Goal: Contribute content: Add original content to the website for others to see

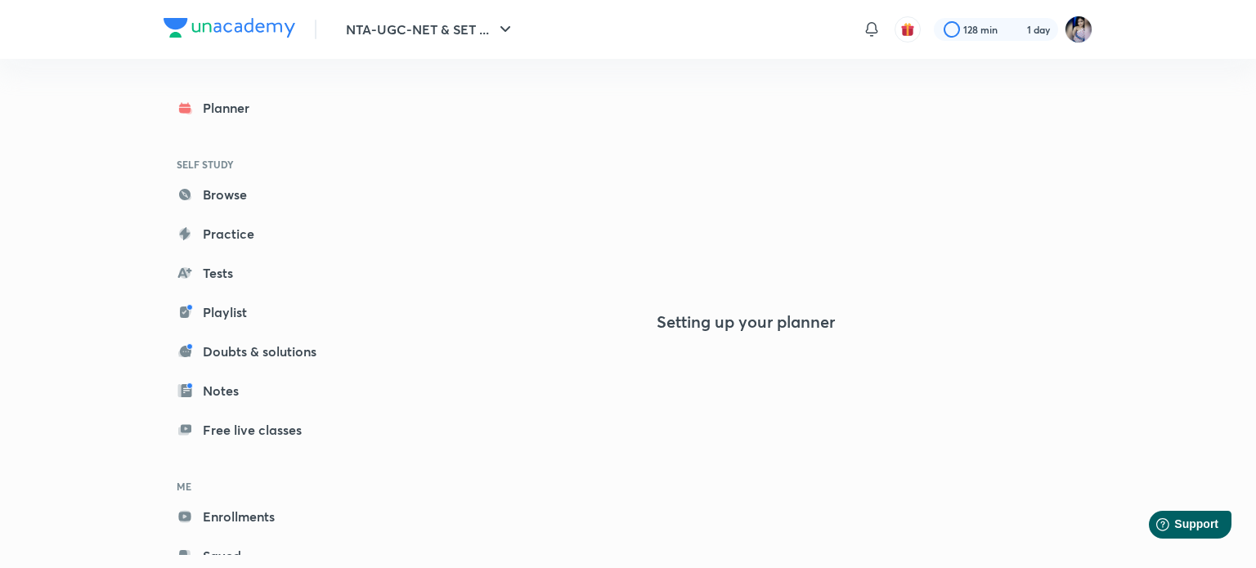
click at [998, 195] on div "Setting up your planner" at bounding box center [745, 256] width 693 height 509
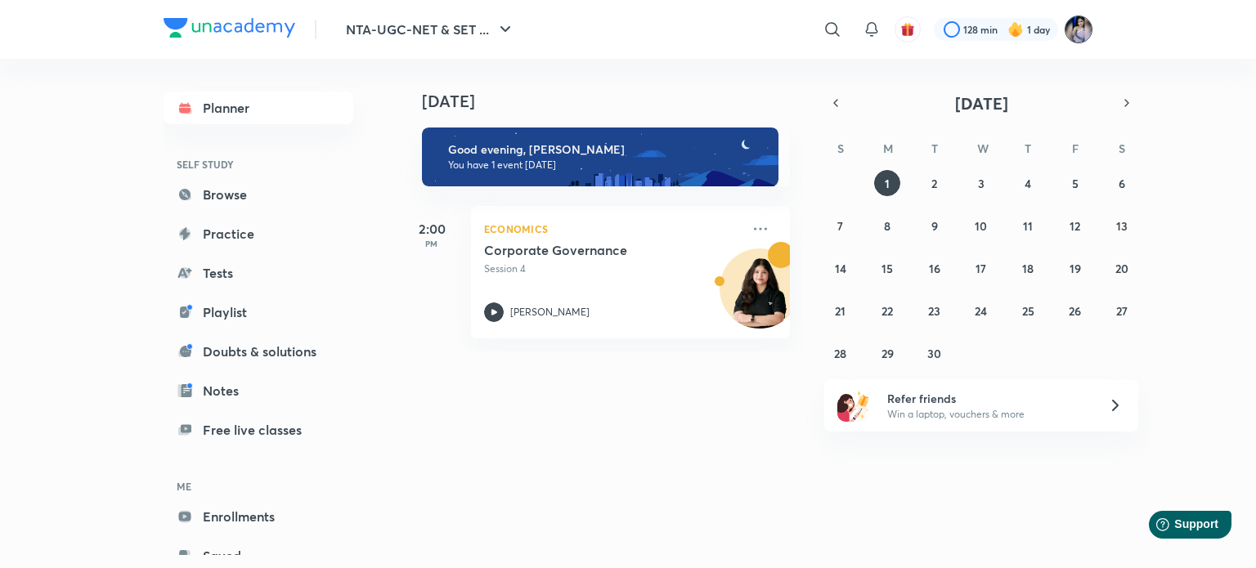
click at [1082, 29] on img at bounding box center [1079, 30] width 28 height 28
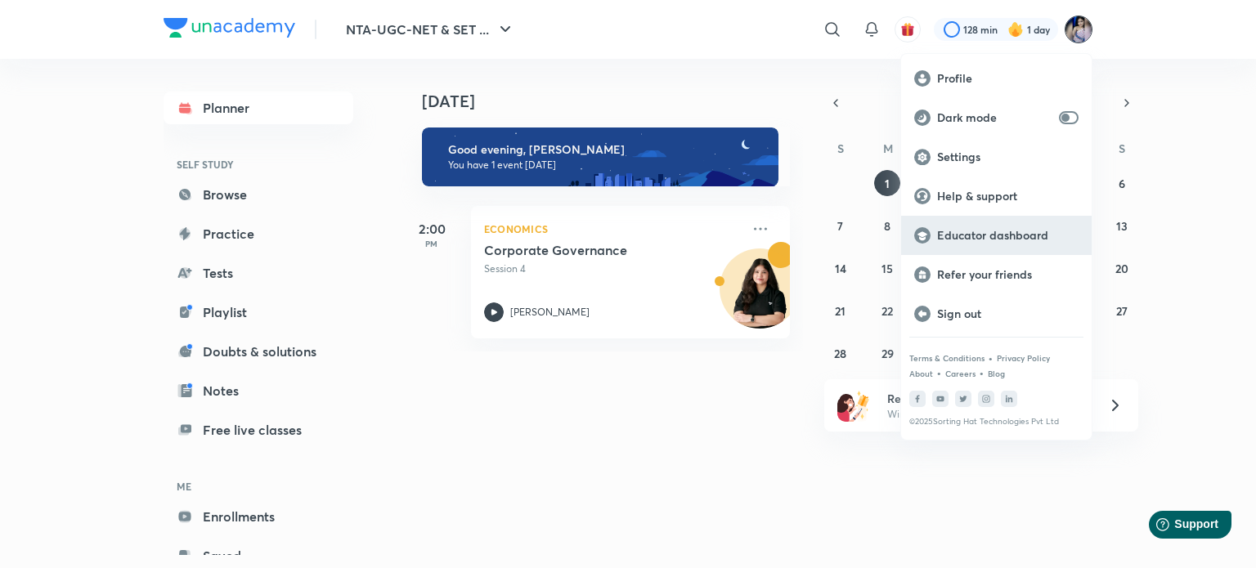
click at [981, 242] on p "Educator dashboard" at bounding box center [1007, 235] width 141 height 15
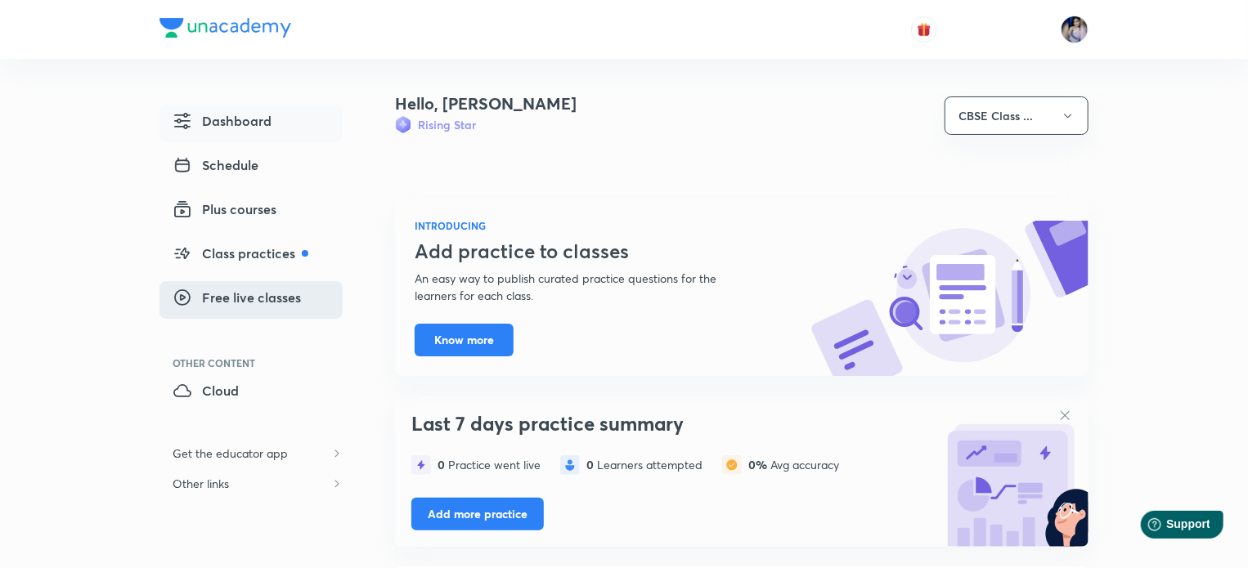
click at [236, 303] on span "Free live classes" at bounding box center [237, 298] width 128 height 20
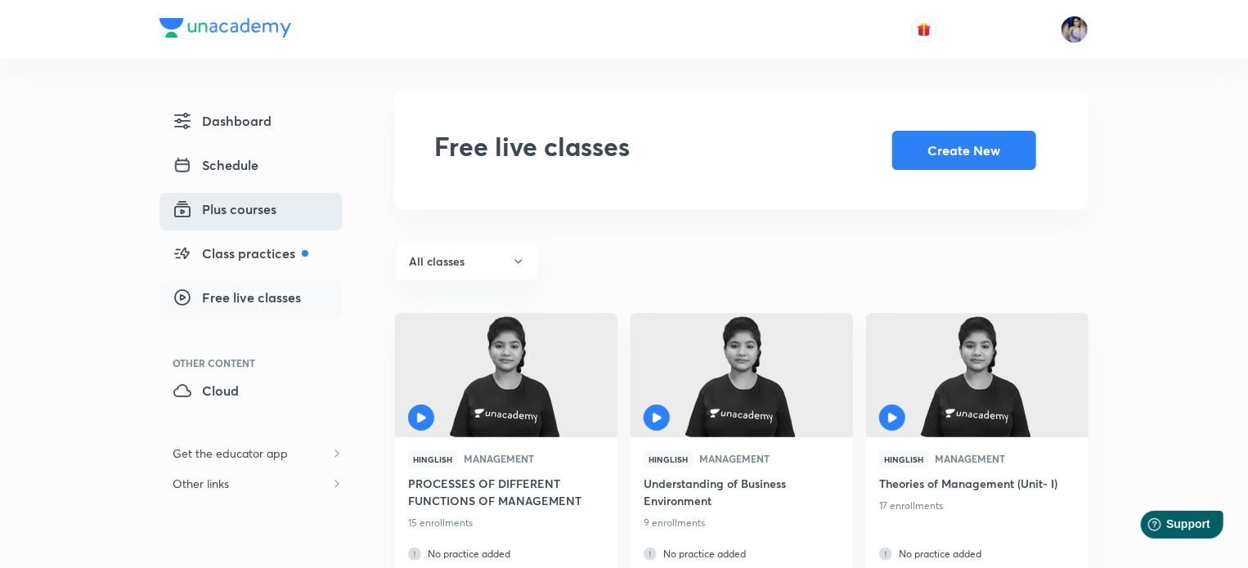
click at [232, 206] on span "Plus courses" at bounding box center [225, 210] width 104 height 20
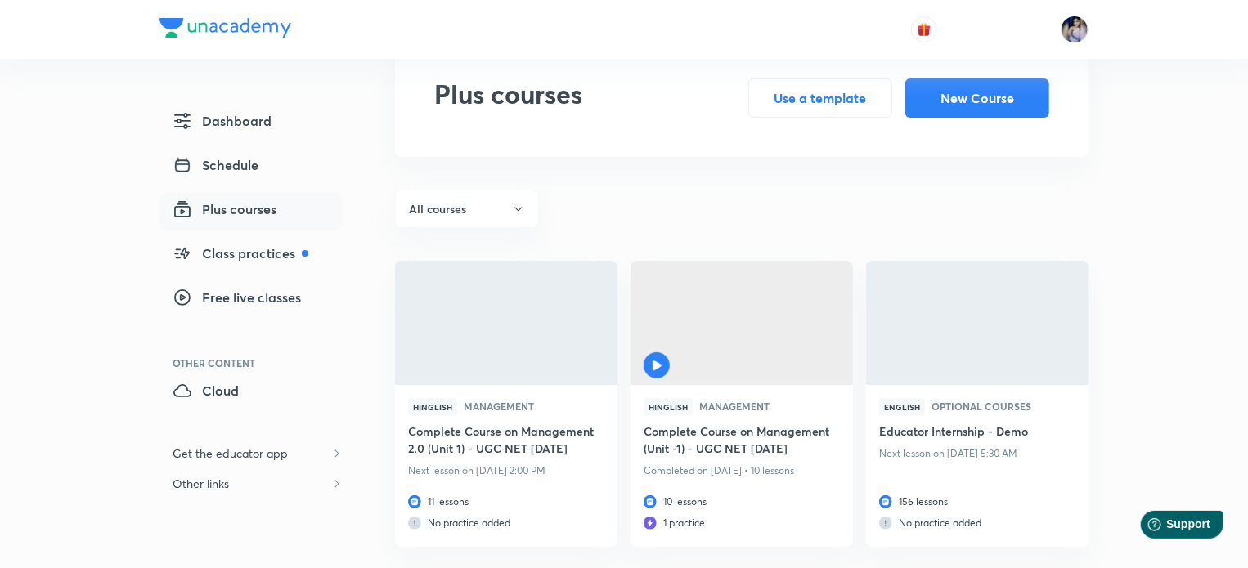
scroll to position [82, 0]
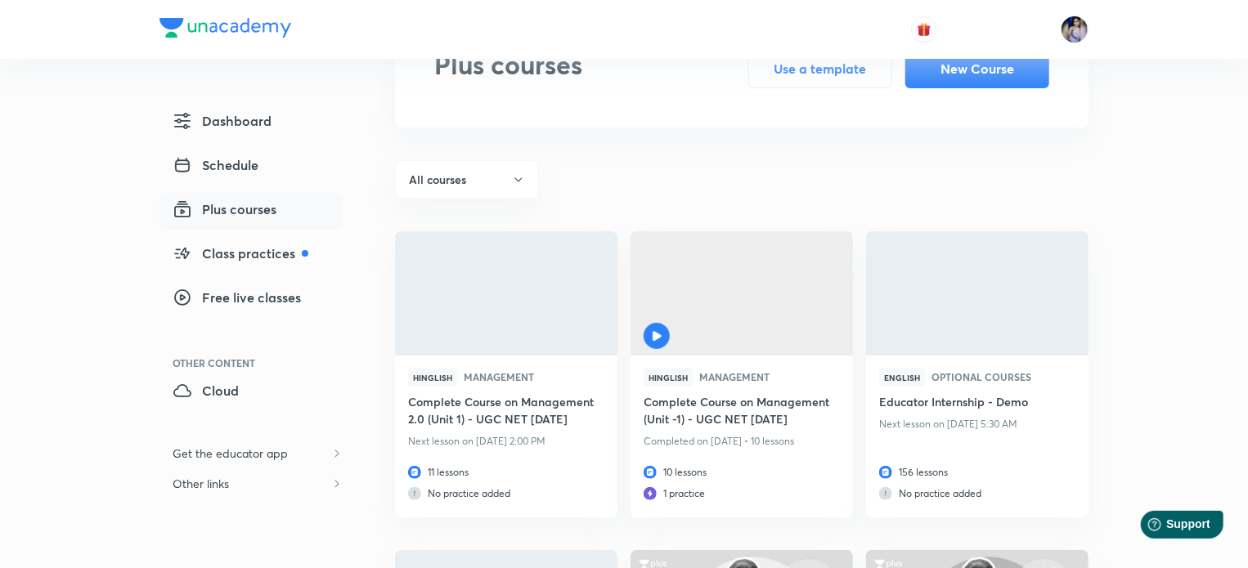
click at [242, 204] on span "Plus courses" at bounding box center [225, 210] width 104 height 20
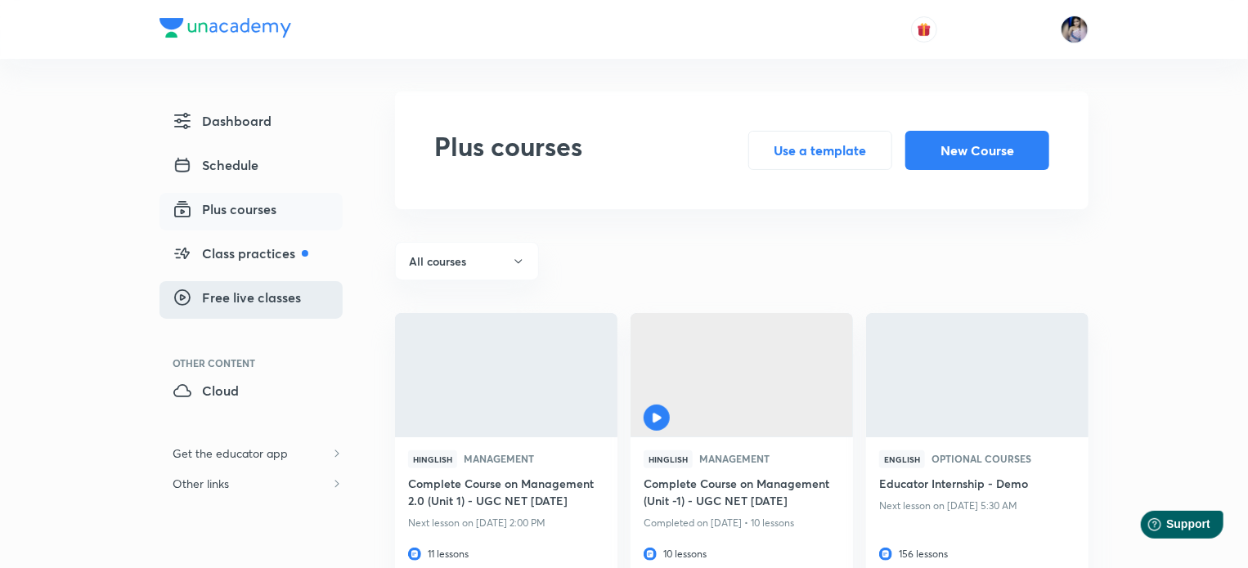
click at [246, 291] on span "Free live classes" at bounding box center [237, 298] width 128 height 20
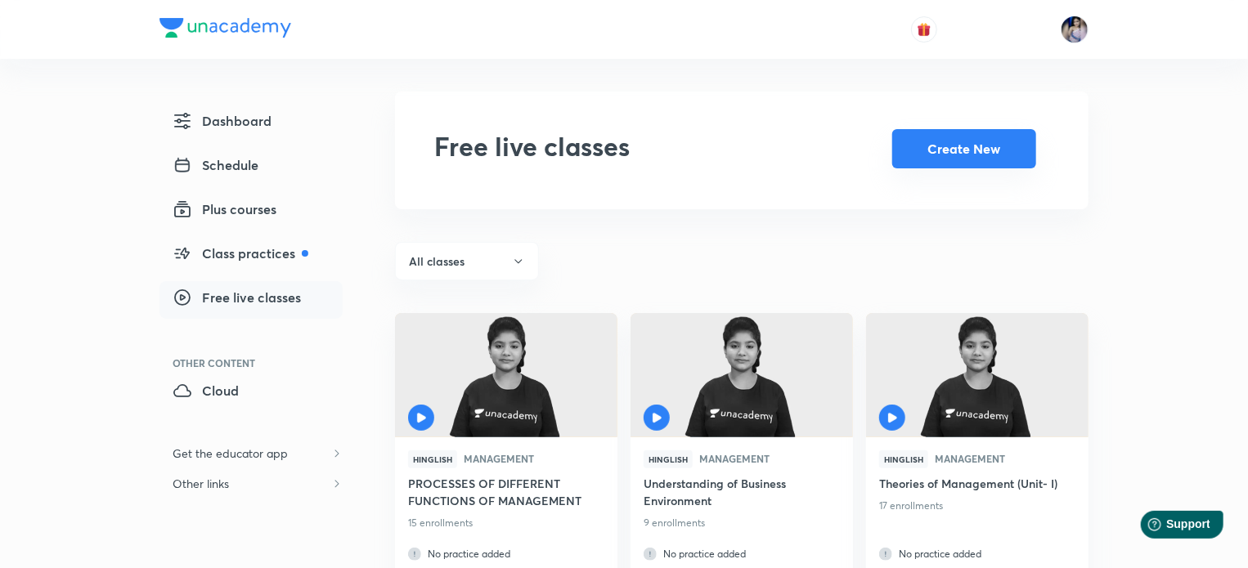
click at [939, 157] on button "Create New" at bounding box center [964, 148] width 144 height 39
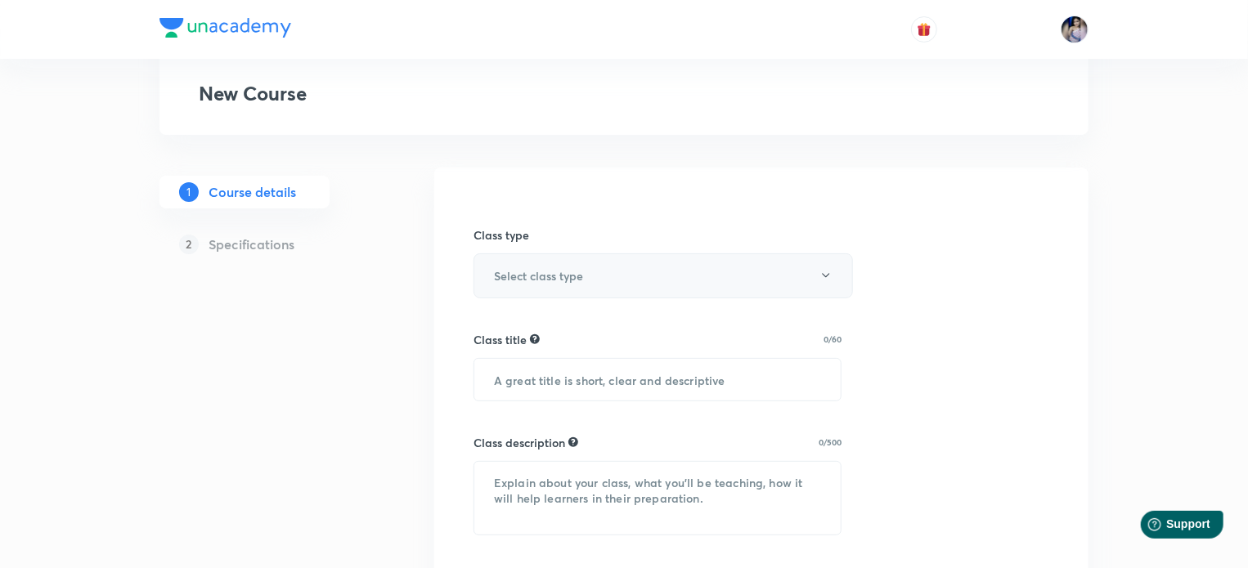
scroll to position [82, 0]
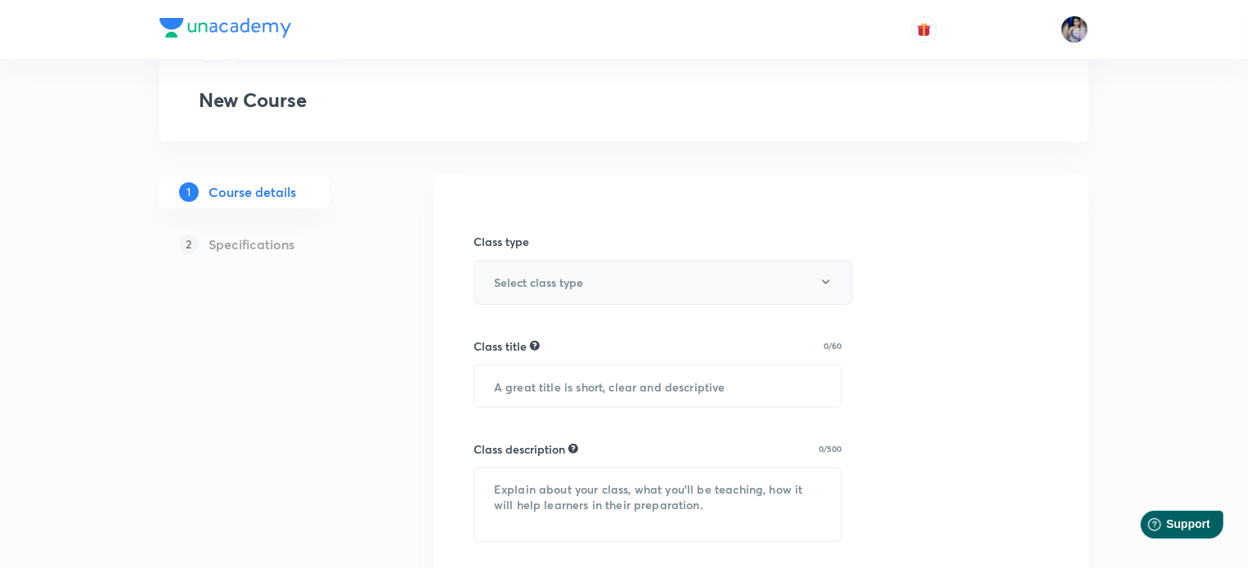
click at [830, 287] on icon "button" at bounding box center [825, 282] width 13 height 13
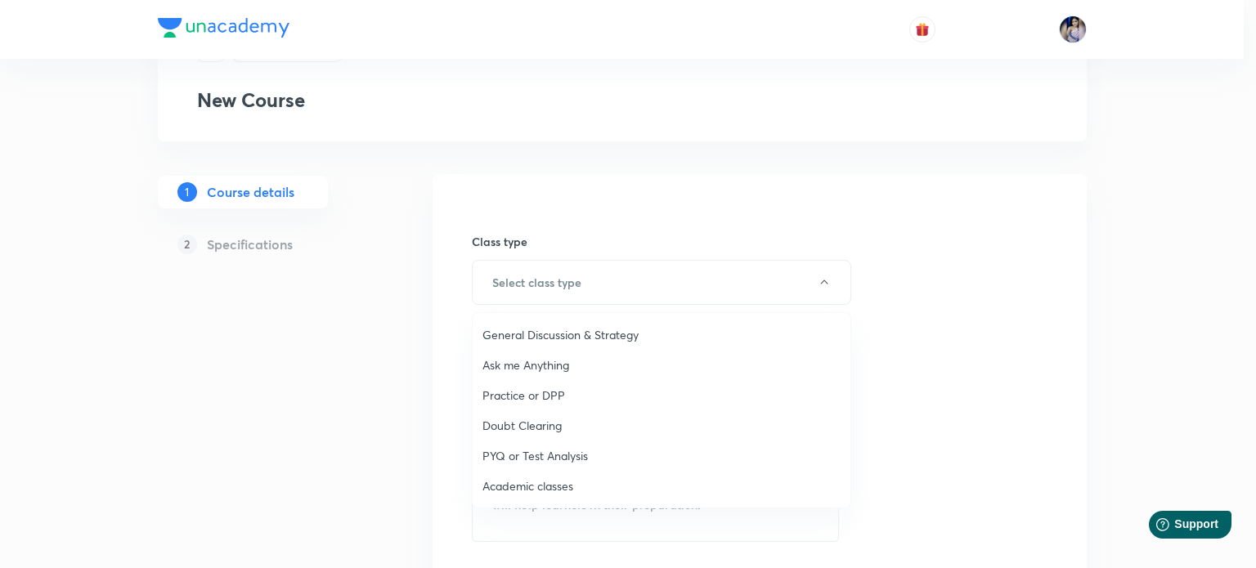
click at [563, 486] on span "Academic classes" at bounding box center [661, 485] width 358 height 17
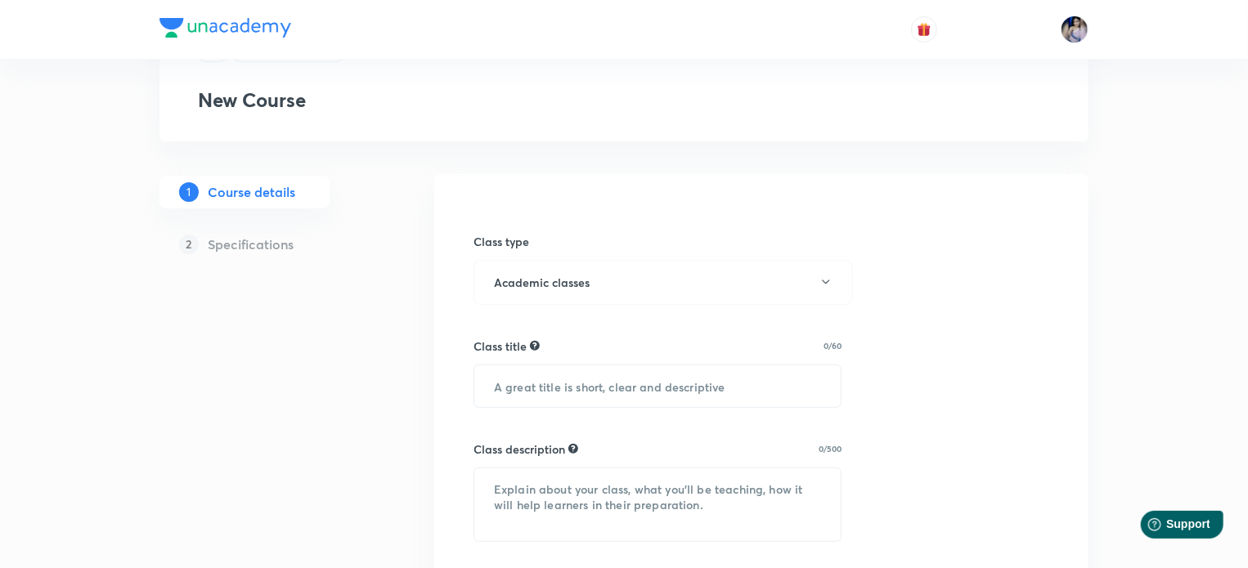
scroll to position [164, 0]
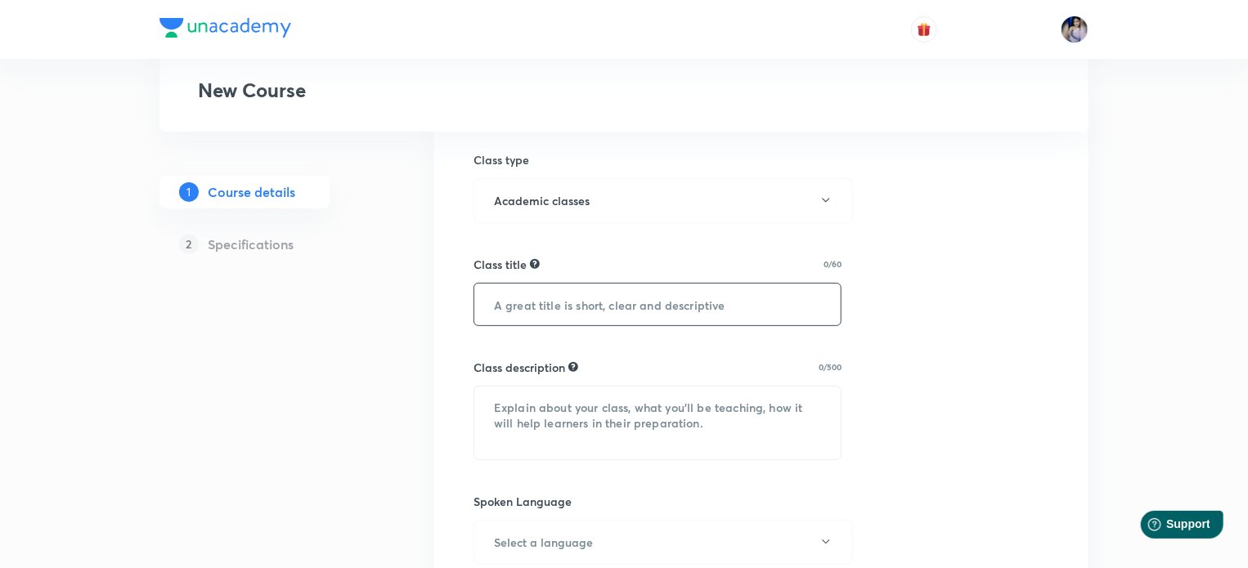
click at [578, 305] on input "text" at bounding box center [657, 305] width 366 height 42
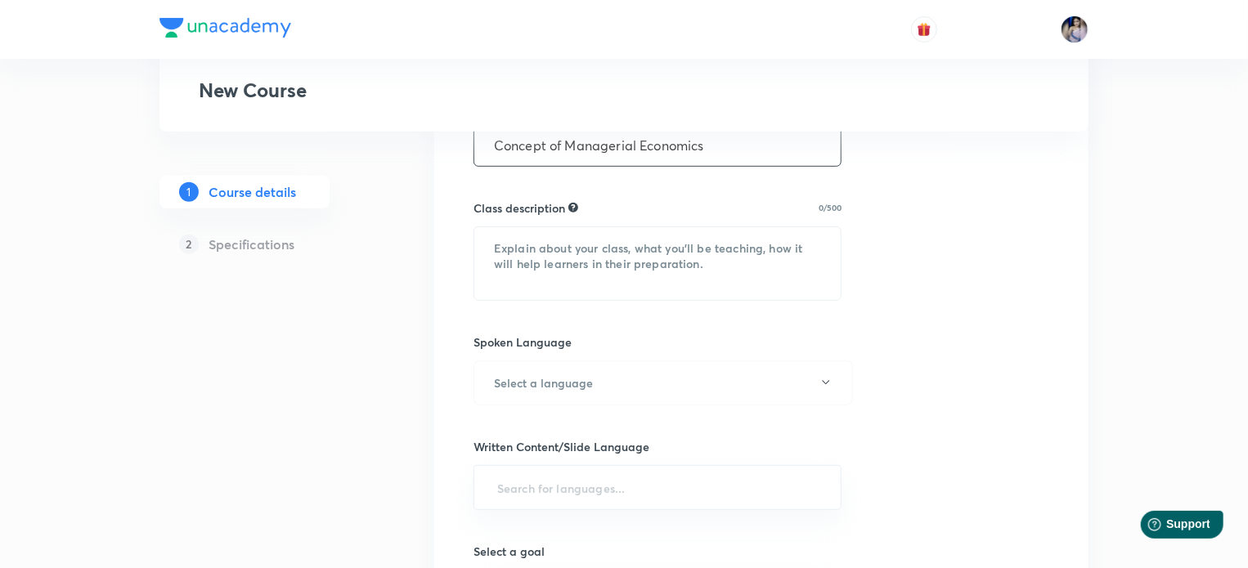
scroll to position [327, 0]
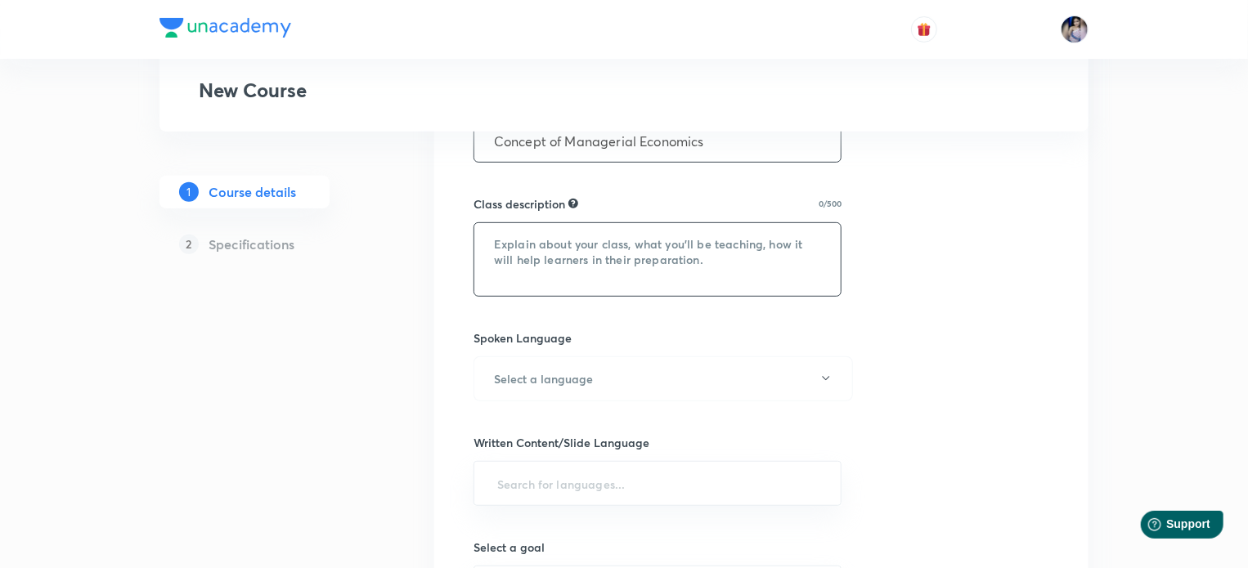
type input "Concept of Managerial Economics"
click at [654, 268] on textarea at bounding box center [657, 259] width 366 height 73
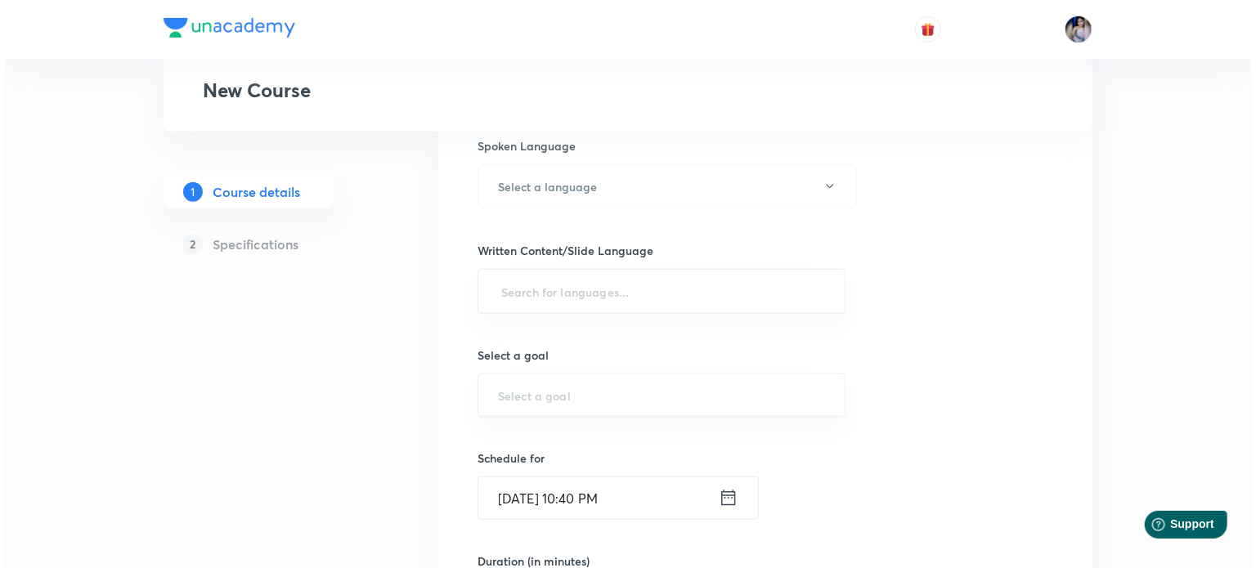
scroll to position [491, 0]
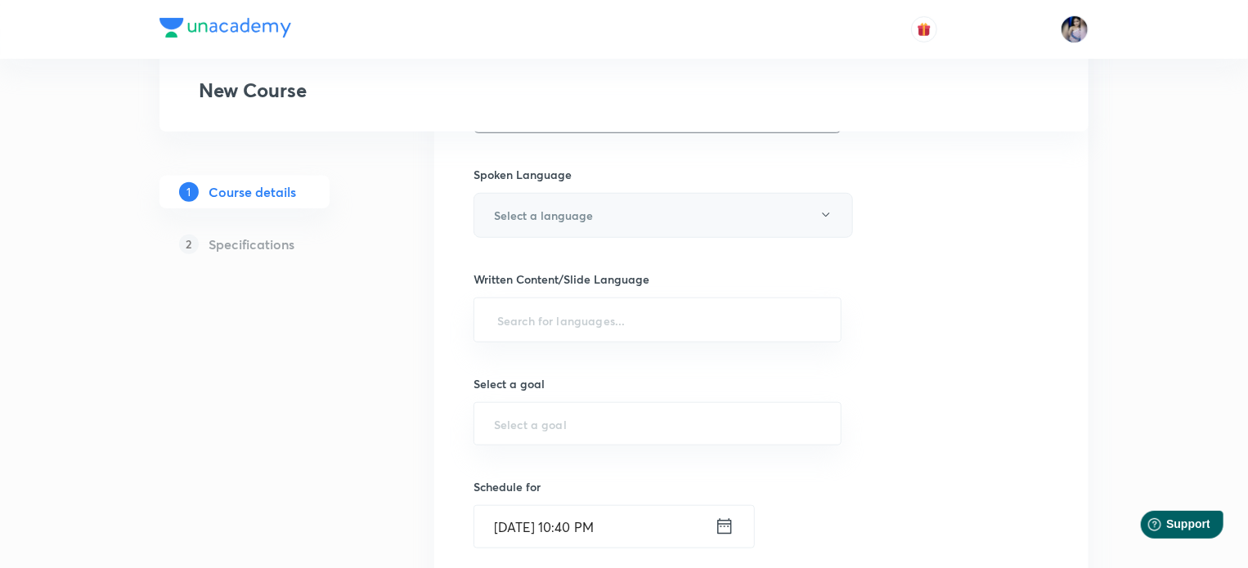
type textarea "In this class Tanya Gautam will teach concept related to Managerial Economics f…"
click at [801, 222] on button "Select a language" at bounding box center [662, 215] width 379 height 45
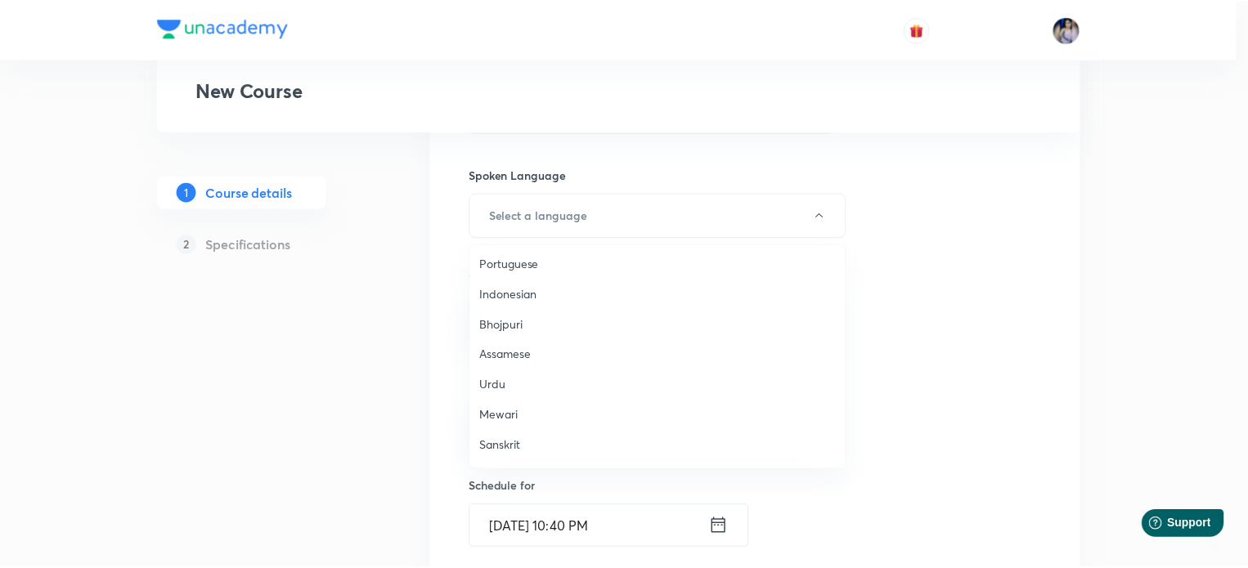
scroll to position [484, 0]
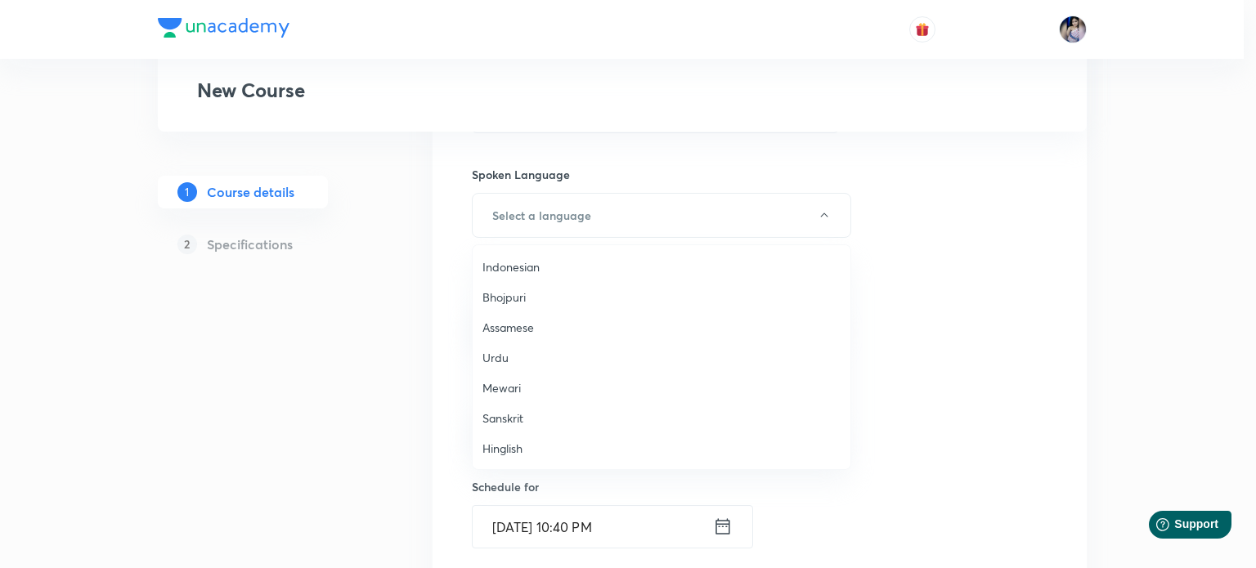
click at [504, 451] on span "Hinglish" at bounding box center [661, 448] width 358 height 17
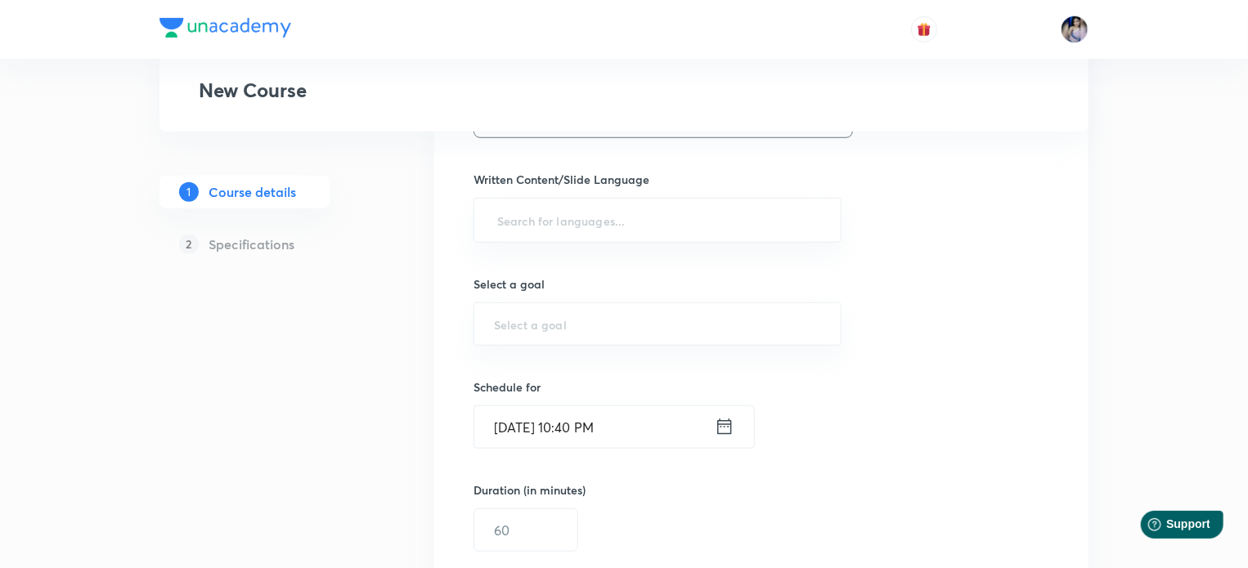
scroll to position [572, 0]
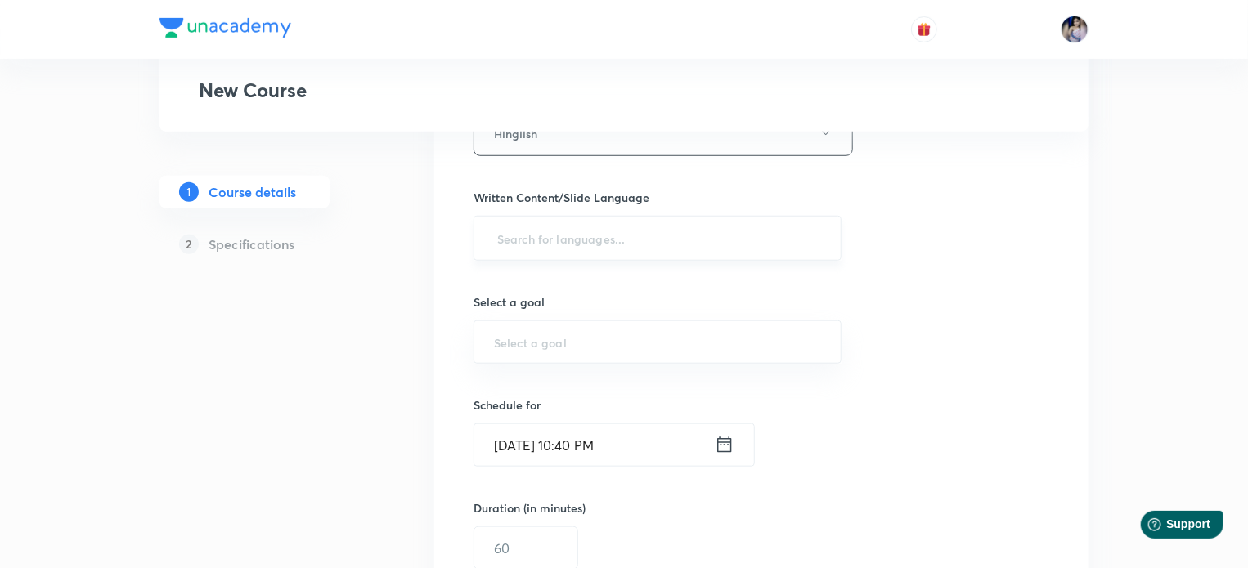
click at [554, 245] on input "text" at bounding box center [657, 238] width 327 height 30
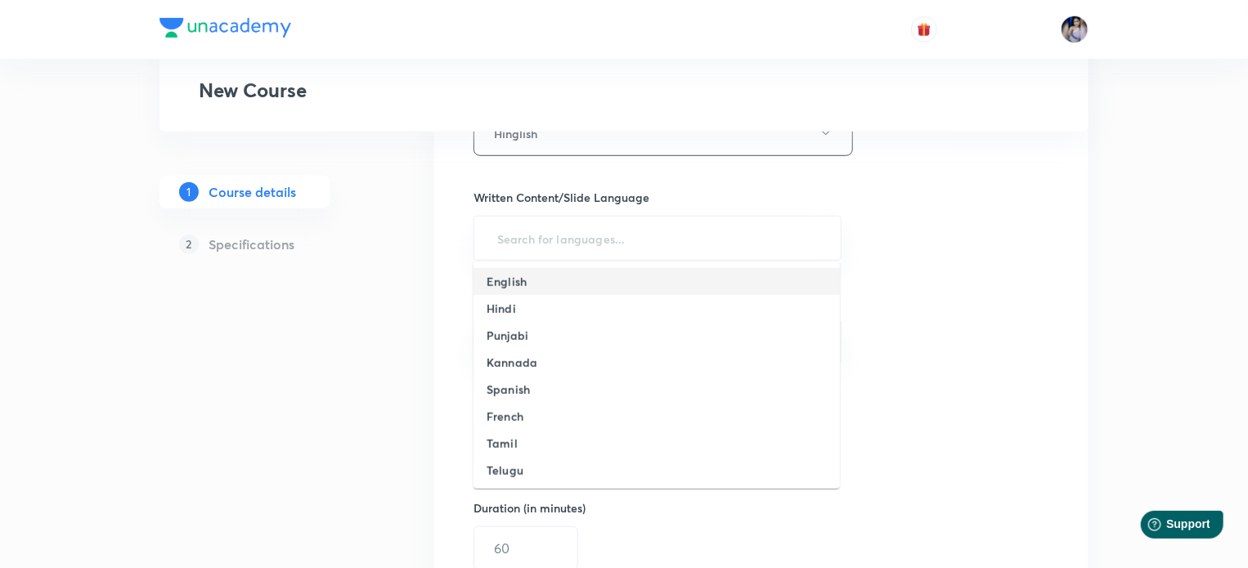
click at [512, 287] on h6 "English" at bounding box center [506, 281] width 40 height 17
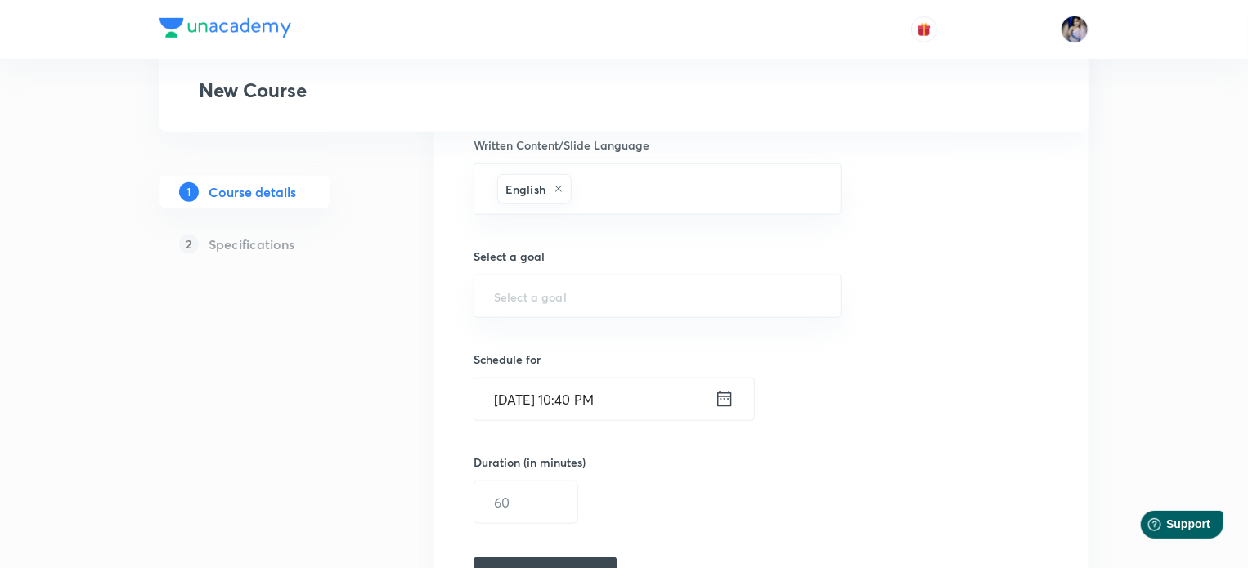
scroll to position [654, 0]
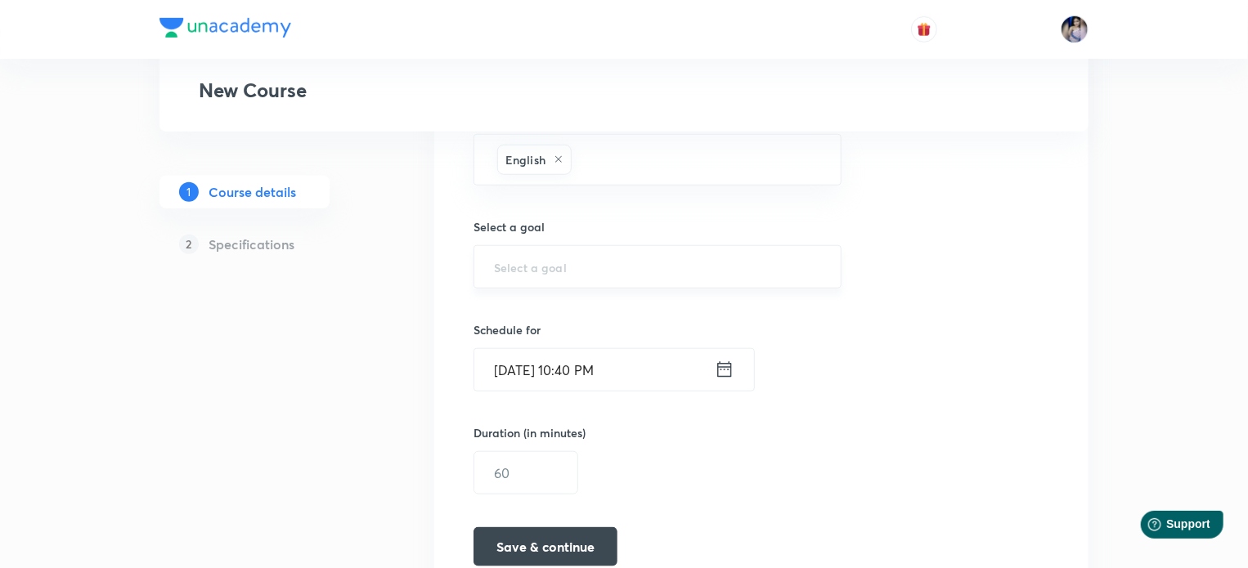
click at [563, 270] on input "text" at bounding box center [657, 267] width 327 height 16
click at [563, 267] on input "text" at bounding box center [657, 267] width 327 height 16
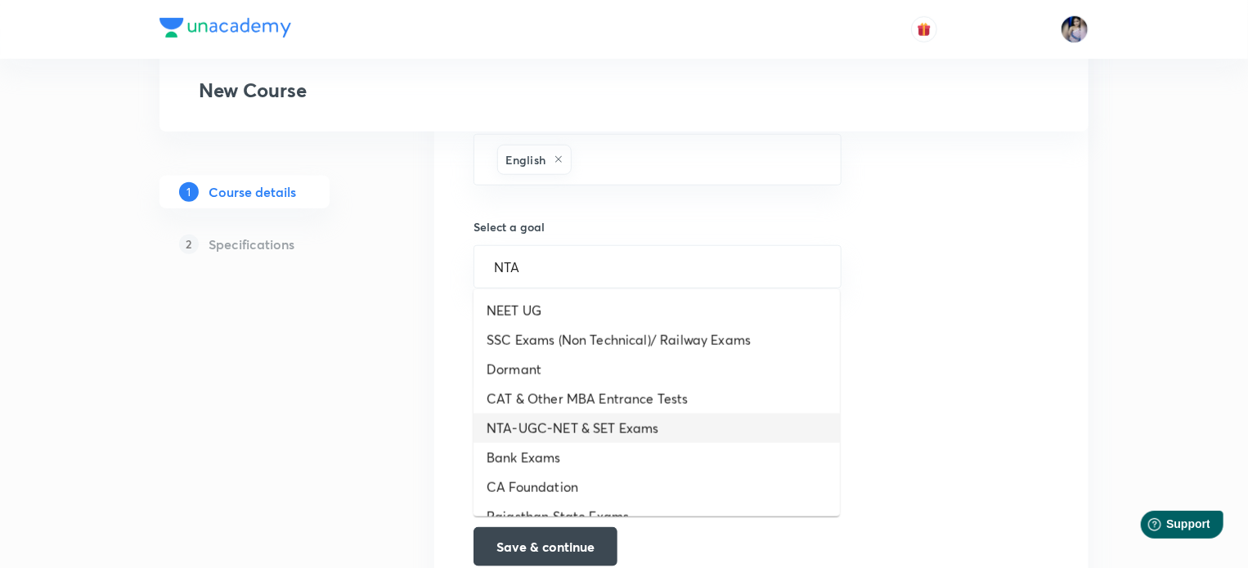
click at [592, 425] on li "NTA-UGC-NET & SET Exams" at bounding box center [656, 428] width 366 height 29
type input "NTA-UGC-NET & SET Exams"
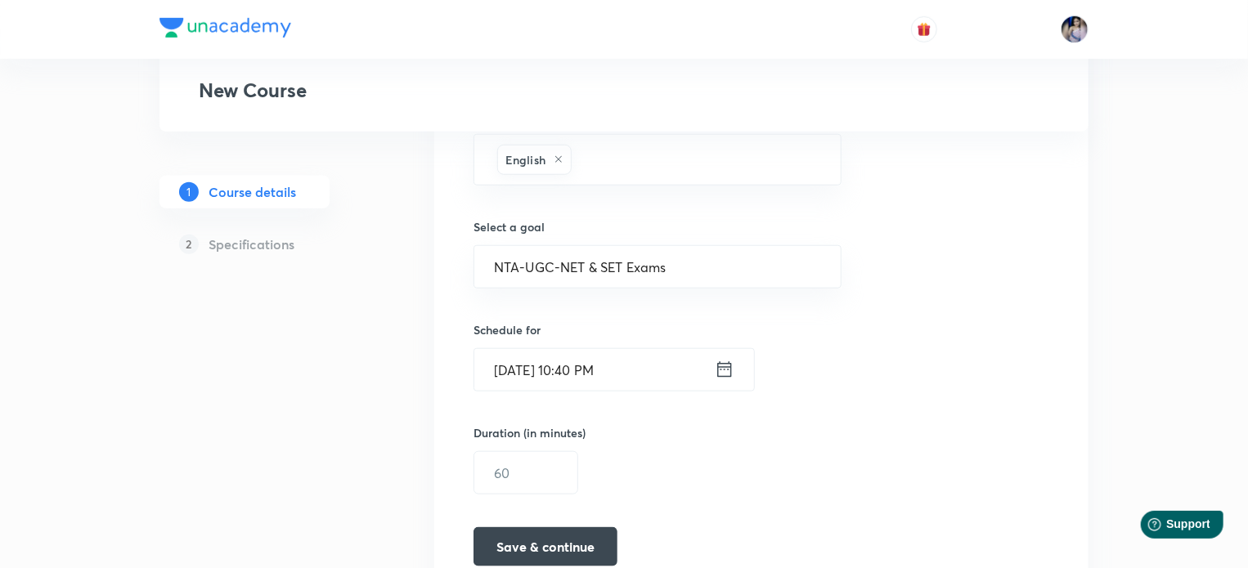
scroll to position [736, 0]
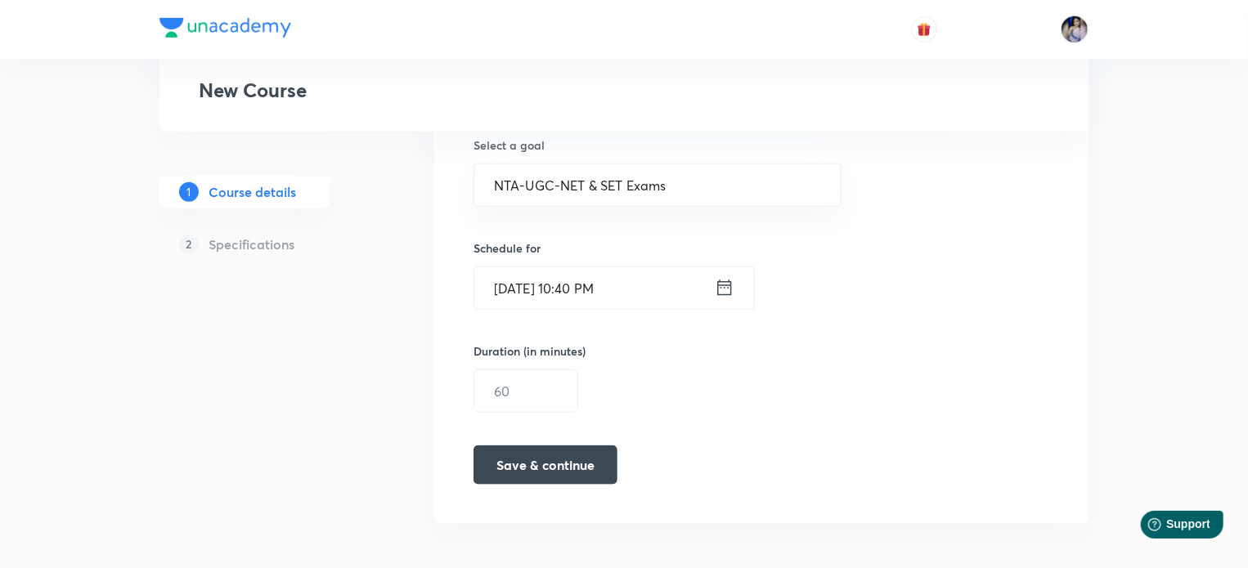
click at [724, 292] on icon at bounding box center [725, 287] width 20 height 23
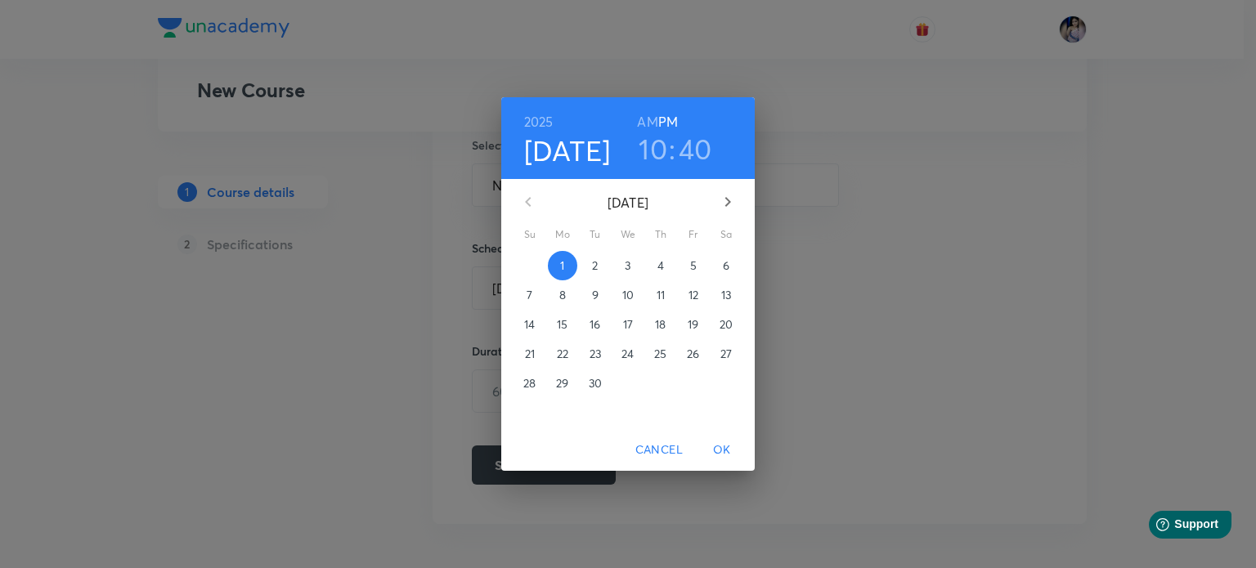
click at [563, 294] on p "8" at bounding box center [562, 295] width 7 height 16
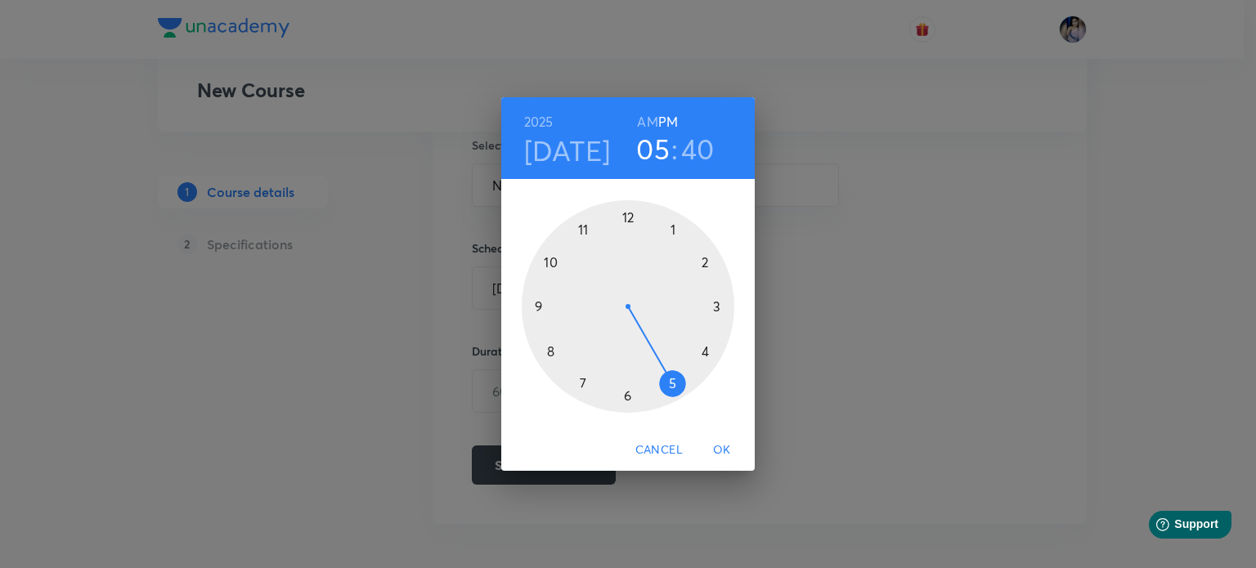
drag, startPoint x: 551, startPoint y: 264, endPoint x: 651, endPoint y: 369, distance: 144.6
click at [651, 369] on div at bounding box center [628, 306] width 213 height 213
drag, startPoint x: 551, startPoint y: 352, endPoint x: 626, endPoint y: 205, distance: 164.6
click at [626, 205] on div at bounding box center [628, 306] width 213 height 213
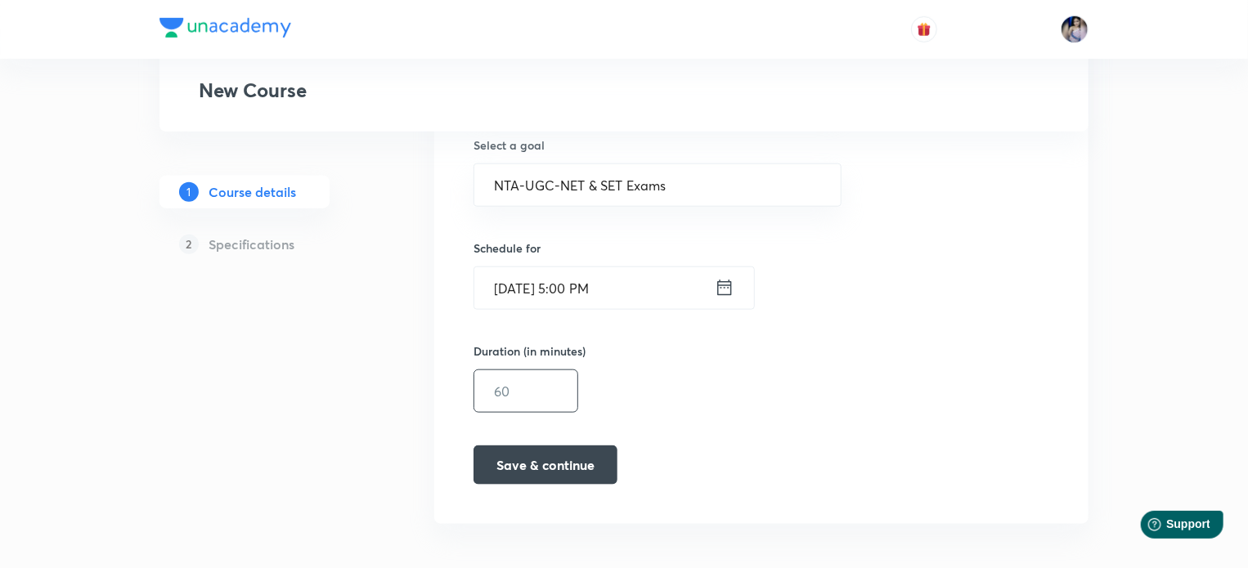
click at [544, 388] on input "text" at bounding box center [525, 391] width 103 height 42
type input "60"
click at [588, 464] on button "Save & continue" at bounding box center [545, 463] width 144 height 39
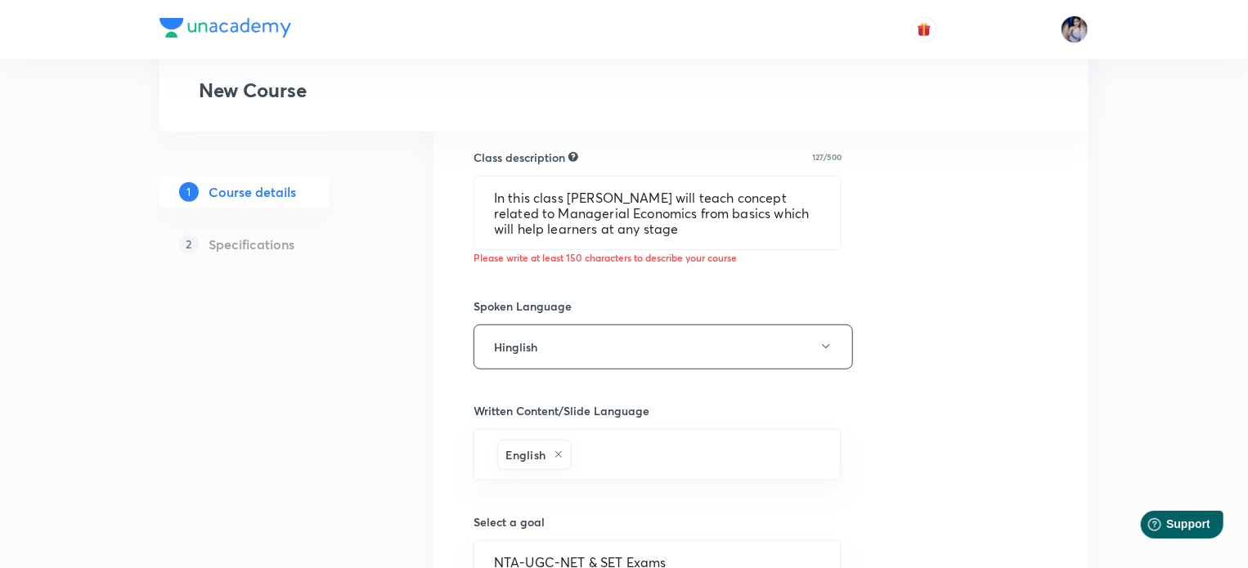
scroll to position [245, 0]
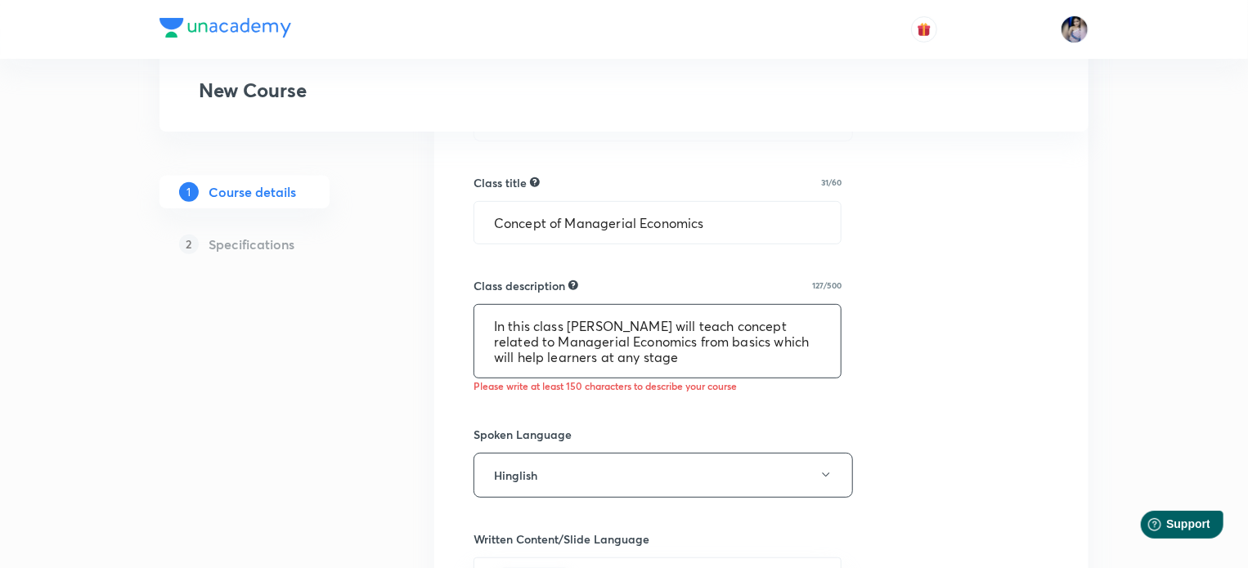
click at [638, 362] on textarea "In this class Tanya Gautam will teach concept related to Managerial Economics f…" at bounding box center [657, 341] width 366 height 73
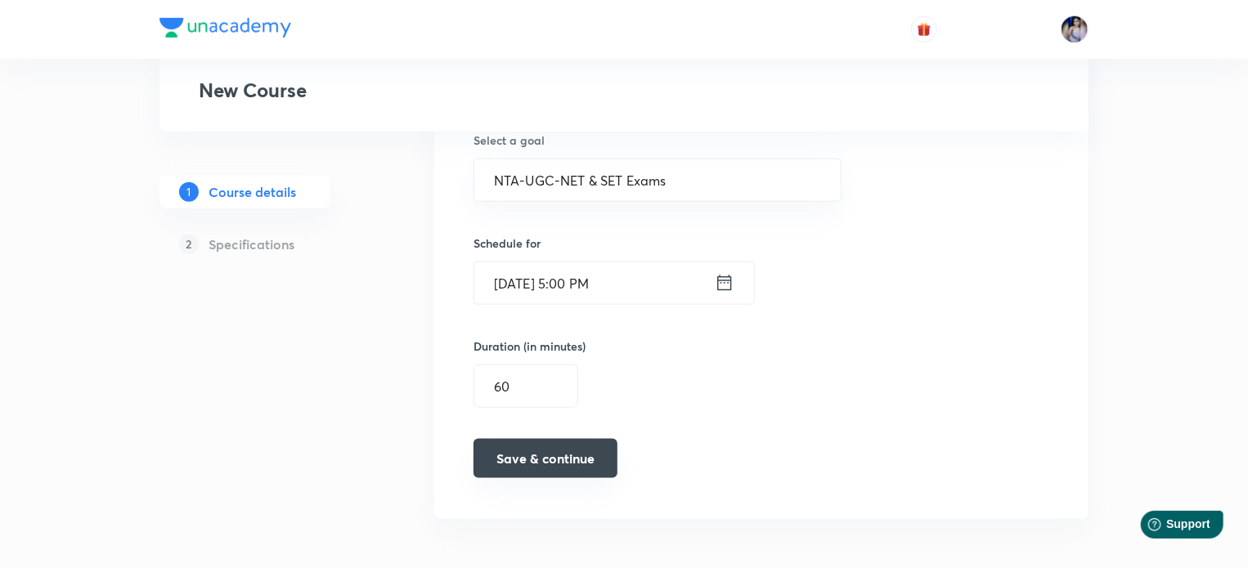
type textarea "In this class Tanya Gautam will teach concept related to Managerial Economics f…"
click at [569, 456] on button "Save & continue" at bounding box center [545, 458] width 144 height 39
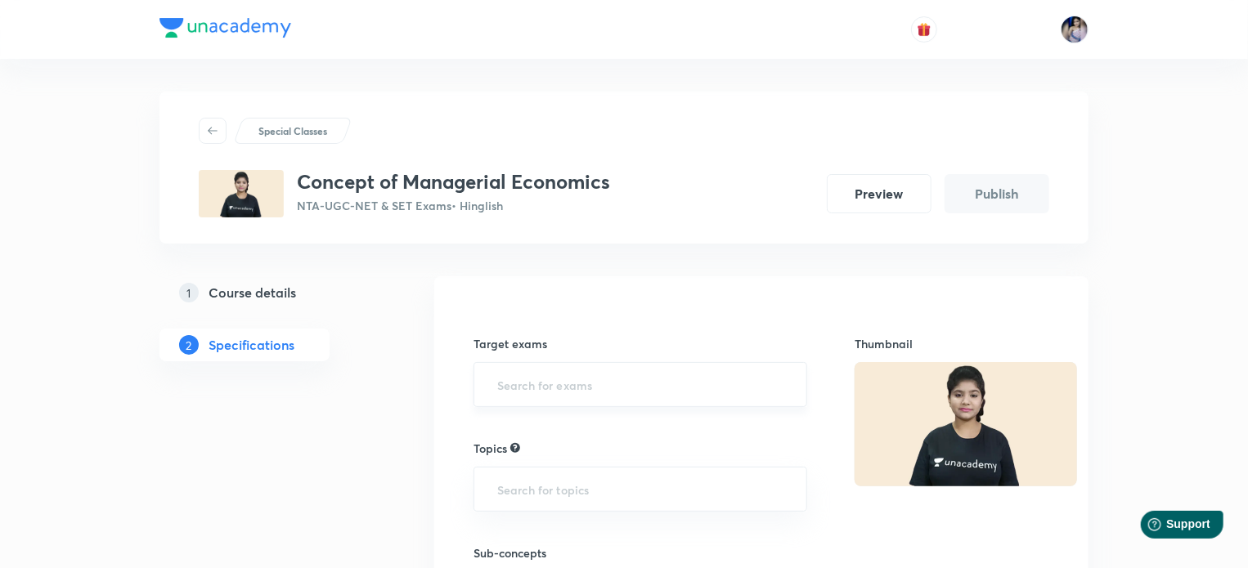
click at [531, 383] on input "text" at bounding box center [640, 385] width 293 height 30
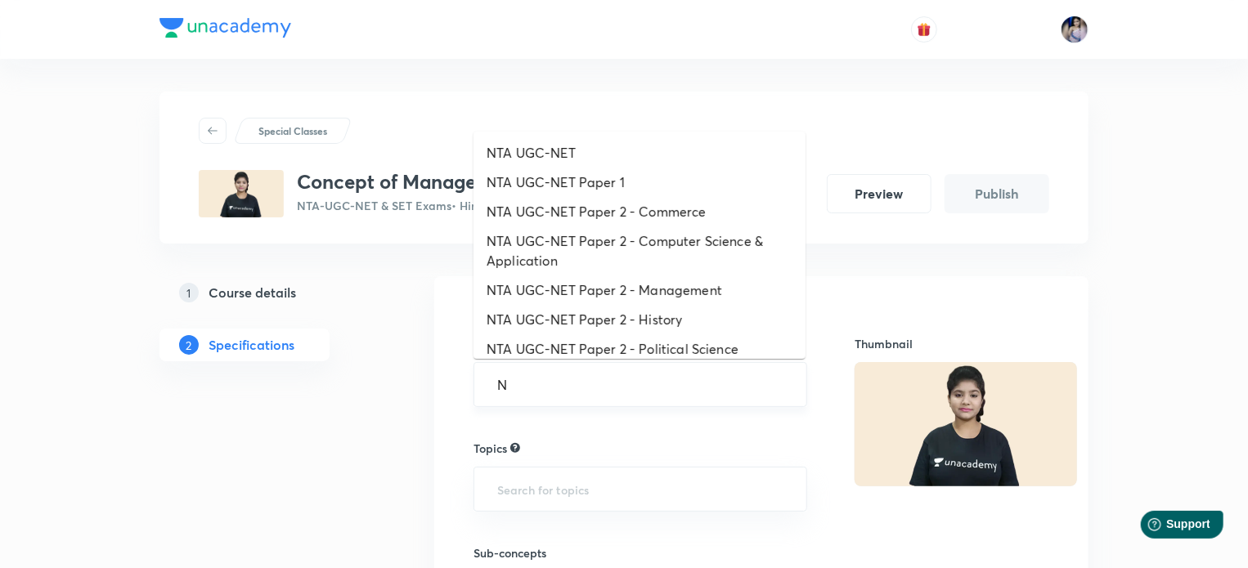
type input "NT"
click at [595, 290] on li "NTA UGC-NET Paper 2 - Management" at bounding box center [639, 290] width 332 height 29
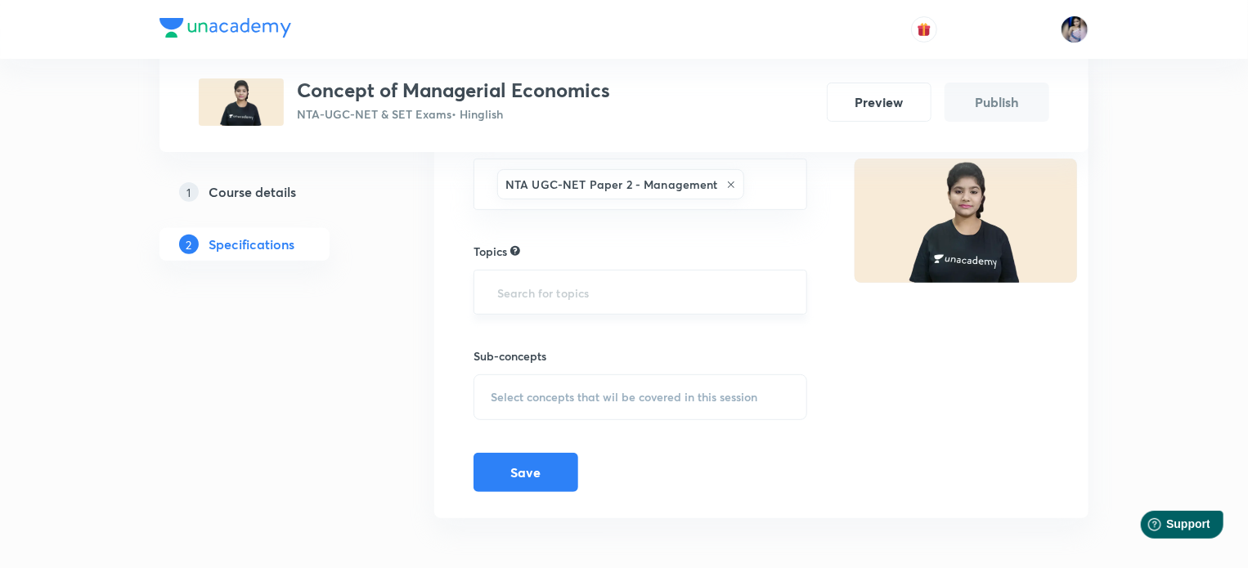
scroll to position [204, 0]
click at [564, 293] on input "text" at bounding box center [640, 291] width 293 height 30
type input "E"
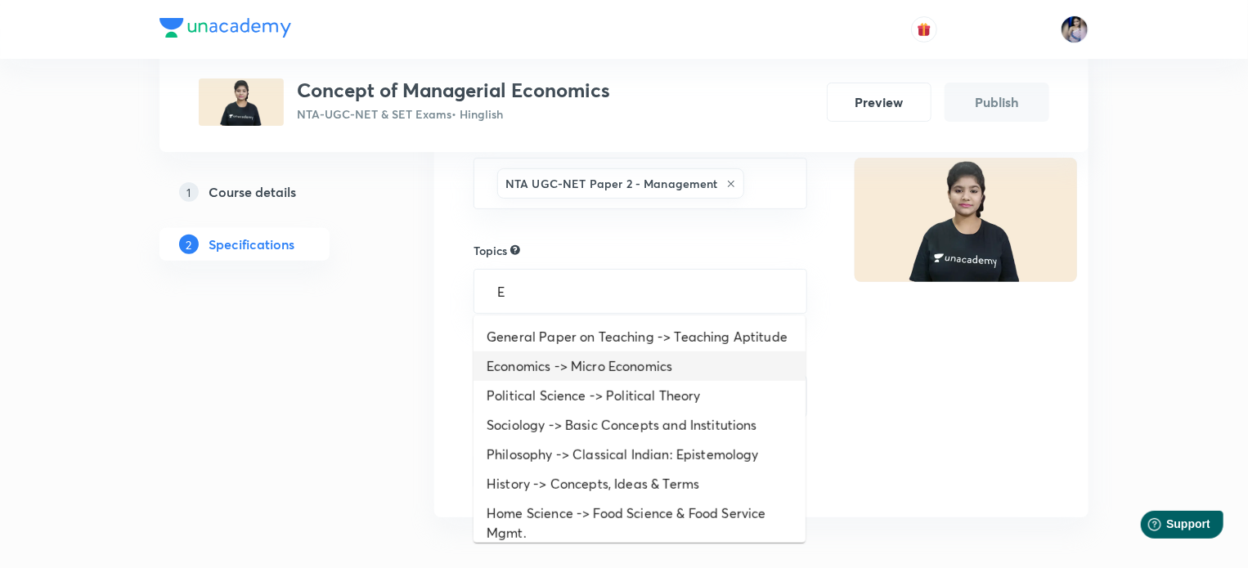
click at [650, 381] on li "Economics -> Micro Economics" at bounding box center [639, 366] width 332 height 29
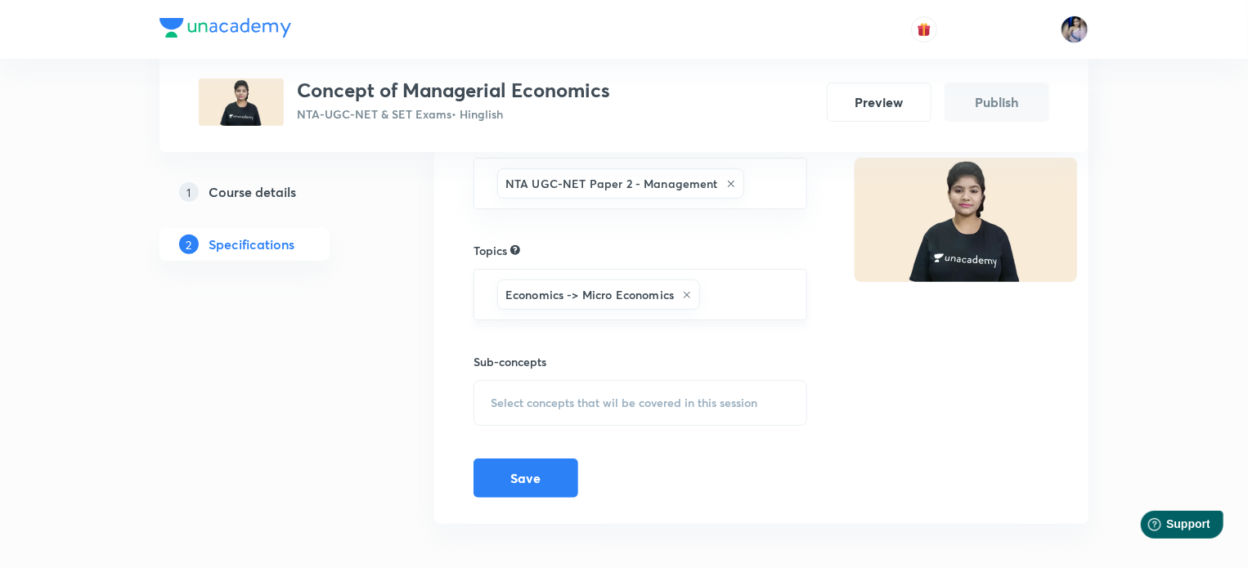
click at [715, 290] on input "text" at bounding box center [744, 295] width 83 height 30
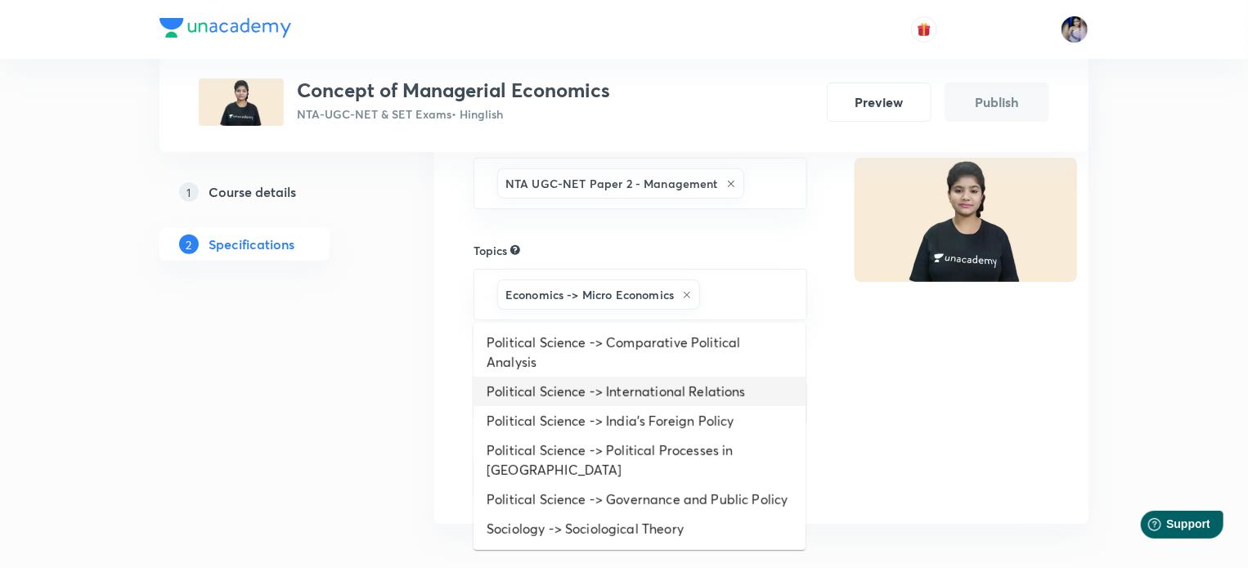
scroll to position [1267, 0]
click at [919, 392] on div "Thumbnail" at bounding box center [951, 298] width 195 height 400
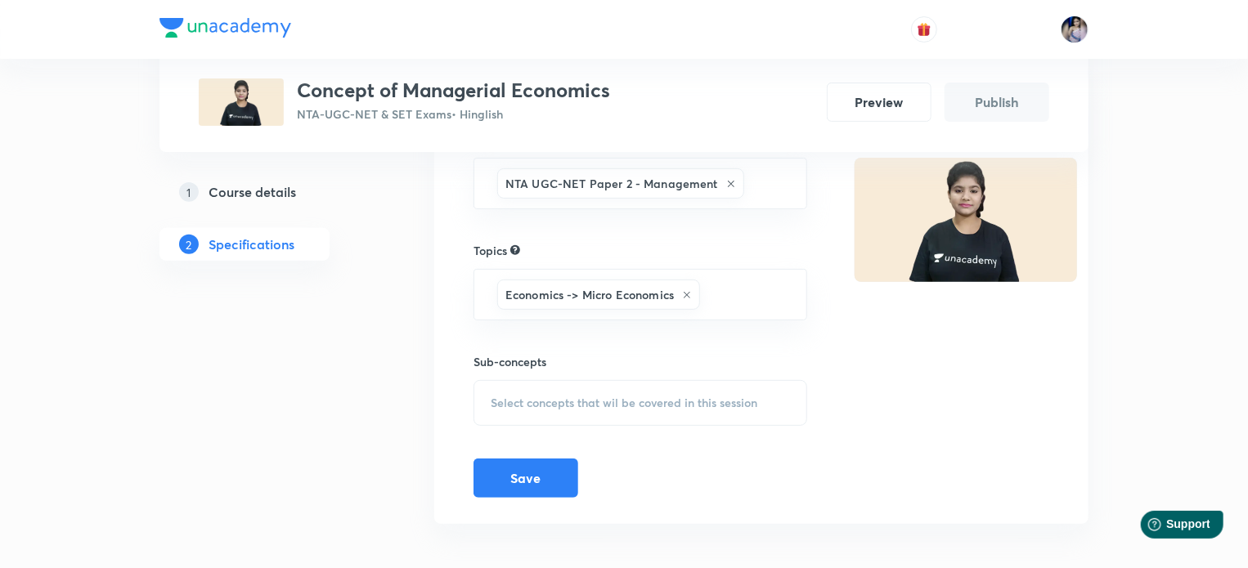
click at [599, 392] on div "Select concepts that wil be covered in this session" at bounding box center [640, 403] width 334 height 46
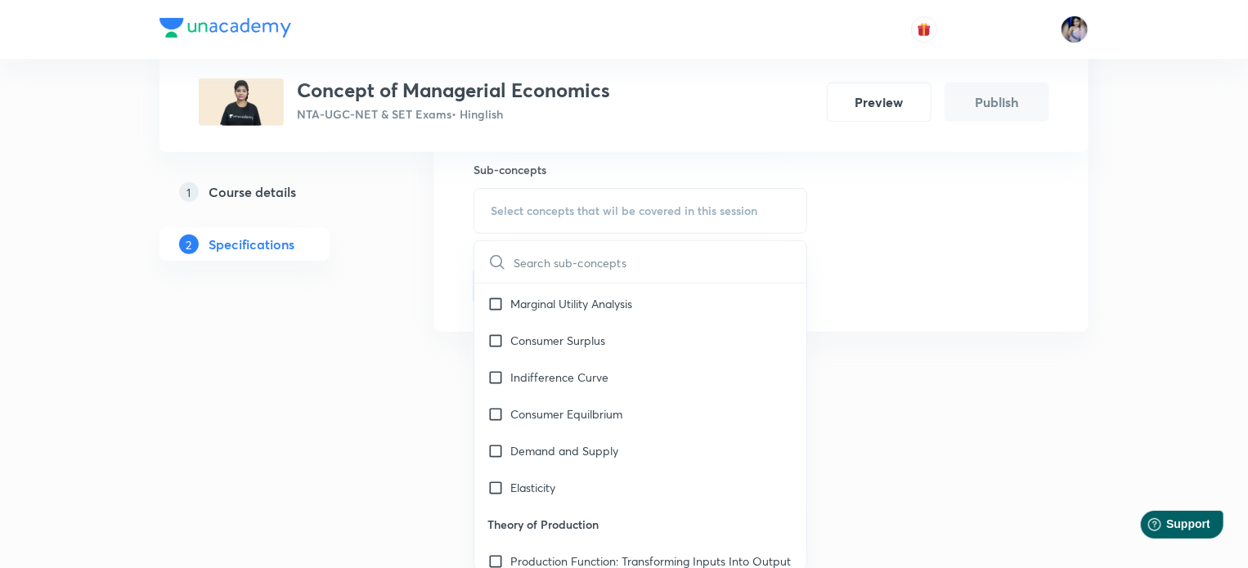
scroll to position [0, 0]
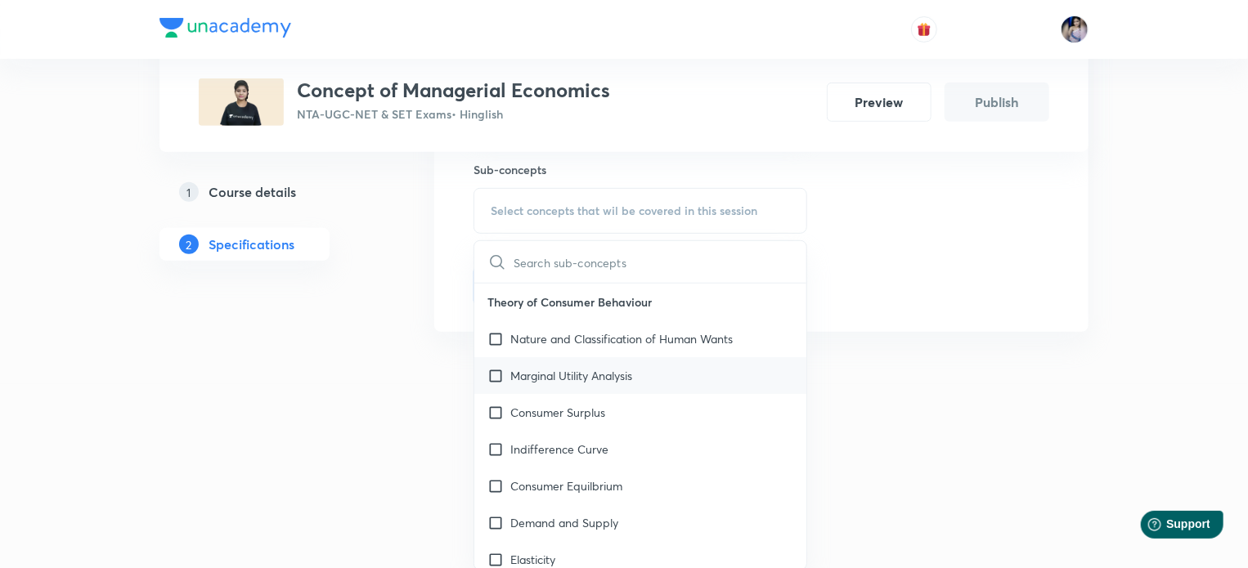
click at [499, 379] on input "checkbox" at bounding box center [498, 375] width 23 height 17
checkbox input "true"
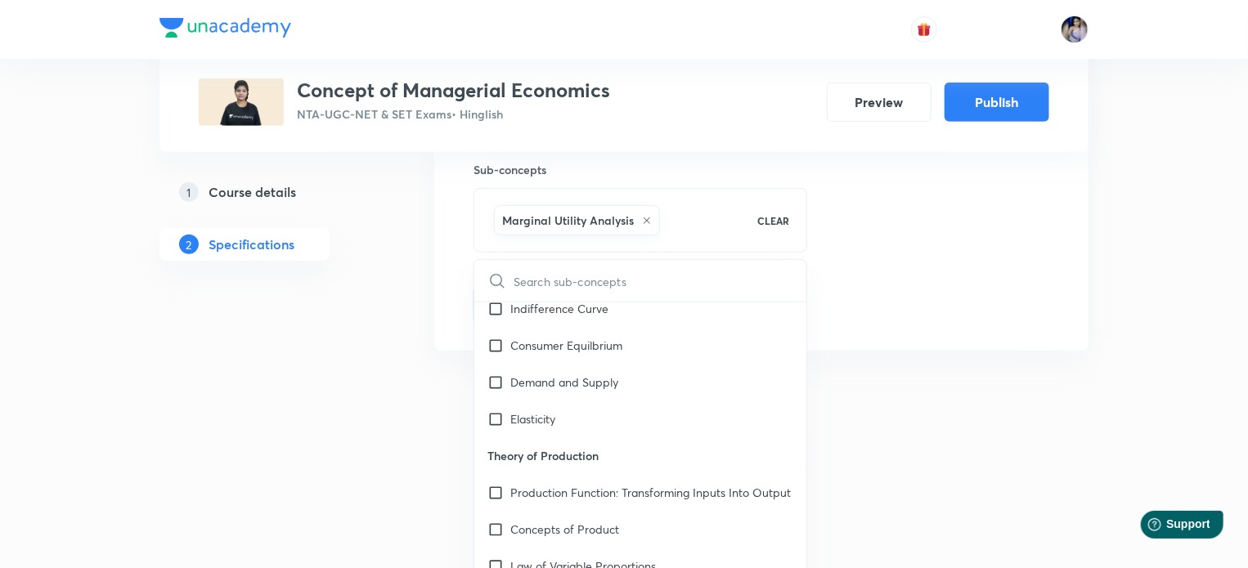
scroll to position [164, 0]
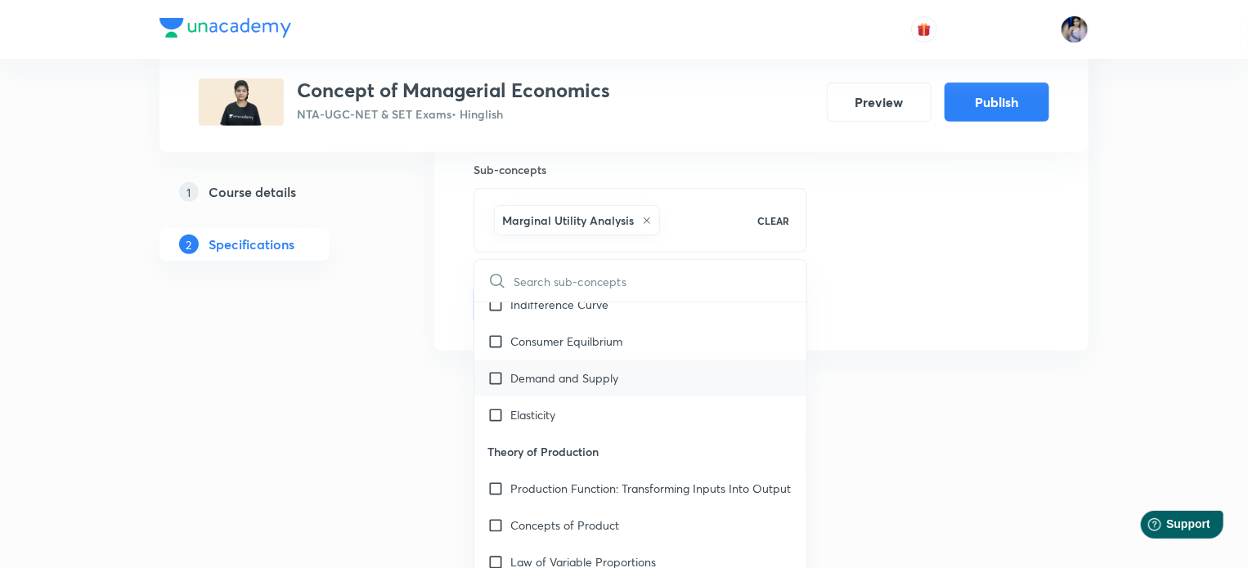
click at [498, 379] on input "checkbox" at bounding box center [498, 378] width 23 height 17
checkbox input "true"
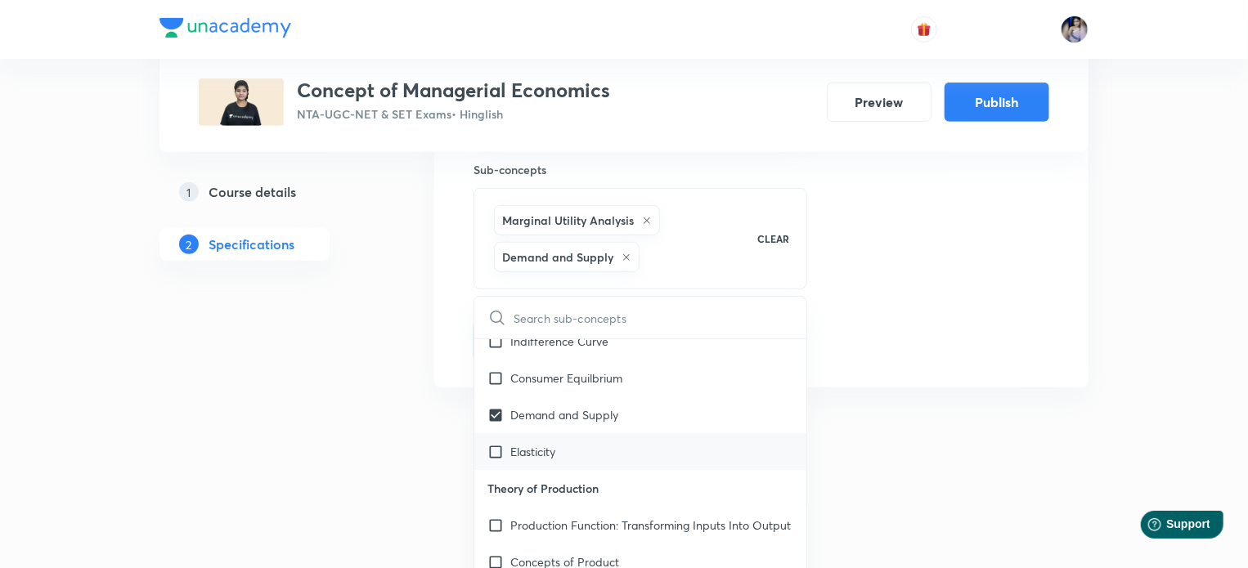
click at [498, 451] on input "checkbox" at bounding box center [498, 451] width 23 height 17
checkbox input "true"
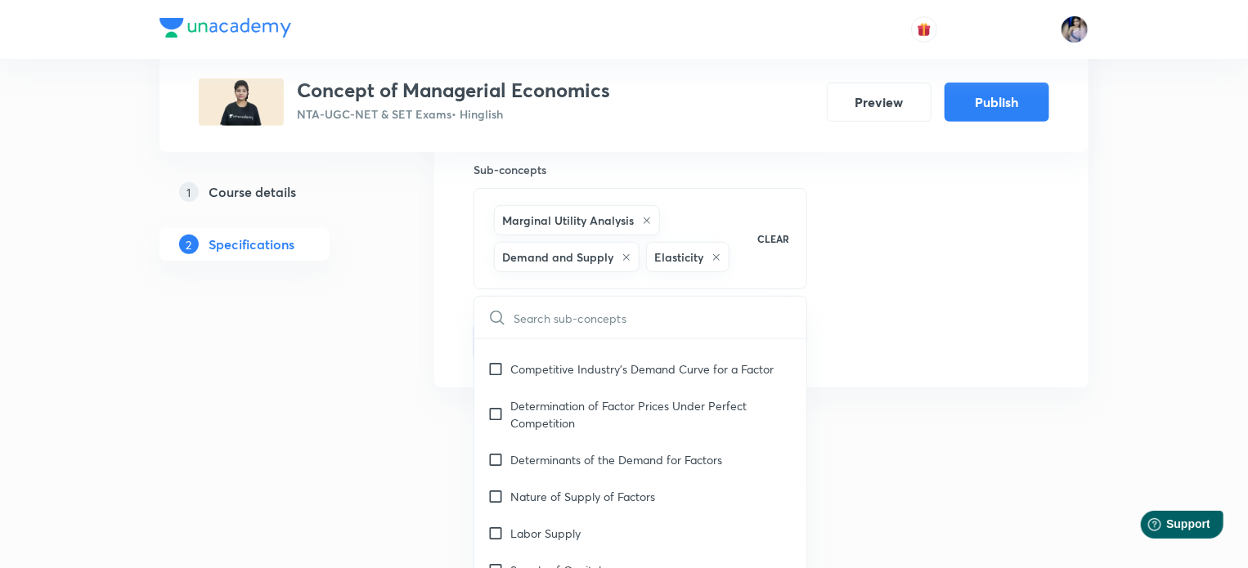
scroll to position [1717, 0]
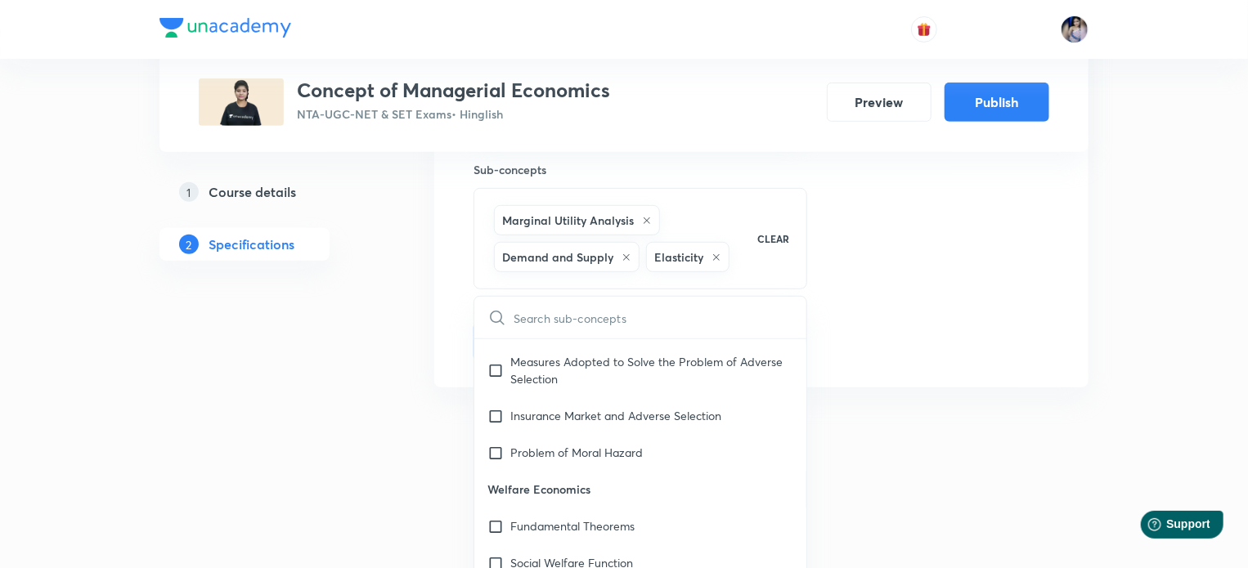
click at [1083, 346] on div "Target exams NTA UGC-NET Paper 2 - Management ​ Topics Economics -> Micro Econo…" at bounding box center [761, 134] width 654 height 508
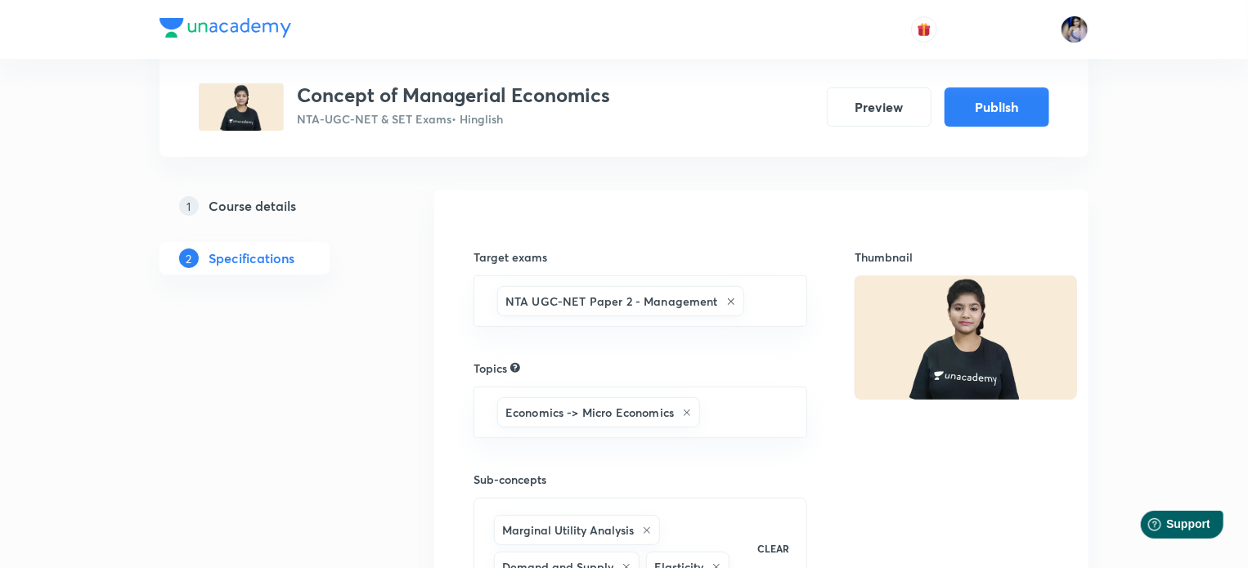
scroll to position [0, 0]
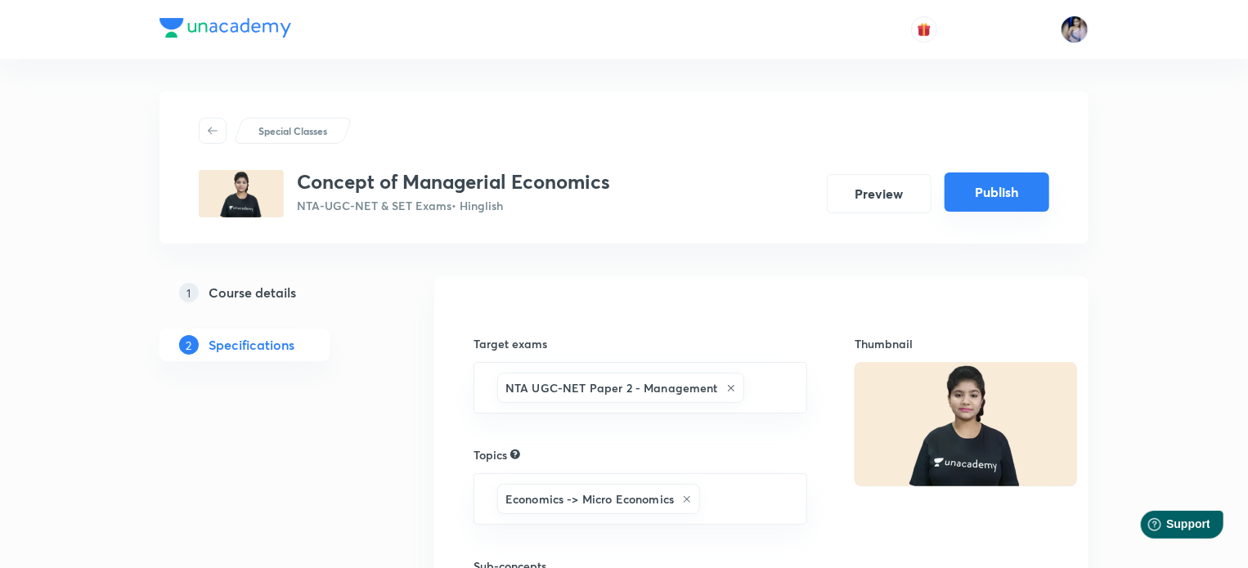
click at [1011, 187] on button "Publish" at bounding box center [996, 192] width 105 height 39
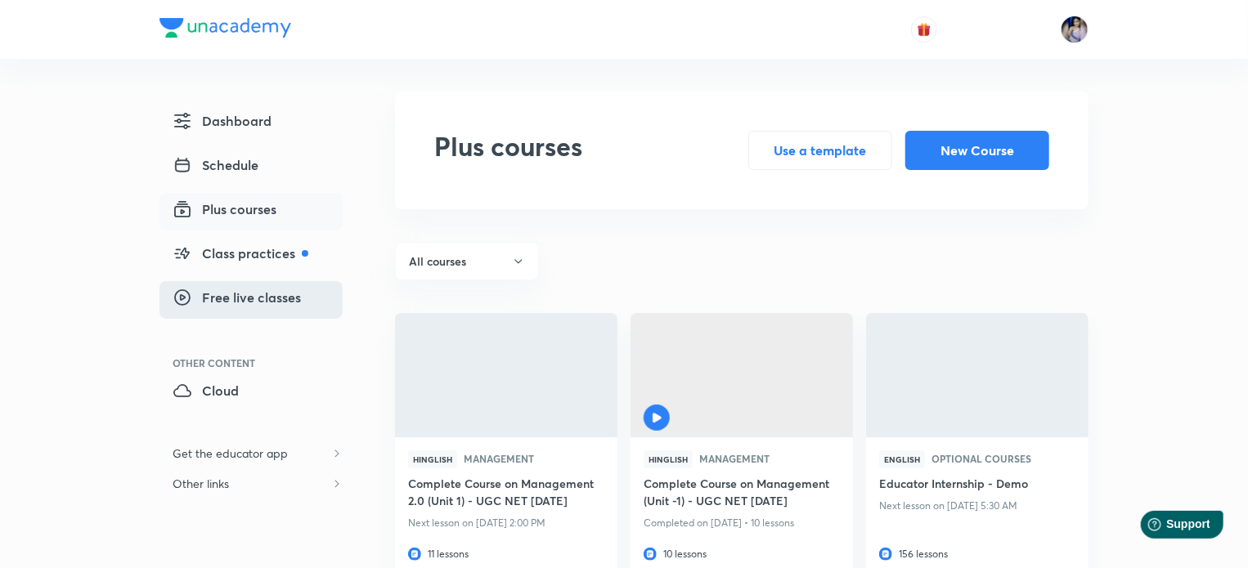
click at [241, 304] on span "Free live classes" at bounding box center [237, 298] width 128 height 20
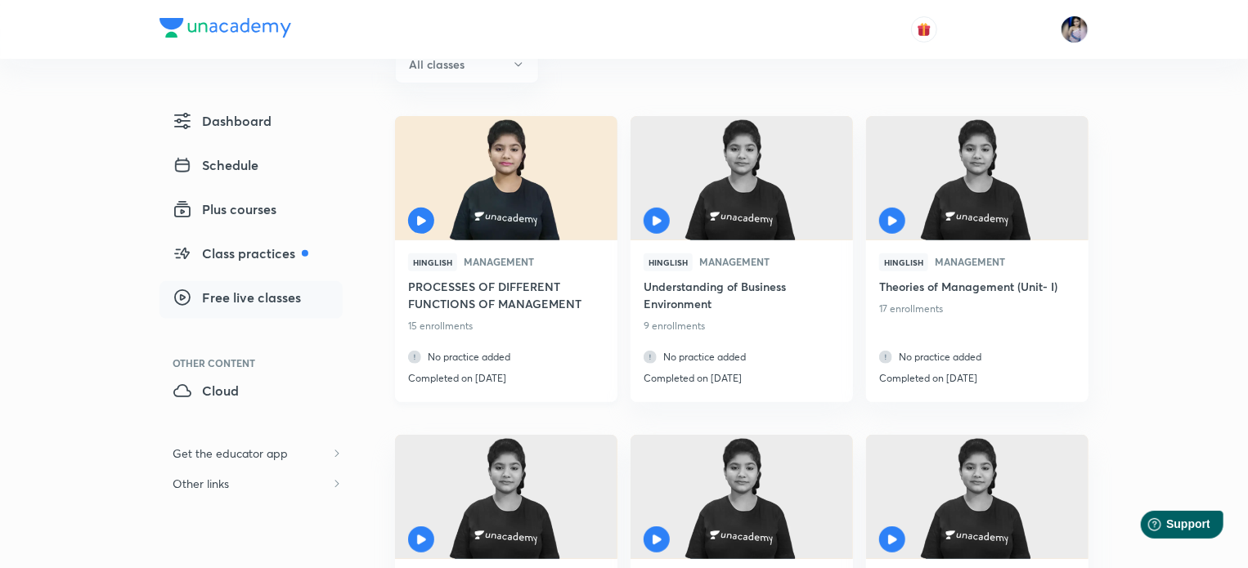
scroll to position [245, 0]
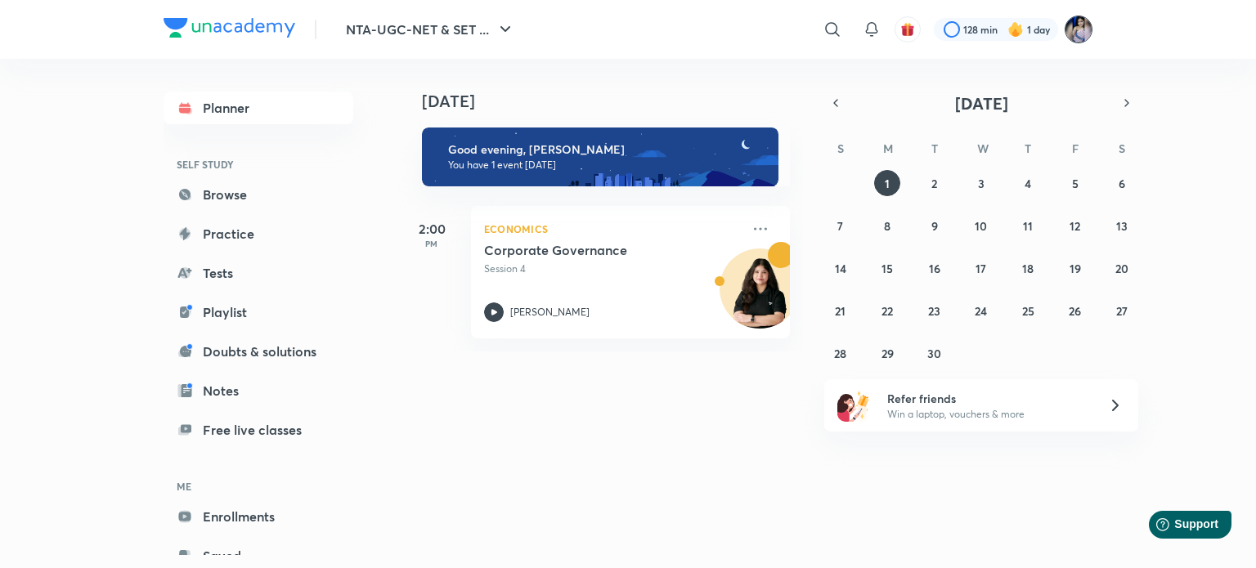
click at [1074, 32] on img at bounding box center [1079, 30] width 28 height 28
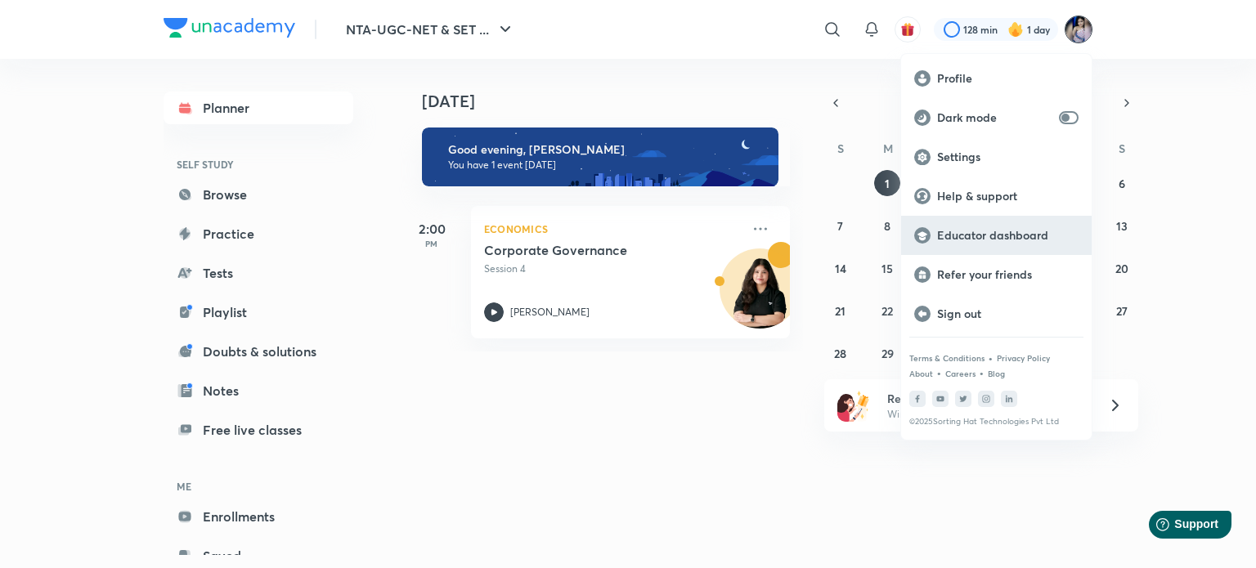
click at [977, 236] on p "Educator dashboard" at bounding box center [1007, 235] width 141 height 15
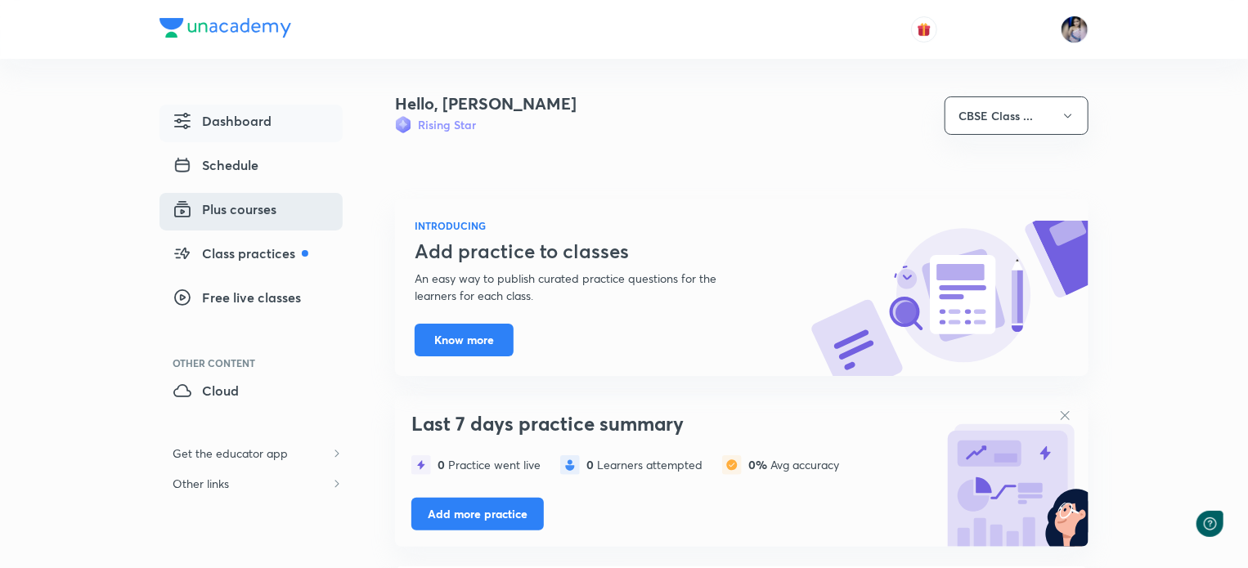
drag, startPoint x: 0, startPoint y: 0, endPoint x: 235, endPoint y: 214, distance: 317.7
click at [235, 214] on span "Plus courses" at bounding box center [225, 210] width 104 height 20
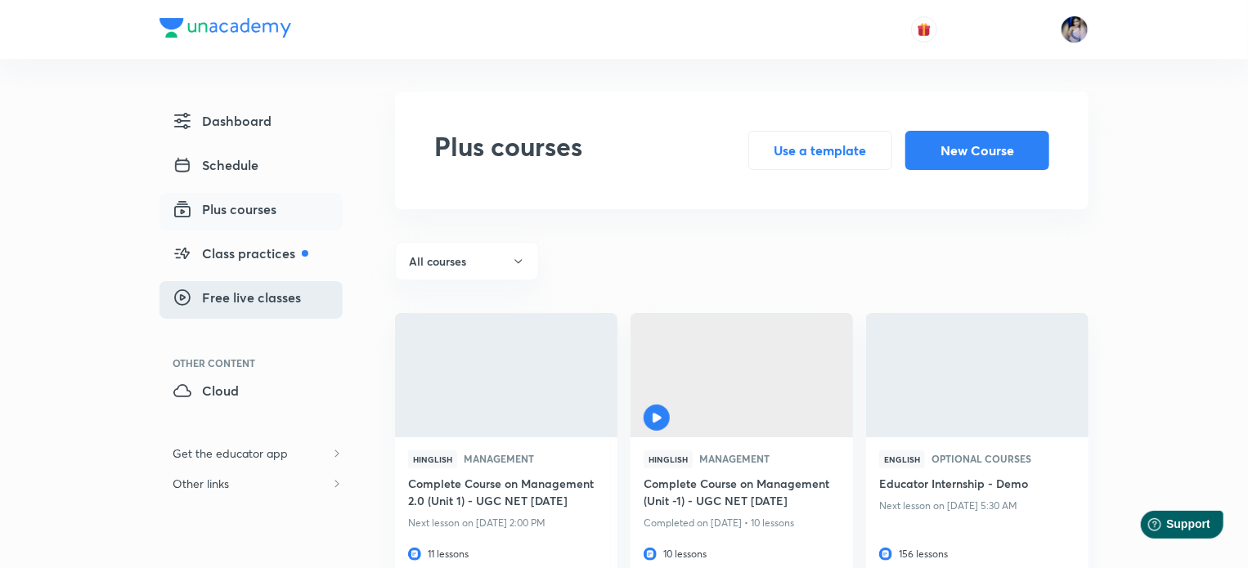
click at [277, 302] on span "Free live classes" at bounding box center [237, 298] width 128 height 20
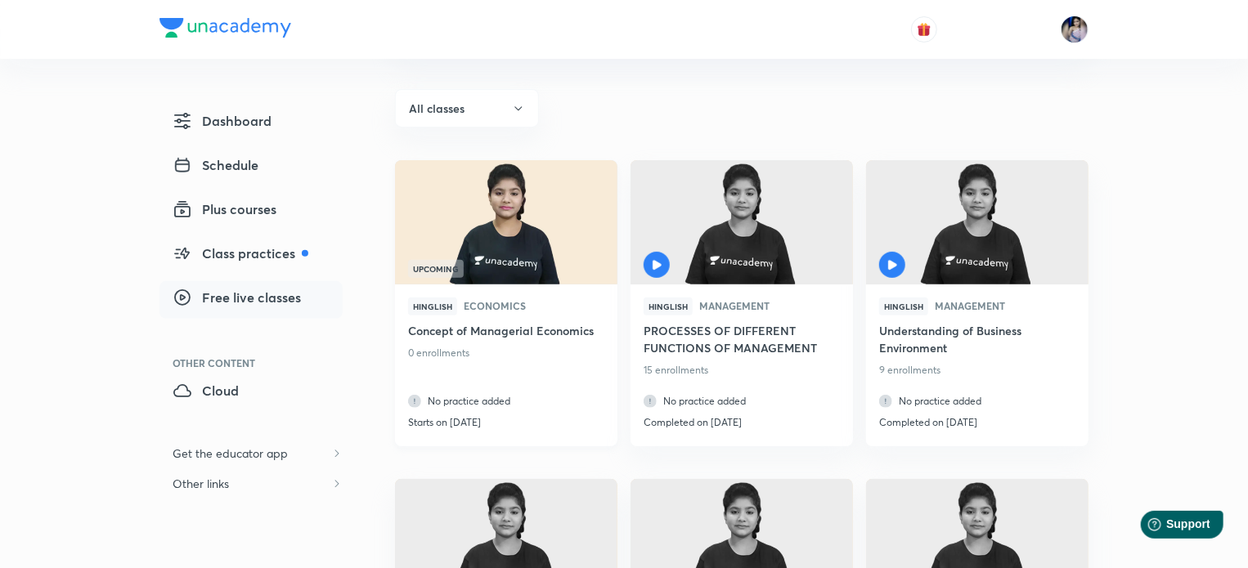
scroll to position [164, 0]
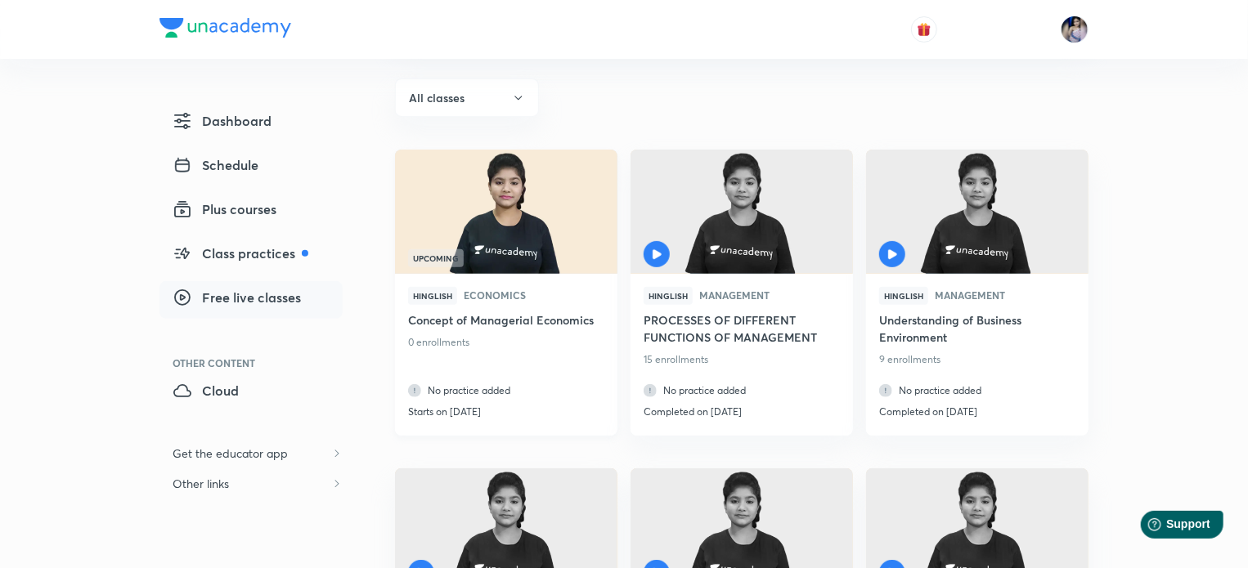
click at [519, 235] on img at bounding box center [505, 211] width 226 height 127
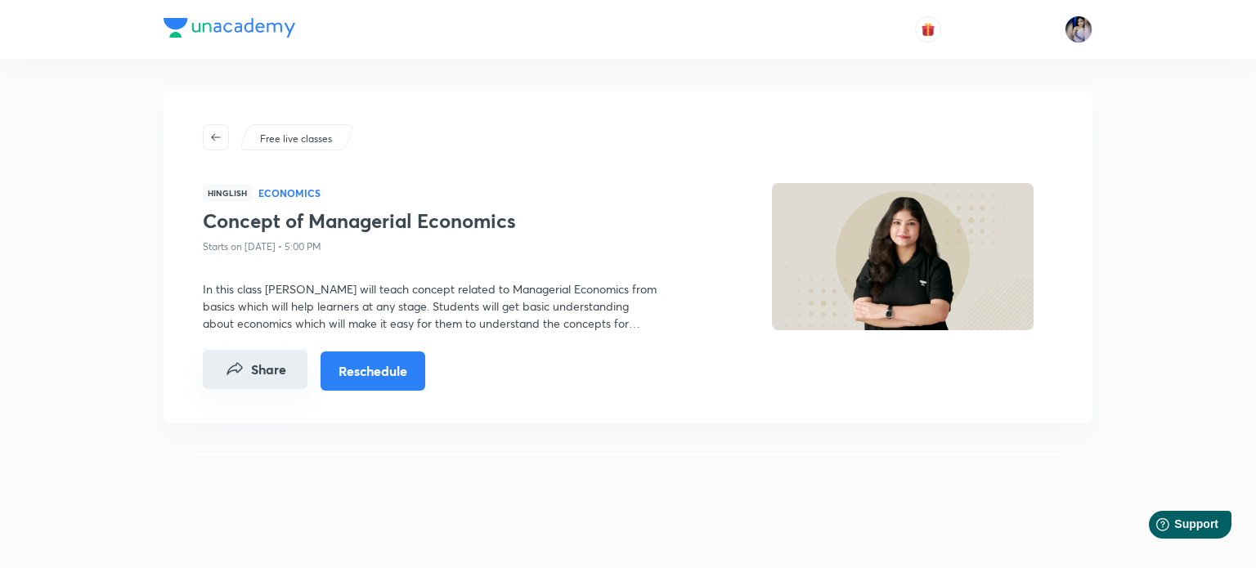
click at [247, 378] on button "Share" at bounding box center [255, 369] width 105 height 39
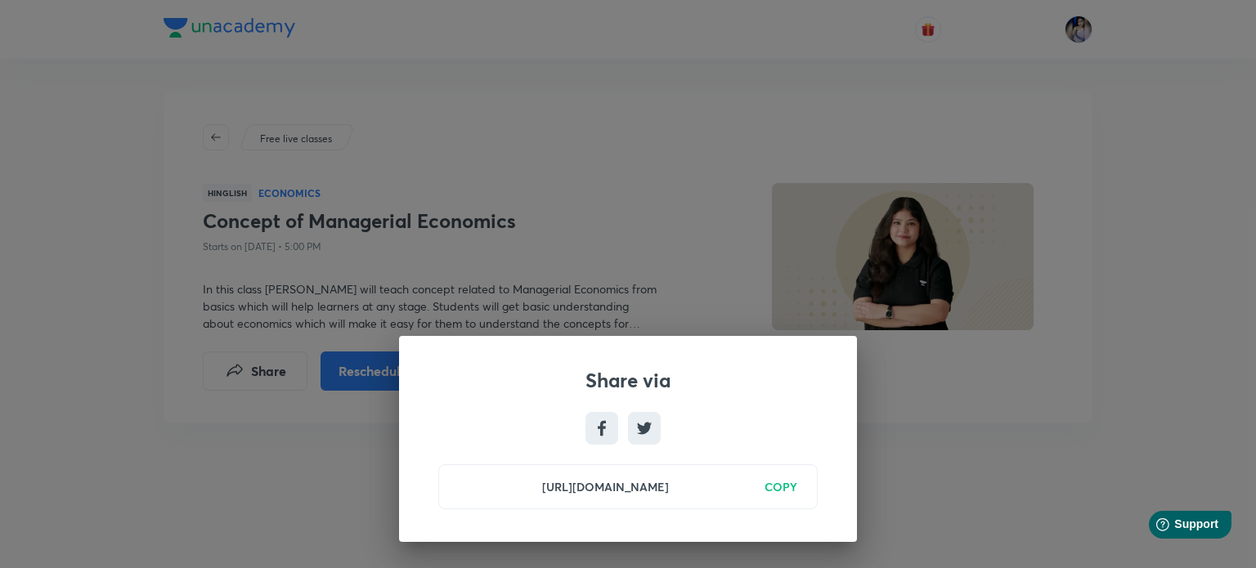
click at [778, 486] on h6 "COPY" at bounding box center [780, 486] width 33 height 17
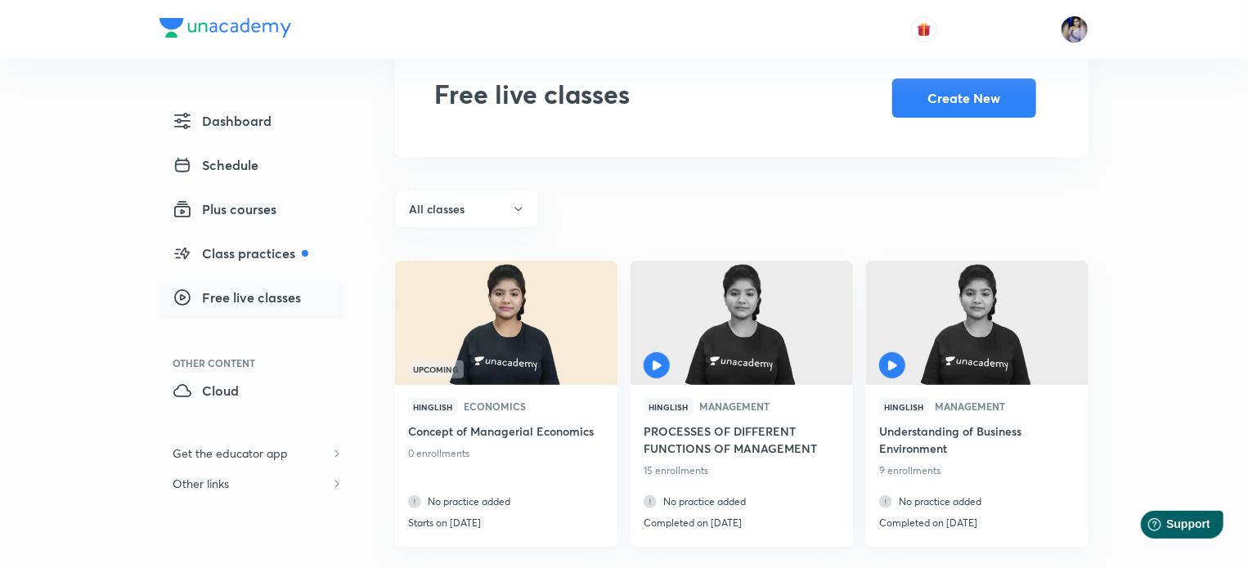
scroll to position [82, 0]
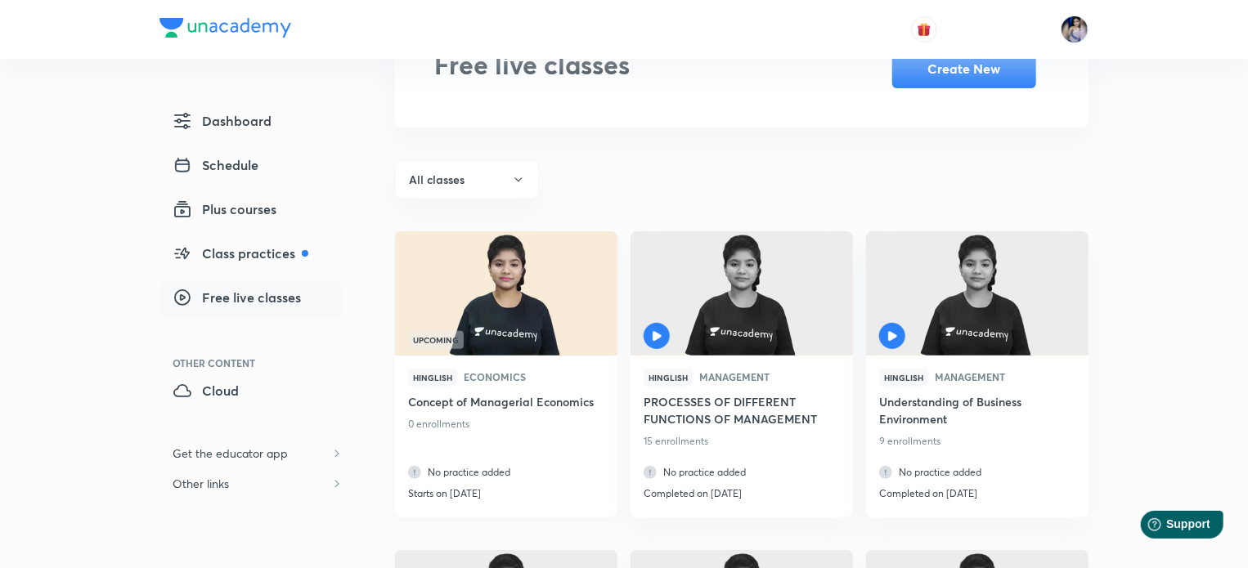
click at [543, 307] on img at bounding box center [505, 293] width 226 height 127
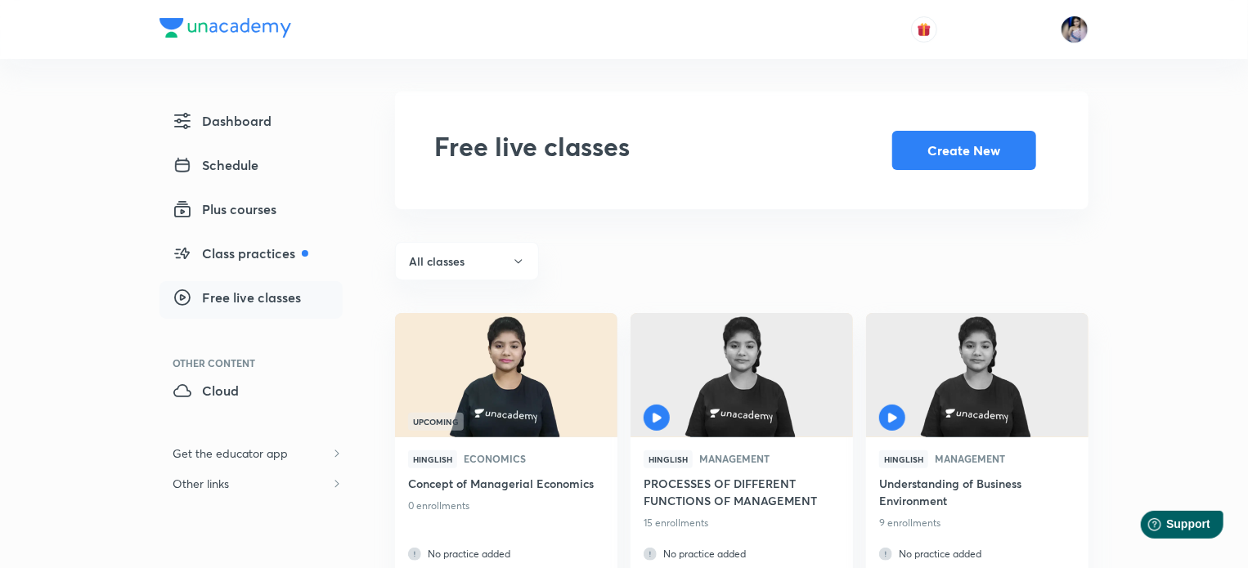
click at [239, 296] on span "Free live classes" at bounding box center [237, 298] width 128 height 20
click at [256, 297] on span "Free live classes" at bounding box center [237, 298] width 128 height 20
click at [901, 152] on button "Create New" at bounding box center [964, 148] width 144 height 39
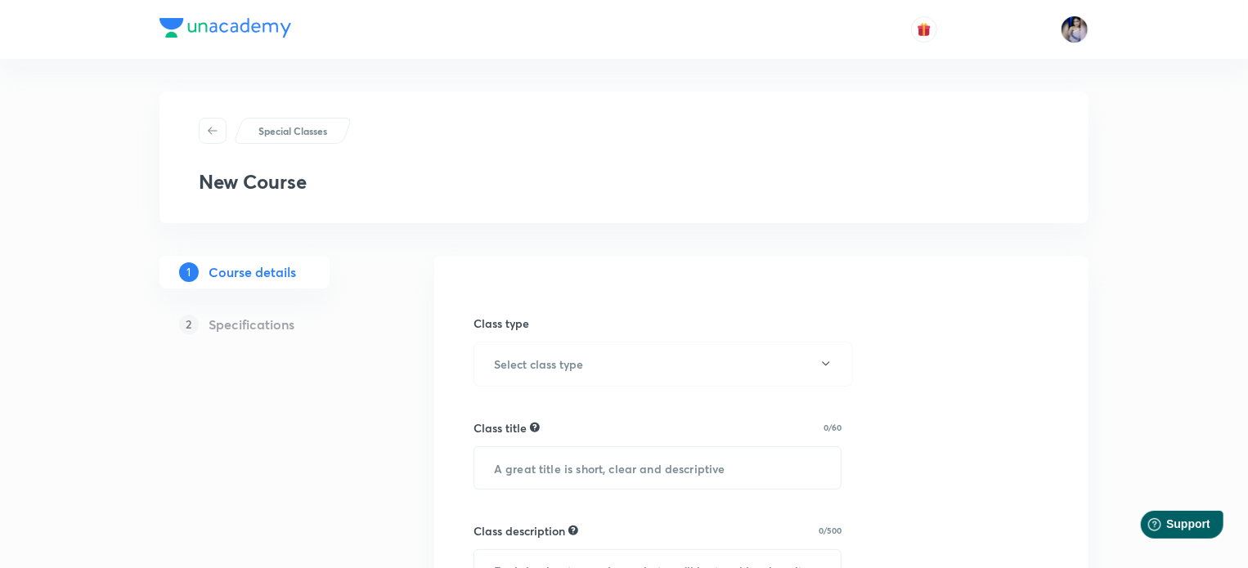
scroll to position [164, 0]
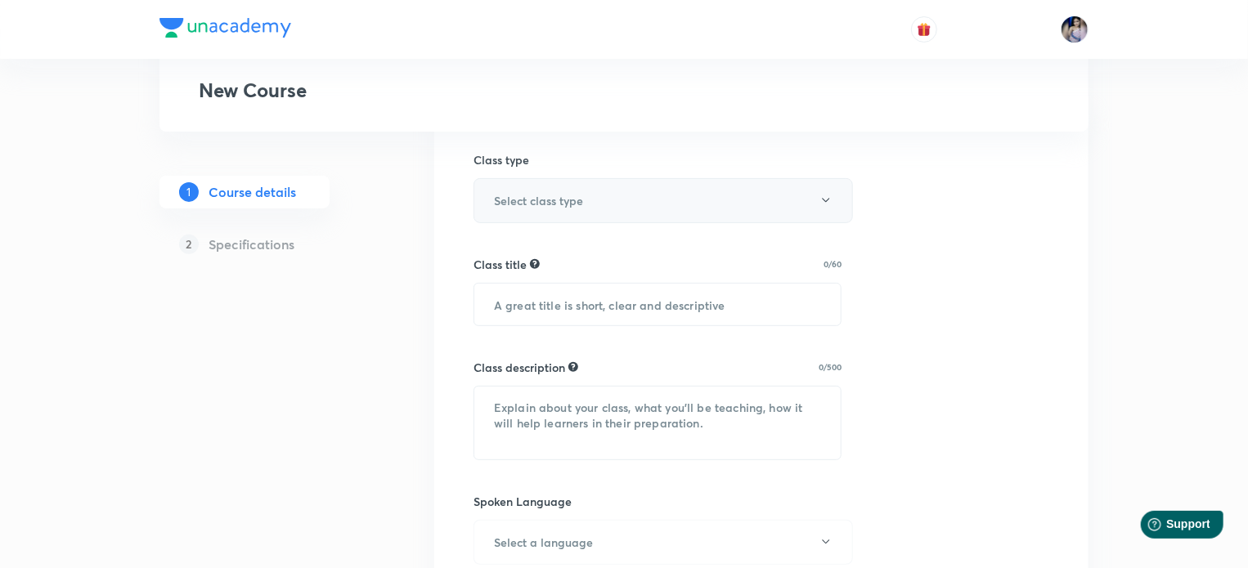
click at [791, 206] on button "Select class type" at bounding box center [662, 200] width 379 height 45
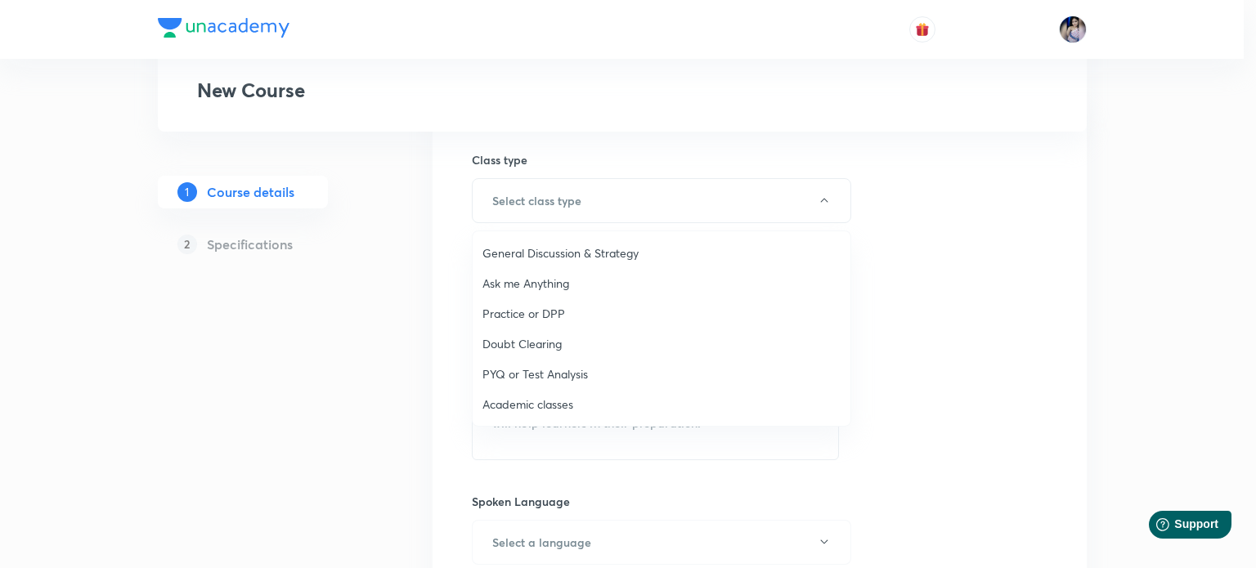
click at [531, 406] on span "Academic classes" at bounding box center [661, 404] width 358 height 17
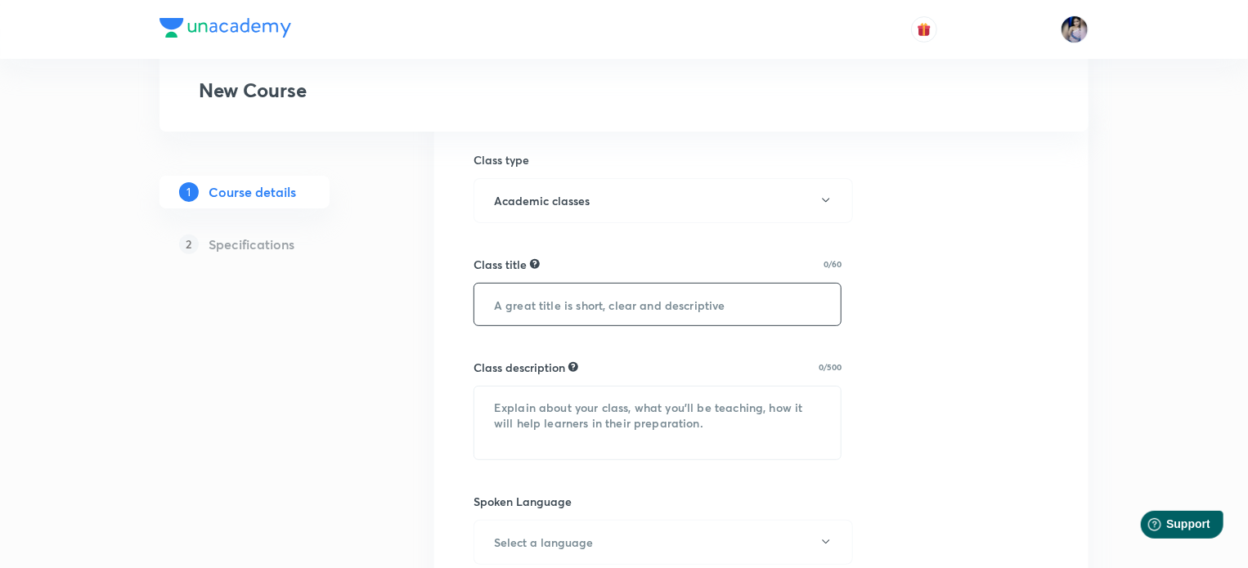
click at [536, 312] on input "text" at bounding box center [657, 305] width 366 height 42
type input "Understanding about Market Structure"
click at [583, 415] on textarea at bounding box center [657, 423] width 366 height 73
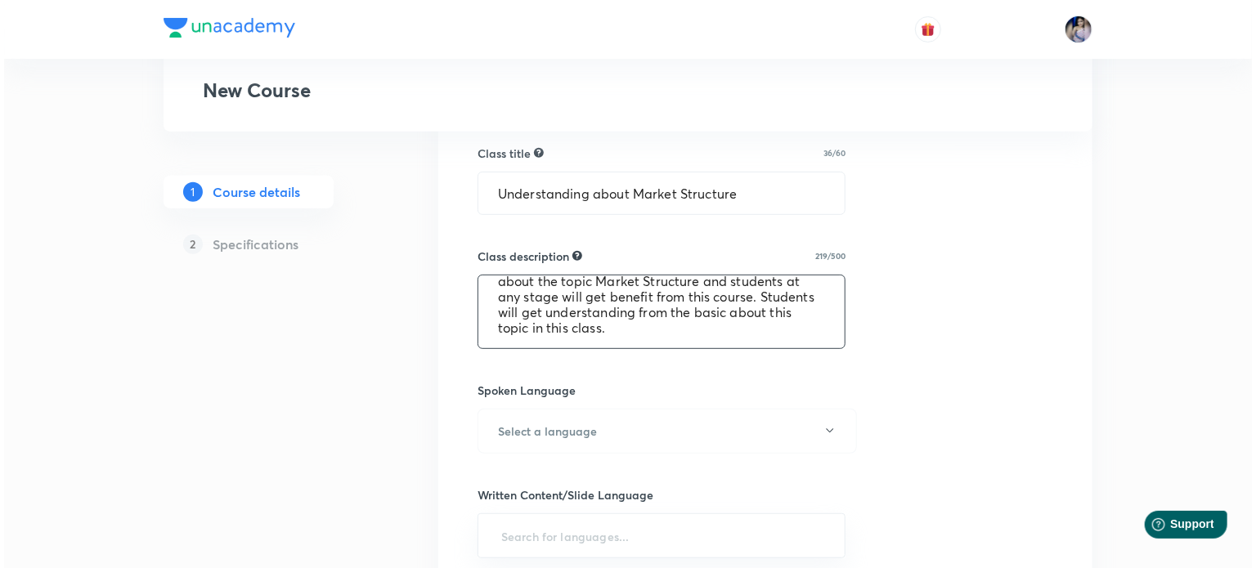
scroll to position [491, 0]
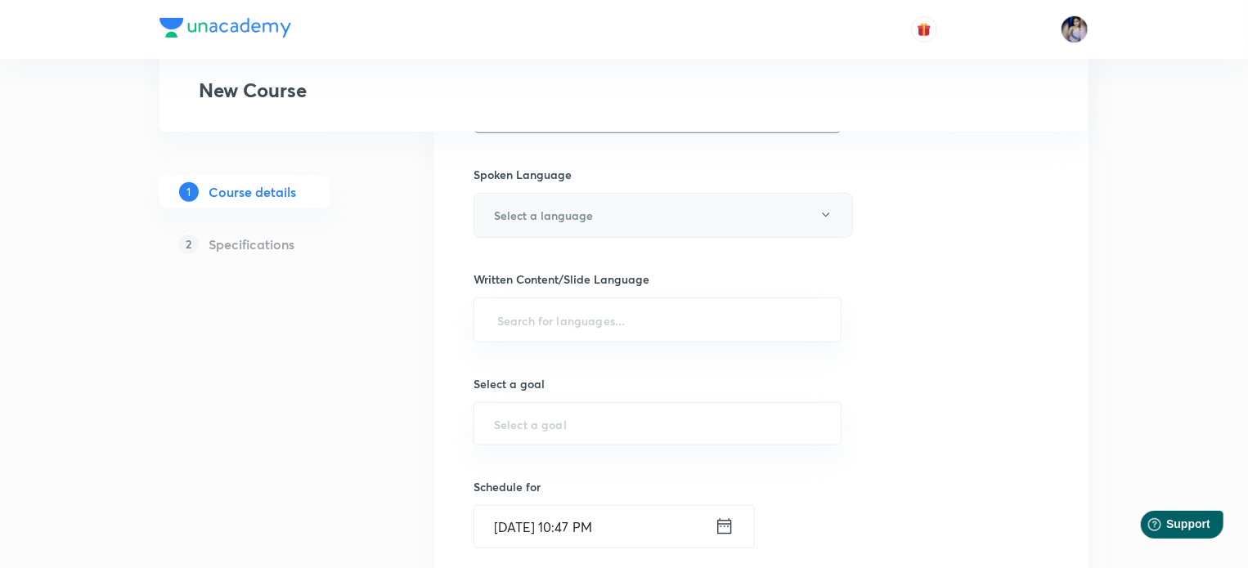
type textarea "In this class Tanya Gautam will guide students about the topic Market Structure…"
click at [818, 212] on button "Select a language" at bounding box center [662, 215] width 379 height 45
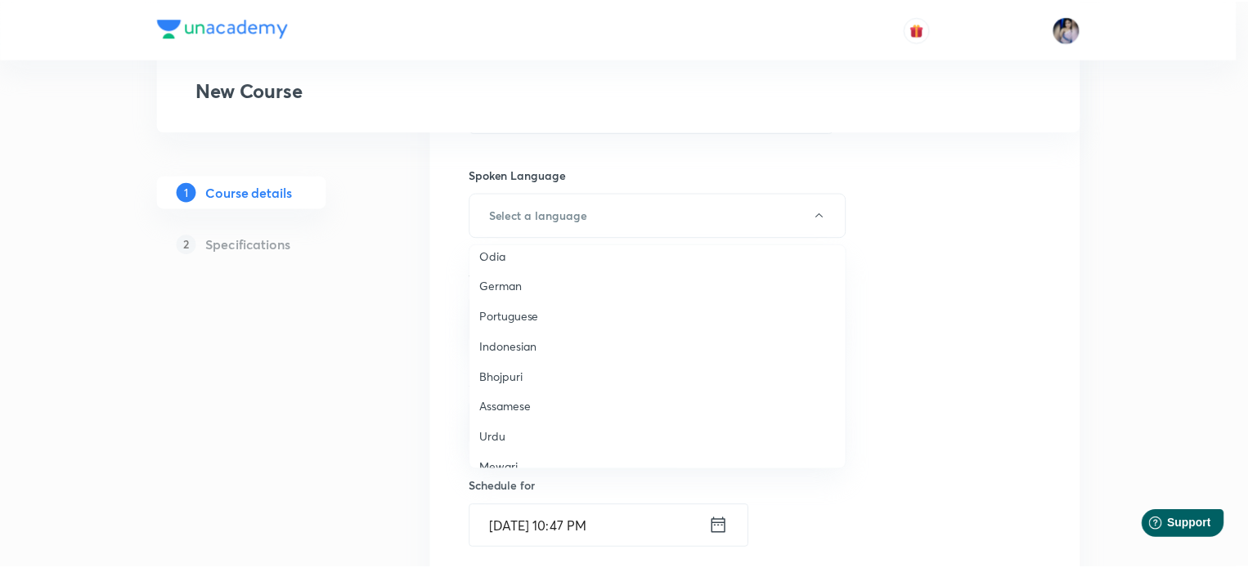
scroll to position [484, 0]
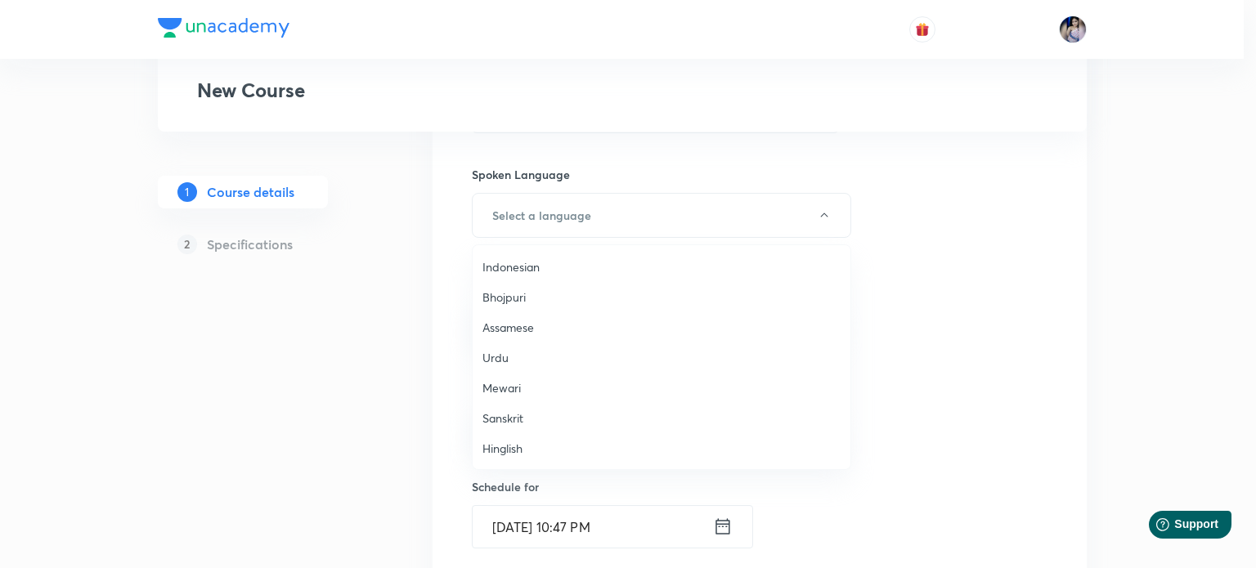
click at [511, 444] on span "Hinglish" at bounding box center [661, 448] width 358 height 17
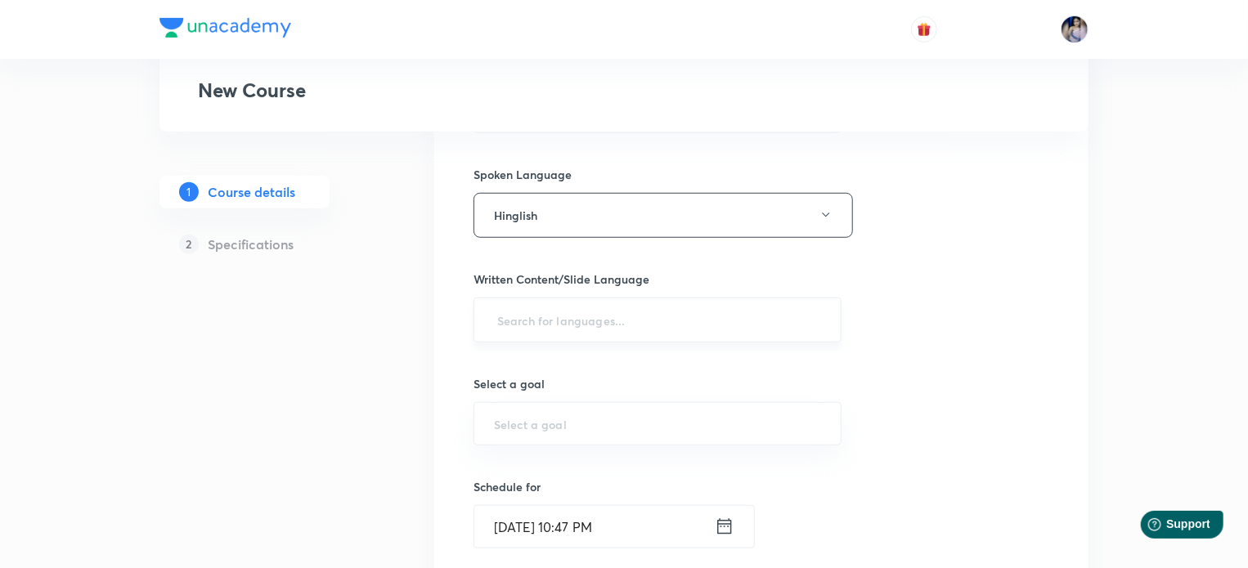
click at [593, 318] on input "text" at bounding box center [657, 320] width 327 height 30
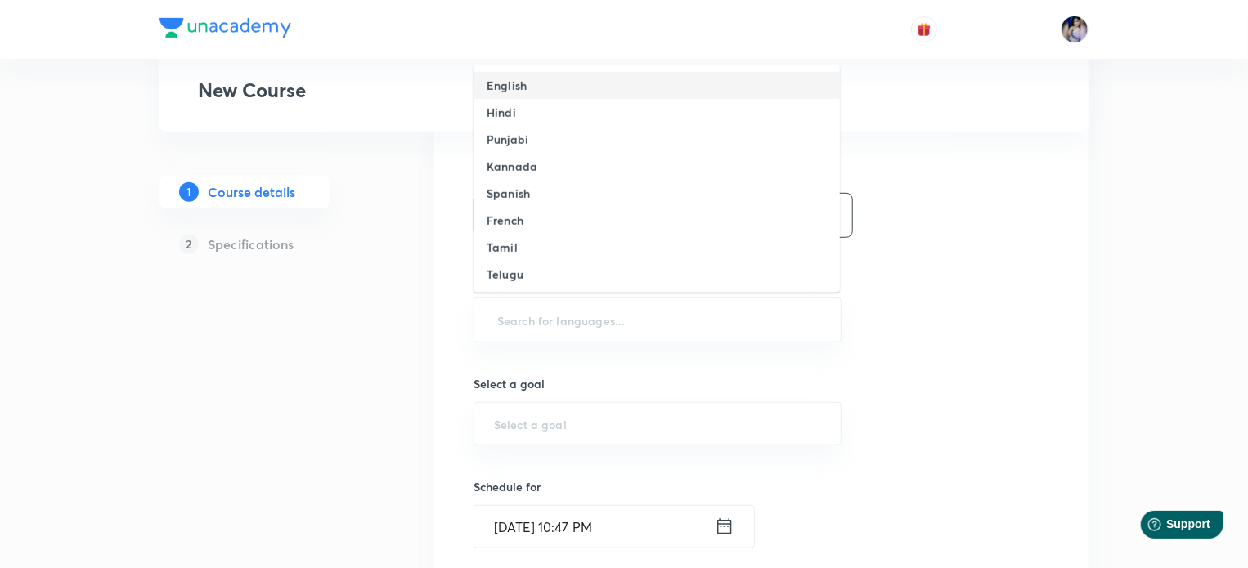
click at [497, 78] on h6 "English" at bounding box center [506, 85] width 40 height 17
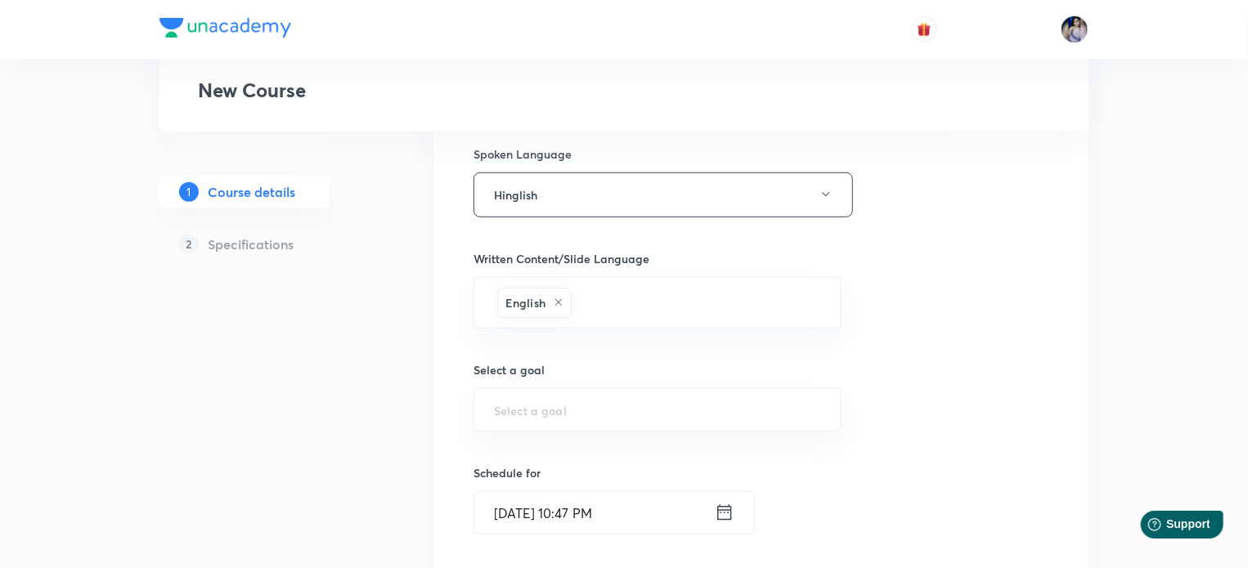
scroll to position [654, 0]
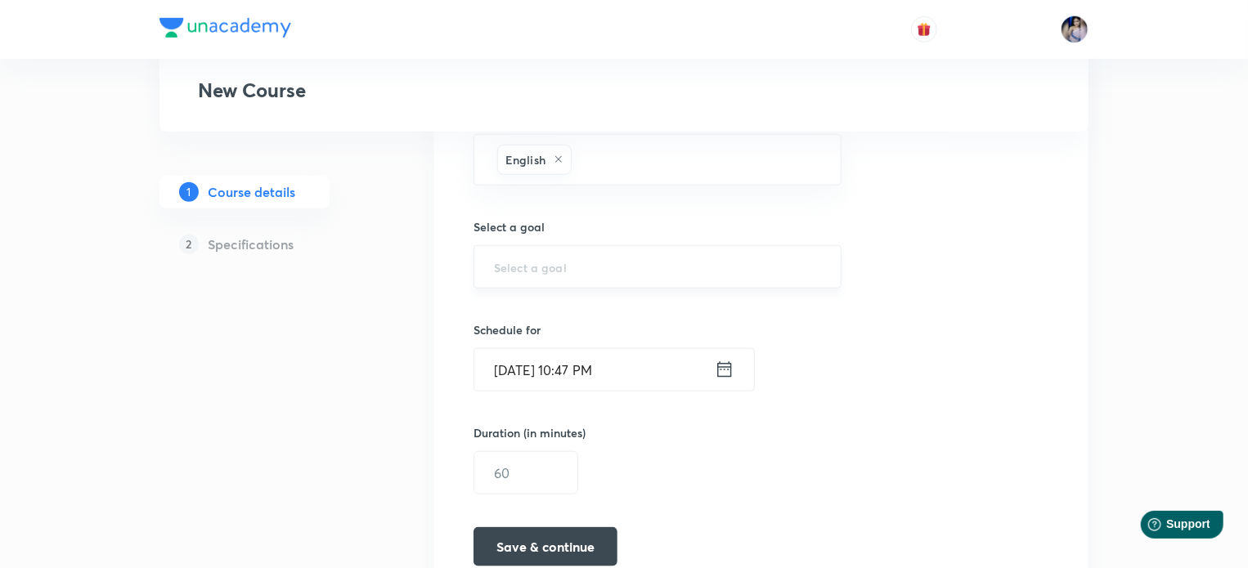
click at [548, 256] on div "​" at bounding box center [657, 266] width 368 height 43
click at [532, 268] on input "text" at bounding box center [657, 267] width 327 height 16
click at [572, 267] on input "text" at bounding box center [657, 267] width 327 height 16
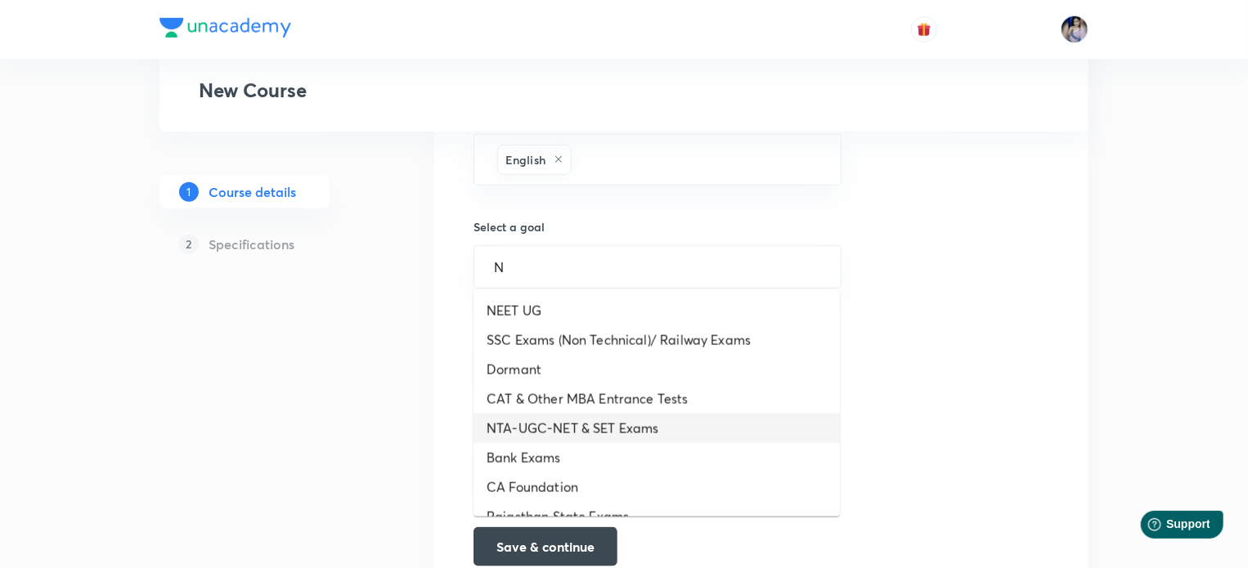
click at [589, 421] on li "NTA-UGC-NET & SET Exams" at bounding box center [656, 428] width 366 height 29
type input "NTA-UGC-NET & SET Exams"
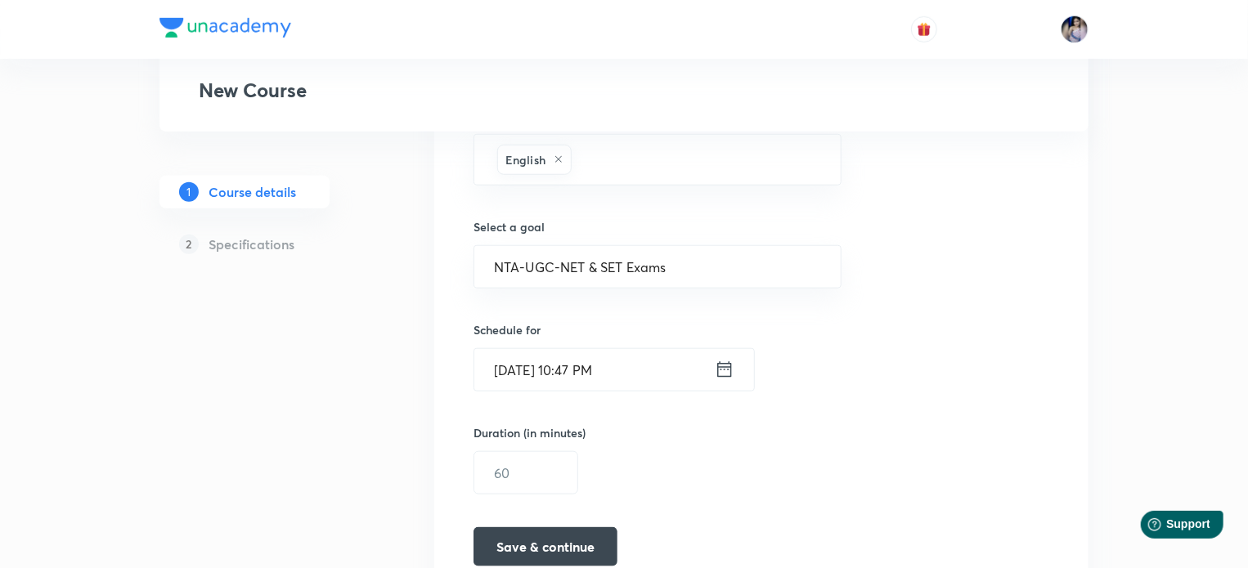
scroll to position [736, 0]
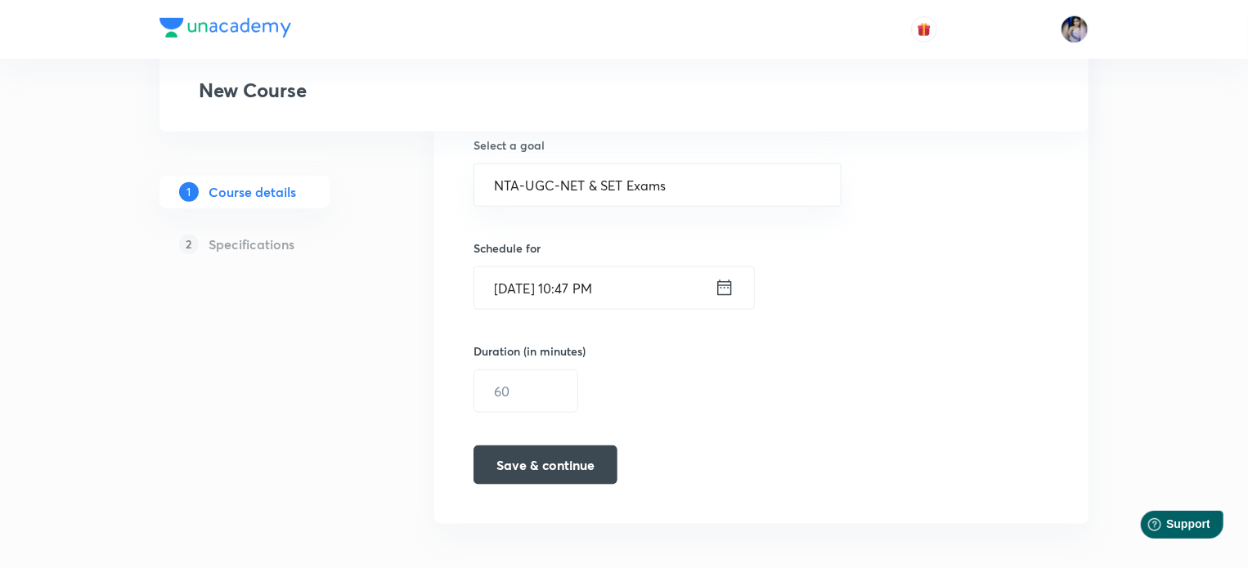
click at [724, 288] on icon at bounding box center [725, 287] width 20 height 23
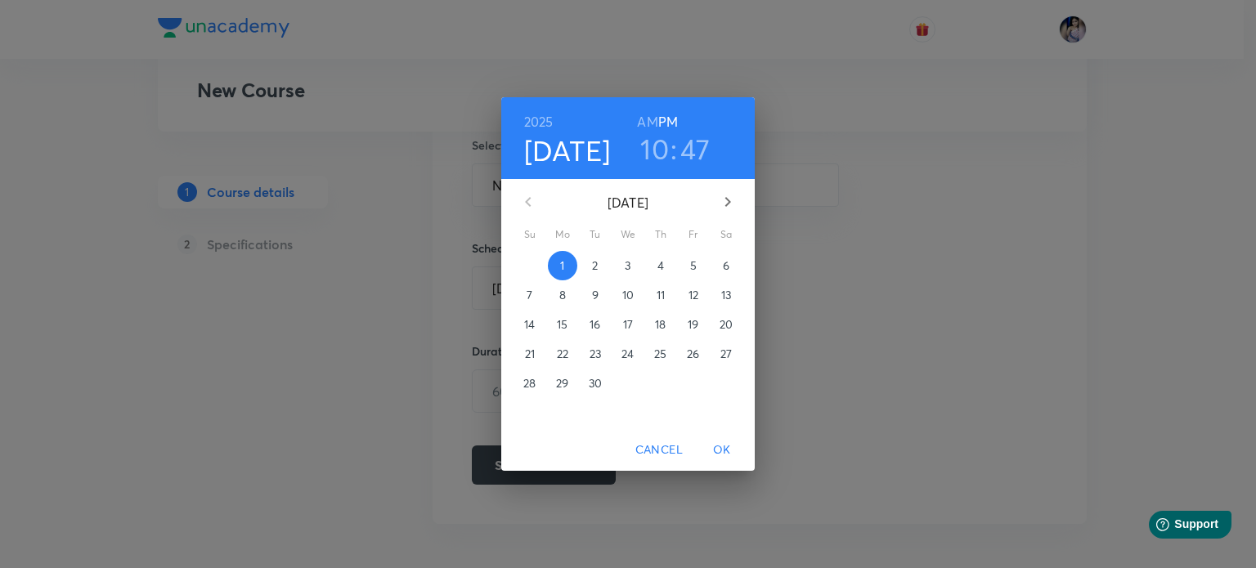
click at [563, 298] on p "8" at bounding box center [562, 295] width 7 height 16
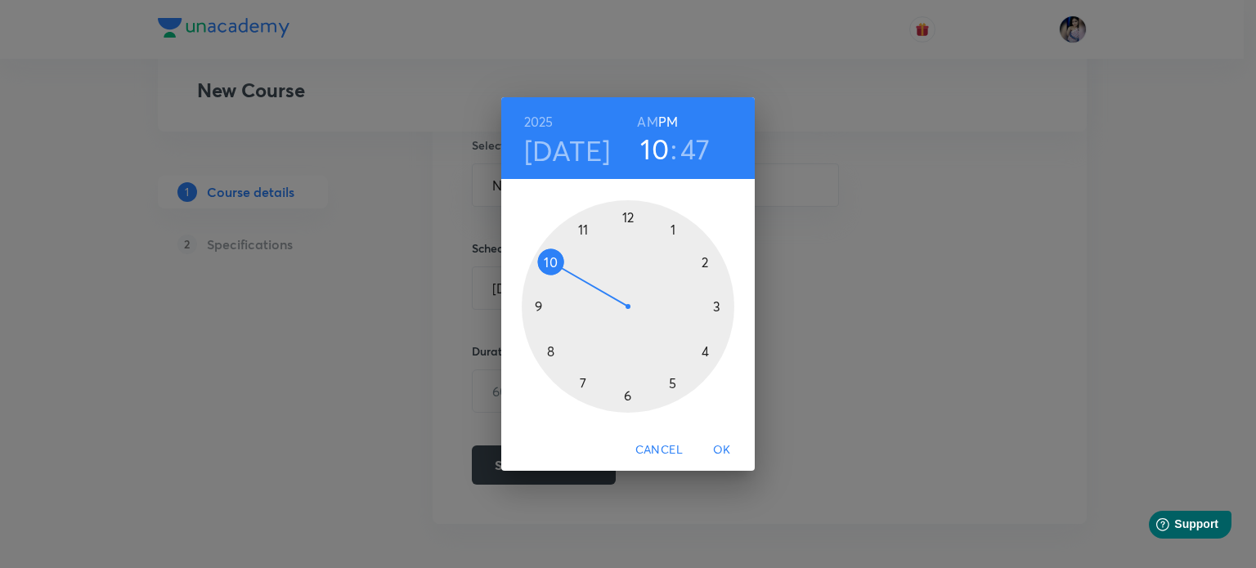
click at [654, 150] on h3 "10" at bounding box center [654, 149] width 29 height 34
drag, startPoint x: 544, startPoint y: 264, endPoint x: 585, endPoint y: 378, distance: 121.1
click at [585, 378] on div at bounding box center [628, 306] width 213 height 213
drag, startPoint x: 542, startPoint y: 291, endPoint x: 634, endPoint y: 226, distance: 112.7
click at [634, 226] on div at bounding box center [628, 306] width 213 height 213
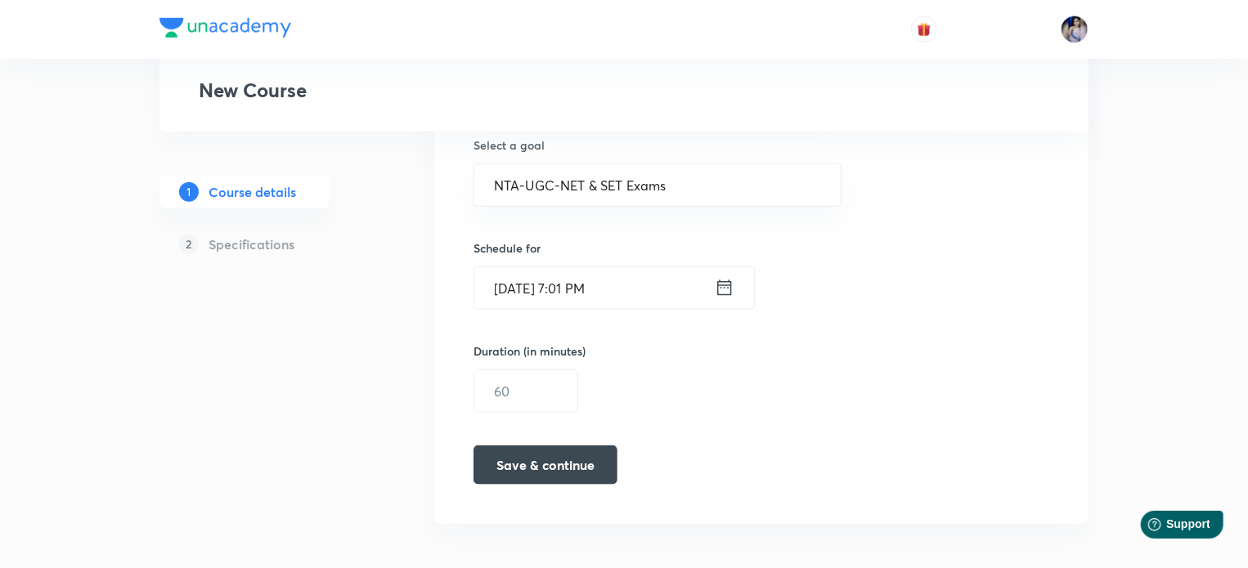
click at [720, 291] on icon at bounding box center [725, 287] width 20 height 23
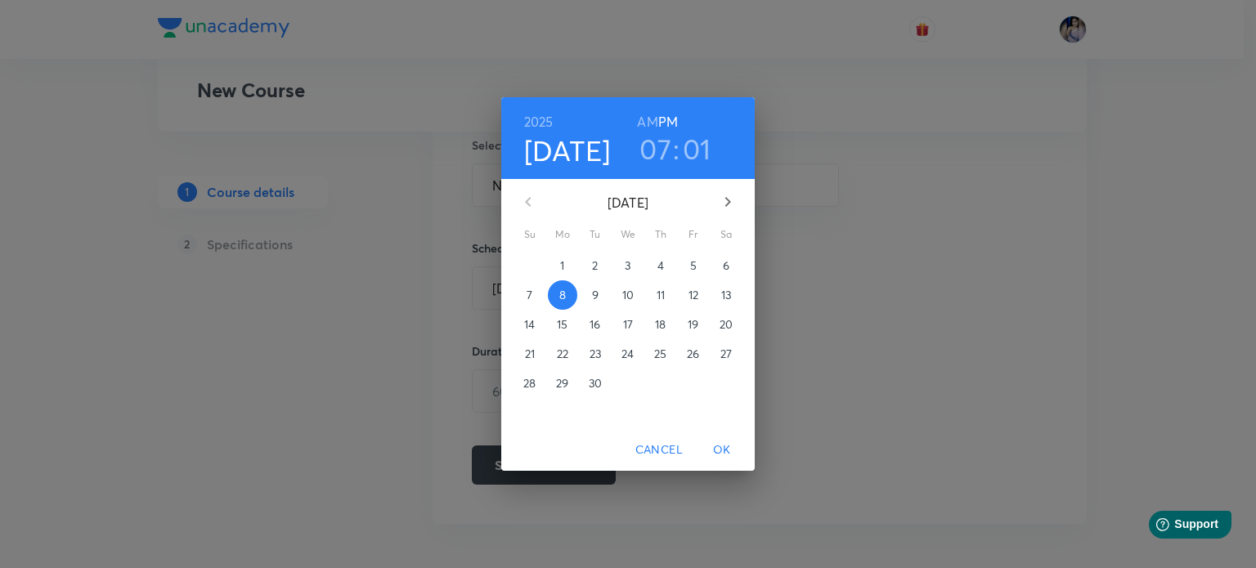
click at [693, 148] on h3 "01" at bounding box center [697, 149] width 29 height 34
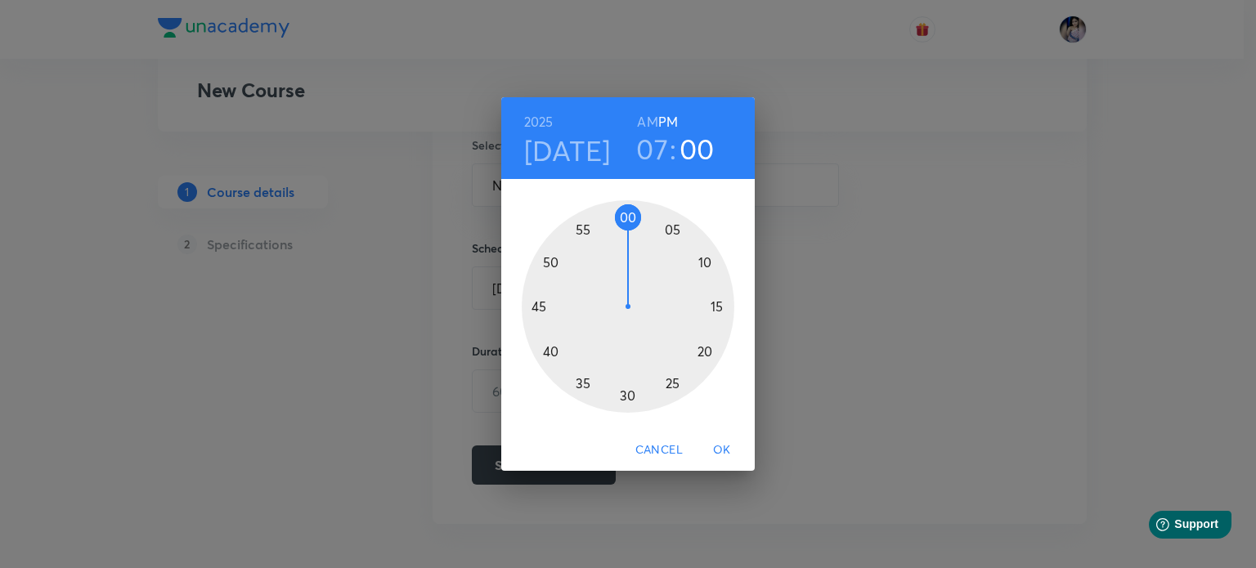
click at [627, 217] on div at bounding box center [628, 306] width 213 height 213
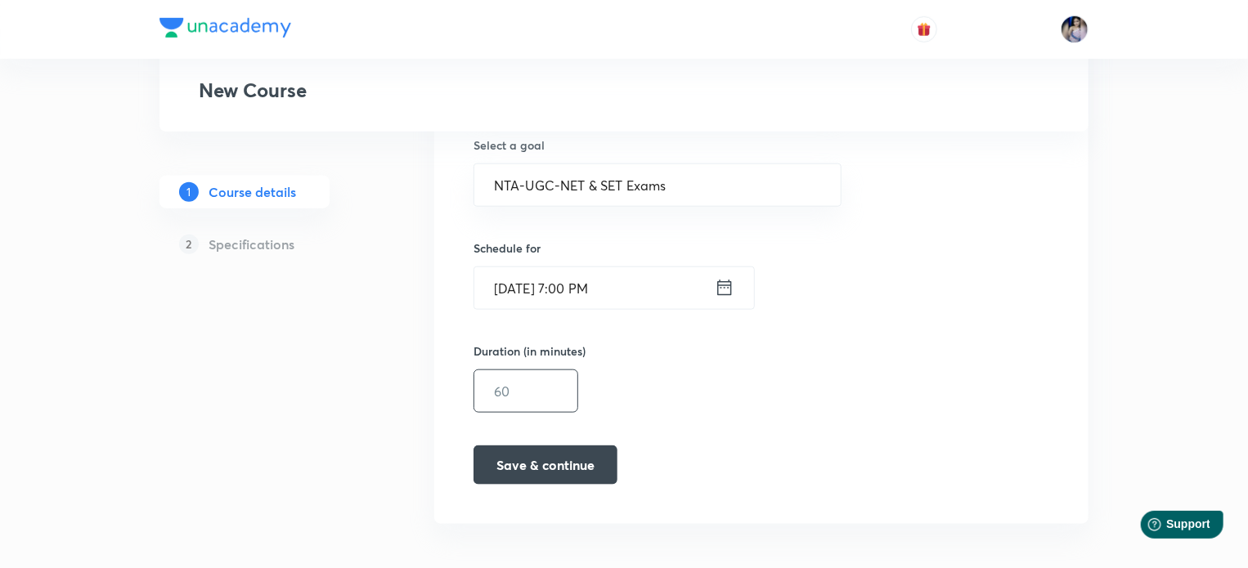
click at [516, 397] on input "text" at bounding box center [525, 391] width 103 height 42
type input "60"
click at [529, 461] on button "Save & continue" at bounding box center [545, 463] width 144 height 39
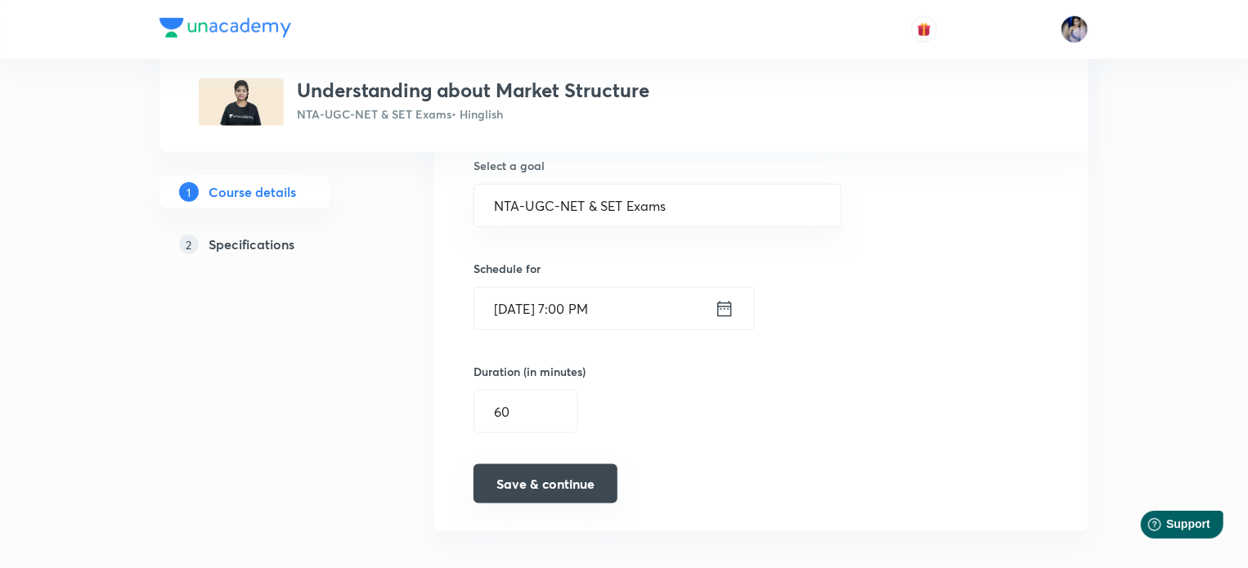
scroll to position [748, 0]
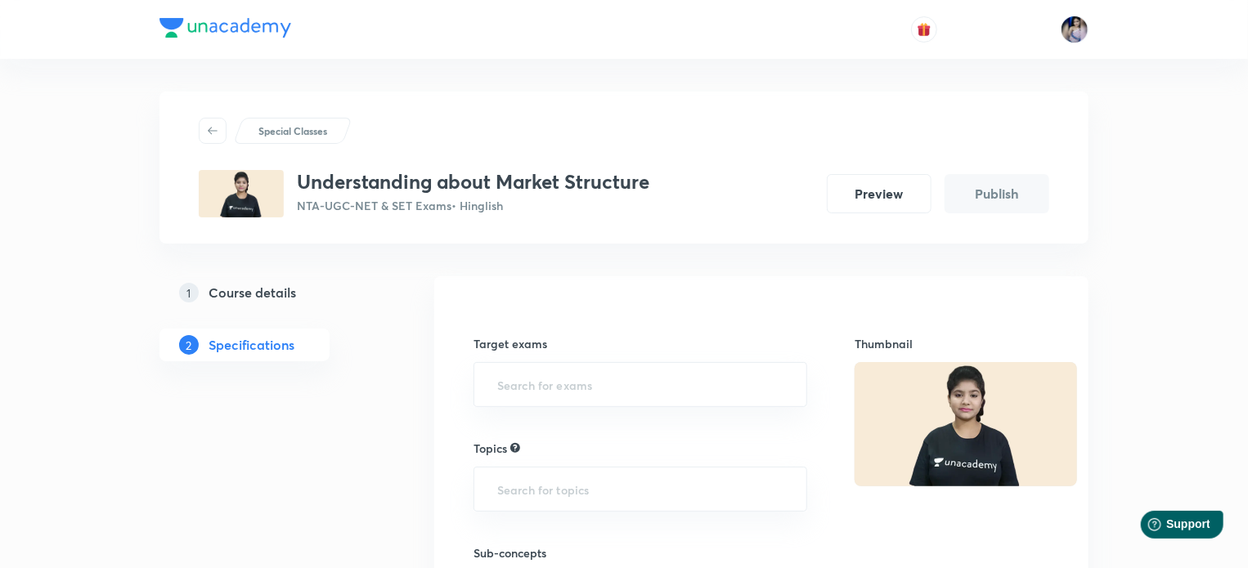
scroll to position [82, 0]
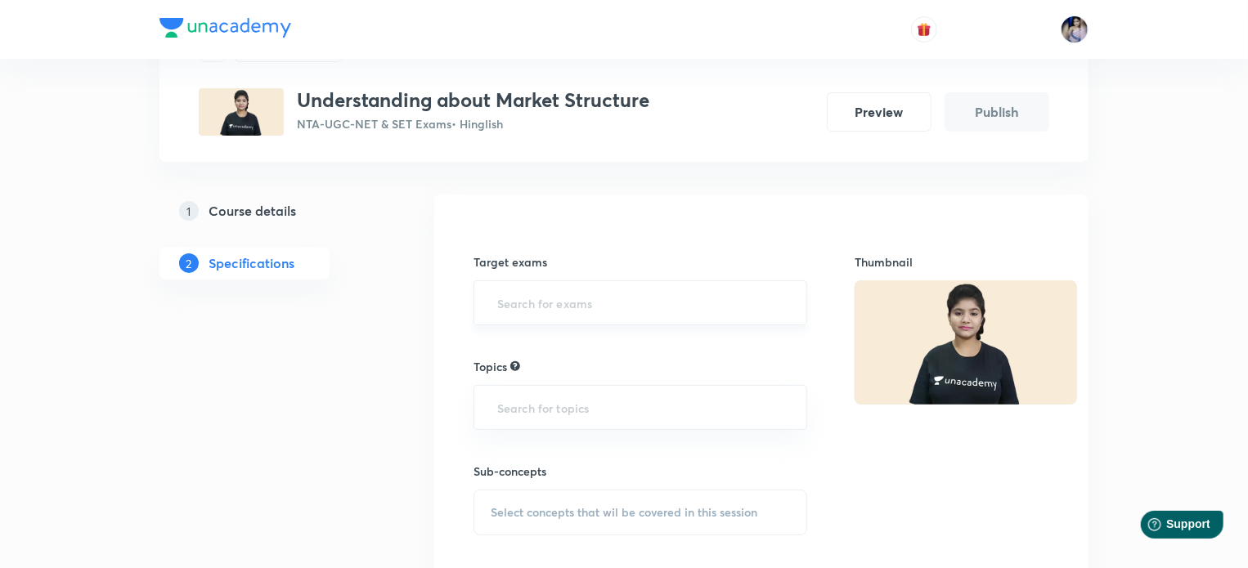
click at [527, 295] on input "text" at bounding box center [640, 303] width 293 height 30
type input "NT"
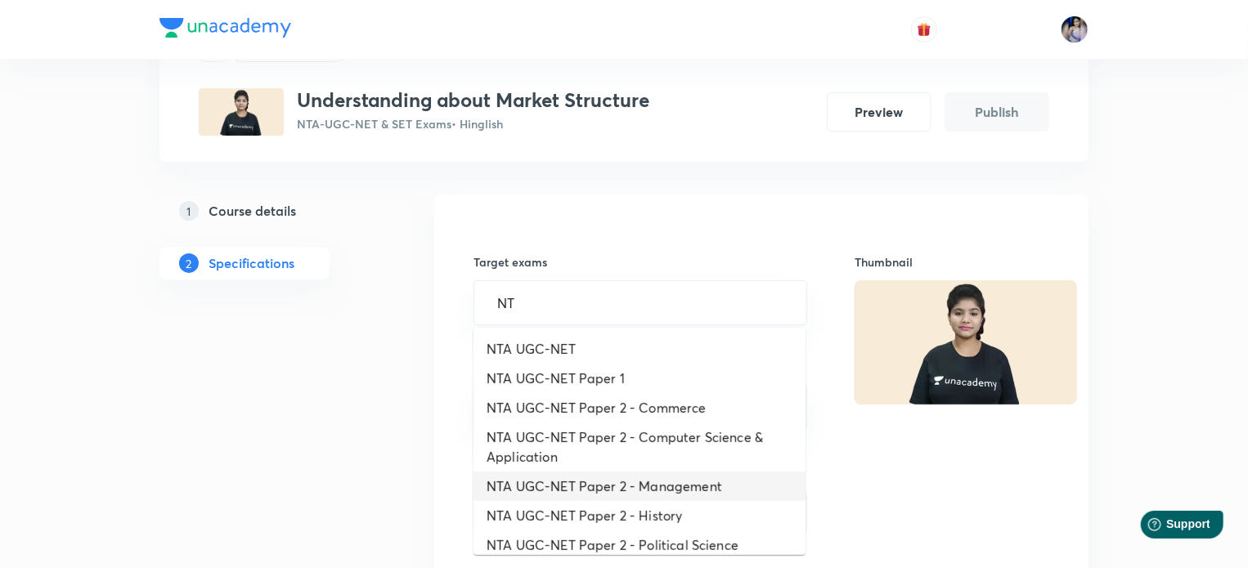
click at [657, 479] on li "NTA UGC-NET Paper 2 - Management" at bounding box center [639, 486] width 332 height 29
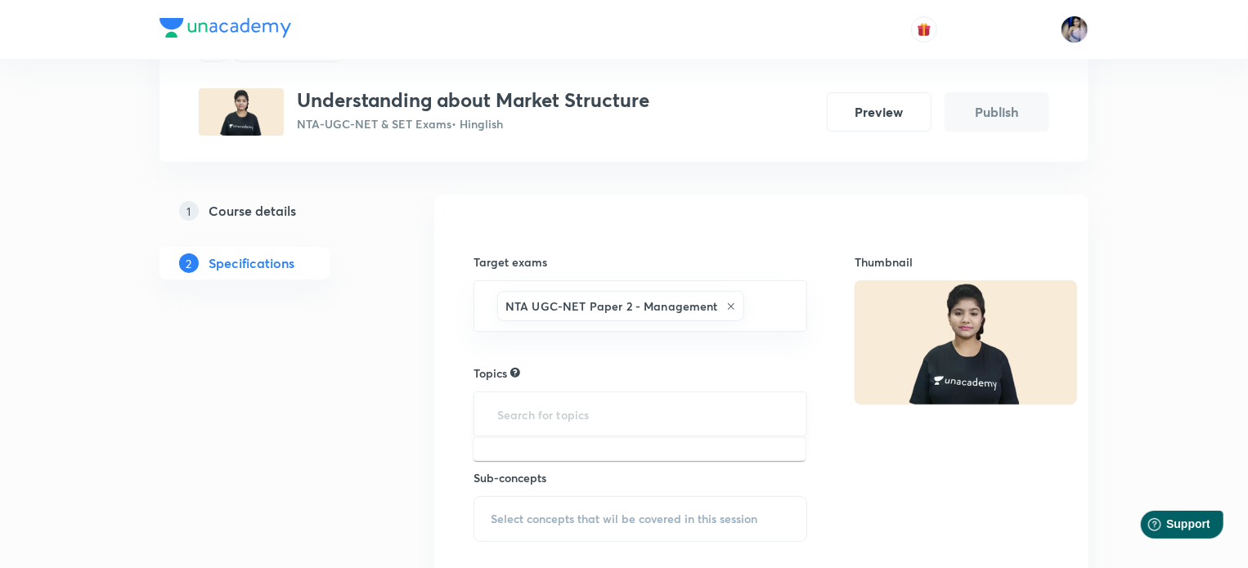
click at [619, 419] on input "text" at bounding box center [640, 414] width 293 height 30
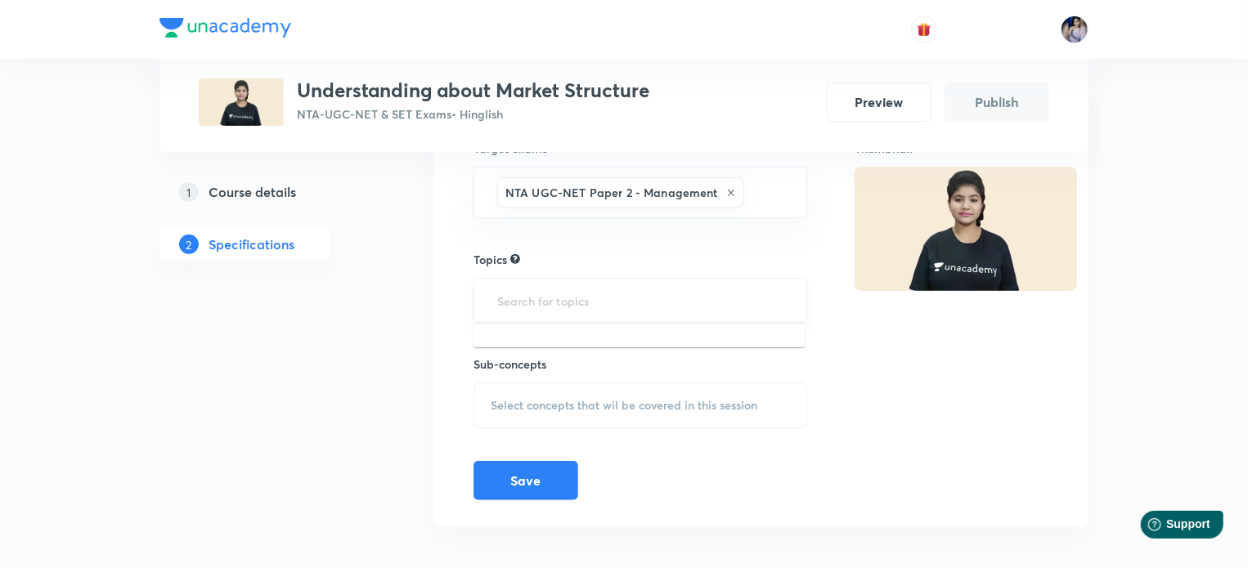
scroll to position [204, 0]
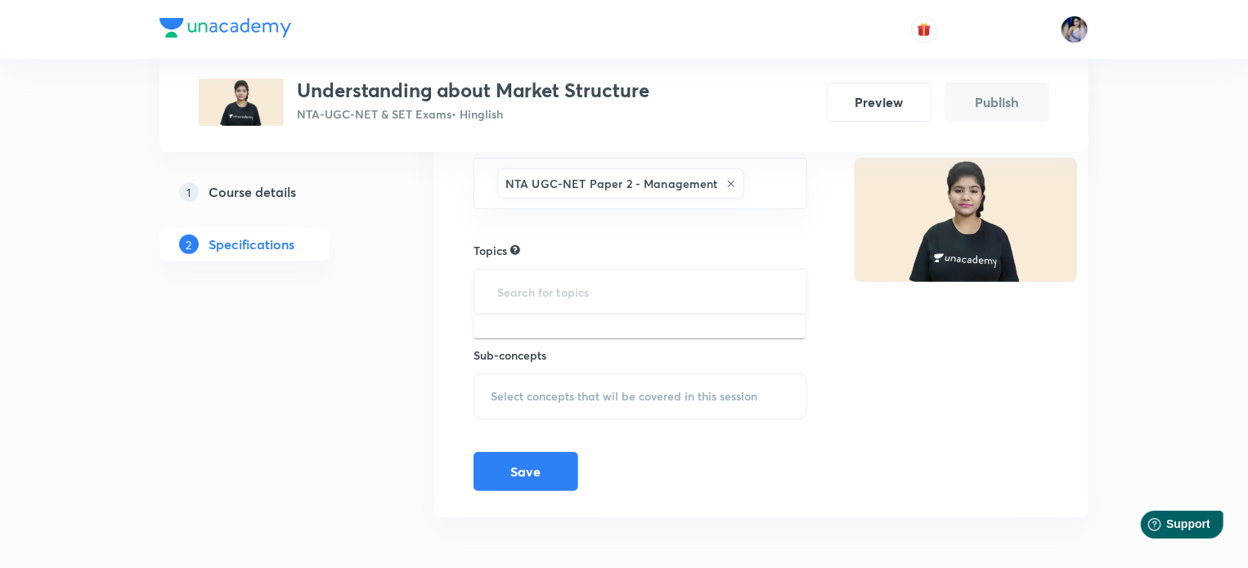
type input "M"
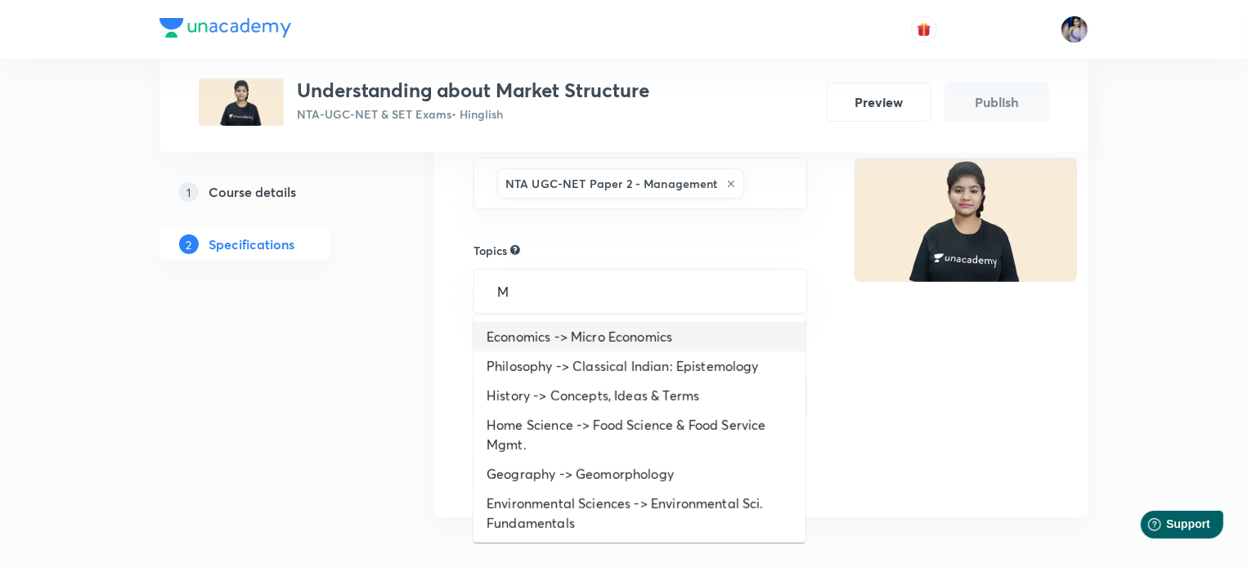
click at [595, 339] on li "Economics -> Micro Economics" at bounding box center [639, 336] width 332 height 29
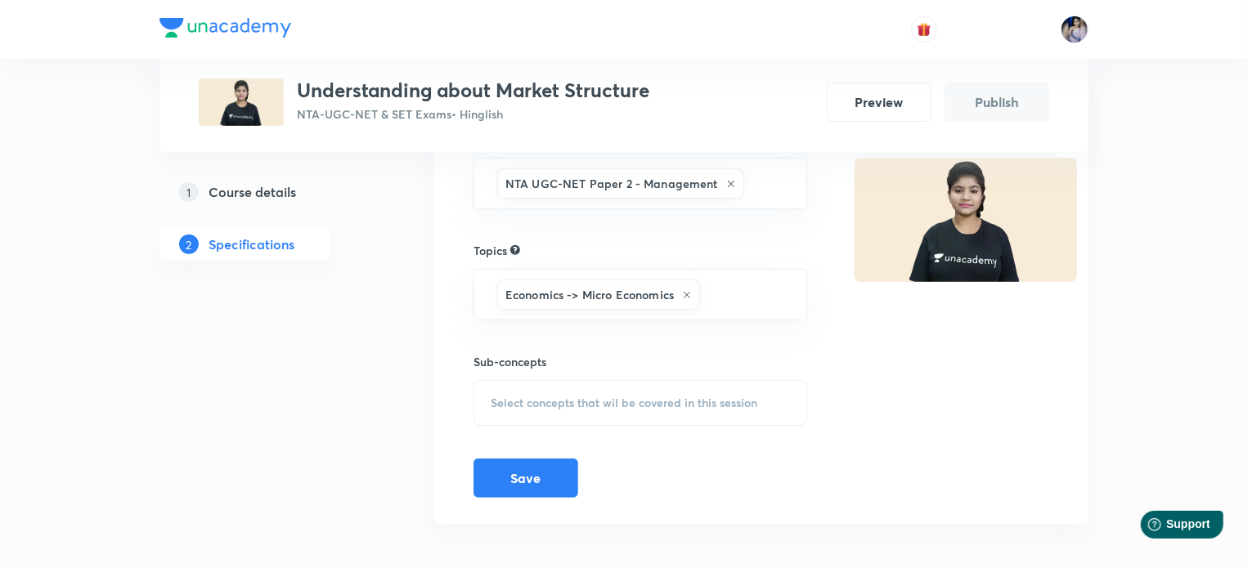
click at [549, 404] on span "Select concepts that wil be covered in this session" at bounding box center [624, 403] width 267 height 13
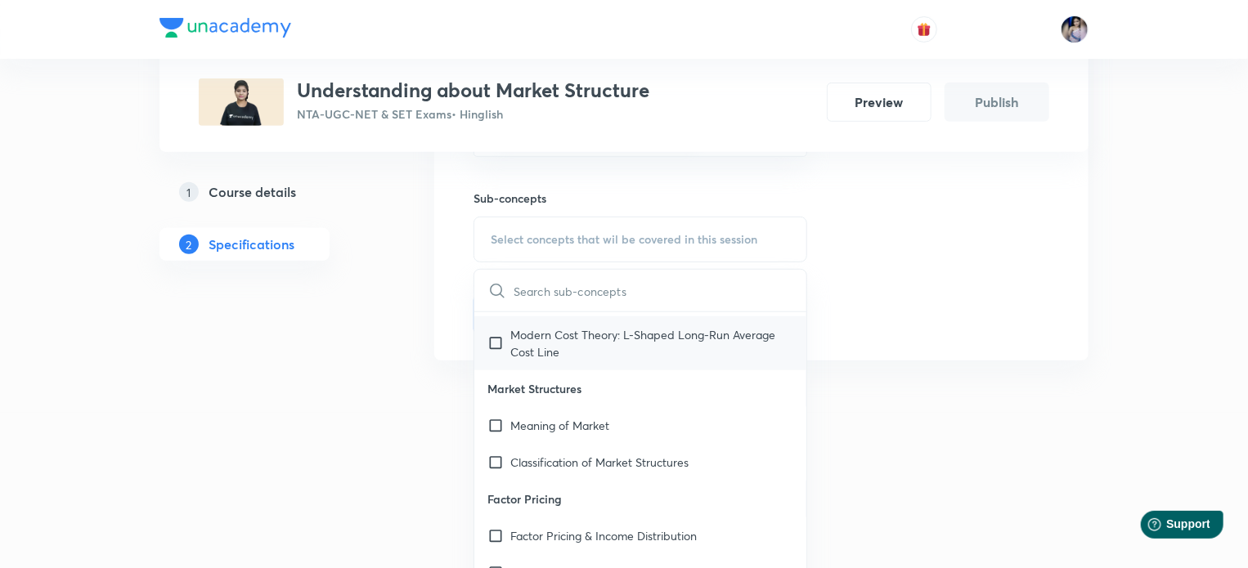
scroll to position [981, 0]
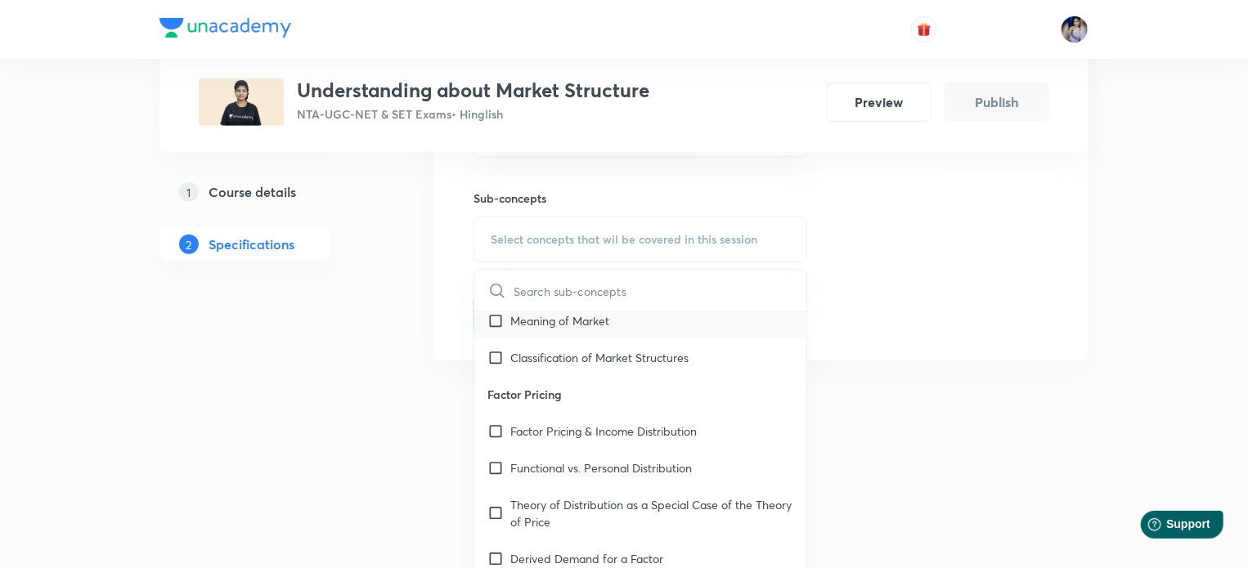
click at [495, 330] on input "checkbox" at bounding box center [498, 320] width 23 height 17
checkbox input "true"
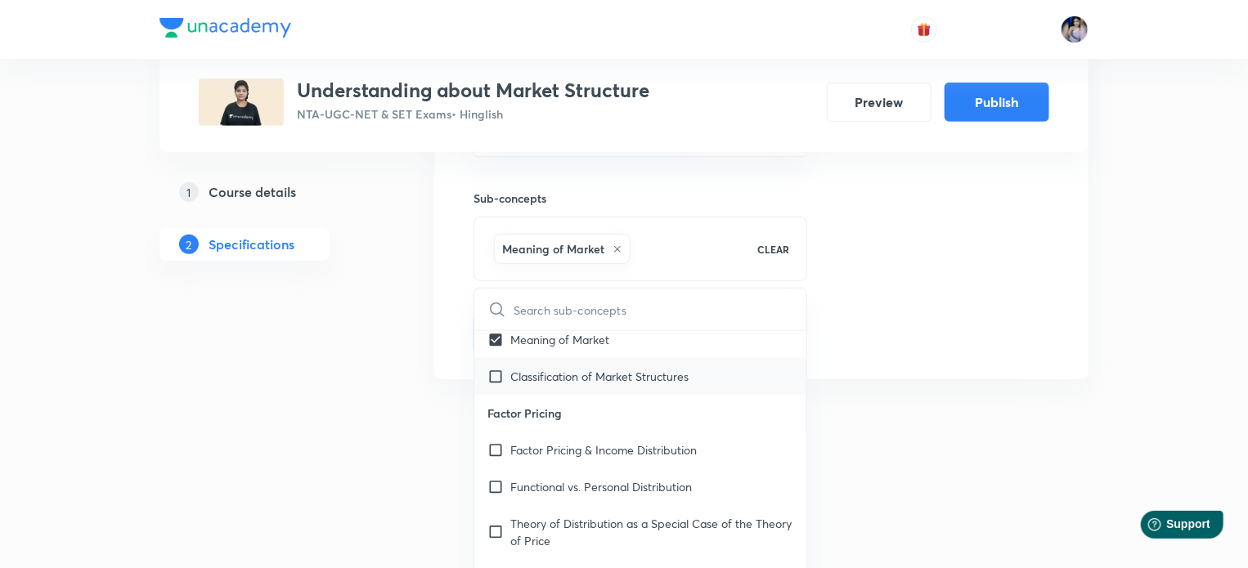
click at [499, 385] on input "checkbox" at bounding box center [498, 376] width 23 height 17
checkbox input "true"
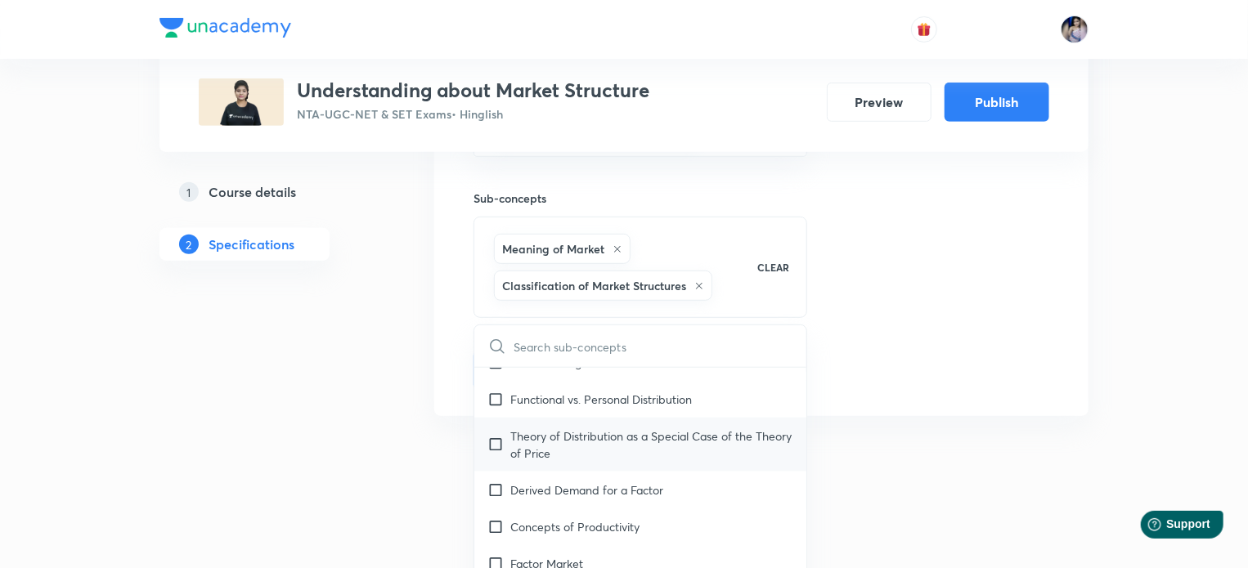
scroll to position [1145, 0]
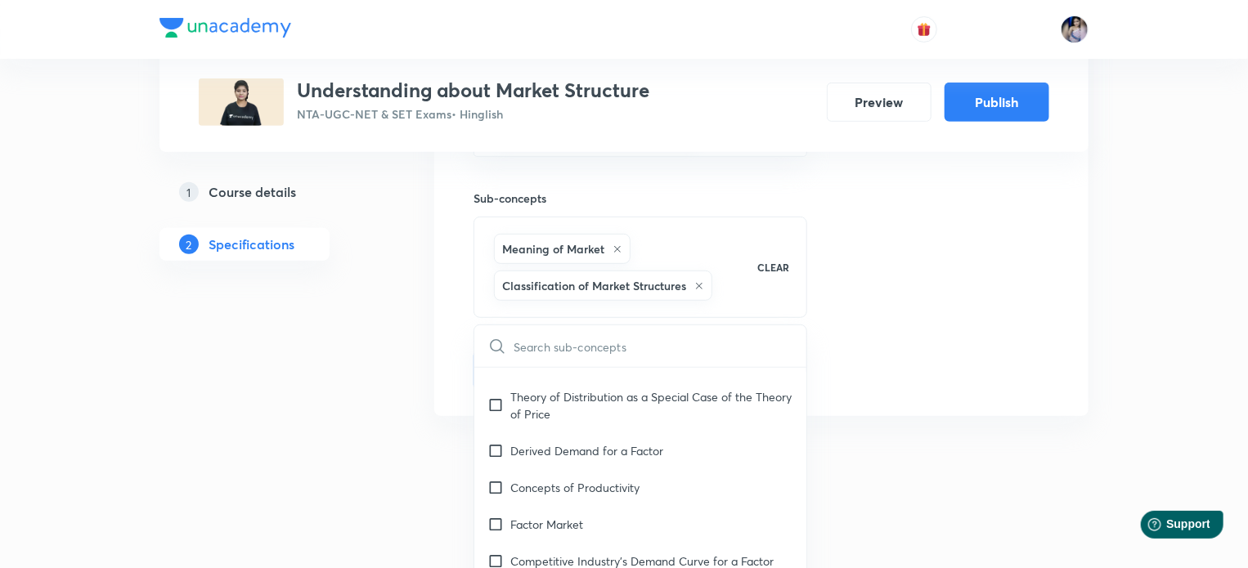
click at [893, 390] on div "Target exams NTA UGC-NET Paper 2 - Management ​ Topics Economics -> Micro Econo…" at bounding box center [761, 162] width 654 height 508
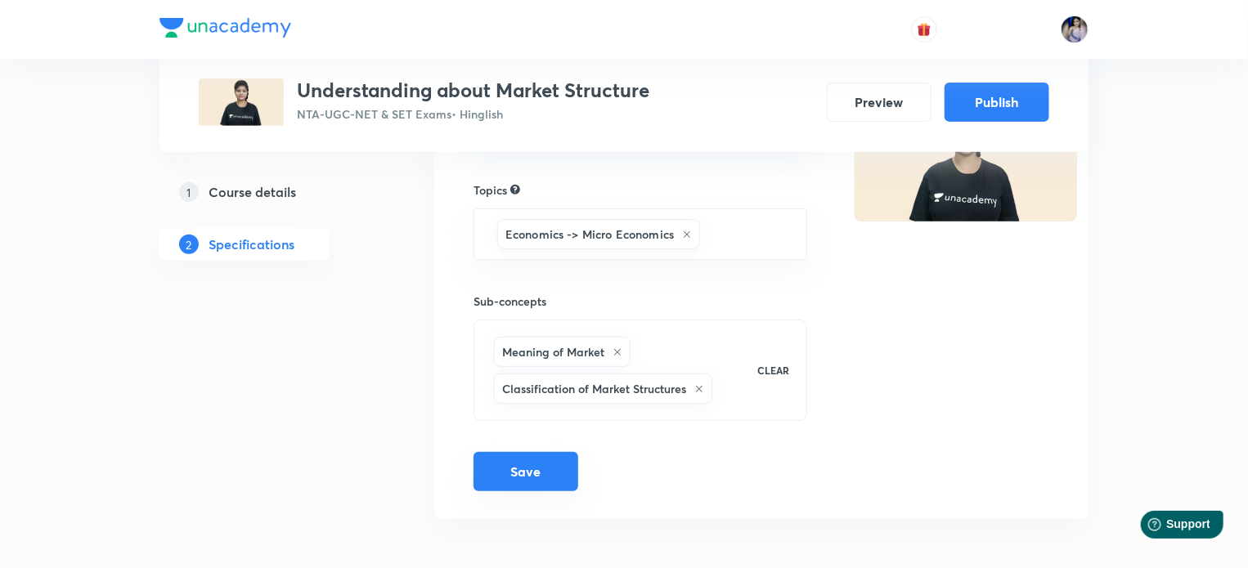
click at [531, 470] on button "Save" at bounding box center [525, 471] width 105 height 39
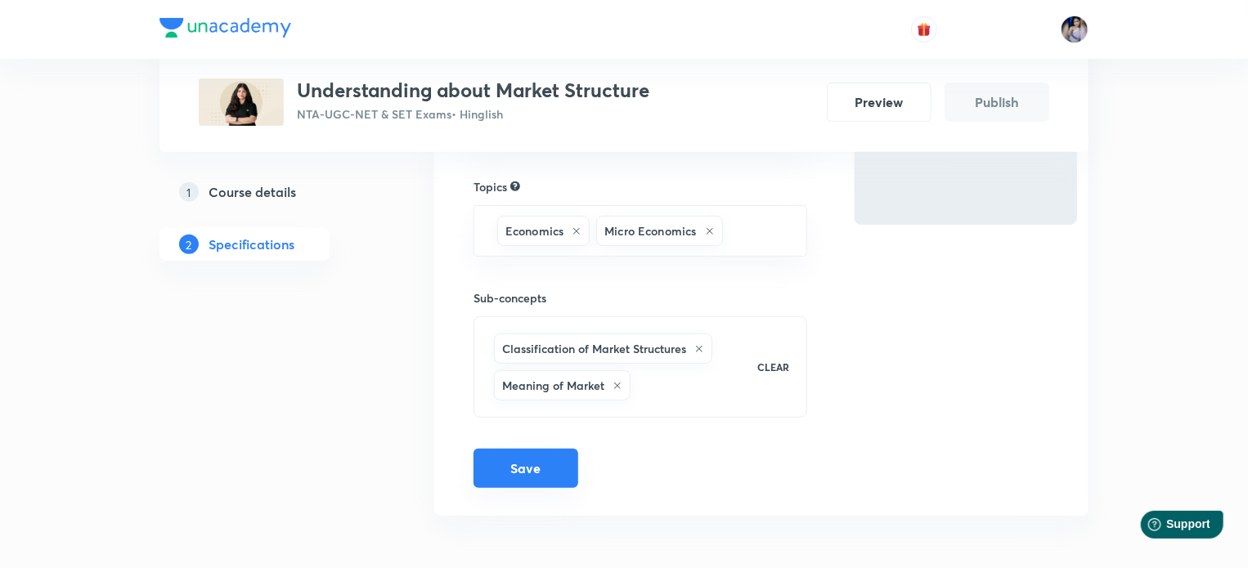
scroll to position [259, 0]
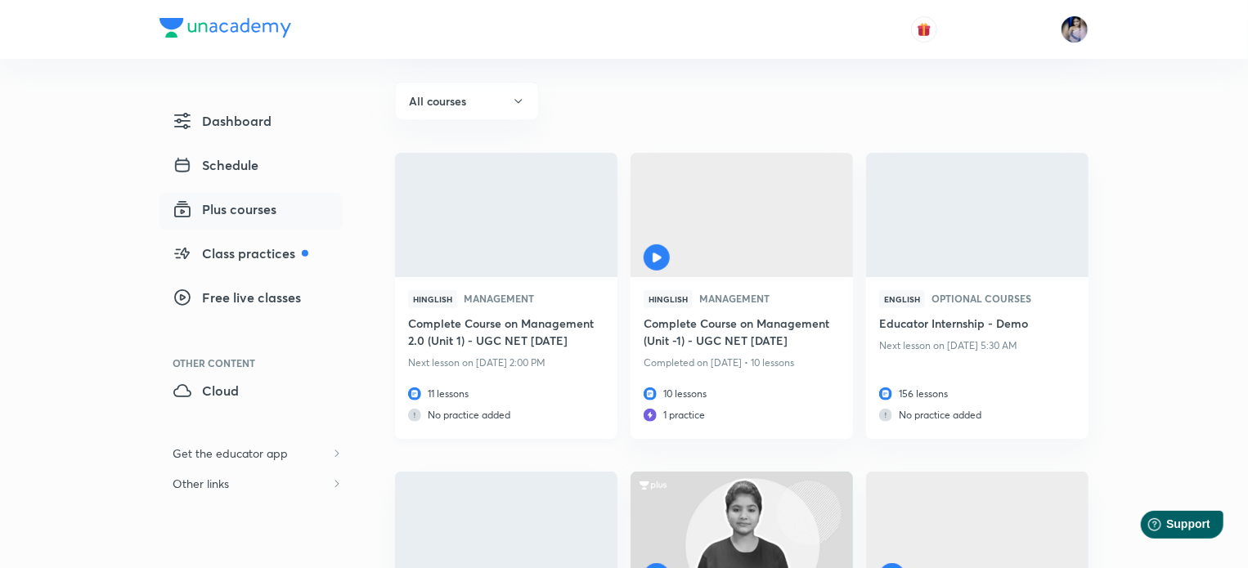
scroll to position [164, 0]
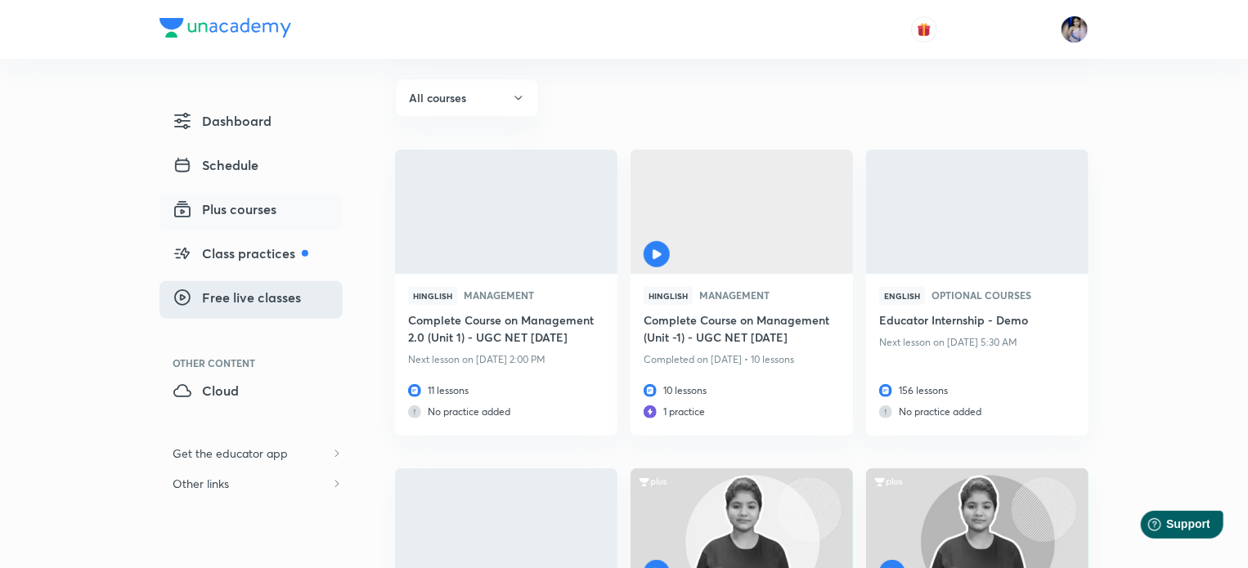
click at [249, 301] on span "Free live classes" at bounding box center [237, 298] width 128 height 20
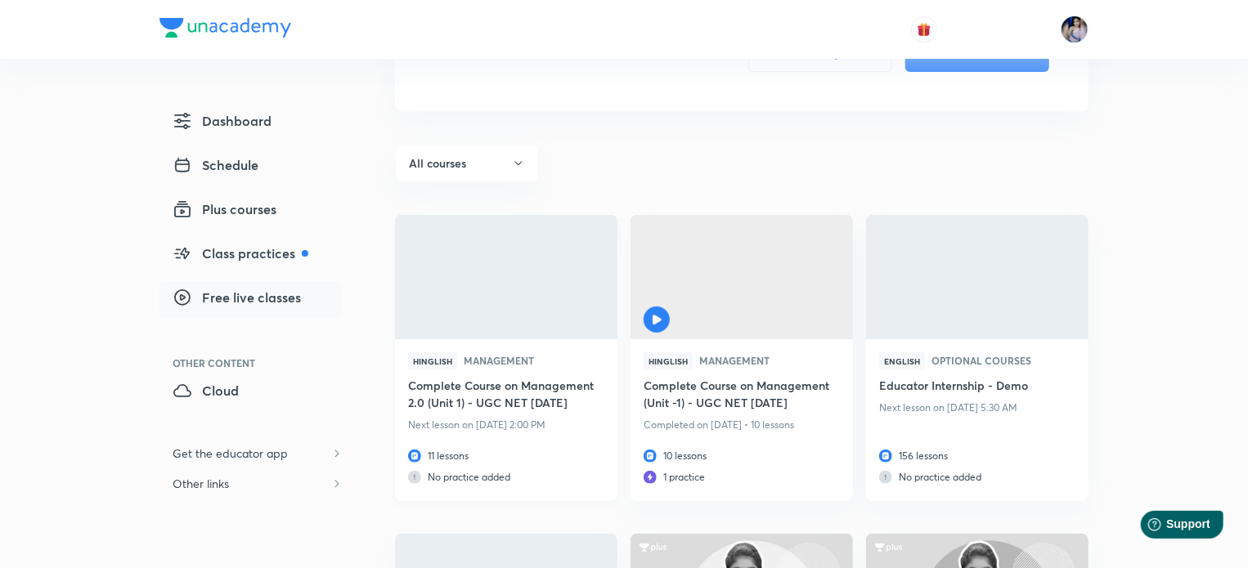
scroll to position [245, 0]
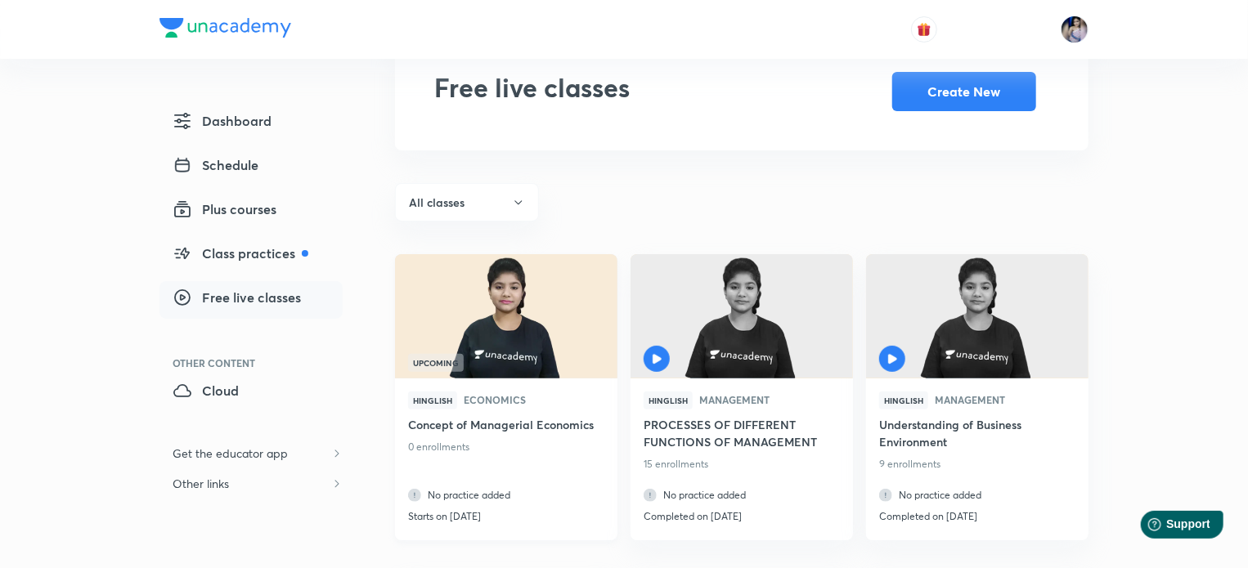
scroll to position [164, 0]
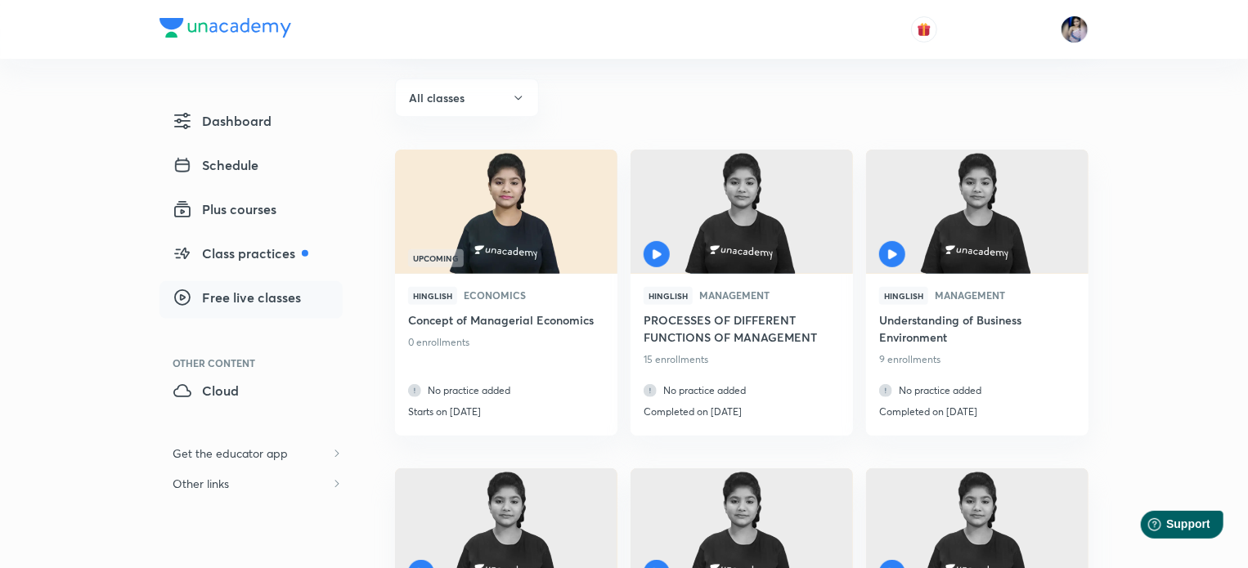
scroll to position [245, 0]
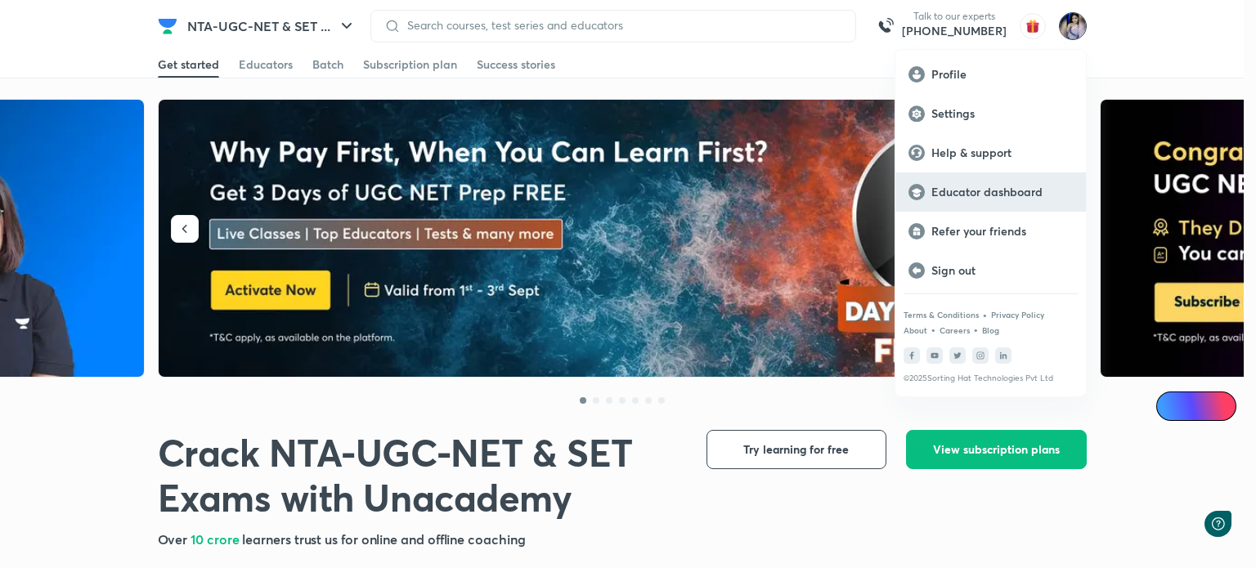
click at [979, 199] on p "Educator dashboard" at bounding box center [1001, 192] width 141 height 15
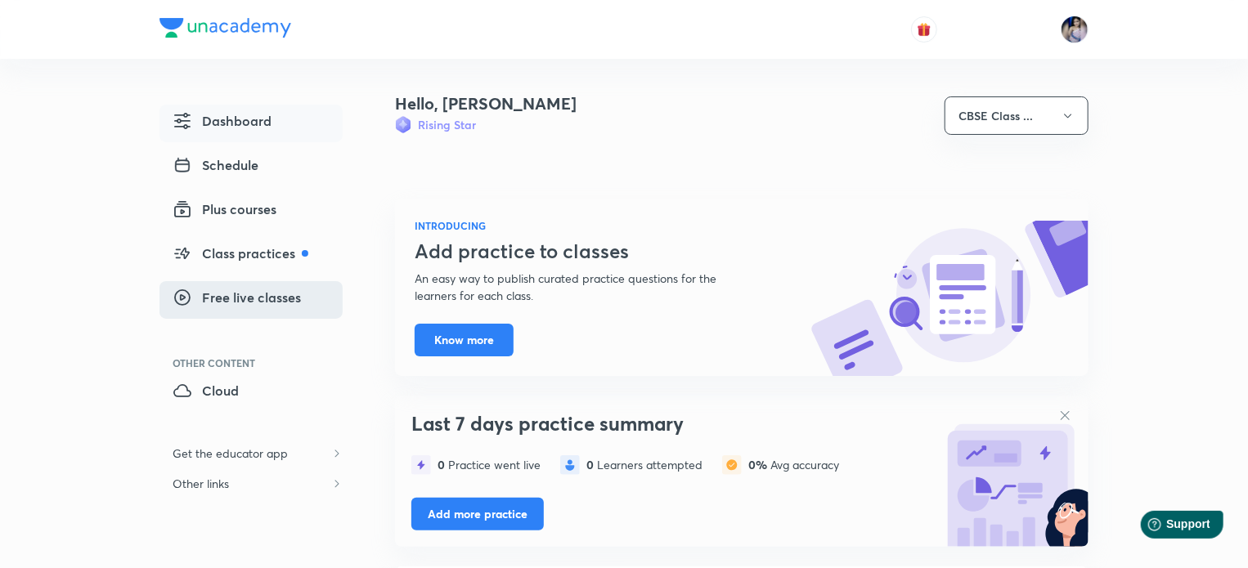
click at [226, 301] on span "Free live classes" at bounding box center [237, 298] width 128 height 20
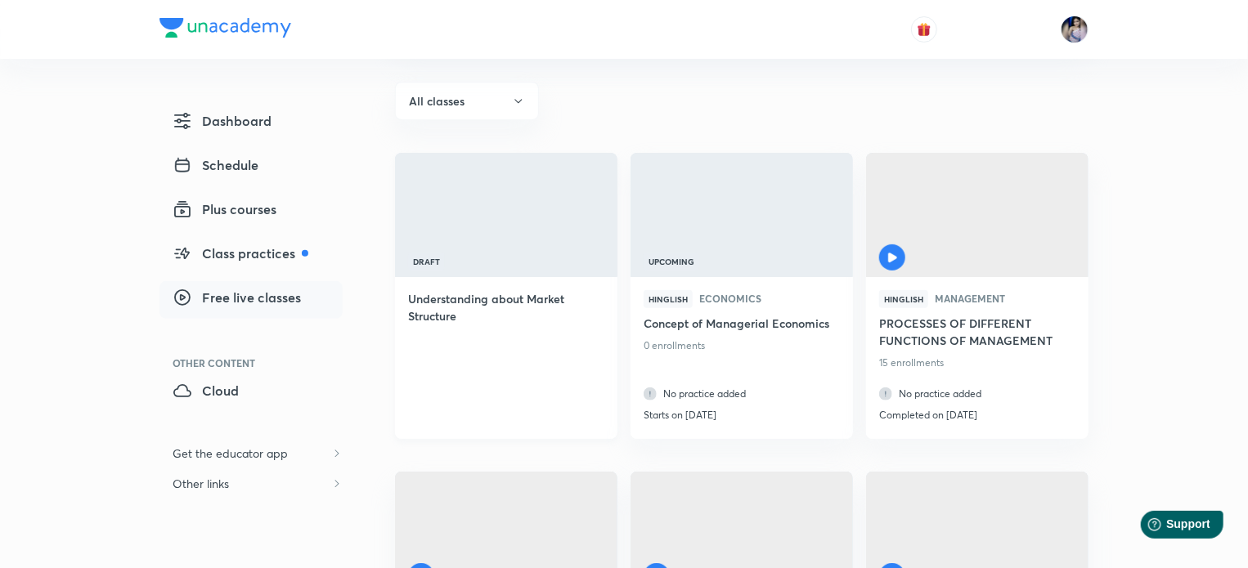
scroll to position [164, 0]
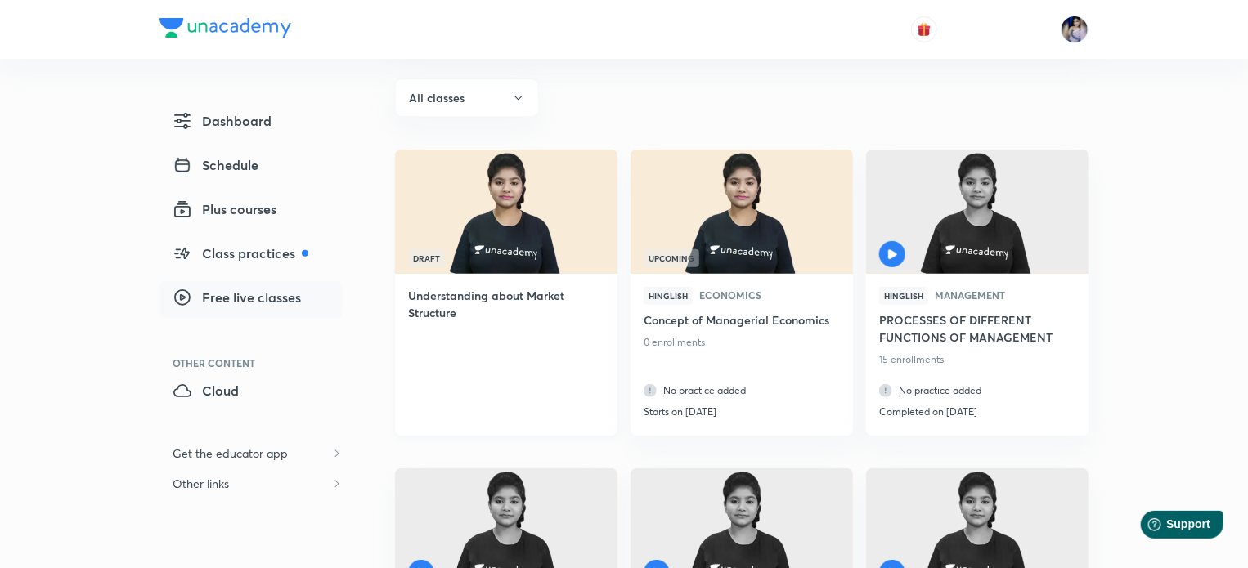
click at [523, 244] on img at bounding box center [505, 211] width 226 height 127
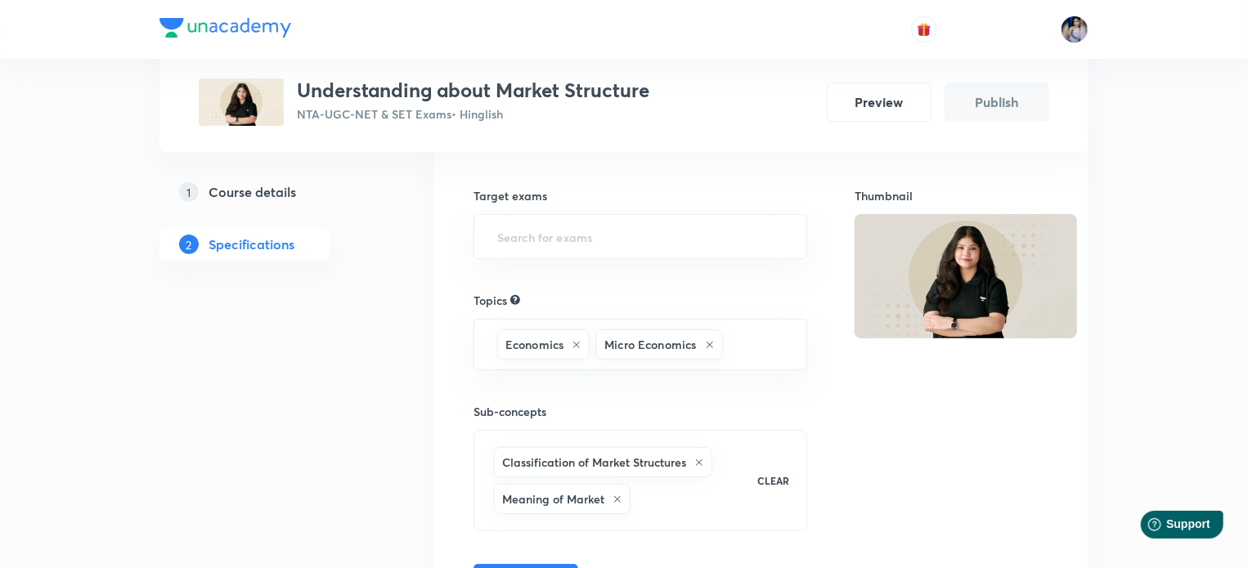
scroll to position [164, 0]
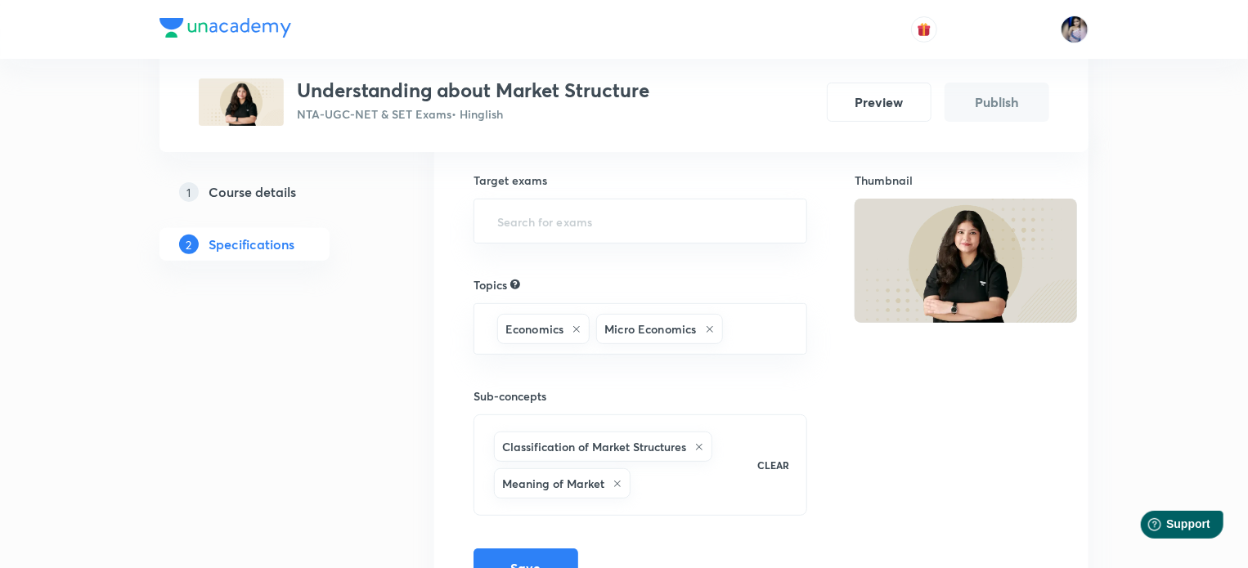
click at [234, 193] on h5 "Course details" at bounding box center [251, 192] width 87 height 20
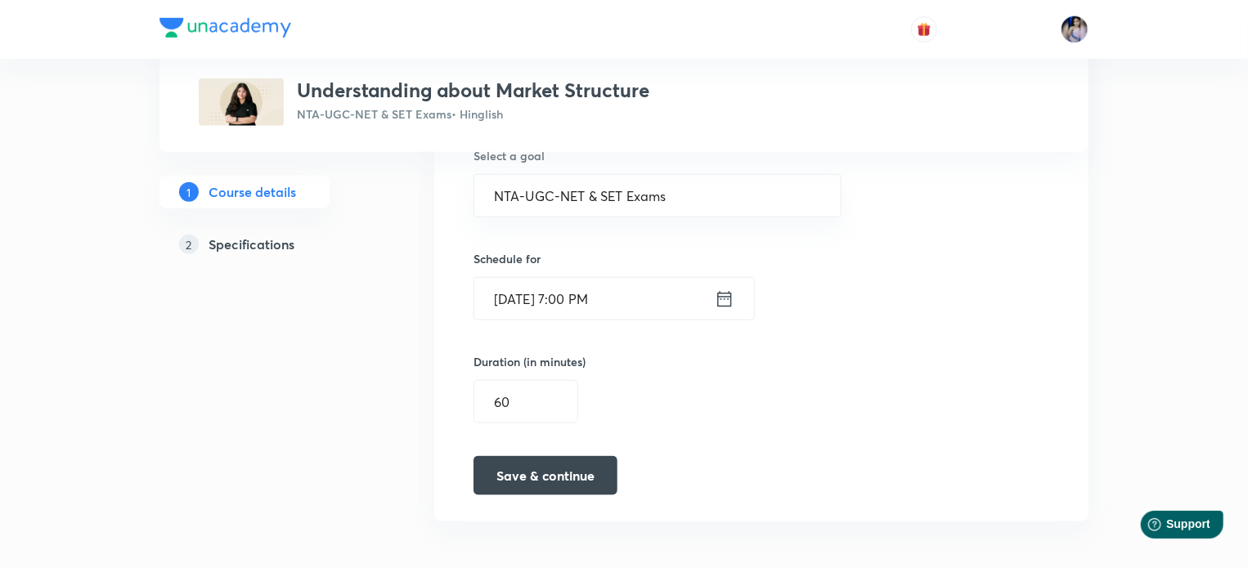
scroll to position [748, 0]
click at [527, 465] on button "Save & continue" at bounding box center [545, 471] width 144 height 39
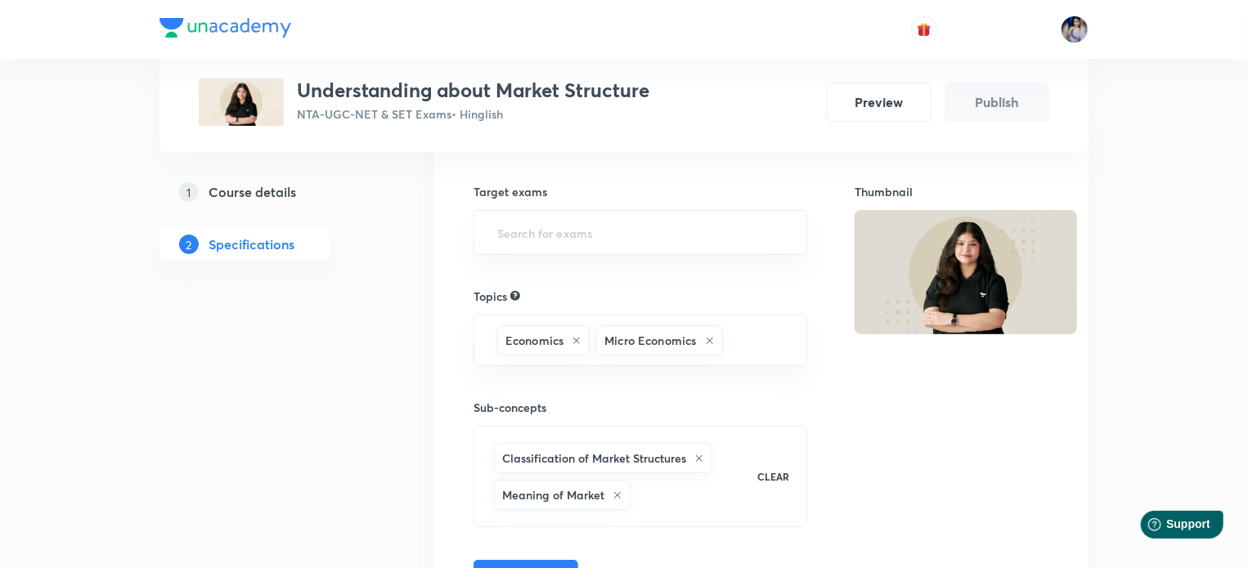
scroll to position [164, 0]
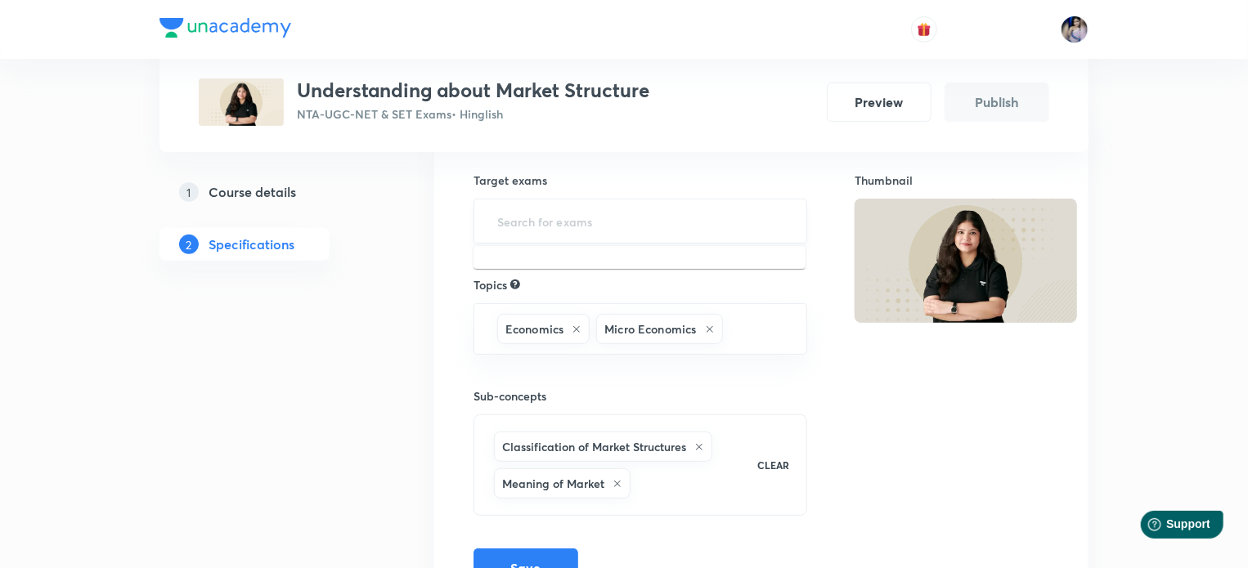
click at [540, 213] on input "text" at bounding box center [640, 221] width 293 height 30
type input "NTA"
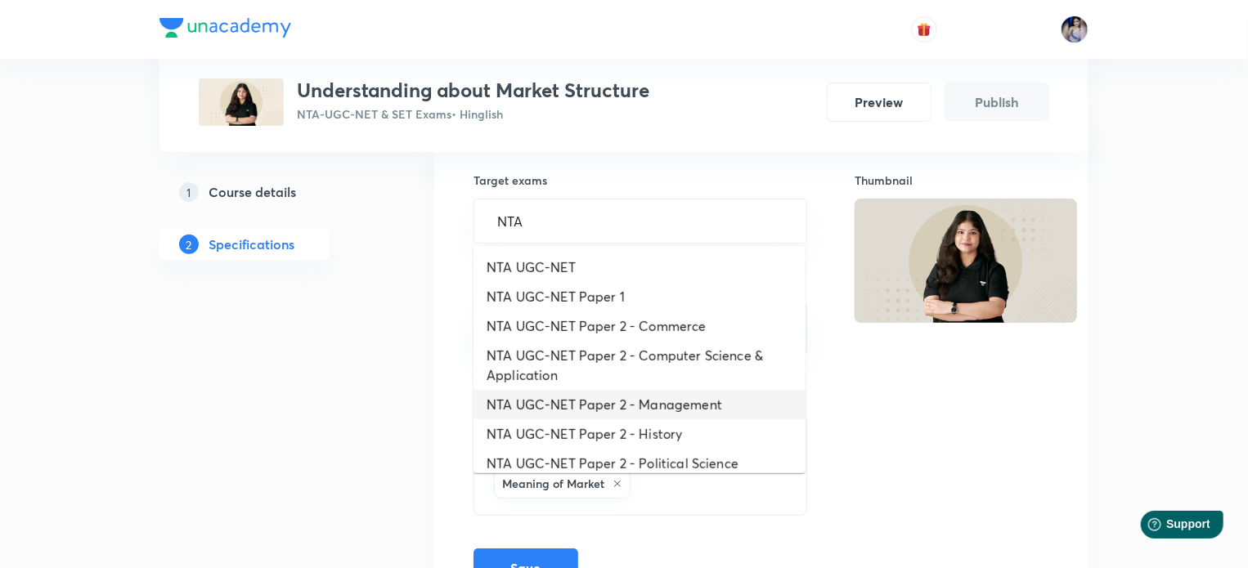
click at [670, 401] on li "NTA UGC-NET Paper 2 - Management" at bounding box center [639, 404] width 332 height 29
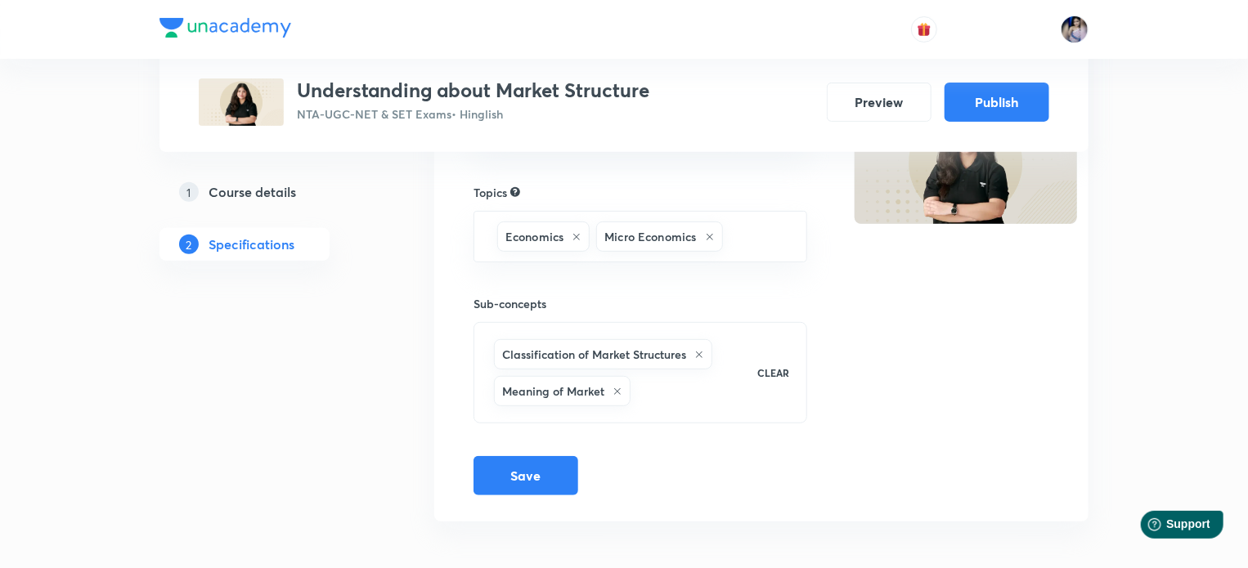
scroll to position [265, 0]
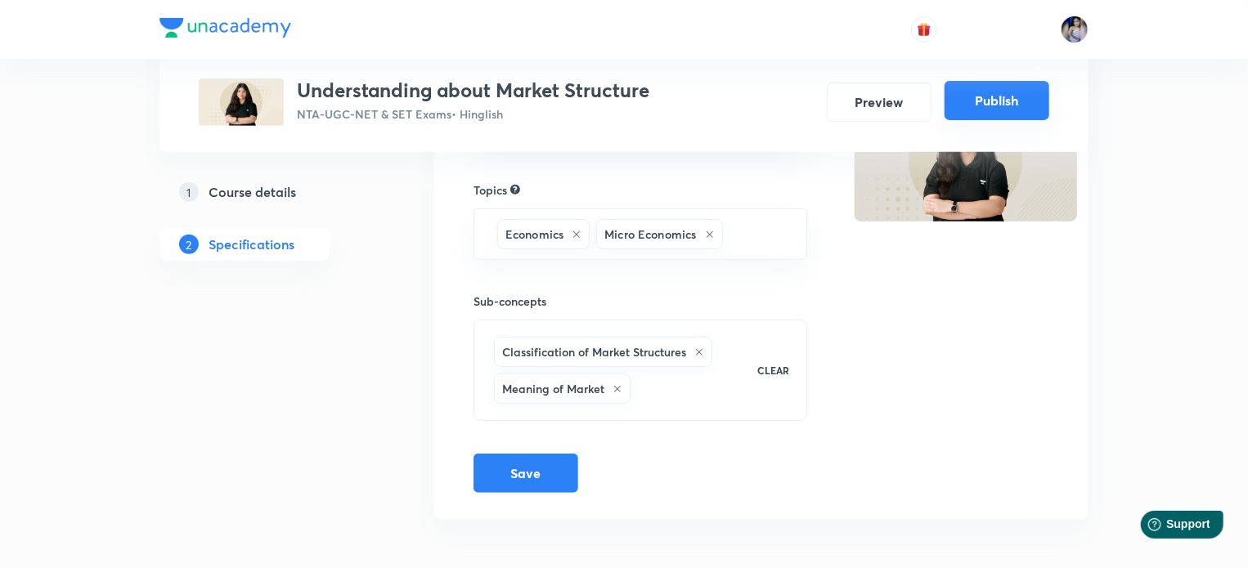
click at [994, 102] on button "Publish" at bounding box center [996, 100] width 105 height 39
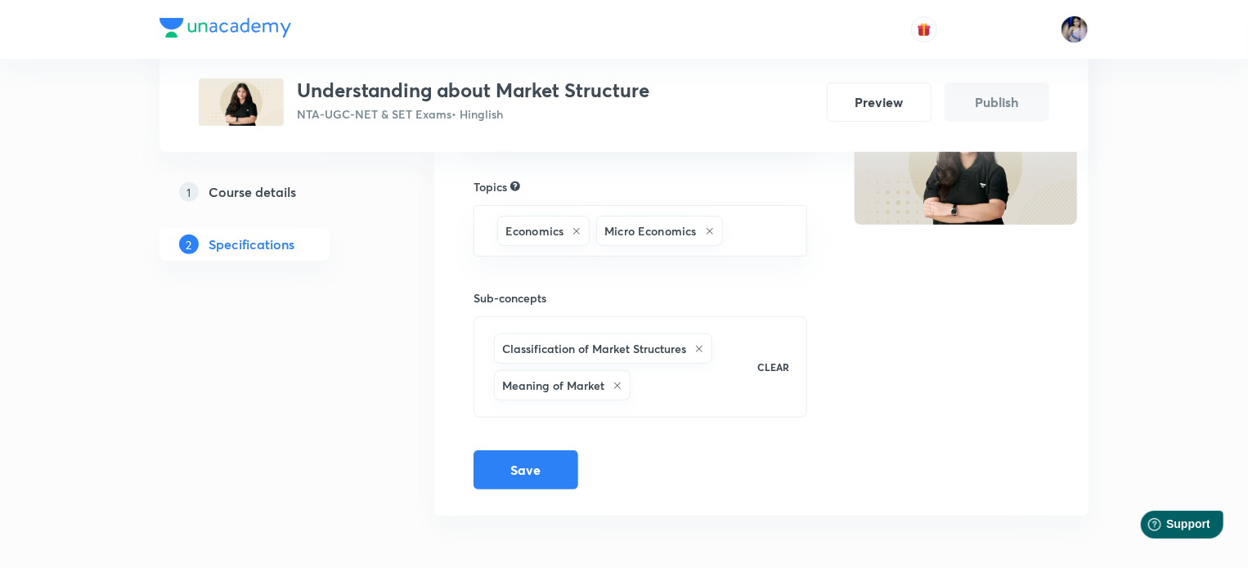
scroll to position [259, 0]
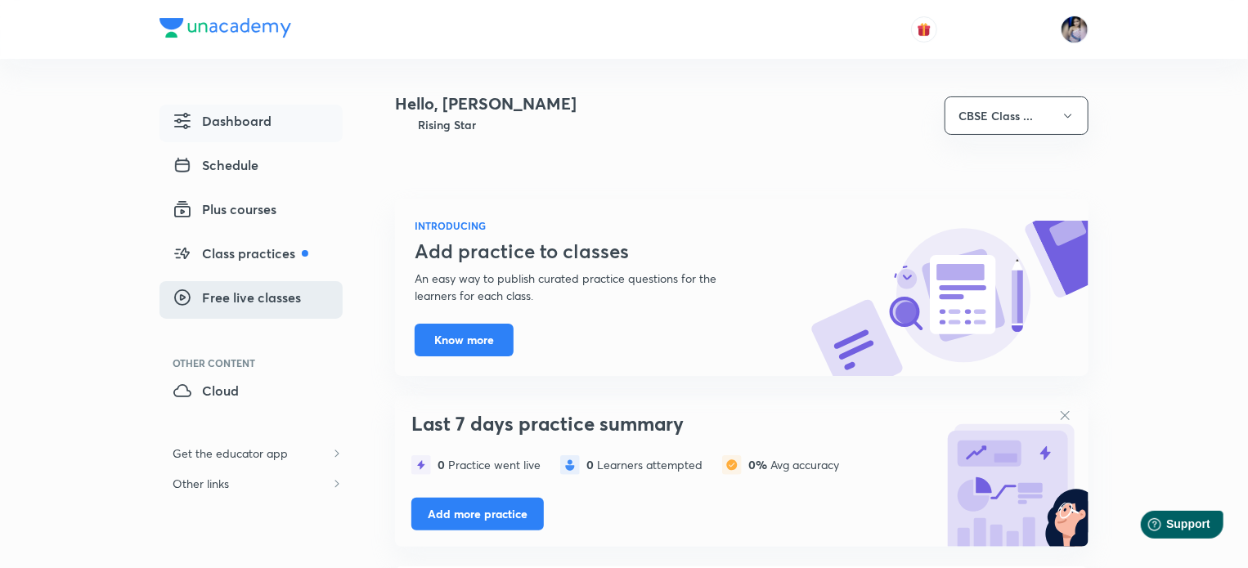
click at [226, 299] on span "Free live classes" at bounding box center [237, 298] width 128 height 20
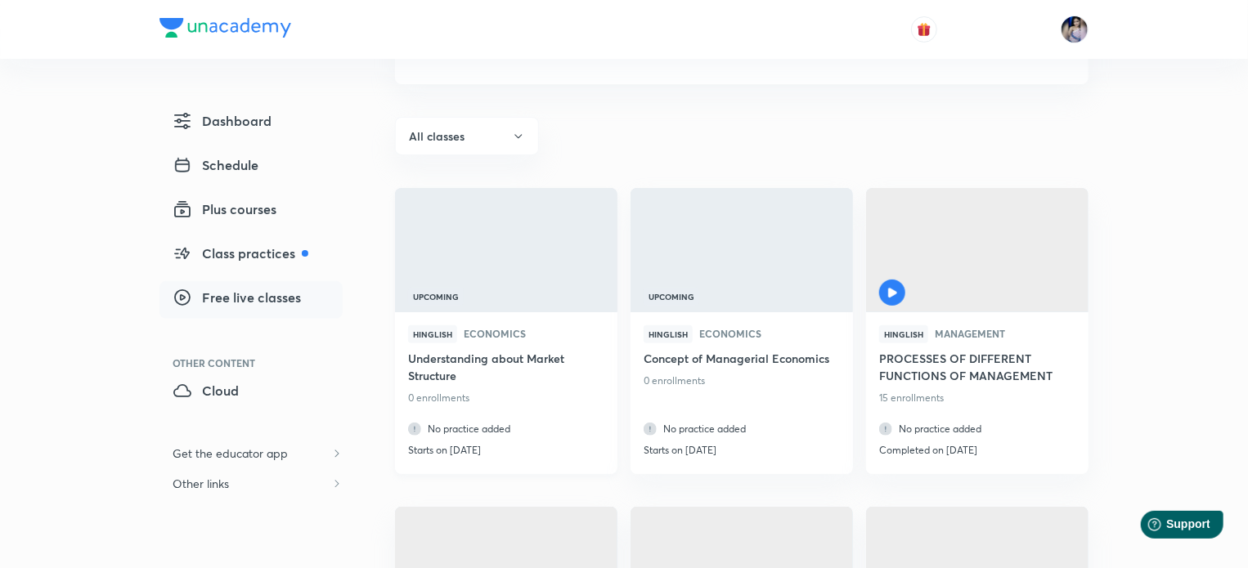
scroll to position [164, 0]
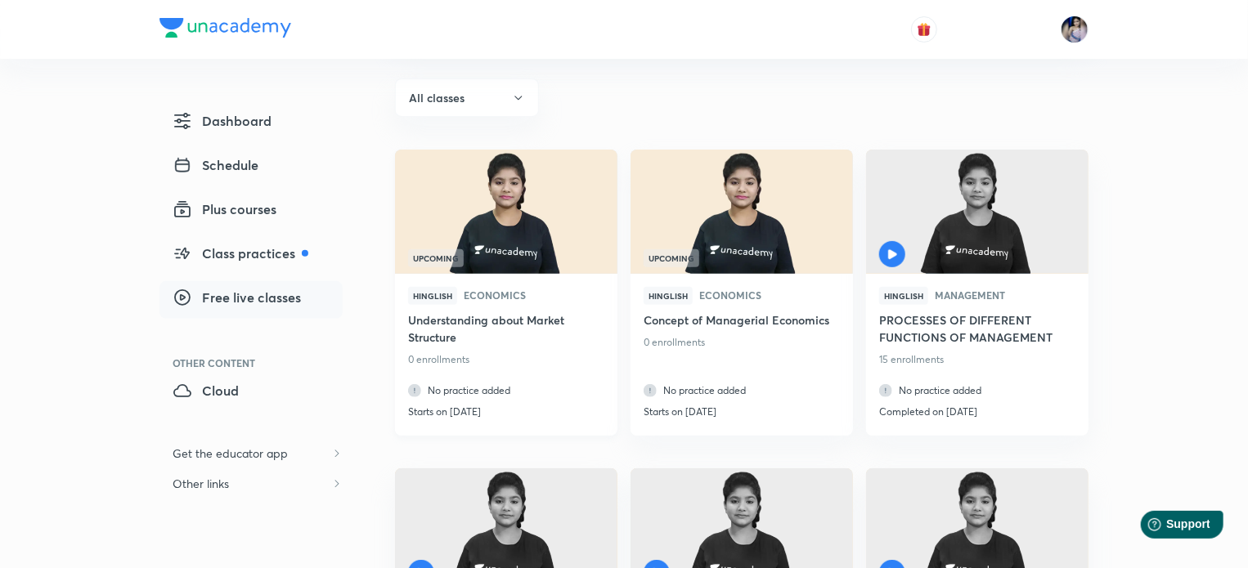
click at [536, 206] on img at bounding box center [505, 211] width 226 height 127
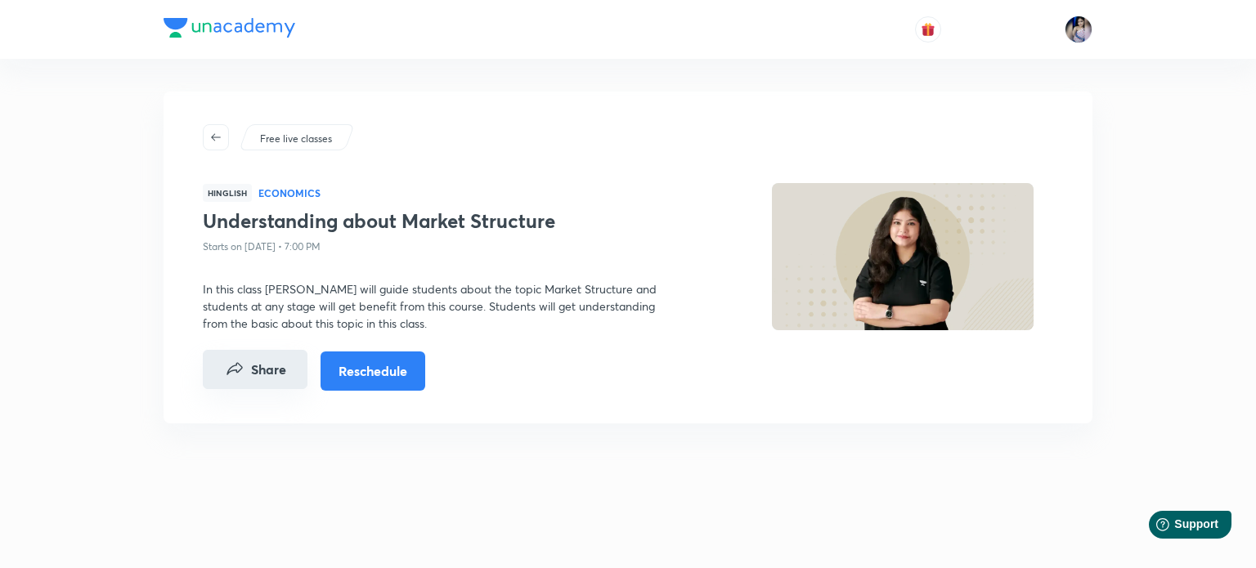
click at [250, 373] on button "Share" at bounding box center [255, 369] width 105 height 39
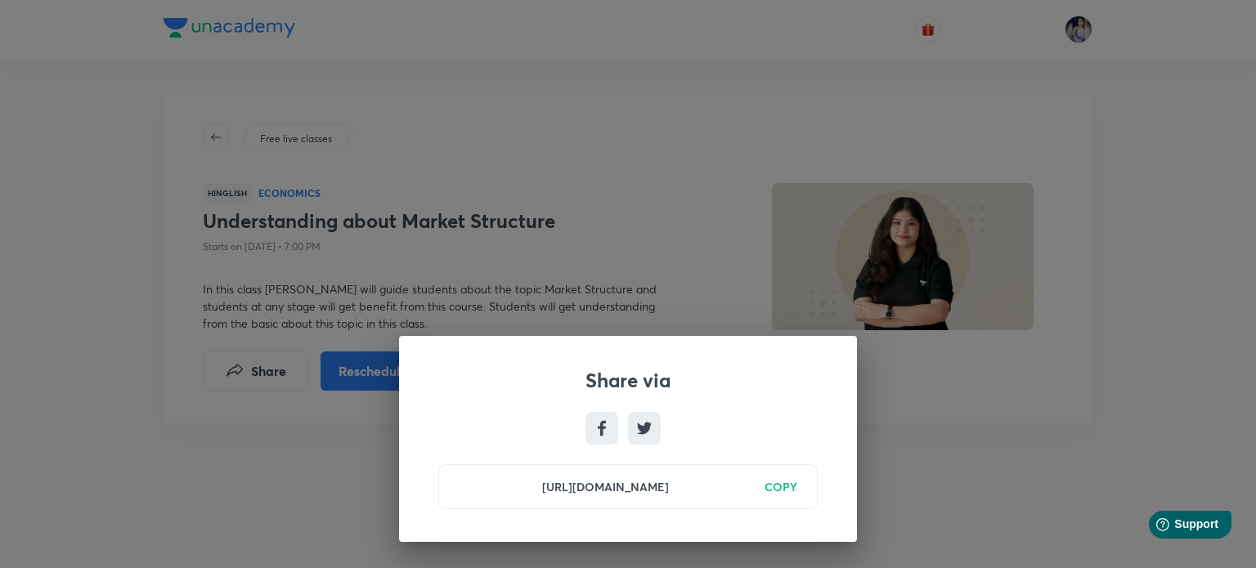
click at [773, 484] on h6 "COPY" at bounding box center [780, 486] width 33 height 17
click at [983, 460] on div "Share via https://unacademy.com/class/understanding-about-market-structure/54Z4…" at bounding box center [628, 284] width 1256 height 568
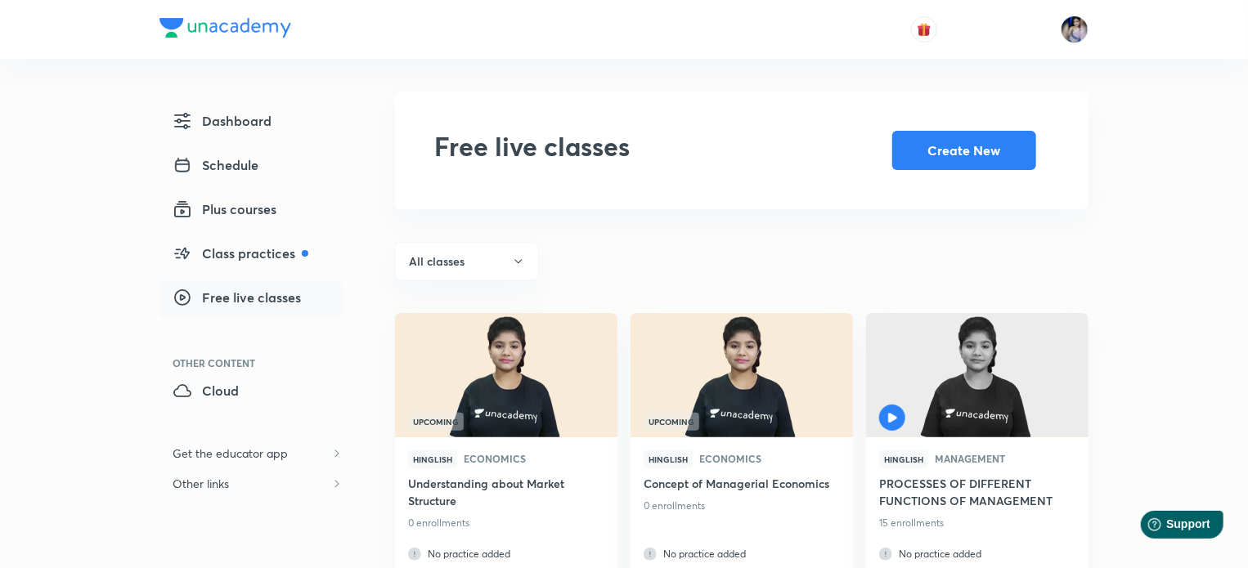
click at [233, 299] on span "Free live classes" at bounding box center [237, 298] width 128 height 20
click at [260, 299] on span "Free live classes" at bounding box center [237, 298] width 128 height 20
click at [939, 137] on button "Create New" at bounding box center [964, 148] width 144 height 39
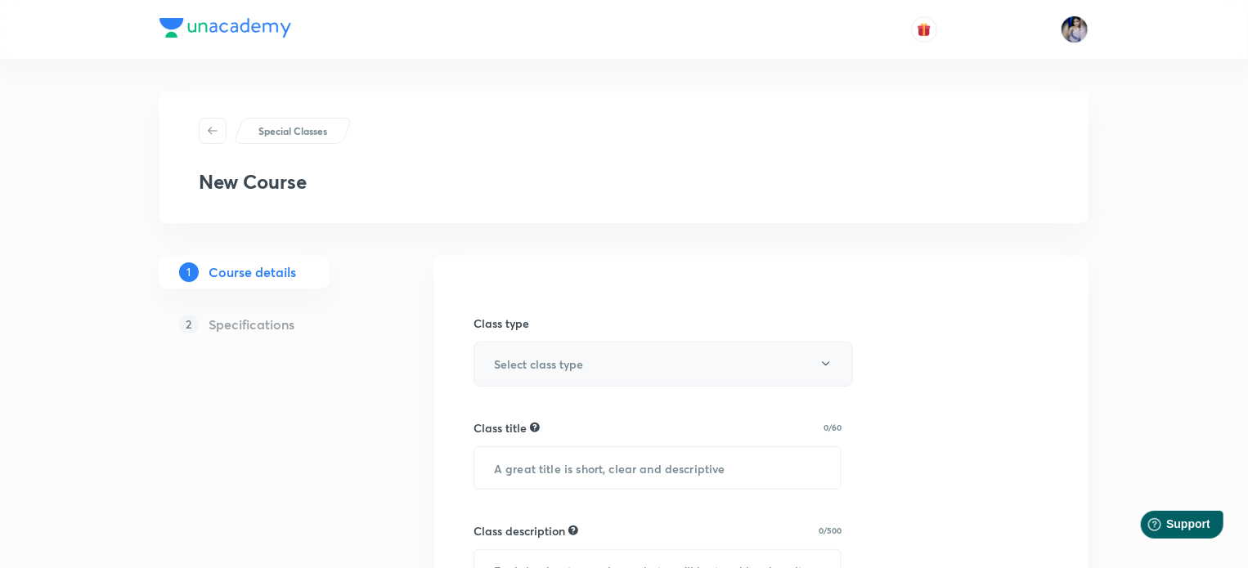
click at [764, 369] on button "Select class type" at bounding box center [662, 364] width 379 height 45
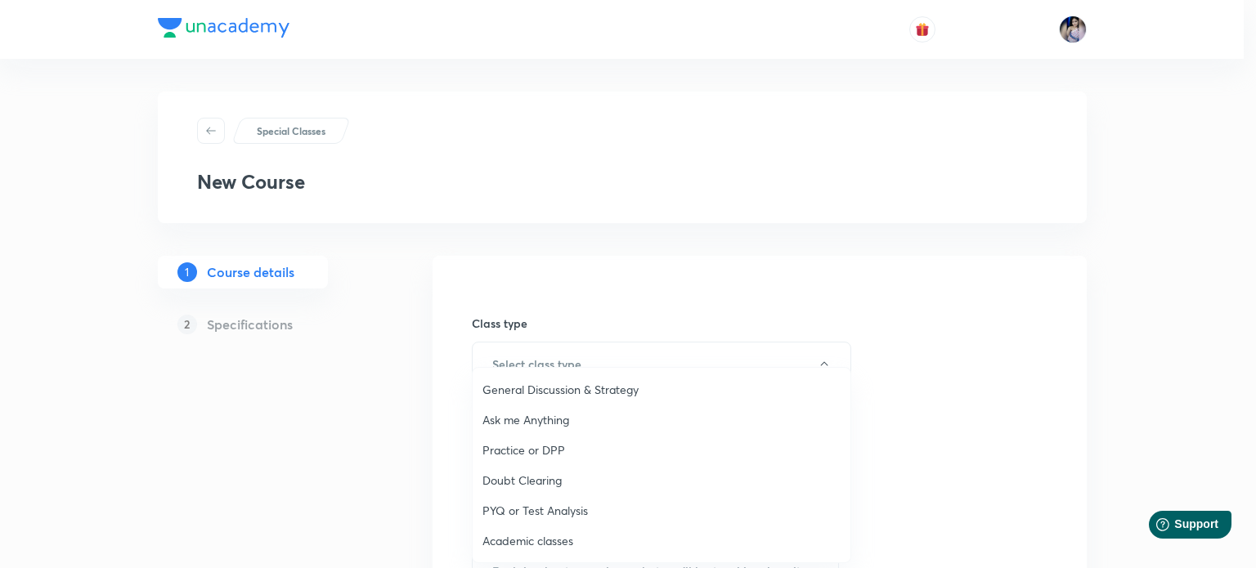
click at [533, 536] on span "Academic classes" at bounding box center [661, 540] width 358 height 17
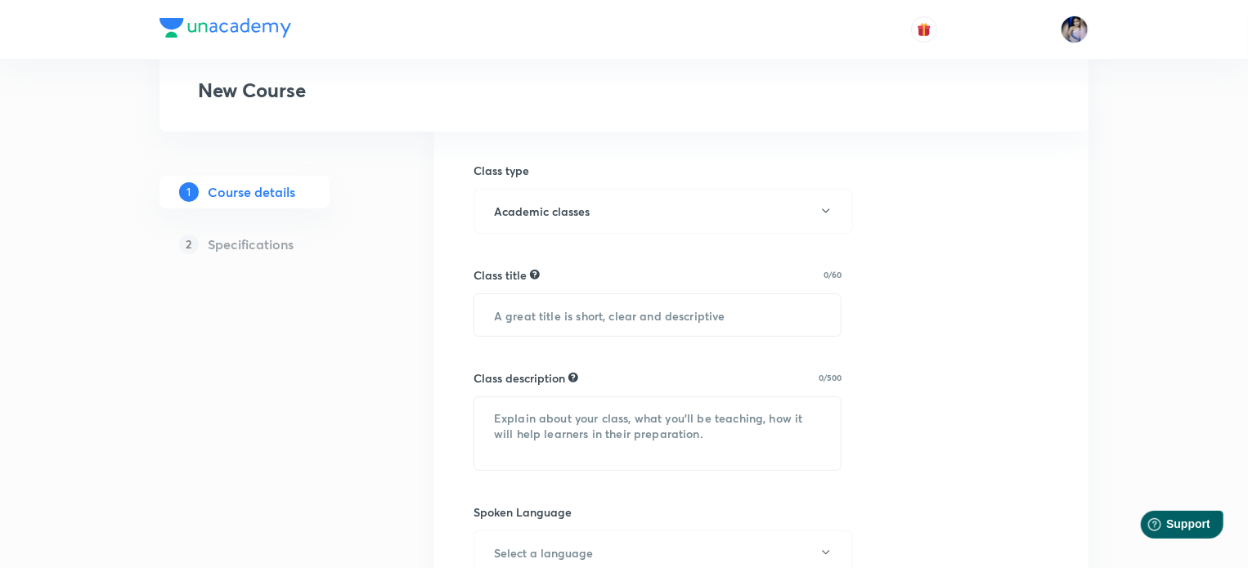
scroll to position [164, 0]
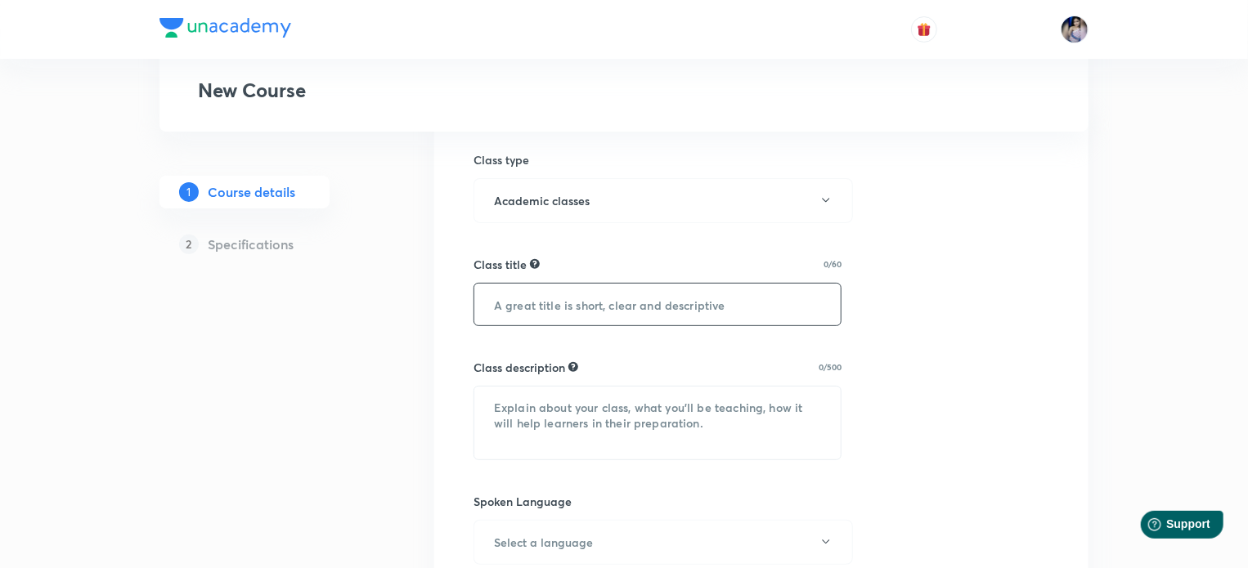
click at [654, 308] on input "text" at bounding box center [657, 305] width 366 height 42
type input "Introduction to Organizational Behaviour"
click at [553, 426] on textarea at bounding box center [657, 423] width 366 height 73
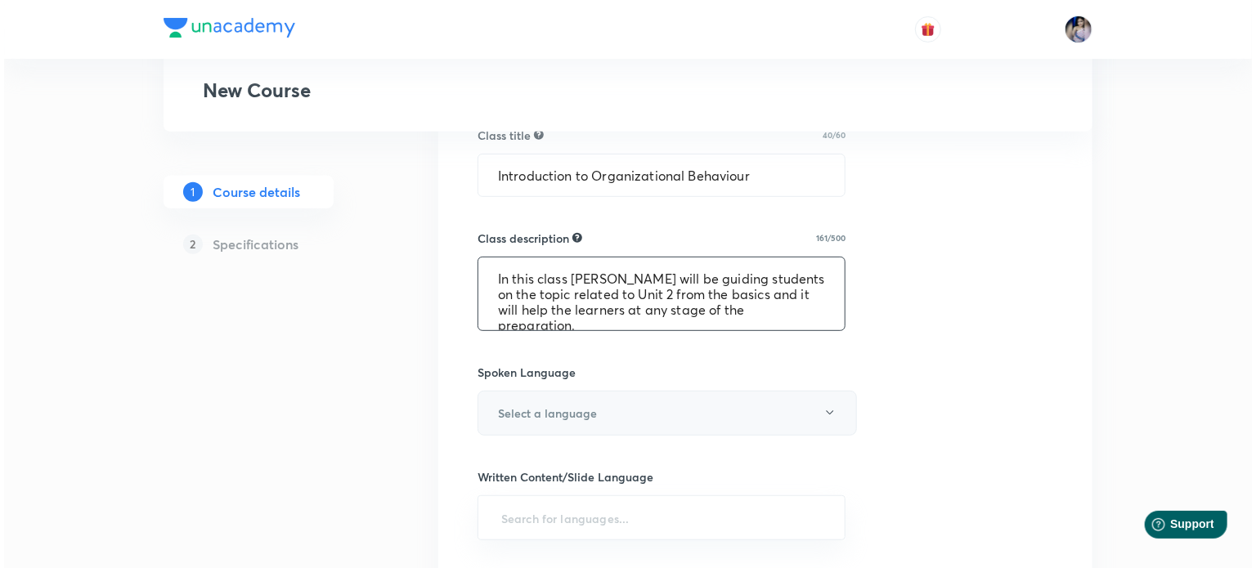
scroll to position [327, 0]
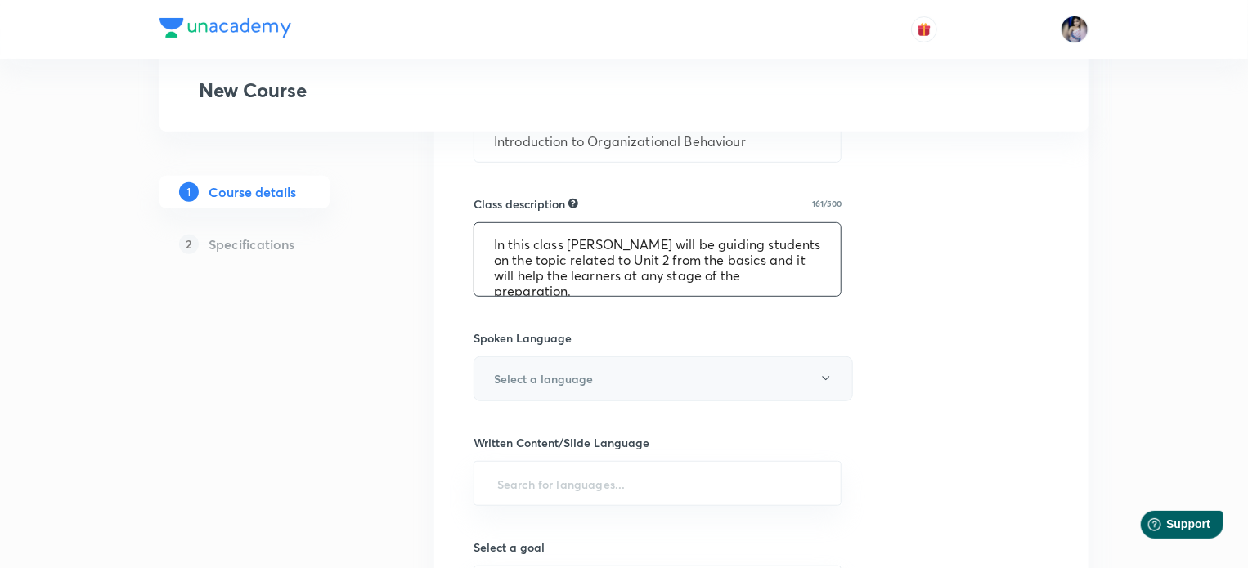
type textarea "In this class [PERSON_NAME] will be guiding students on the topic related to Un…"
click at [776, 382] on button "Select a language" at bounding box center [662, 378] width 379 height 45
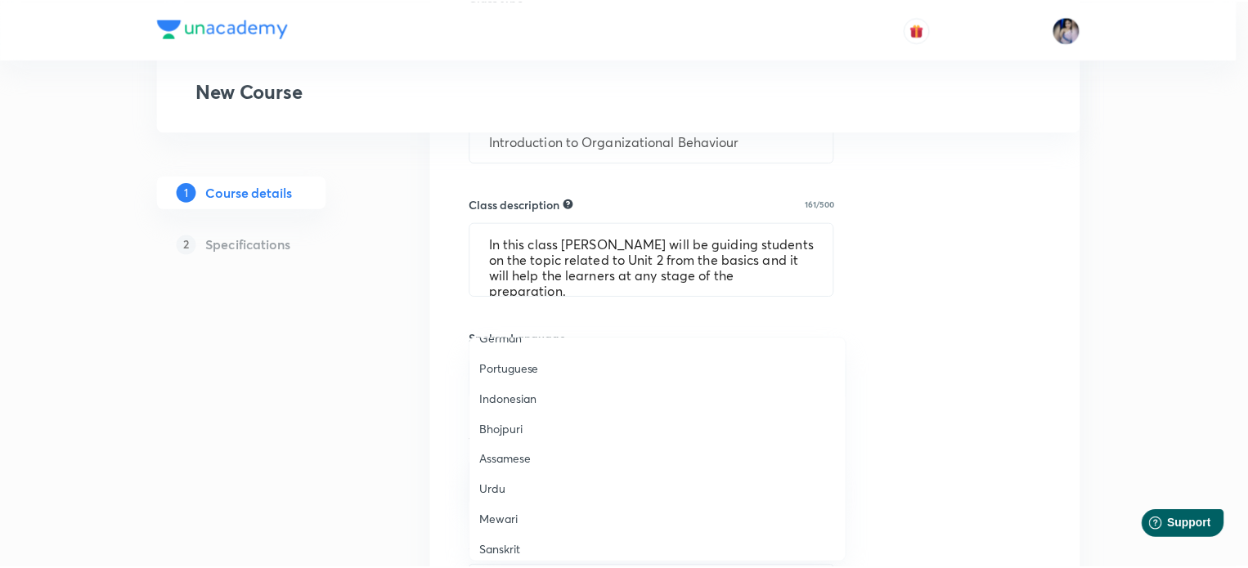
scroll to position [484, 0]
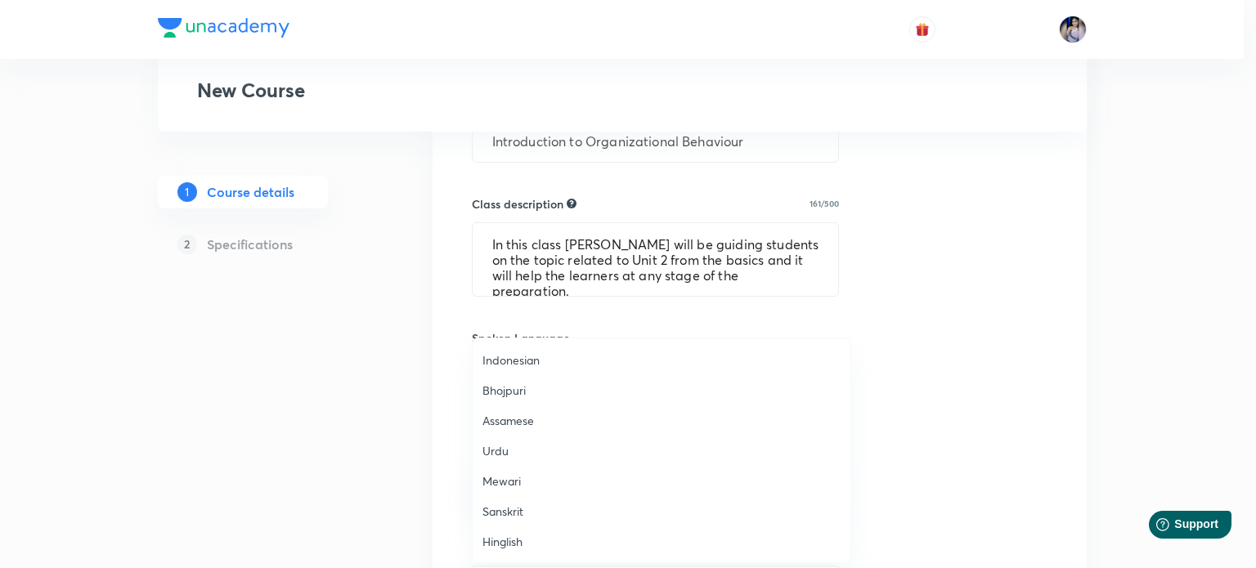
click at [506, 536] on span "Hinglish" at bounding box center [661, 541] width 358 height 17
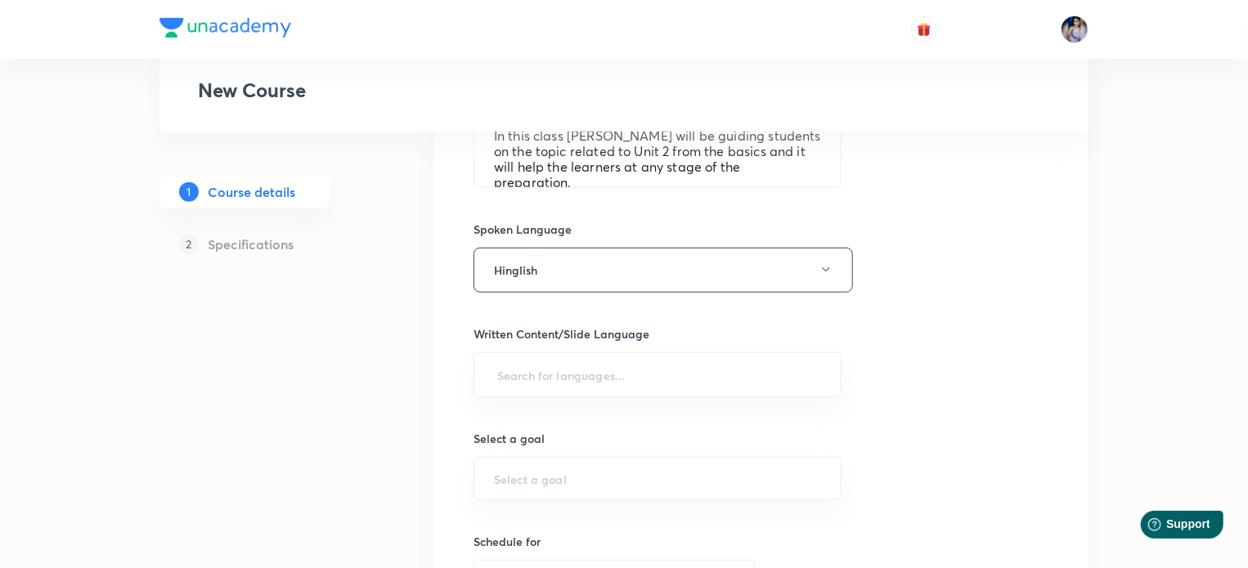
scroll to position [572, 0]
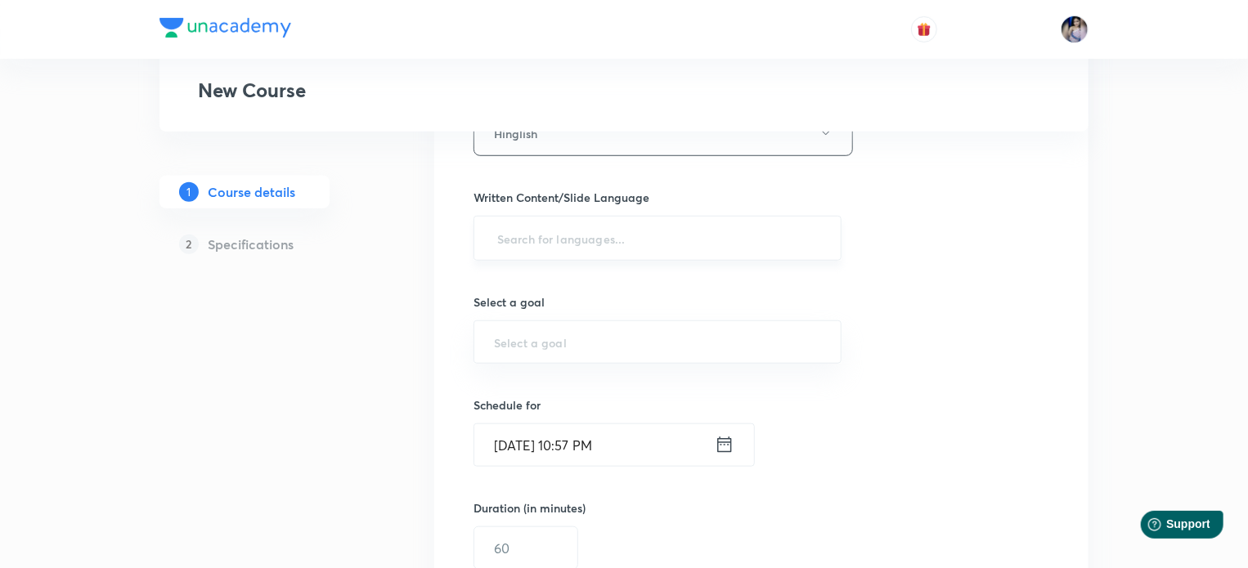
click at [554, 236] on input "text" at bounding box center [657, 238] width 327 height 30
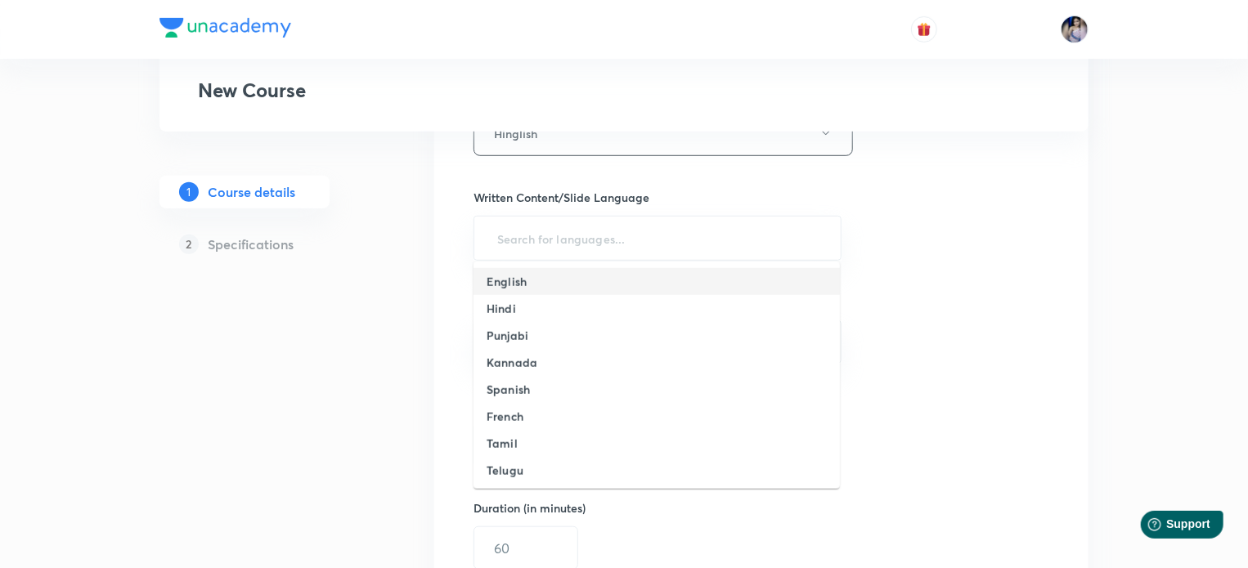
click at [512, 285] on h6 "English" at bounding box center [506, 281] width 40 height 17
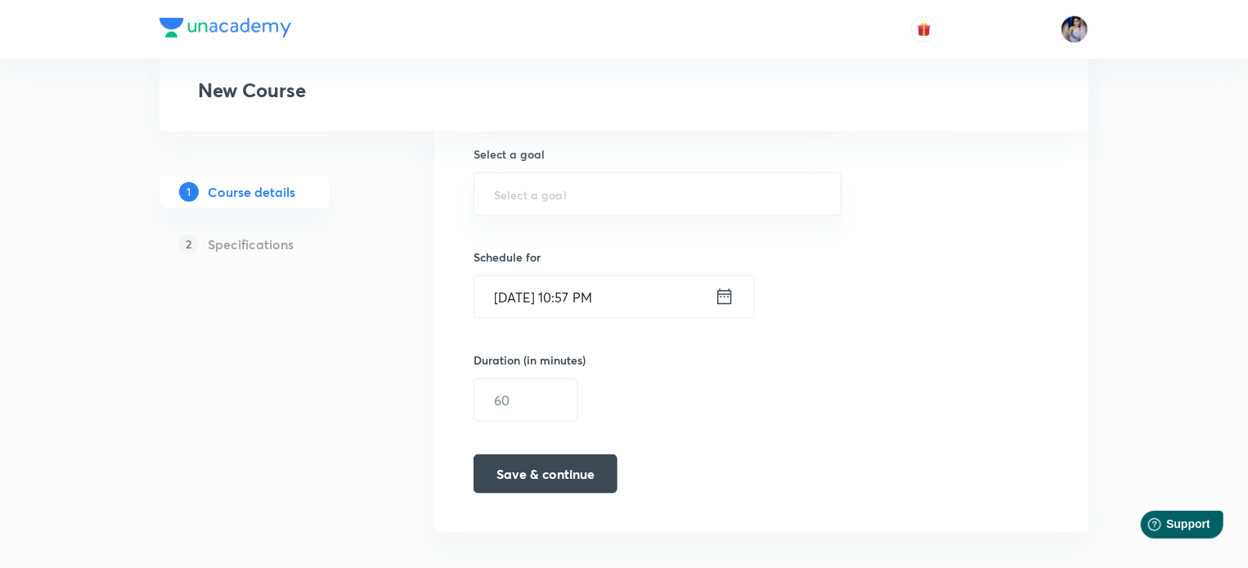
scroll to position [736, 0]
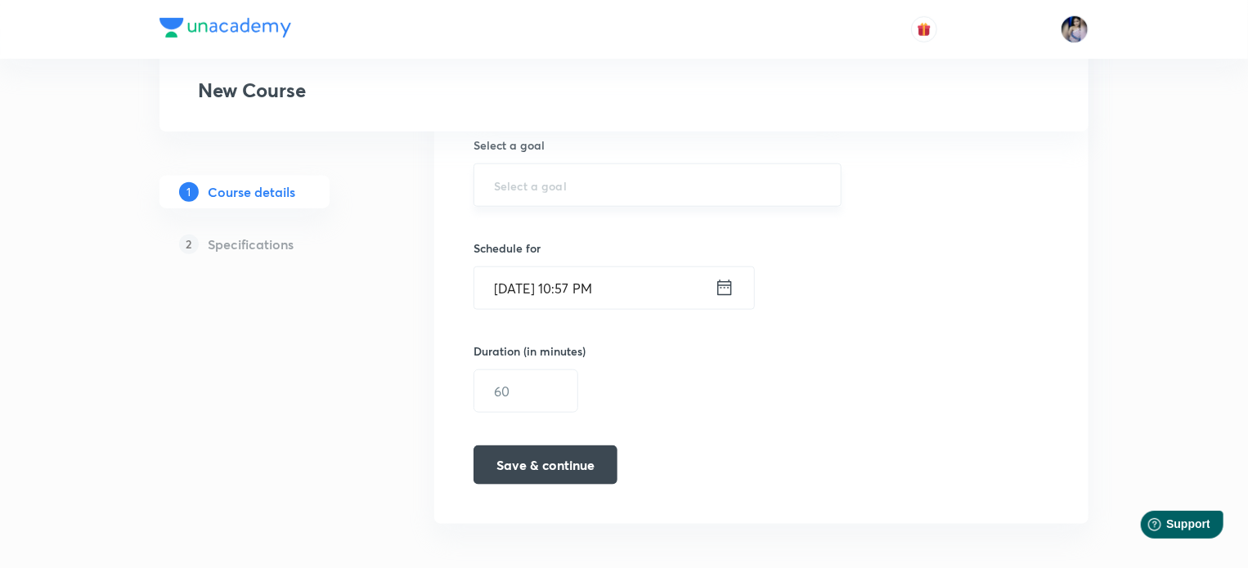
click at [553, 192] on div "​" at bounding box center [657, 185] width 368 height 43
click at [513, 186] on input "text" at bounding box center [657, 185] width 327 height 16
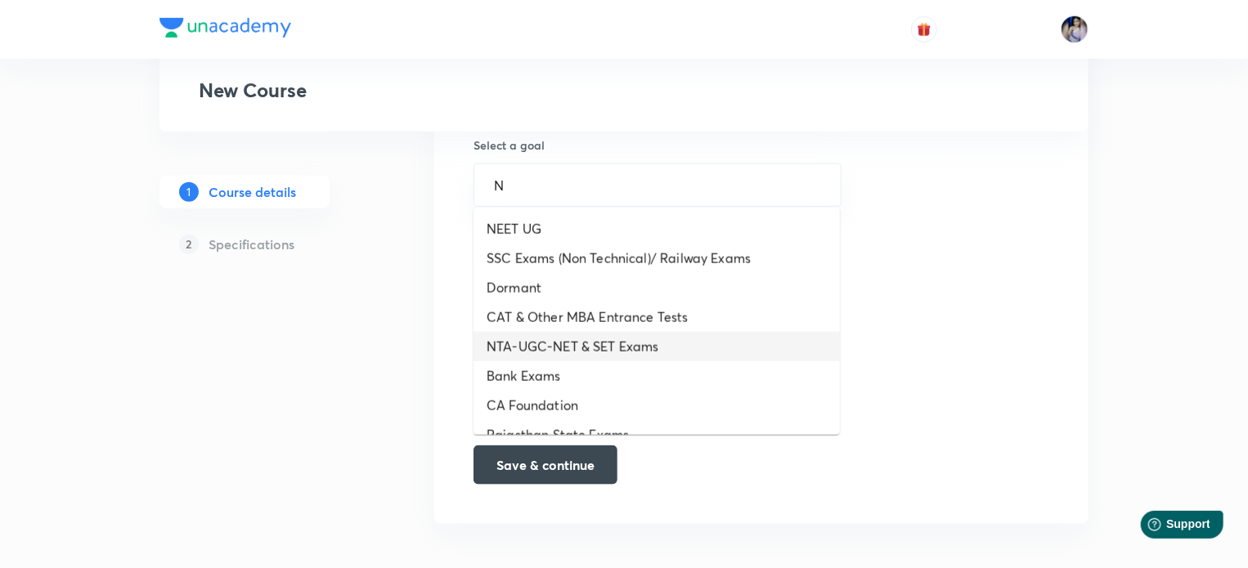
click at [550, 346] on li "NTA-UGC-NET & SET Exams" at bounding box center [656, 346] width 366 height 29
type input "NTA-UGC-NET & SET Exams"
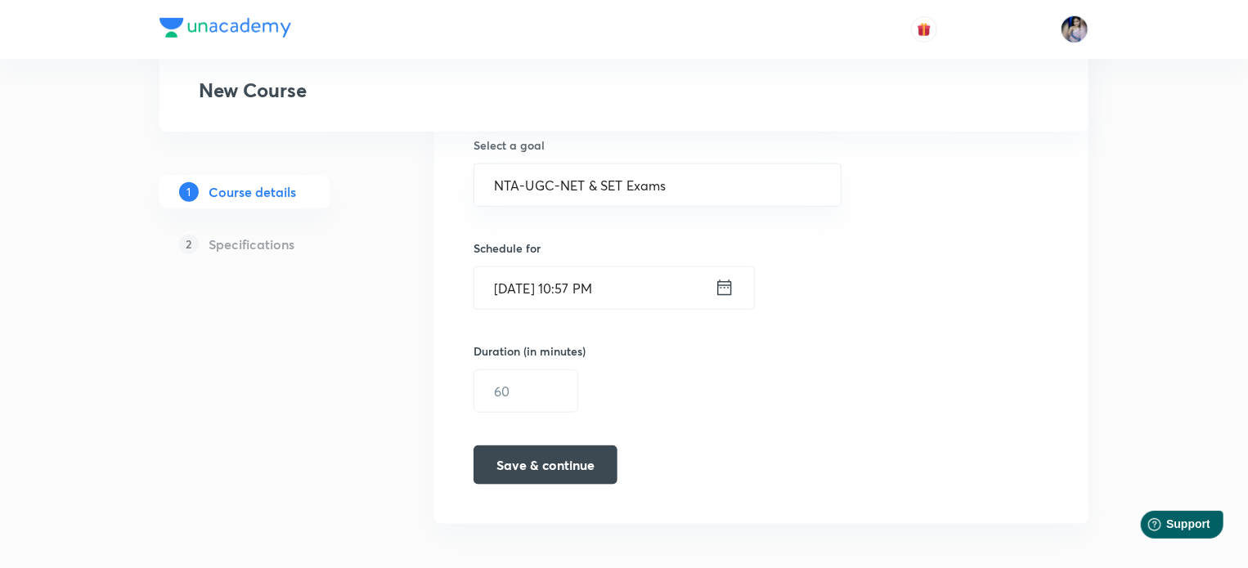
click at [721, 281] on icon at bounding box center [725, 287] width 20 height 23
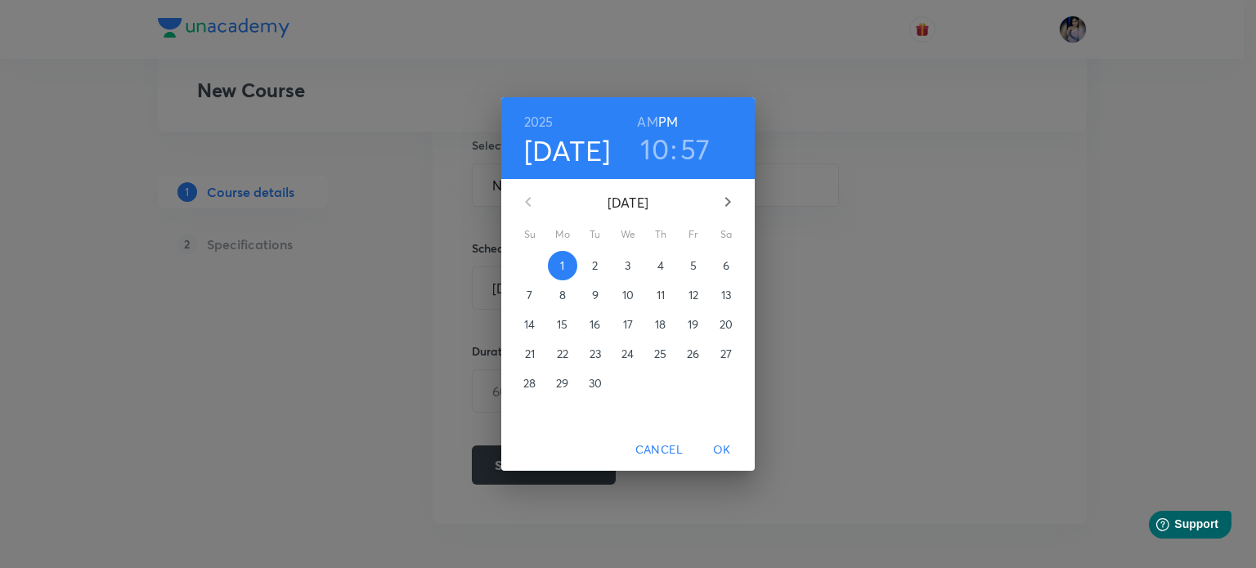
click at [592, 297] on p "9" at bounding box center [595, 295] width 7 height 16
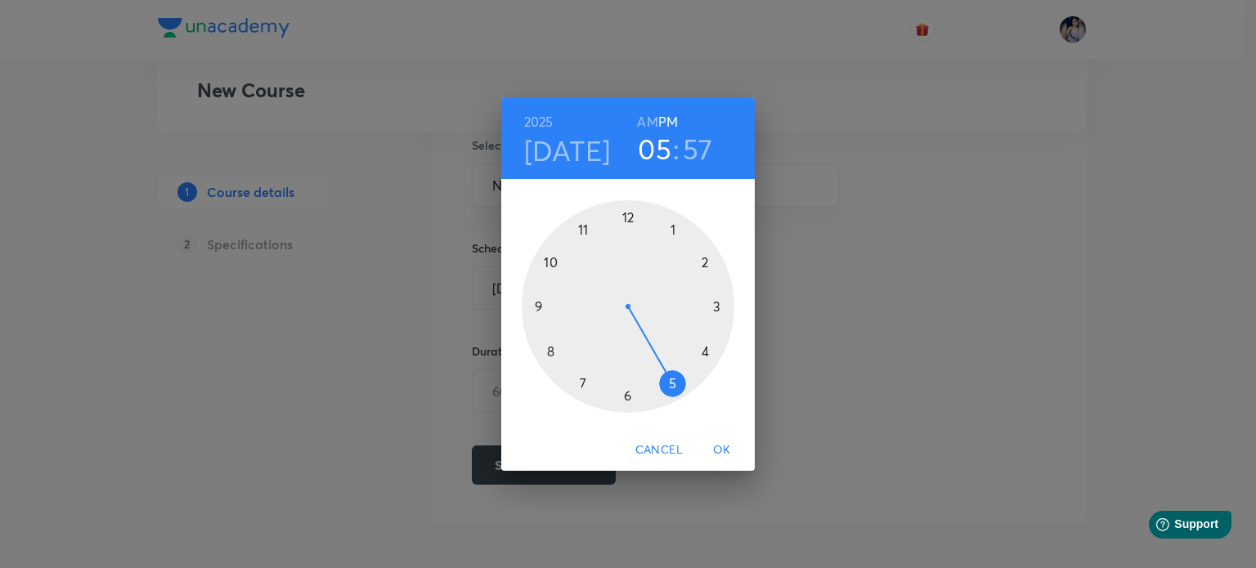
drag, startPoint x: 550, startPoint y: 268, endPoint x: 647, endPoint y: 339, distance: 119.9
click at [647, 339] on div at bounding box center [628, 306] width 213 height 213
drag, startPoint x: 599, startPoint y: 228, endPoint x: 626, endPoint y: 250, distance: 35.5
click at [626, 250] on div at bounding box center [628, 306] width 213 height 213
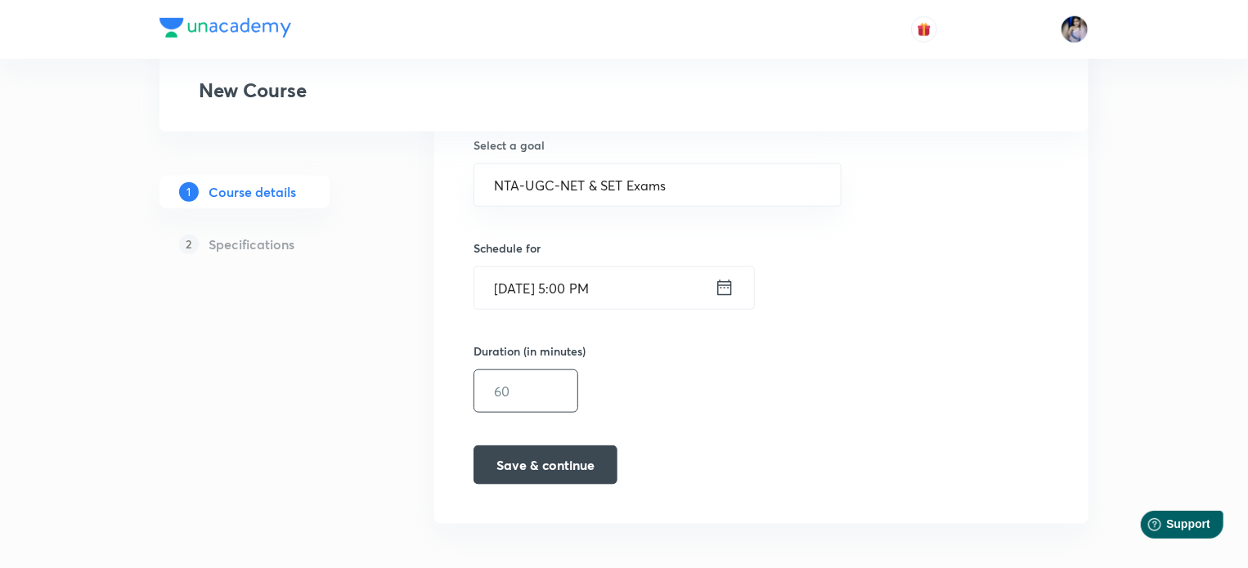
click at [548, 392] on input "text" at bounding box center [525, 391] width 103 height 42
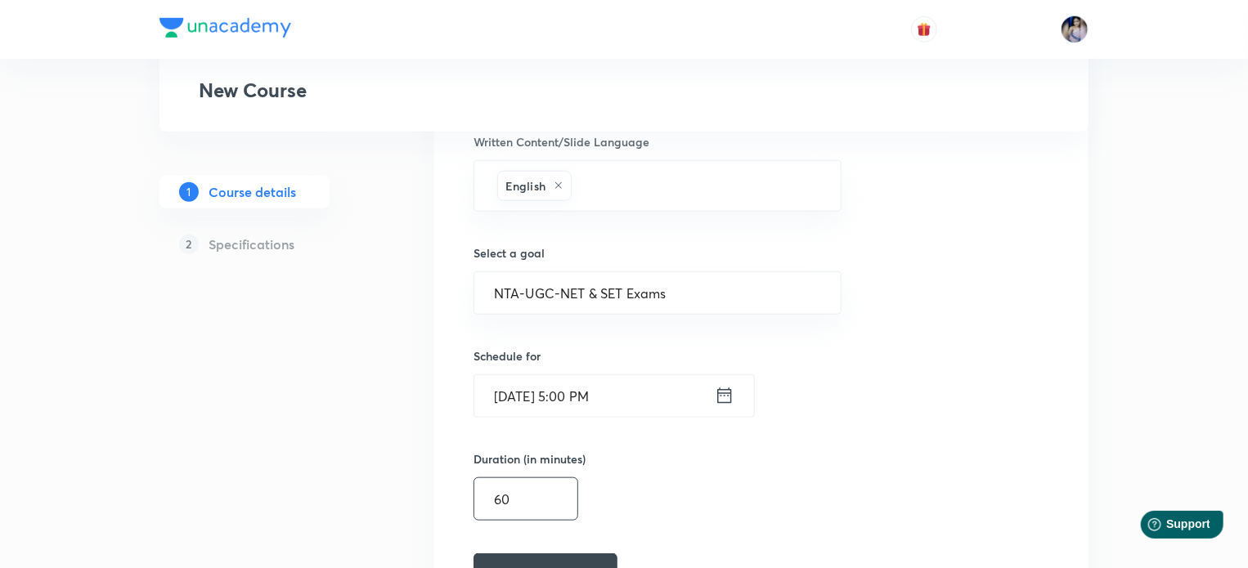
scroll to position [741, 0]
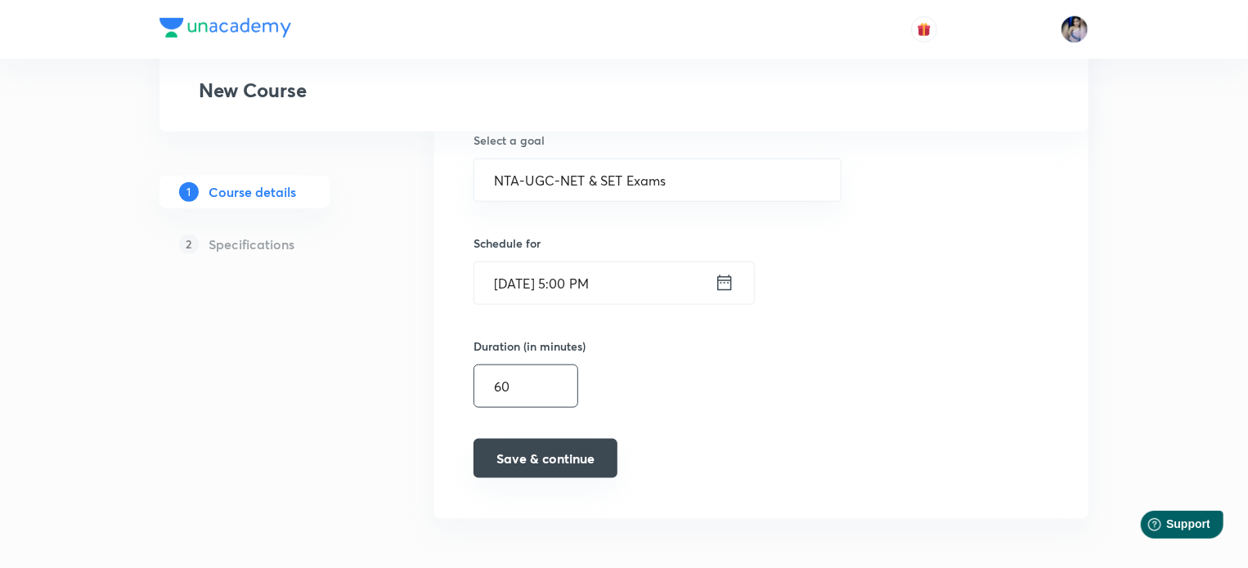
type input "60"
click at [560, 466] on button "Save & continue" at bounding box center [545, 458] width 144 height 39
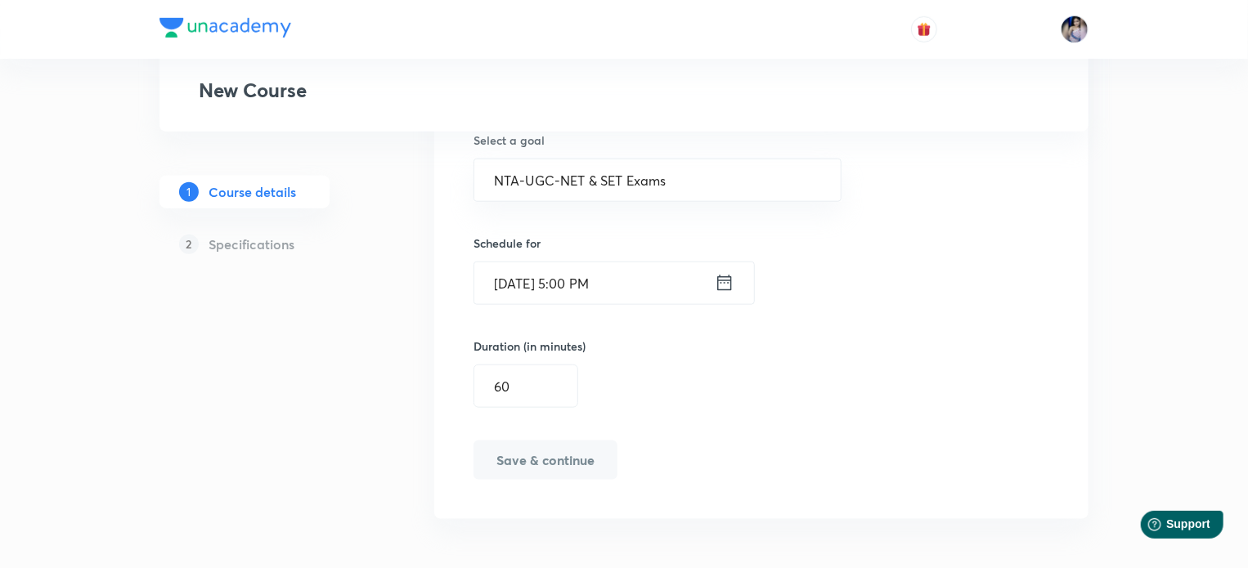
scroll to position [748, 0]
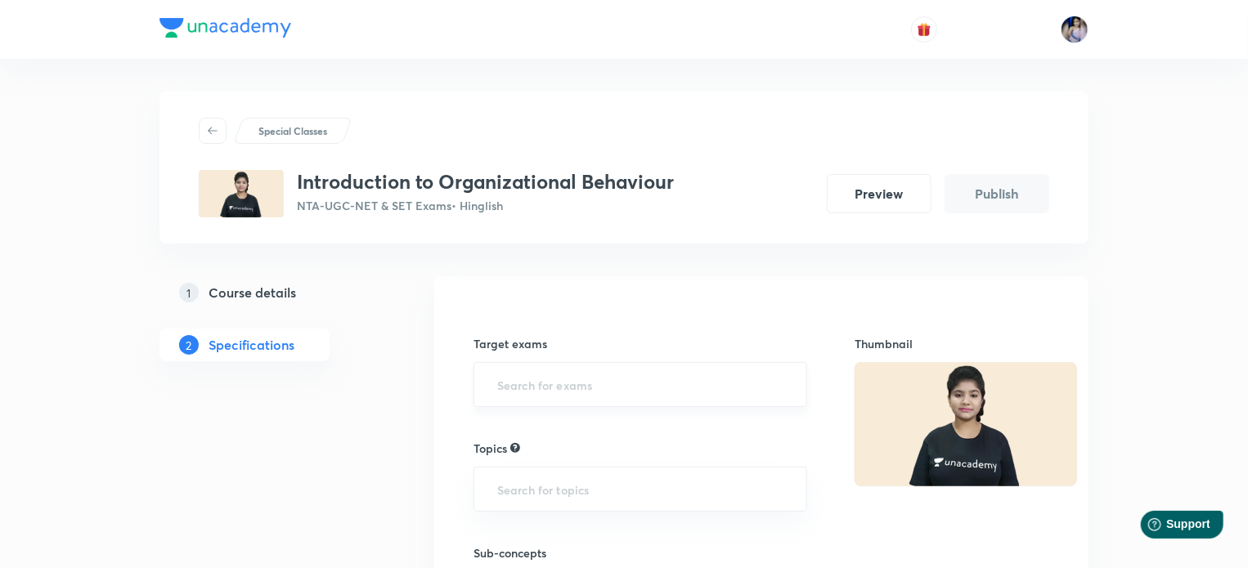
click at [510, 382] on input "text" at bounding box center [640, 385] width 293 height 30
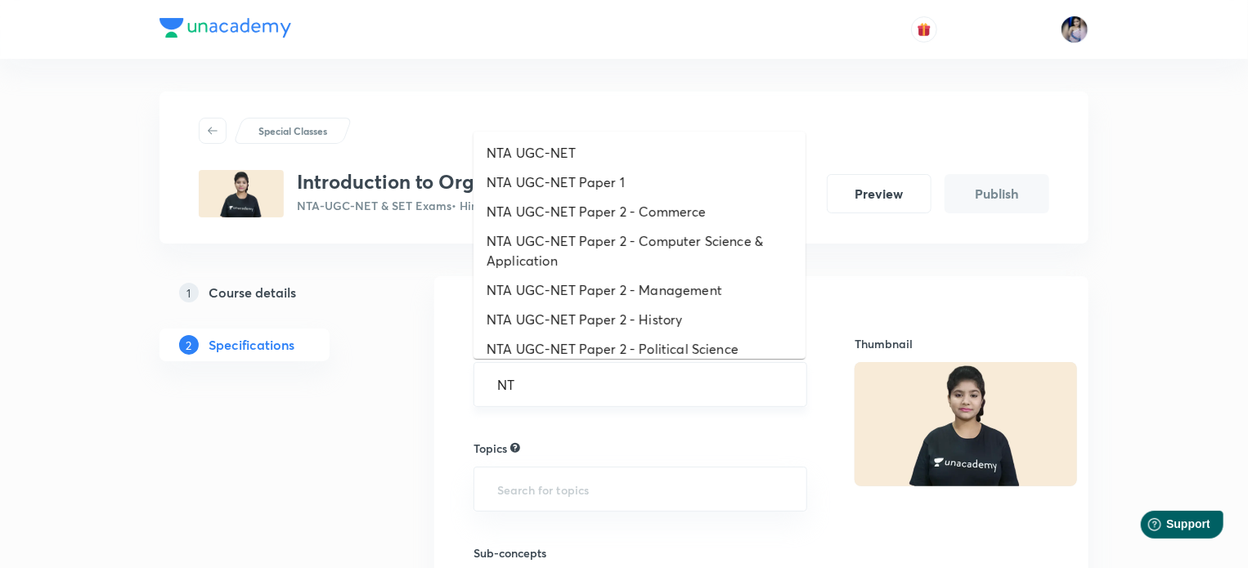
type input "NTA"
click at [605, 287] on li "NTA UGC-NET Paper 2 - Management" at bounding box center [639, 290] width 332 height 29
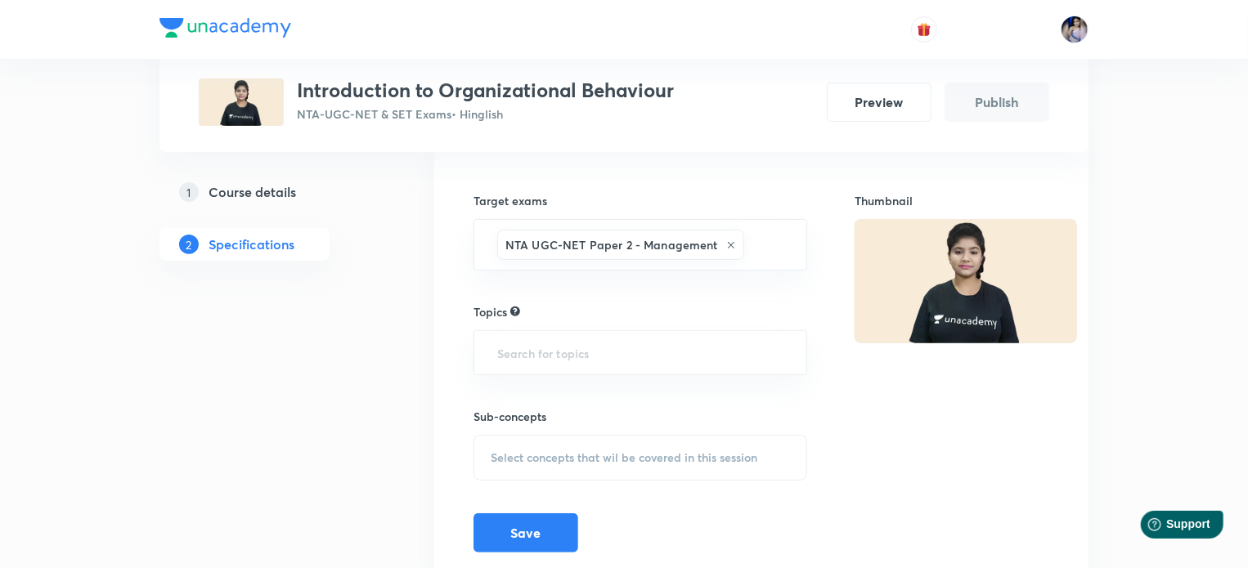
scroll to position [204, 0]
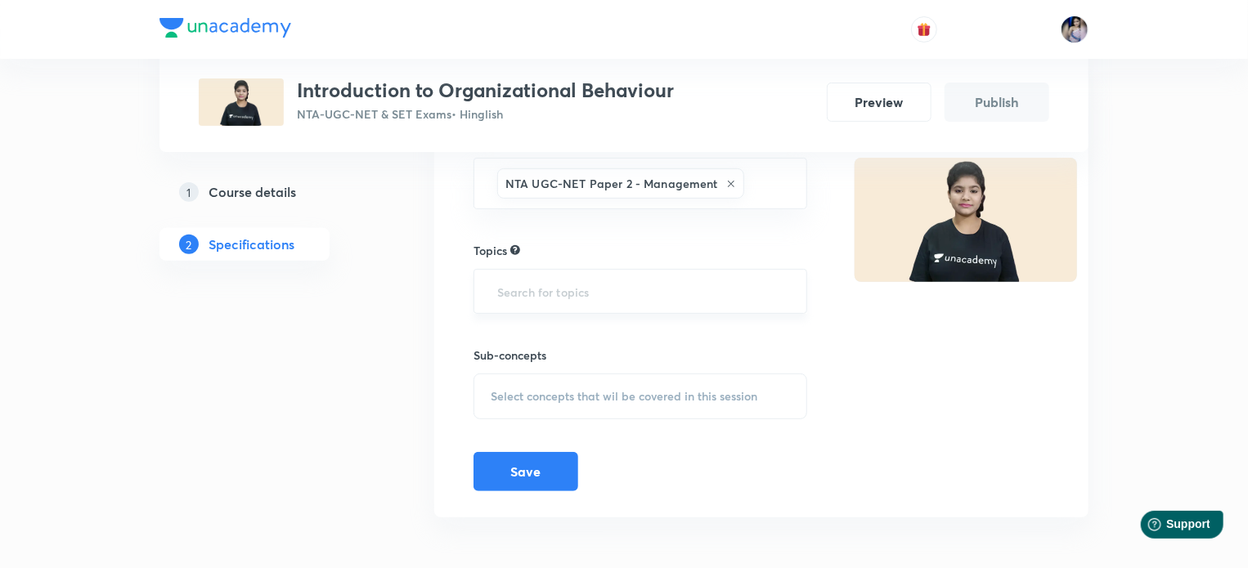
click at [594, 290] on input "text" at bounding box center [640, 291] width 293 height 30
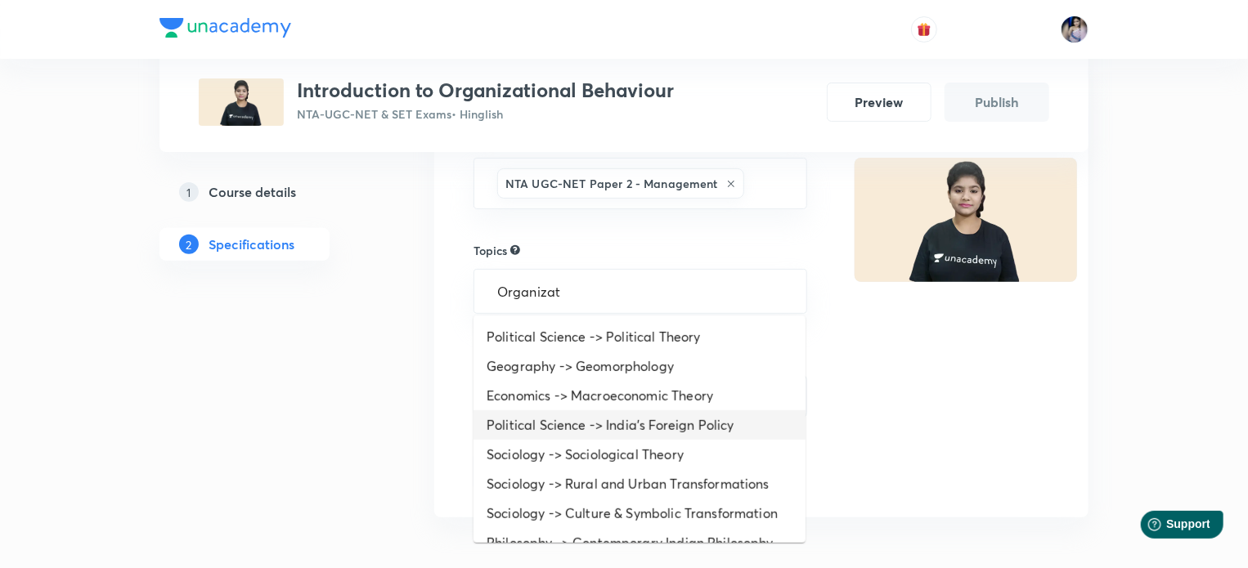
scroll to position [0, 0]
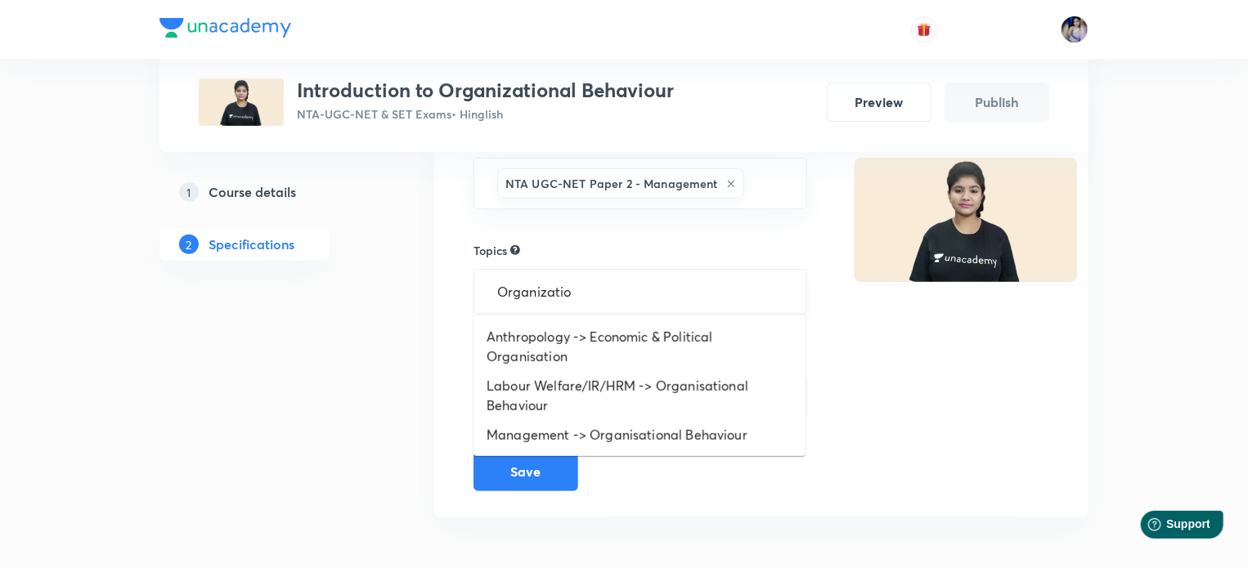
type input "Organization"
click at [630, 446] on li "Management -> Organisational Behaviour" at bounding box center [639, 434] width 332 height 29
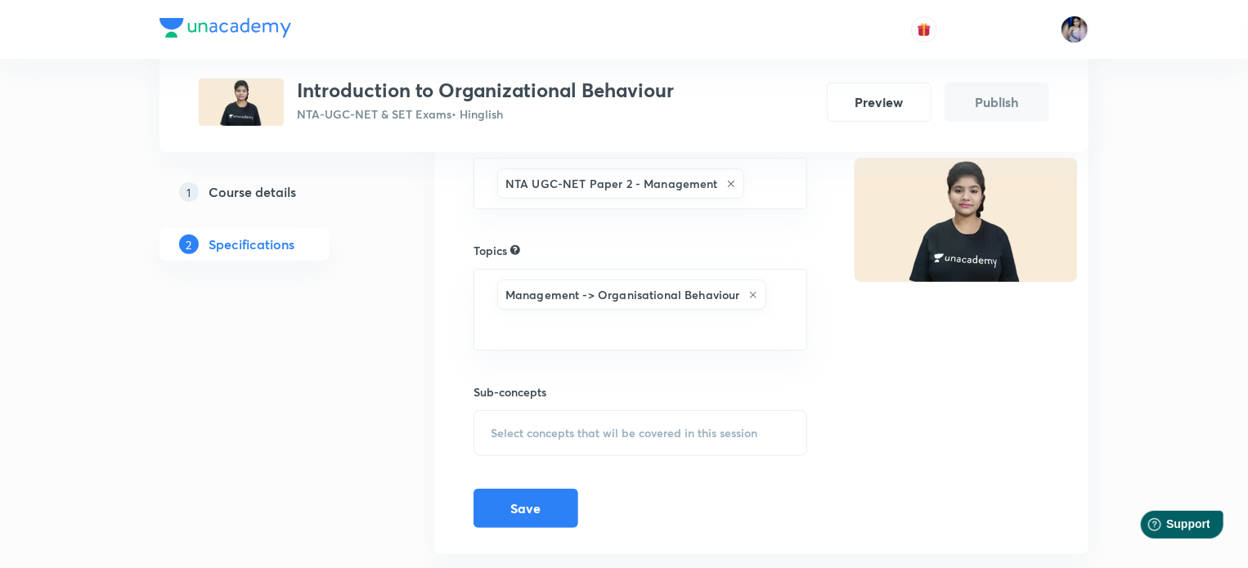
click at [559, 427] on span "Select concepts that wil be covered in this session" at bounding box center [624, 433] width 267 height 13
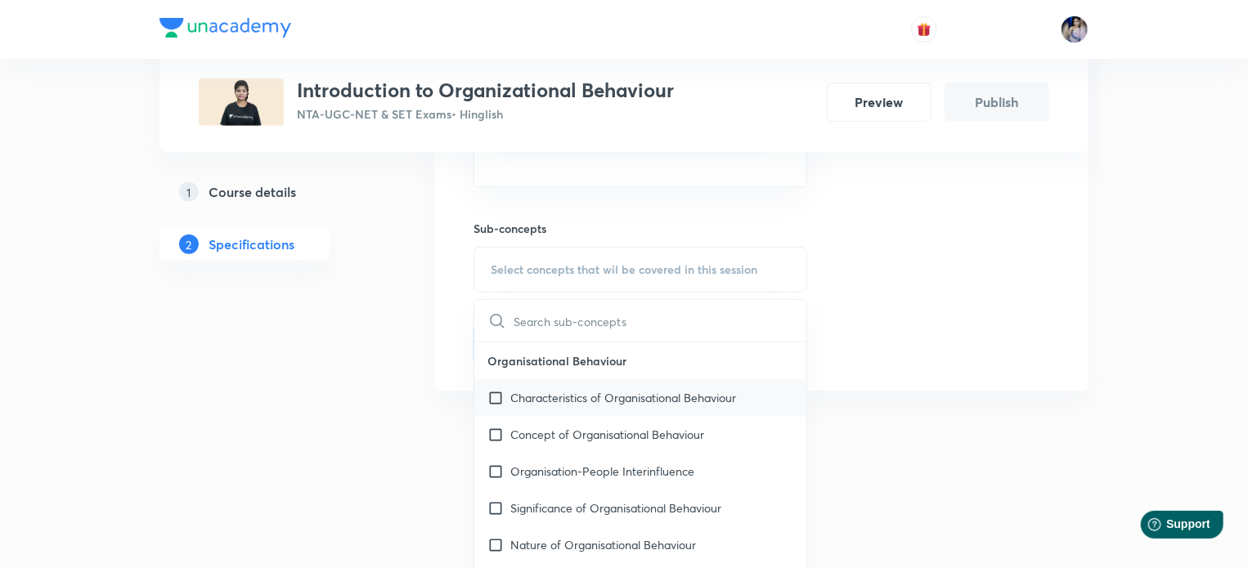
click at [495, 397] on input "checkbox" at bounding box center [498, 397] width 23 height 17
checkbox input "true"
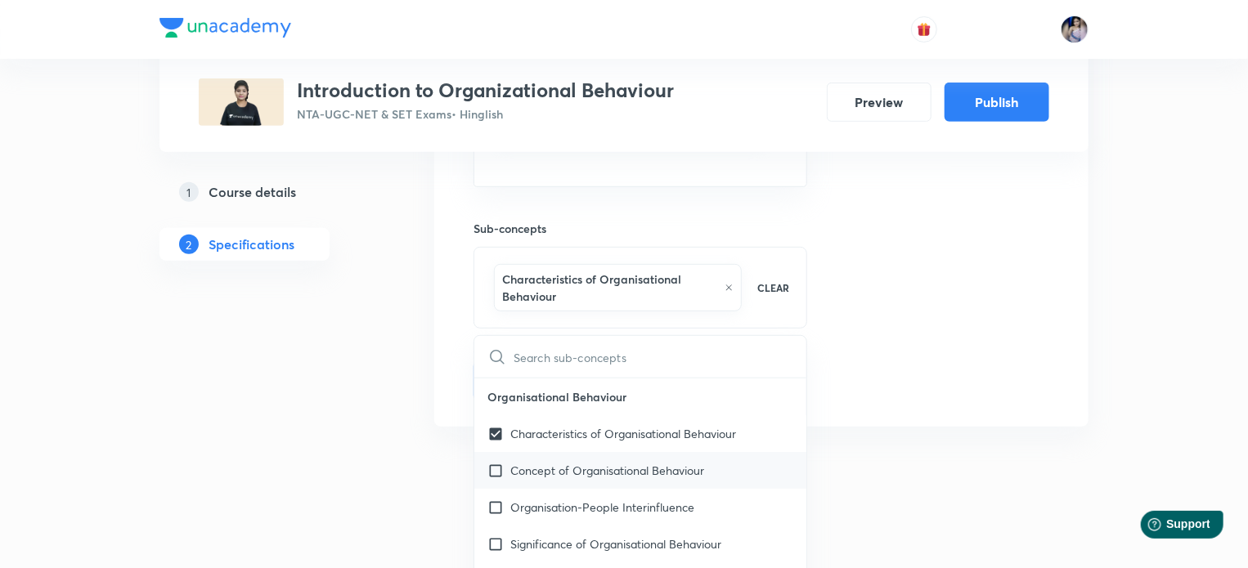
click at [501, 464] on input "checkbox" at bounding box center [498, 470] width 23 height 17
checkbox input "true"
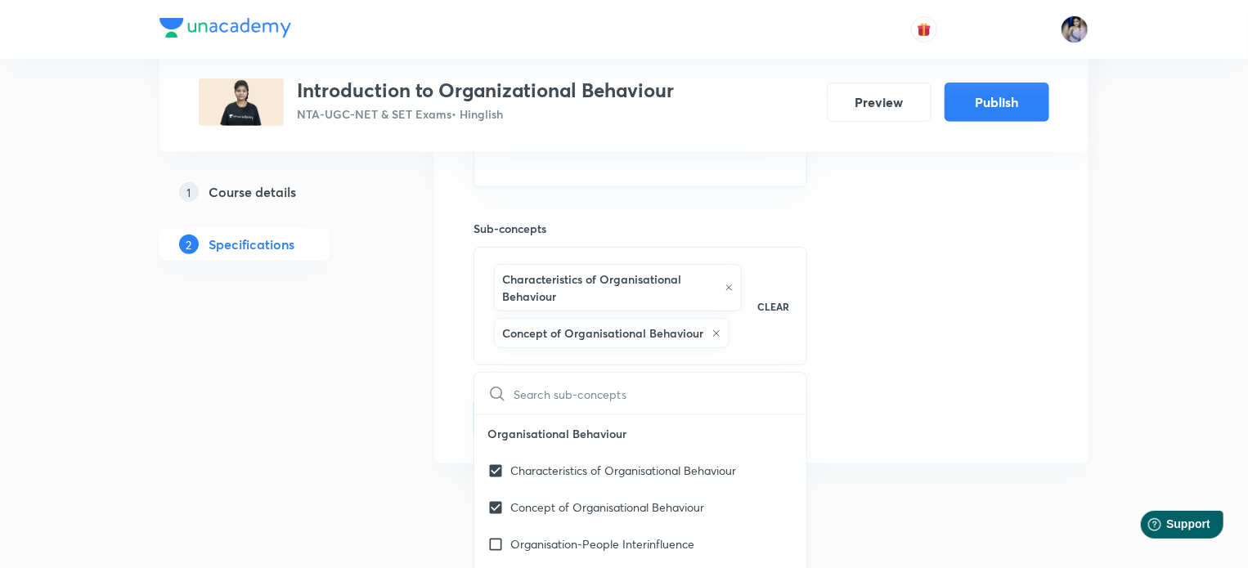
click at [716, 390] on input "text" at bounding box center [659, 394] width 293 height 42
click at [872, 409] on div "Thumbnail" at bounding box center [951, 186] width 195 height 503
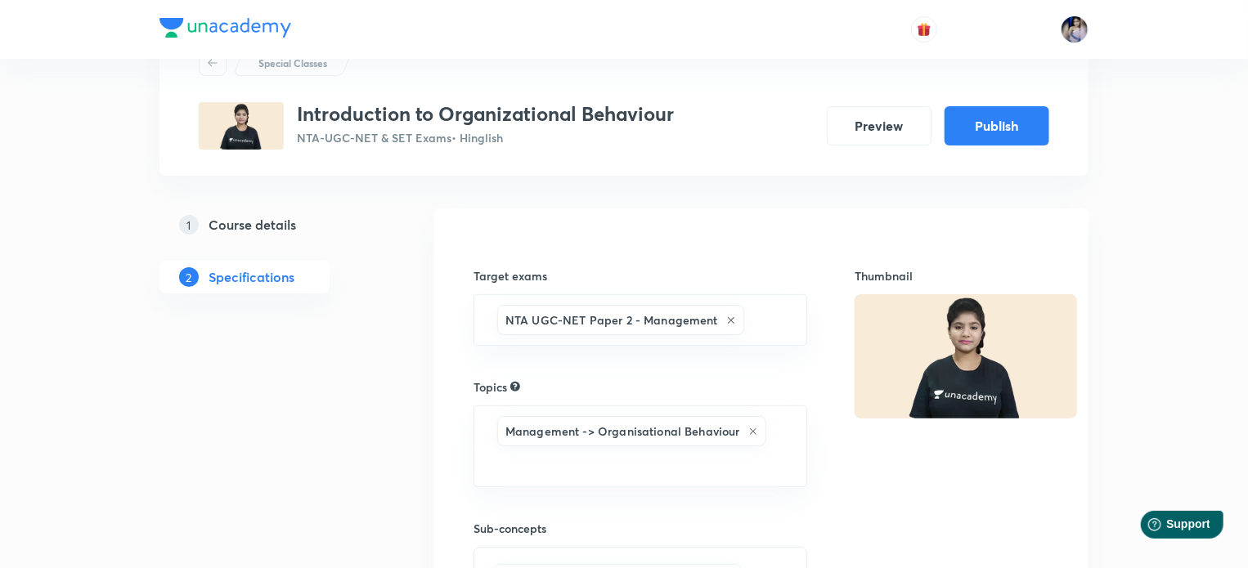
scroll to position [313, 0]
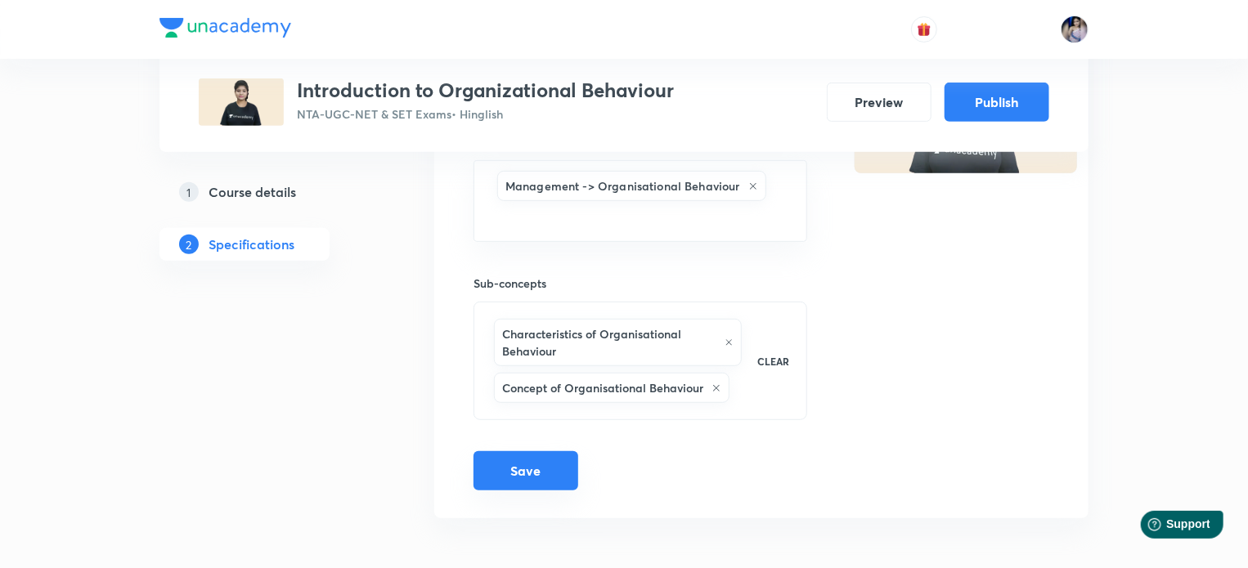
click at [543, 473] on button "Save" at bounding box center [525, 470] width 105 height 39
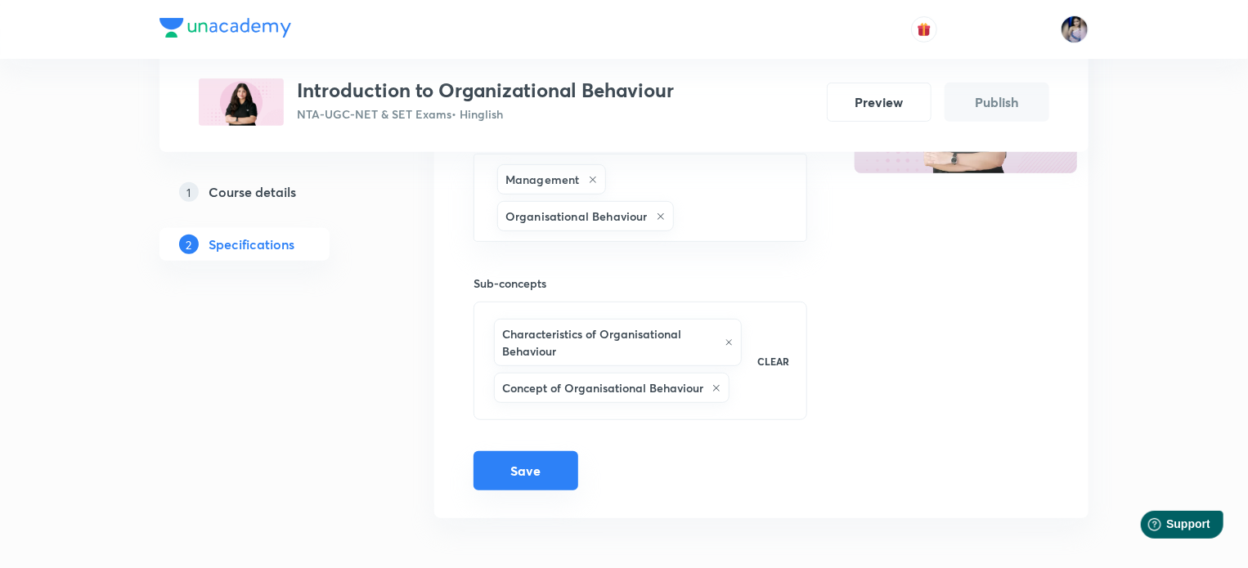
click at [554, 469] on button "Save" at bounding box center [525, 470] width 105 height 39
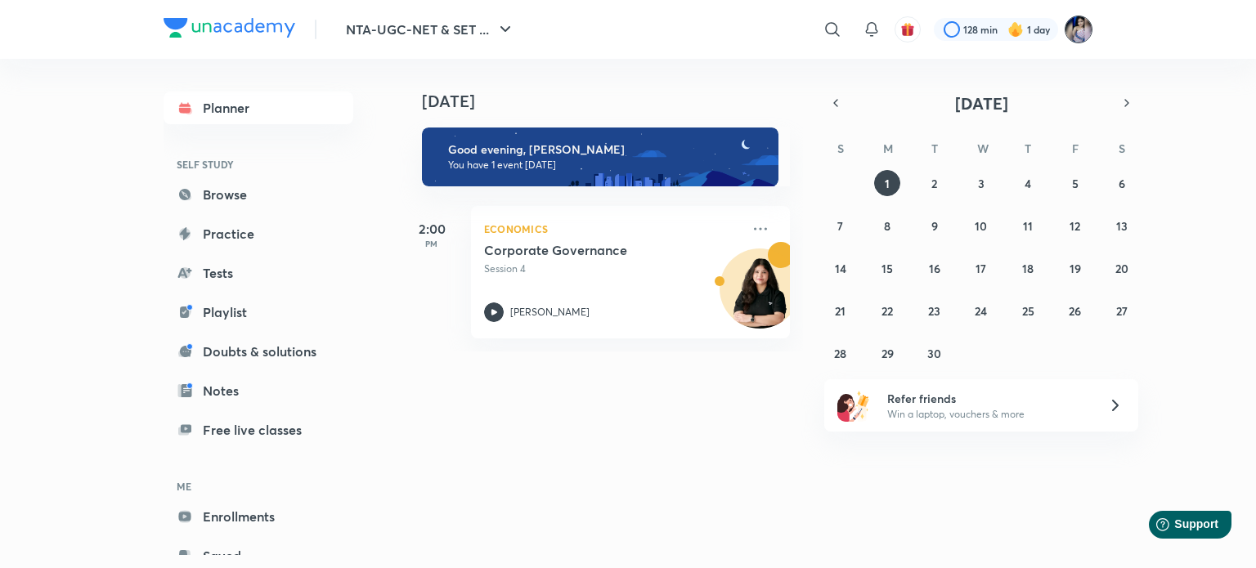
click at [1076, 36] on img at bounding box center [1079, 30] width 28 height 28
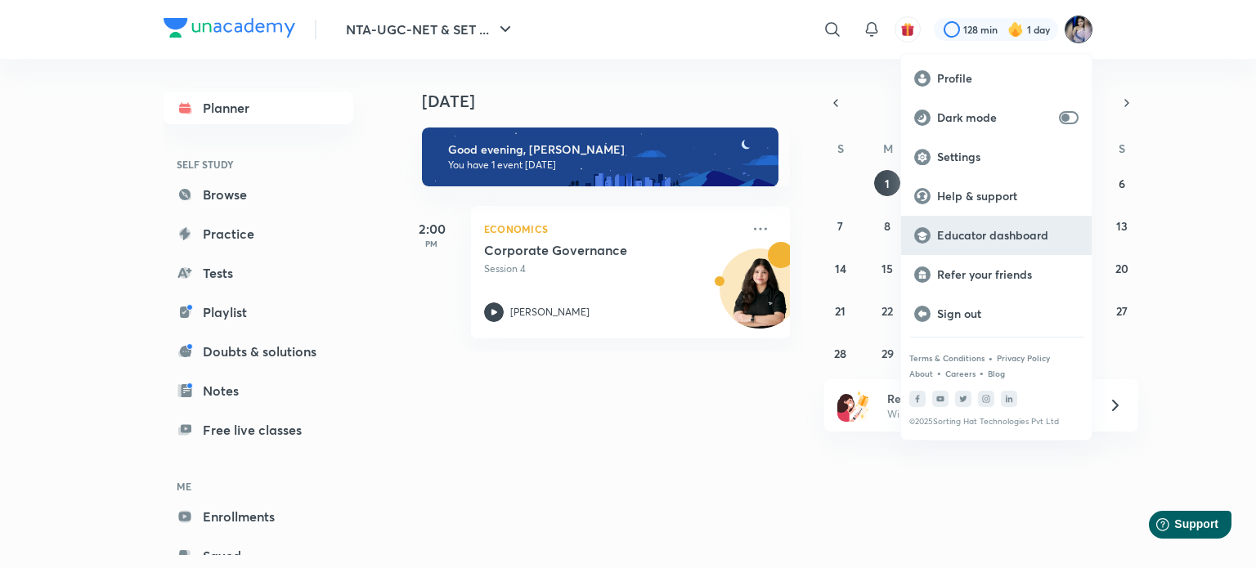
click at [981, 234] on p "Educator dashboard" at bounding box center [1007, 235] width 141 height 15
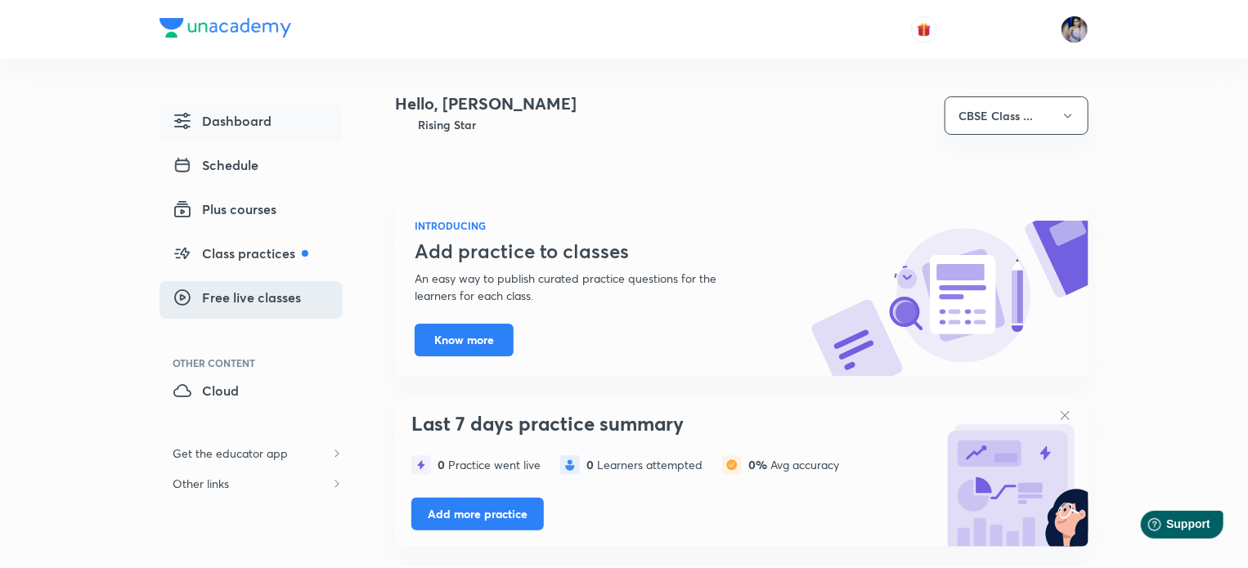
click at [252, 303] on span "Free live classes" at bounding box center [237, 298] width 128 height 20
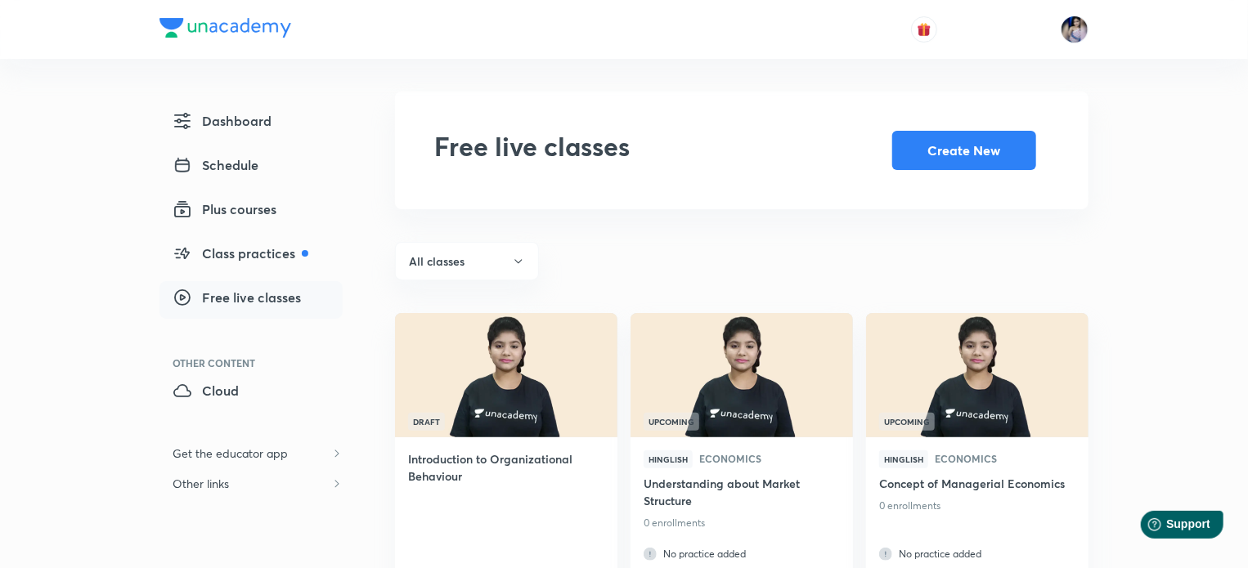
scroll to position [183, 0]
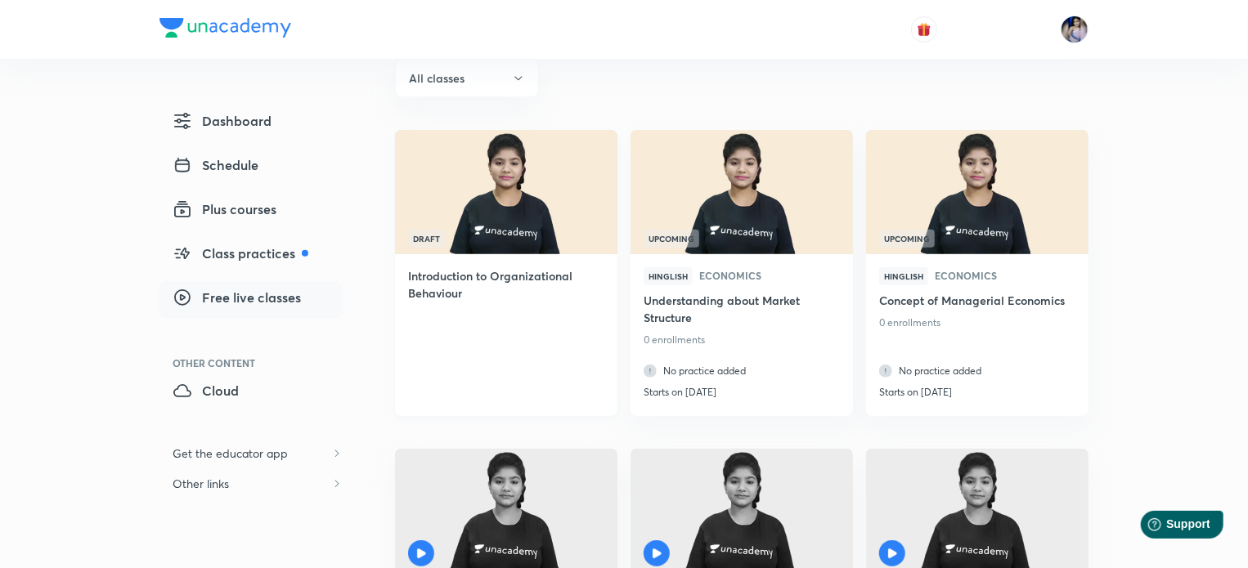
click at [477, 235] on img at bounding box center [505, 191] width 226 height 127
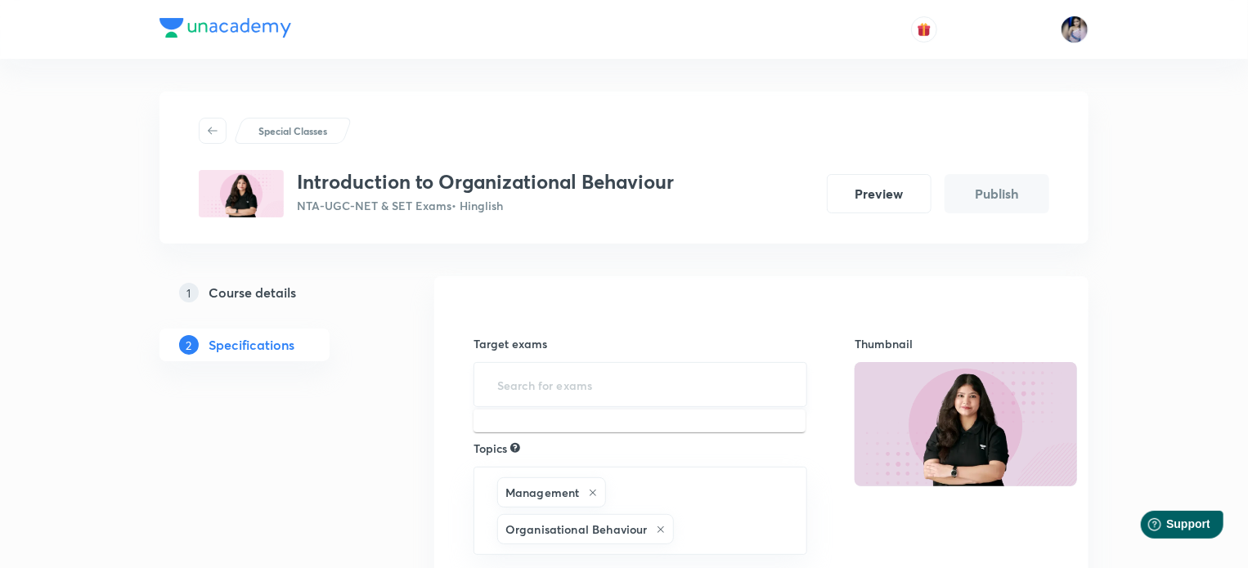
click at [605, 393] on input "text" at bounding box center [640, 385] width 293 height 30
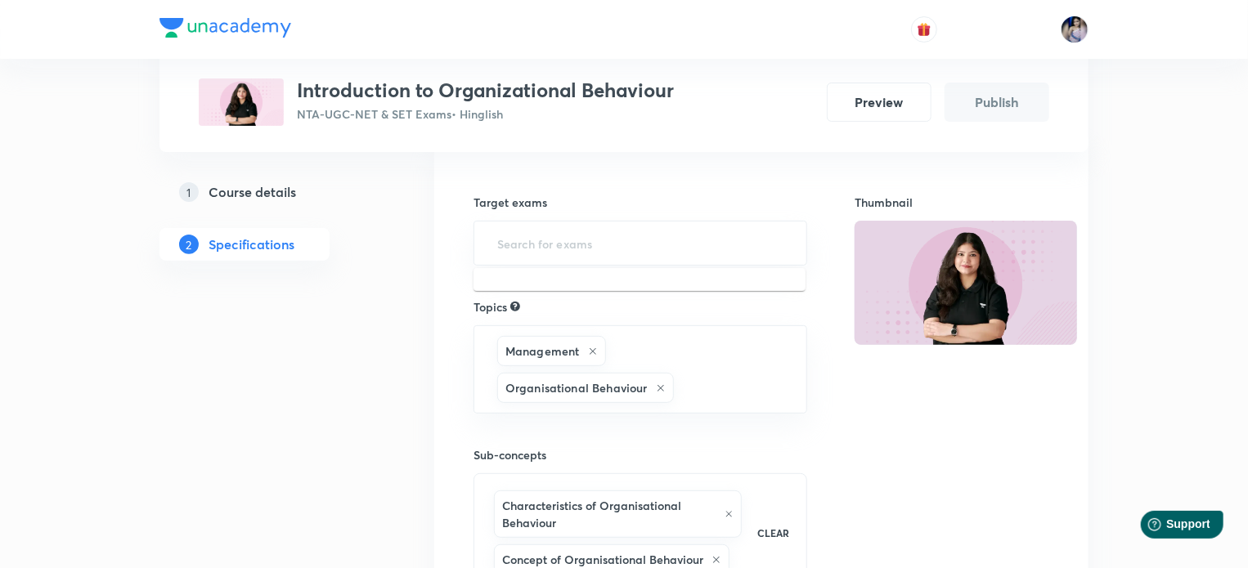
scroll to position [143, 0]
click at [621, 247] on input "text" at bounding box center [640, 241] width 293 height 30
type input "NT"
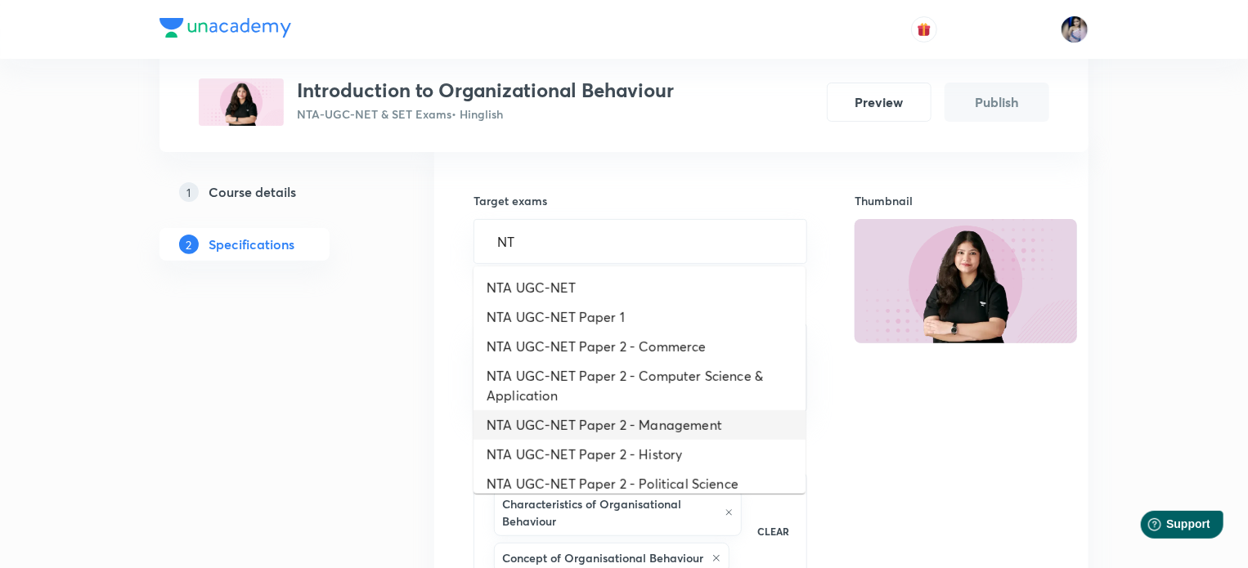
click at [629, 421] on li "NTA UGC-NET Paper 2 - Management" at bounding box center [639, 424] width 332 height 29
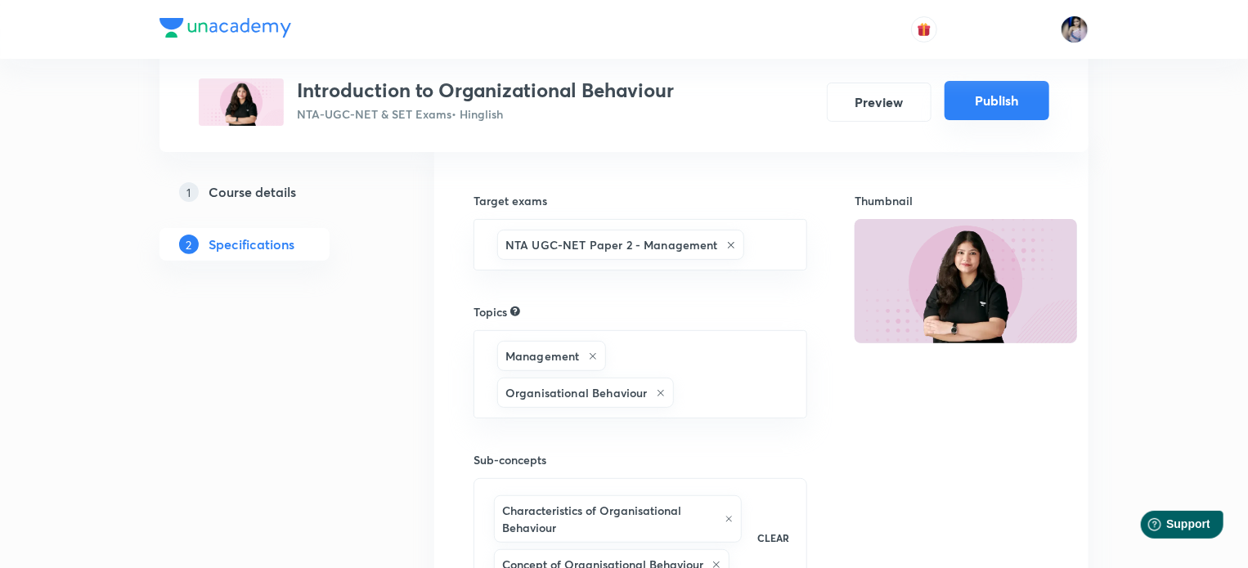
click at [1006, 105] on button "Publish" at bounding box center [996, 100] width 105 height 39
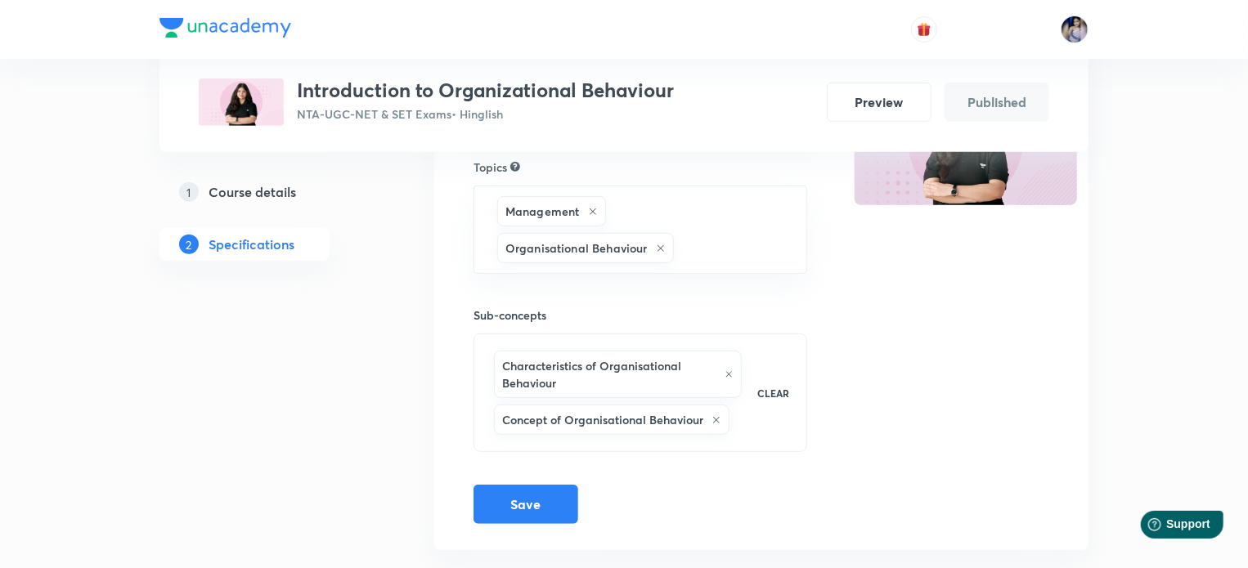
scroll to position [284, 0]
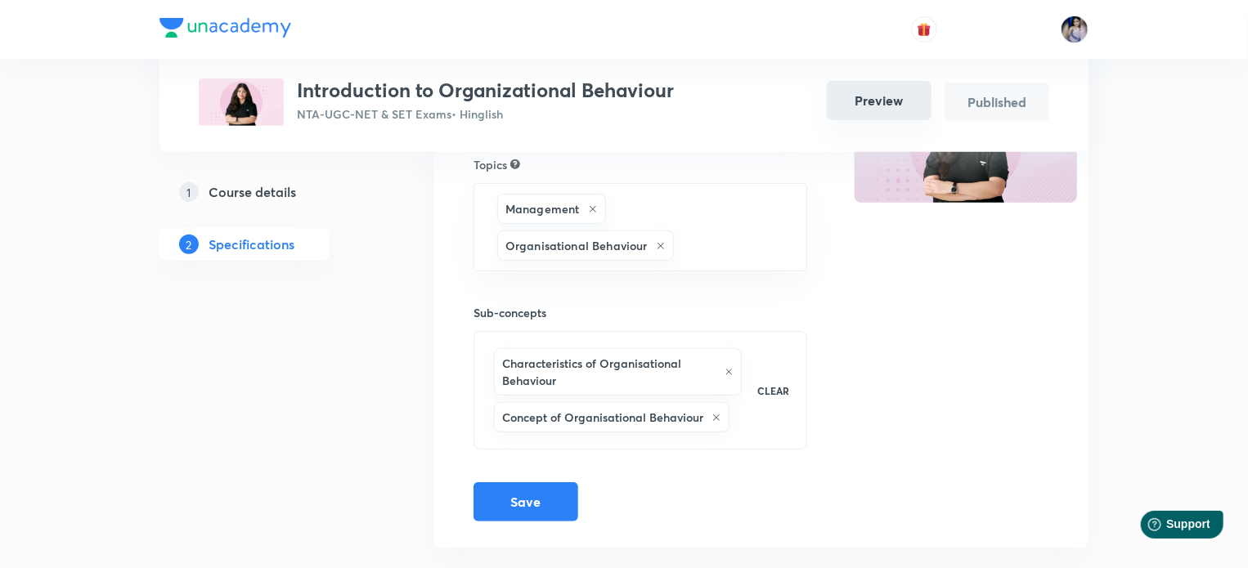
click at [901, 92] on button "Preview" at bounding box center [879, 100] width 105 height 39
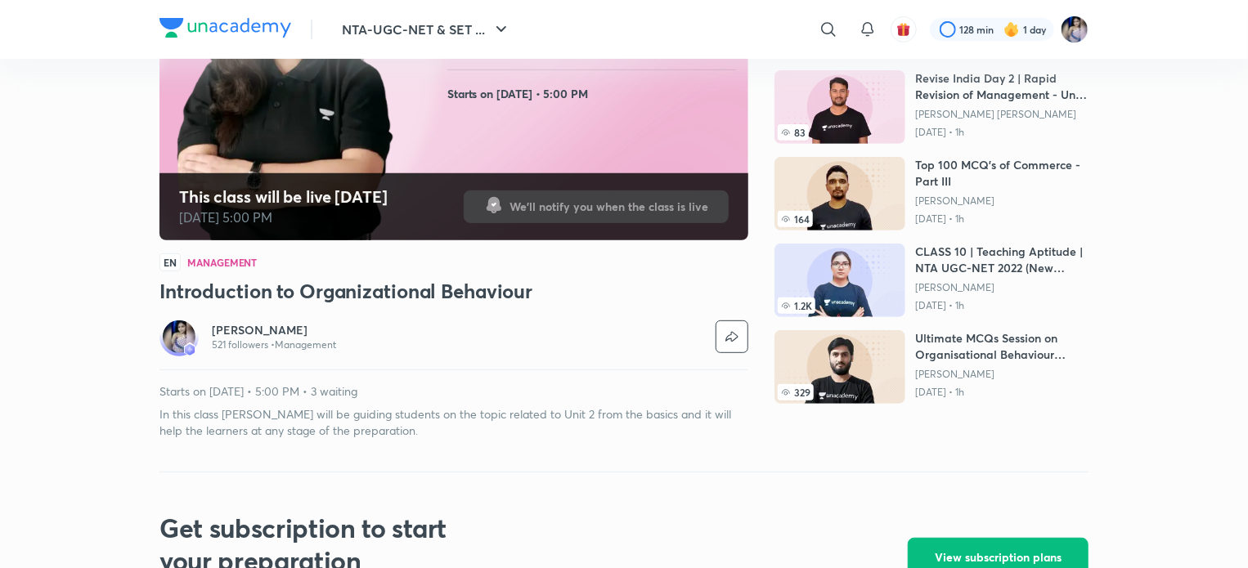
scroll to position [296, 0]
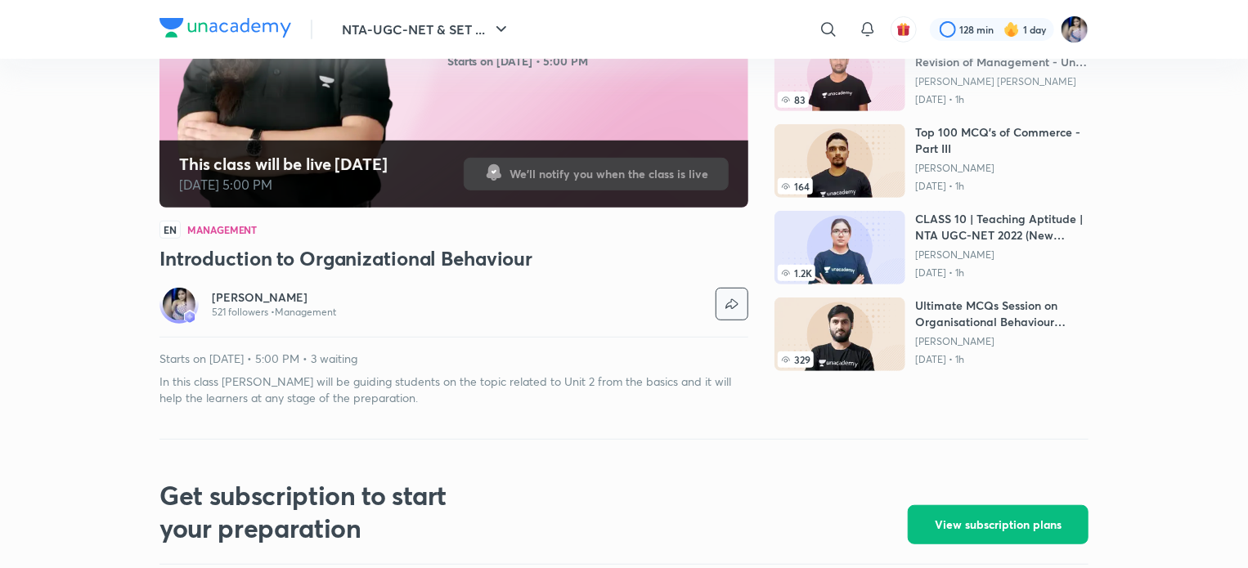
click at [729, 303] on icon "button" at bounding box center [732, 304] width 20 height 20
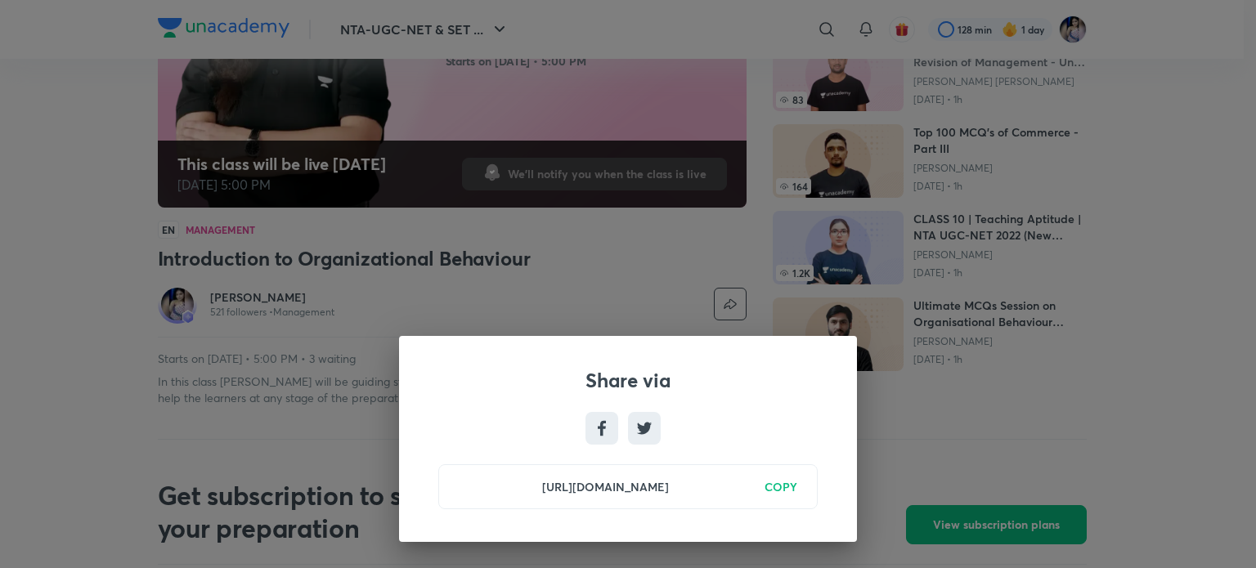
click at [781, 491] on h6 "COPY" at bounding box center [780, 486] width 33 height 17
click at [1196, 369] on div "Share via [URL][DOMAIN_NAME] Copied" at bounding box center [628, 284] width 1256 height 568
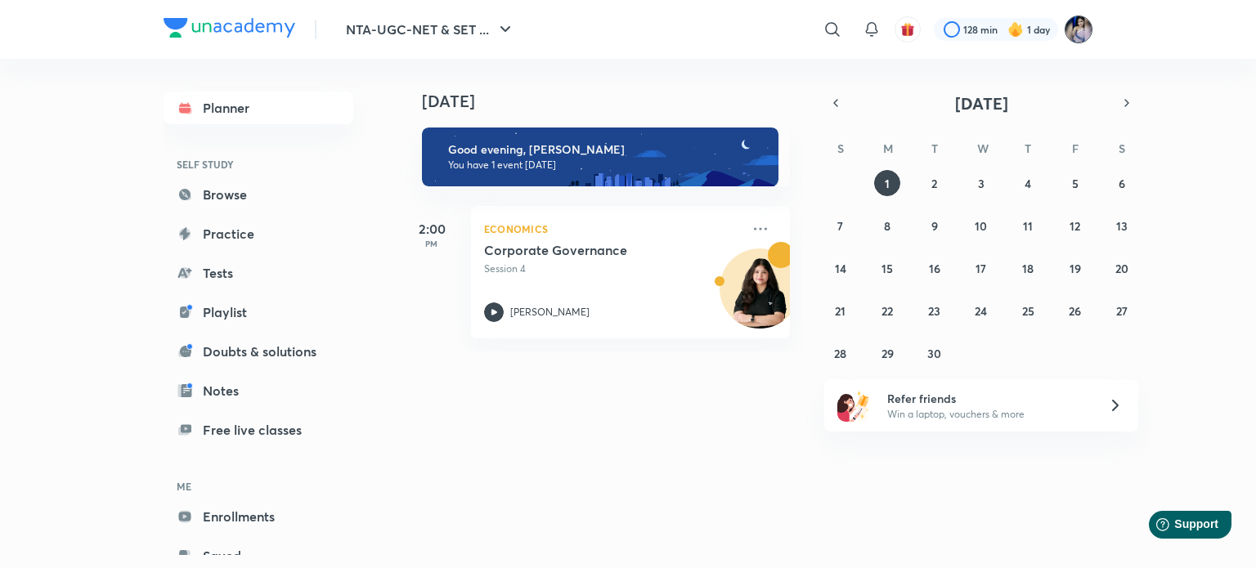
click at [1073, 25] on img at bounding box center [1079, 30] width 28 height 28
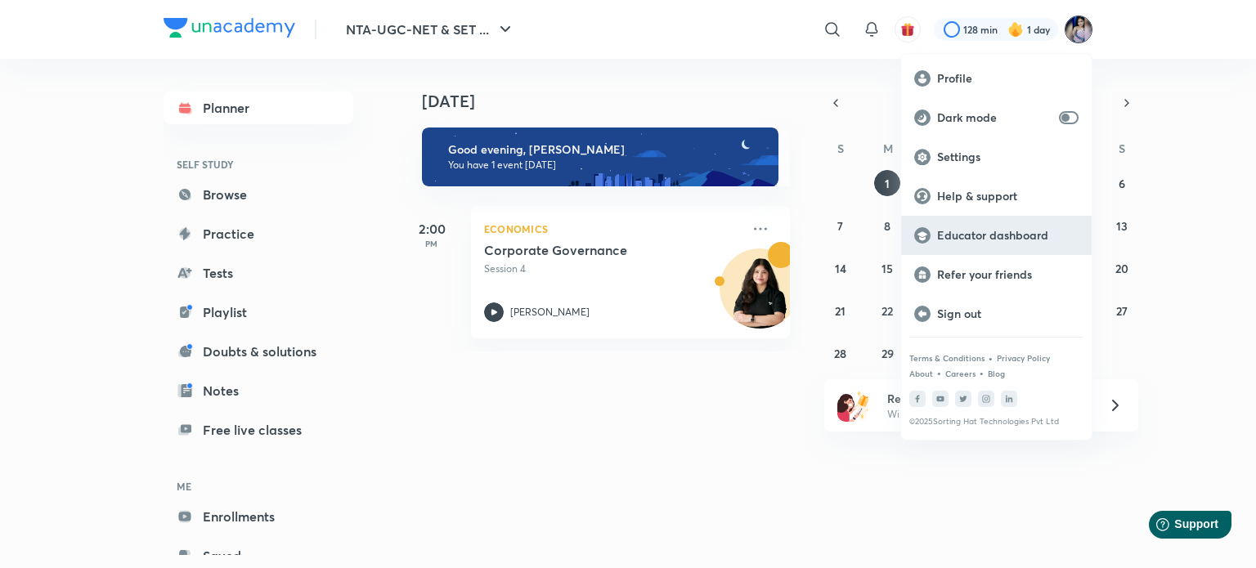
click at [973, 249] on div "Educator dashboard" at bounding box center [996, 235] width 191 height 39
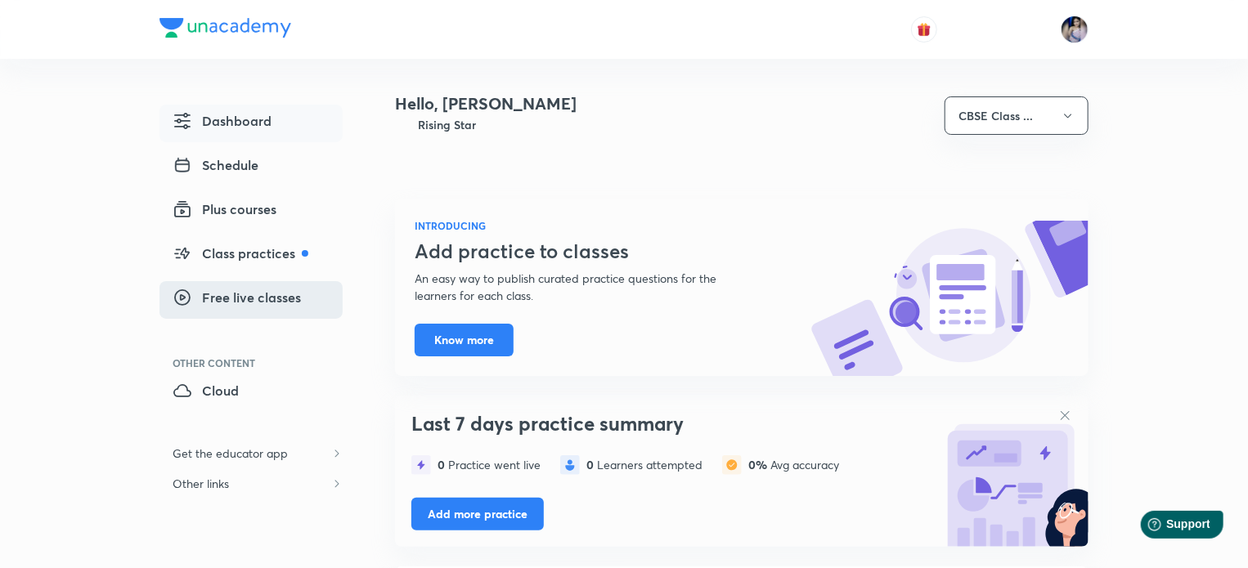
click at [232, 303] on span "Free live classes" at bounding box center [237, 298] width 128 height 20
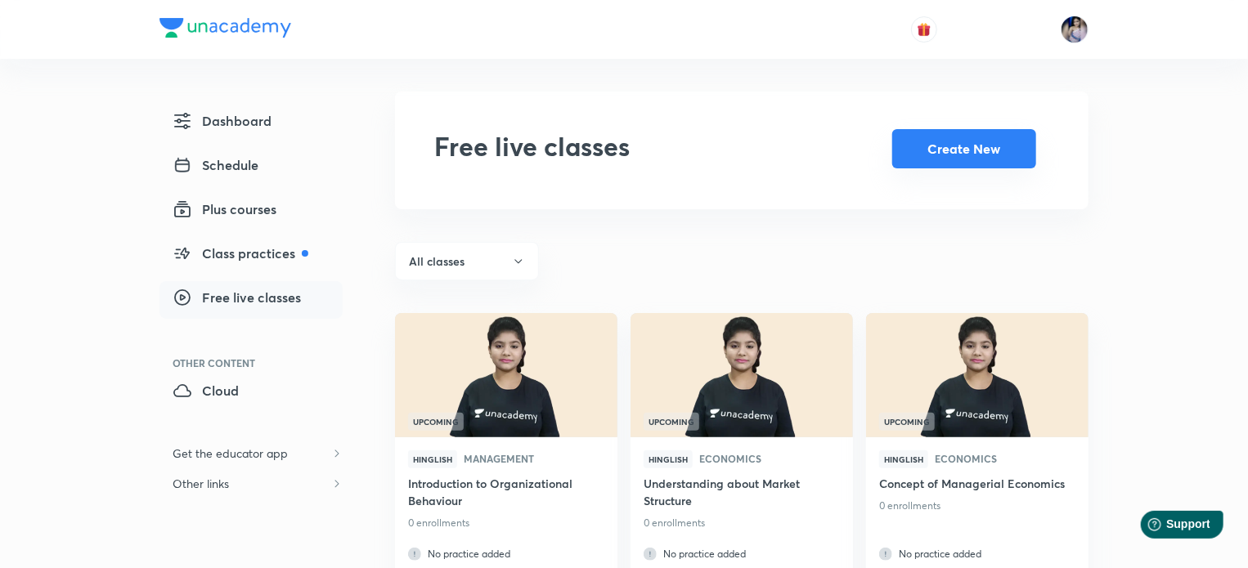
click at [966, 153] on button "Create New" at bounding box center [964, 148] width 144 height 39
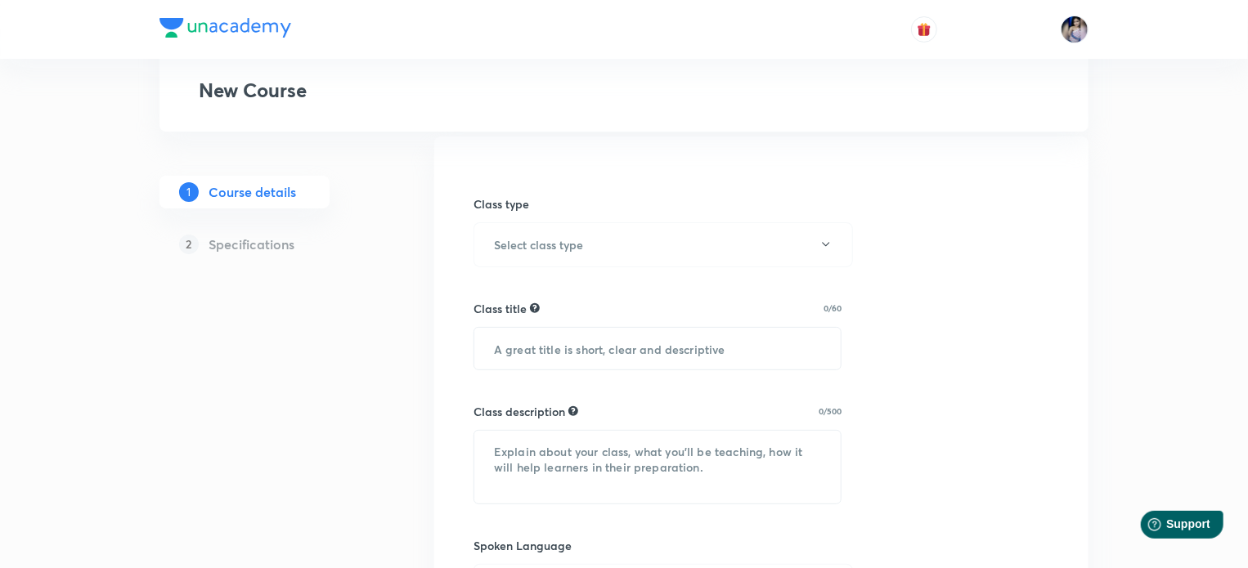
scroll to position [117, 0]
click at [816, 244] on button "Select class type" at bounding box center [662, 247] width 379 height 45
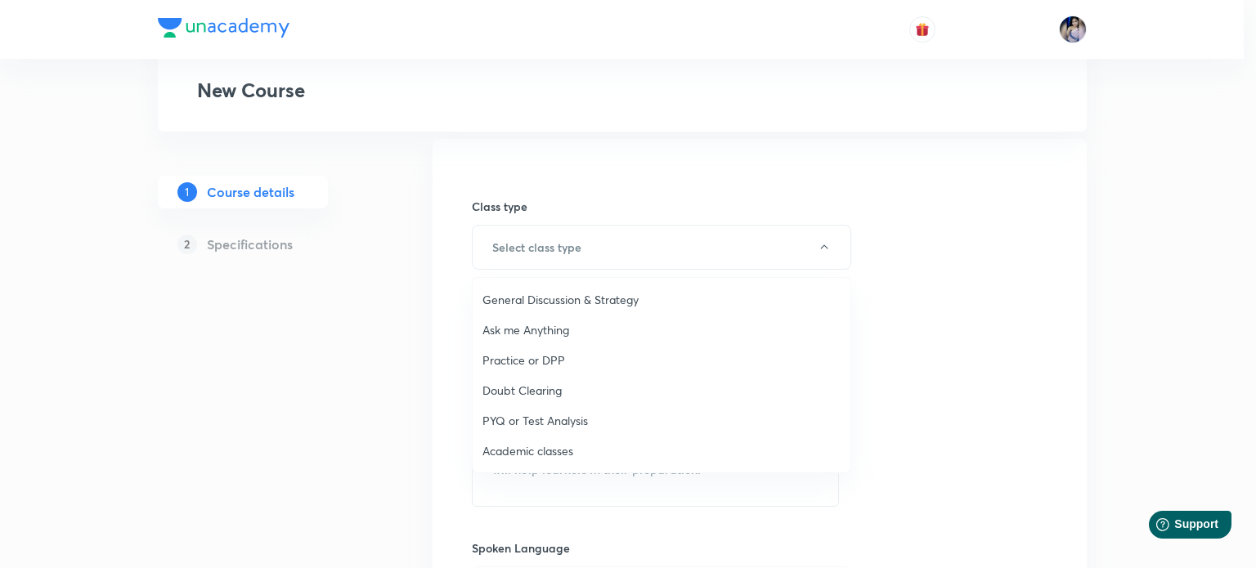
click at [536, 454] on span "Academic classes" at bounding box center [661, 450] width 358 height 17
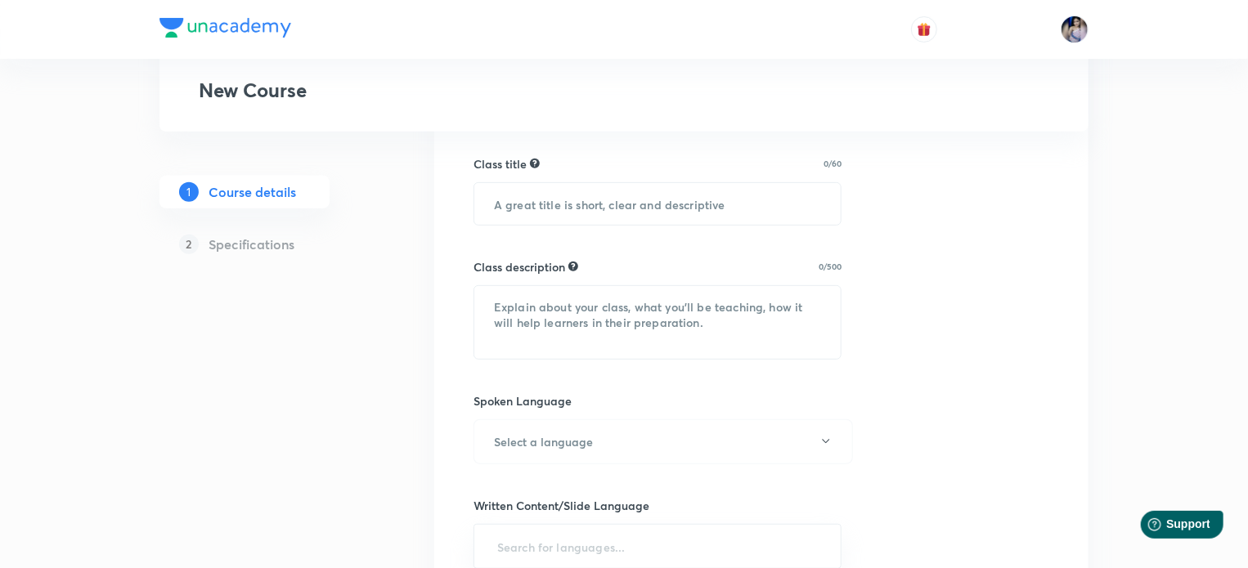
scroll to position [285, 0]
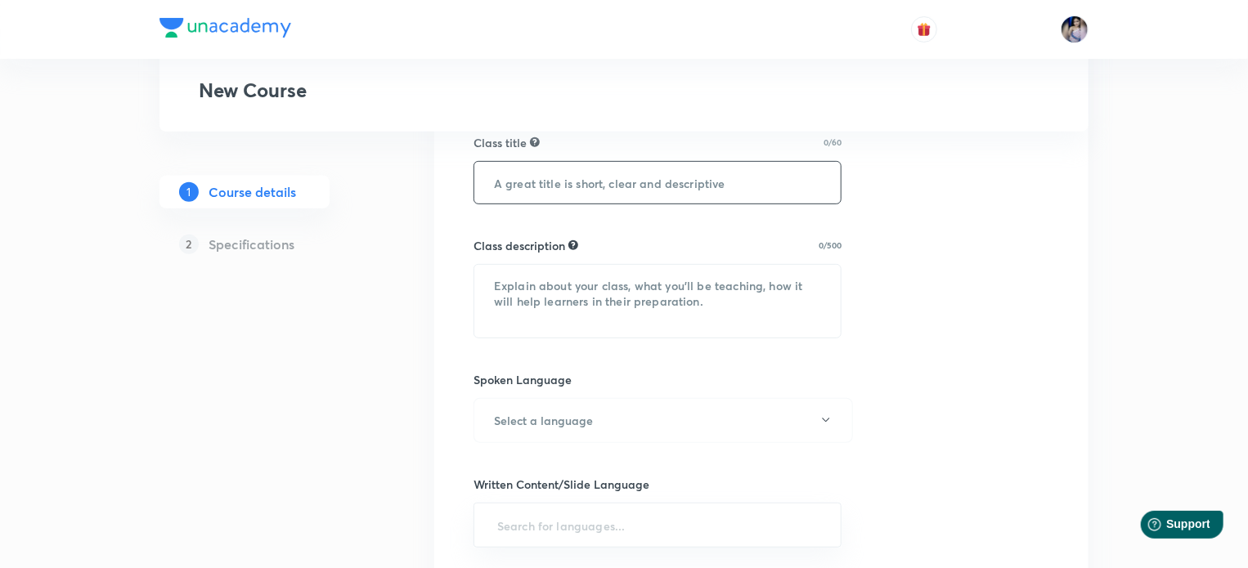
click at [742, 185] on input "text" at bounding box center [657, 183] width 366 height 42
type input "I"
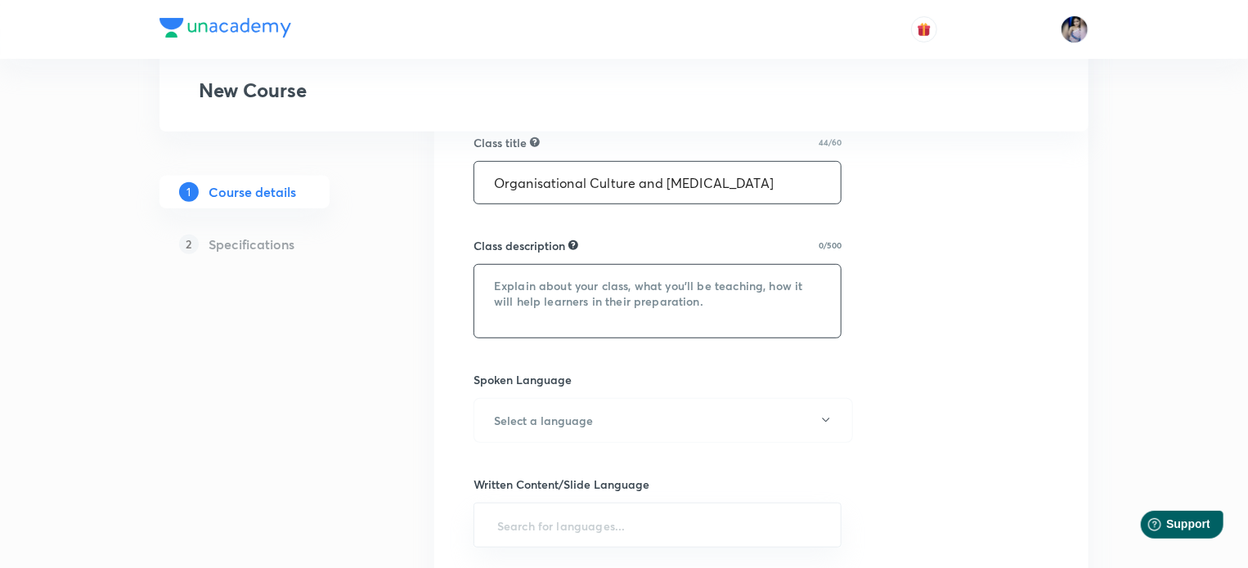
type input "Organisational Culture and [MEDICAL_DATA]"
click at [667, 300] on textarea at bounding box center [657, 301] width 366 height 73
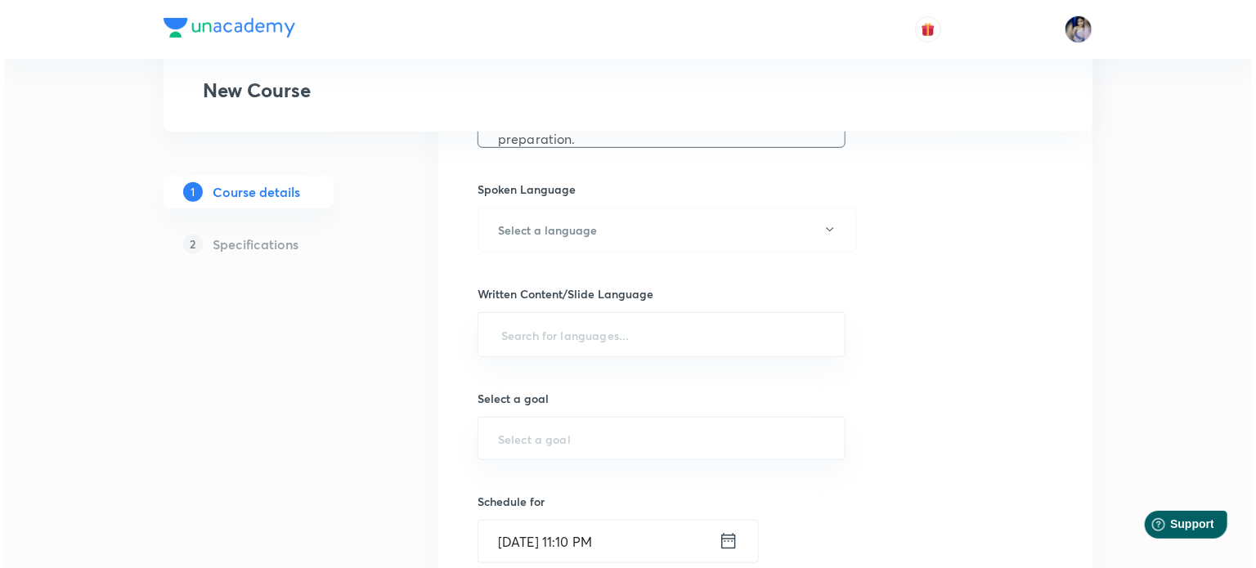
scroll to position [449, 0]
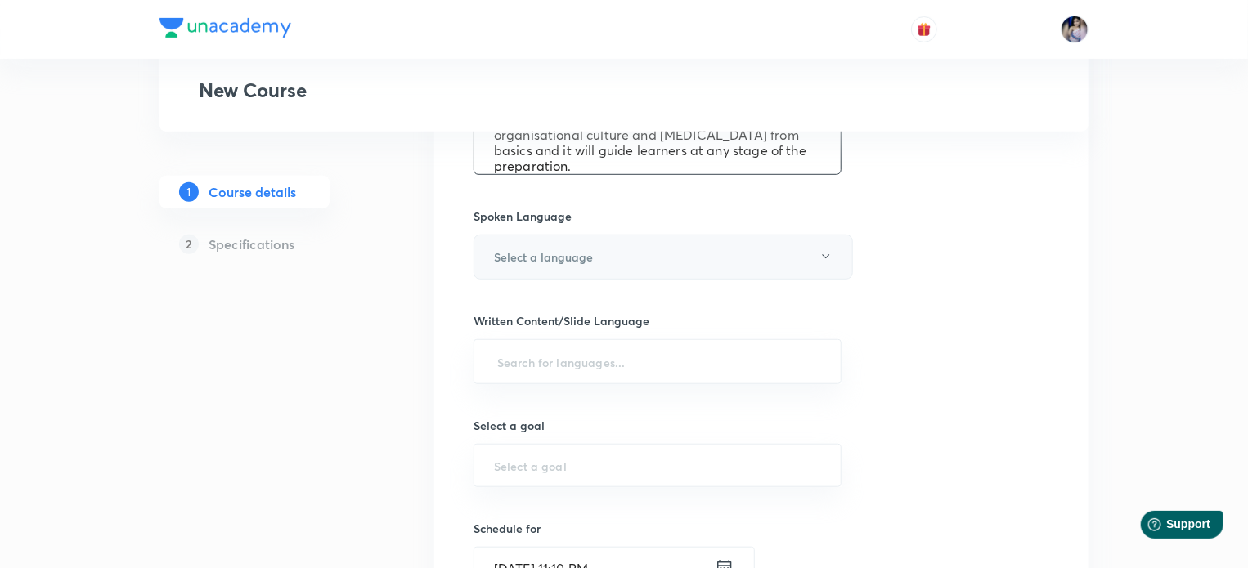
type textarea "In this class [PERSON_NAME] will guide about the organisational culture and [ME…"
click at [827, 258] on icon "button" at bounding box center [825, 256] width 13 height 13
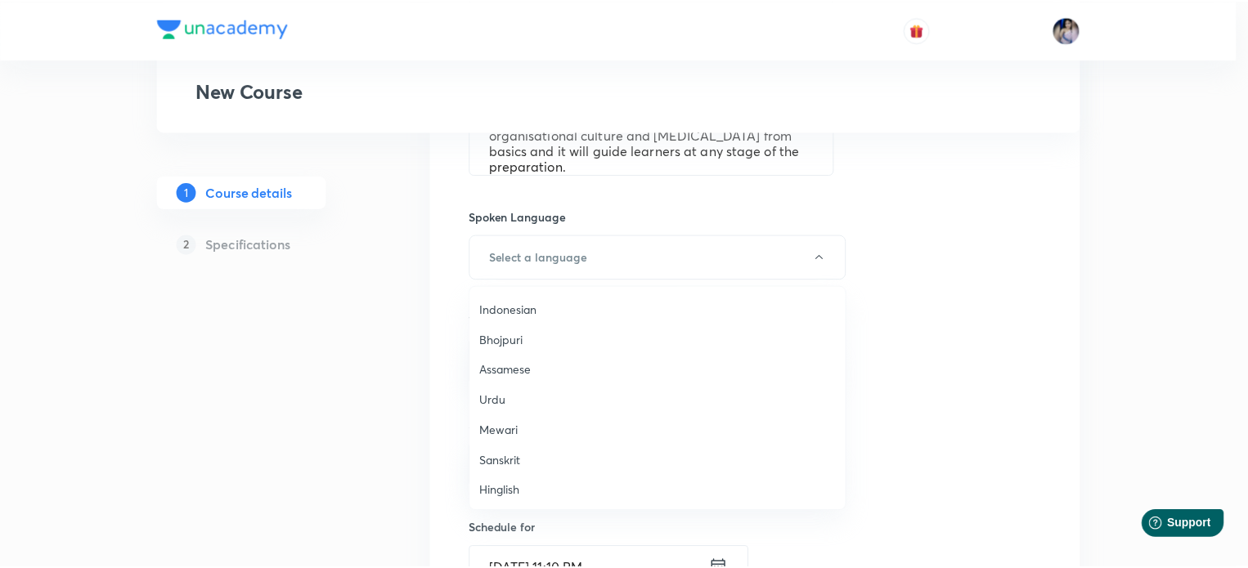
scroll to position [484, 0]
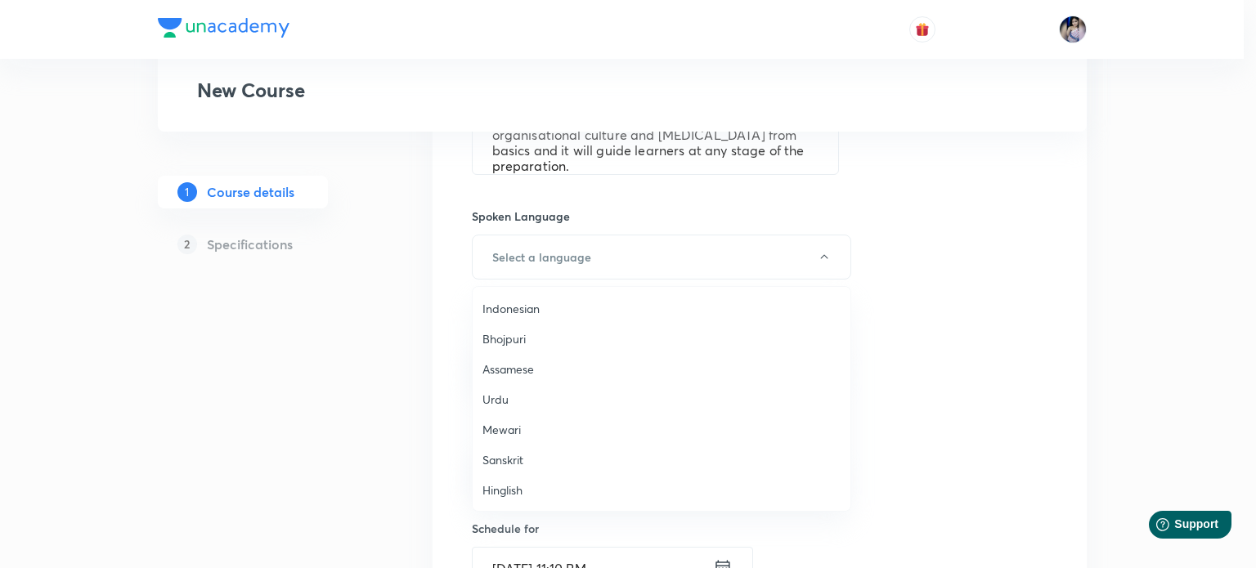
click at [507, 494] on span "Hinglish" at bounding box center [661, 490] width 358 height 17
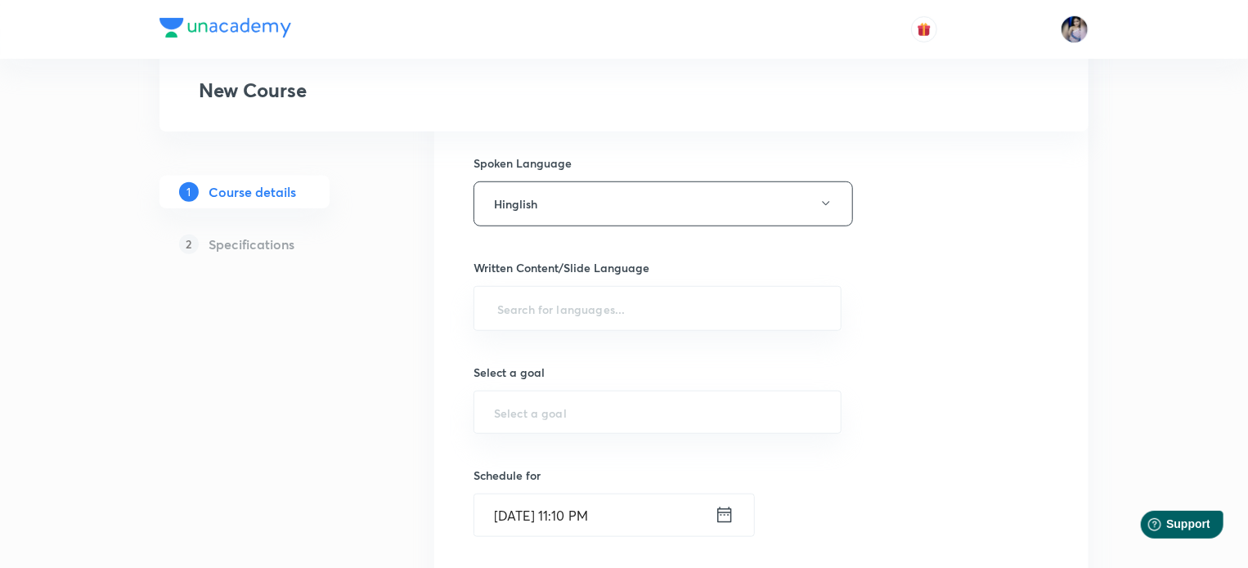
scroll to position [531, 0]
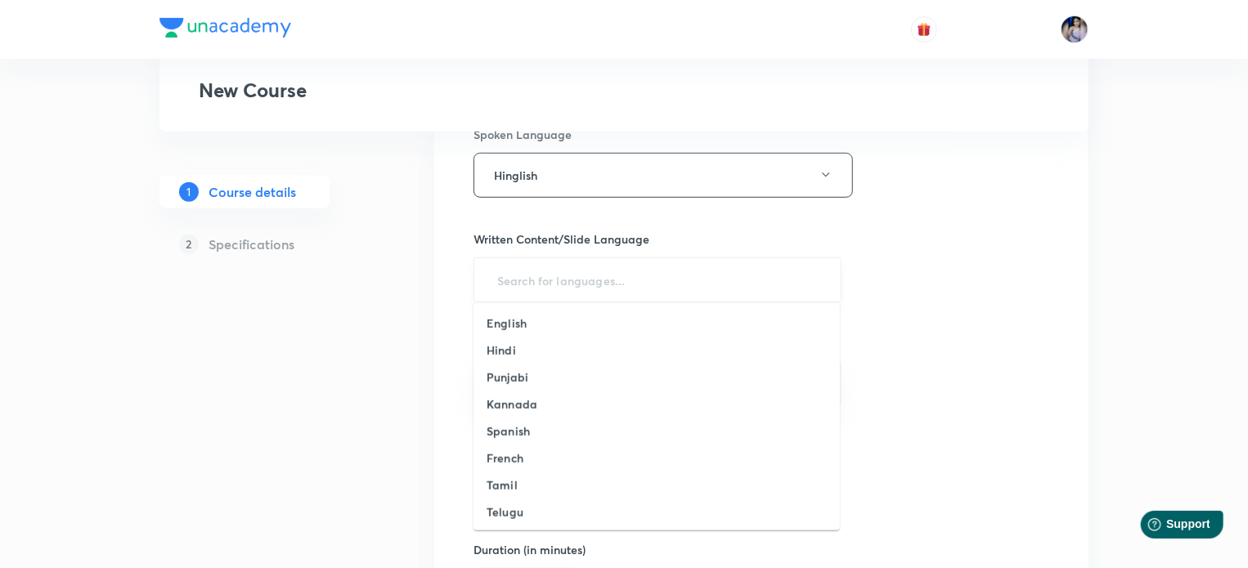
click at [529, 280] on input "text" at bounding box center [657, 280] width 327 height 30
click at [513, 313] on li "English" at bounding box center [656, 323] width 366 height 27
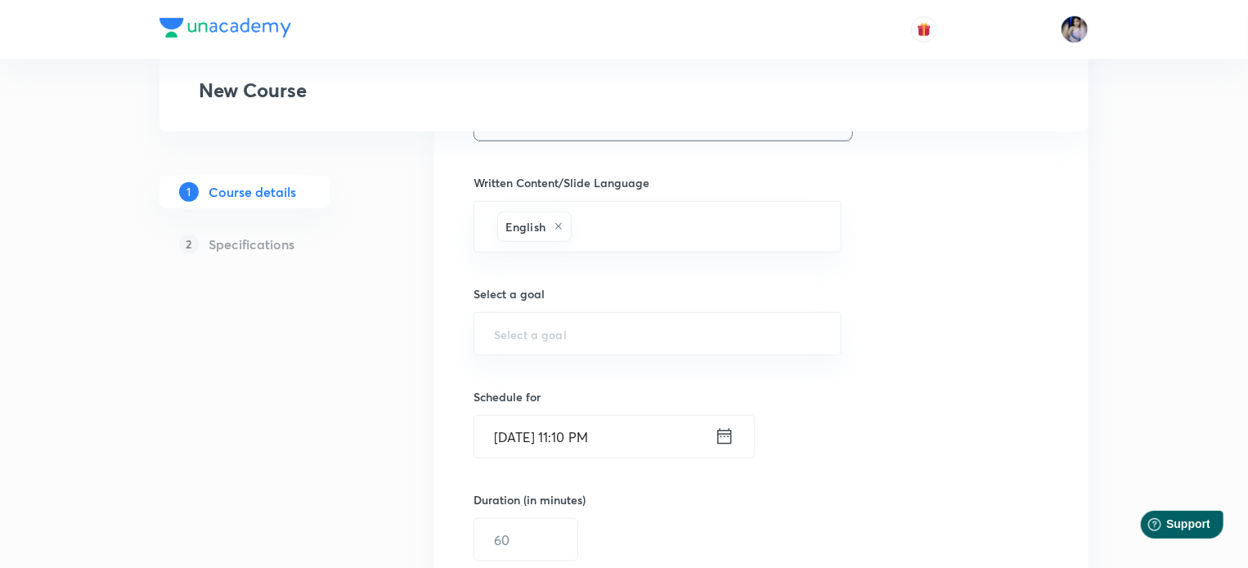
scroll to position [612, 0]
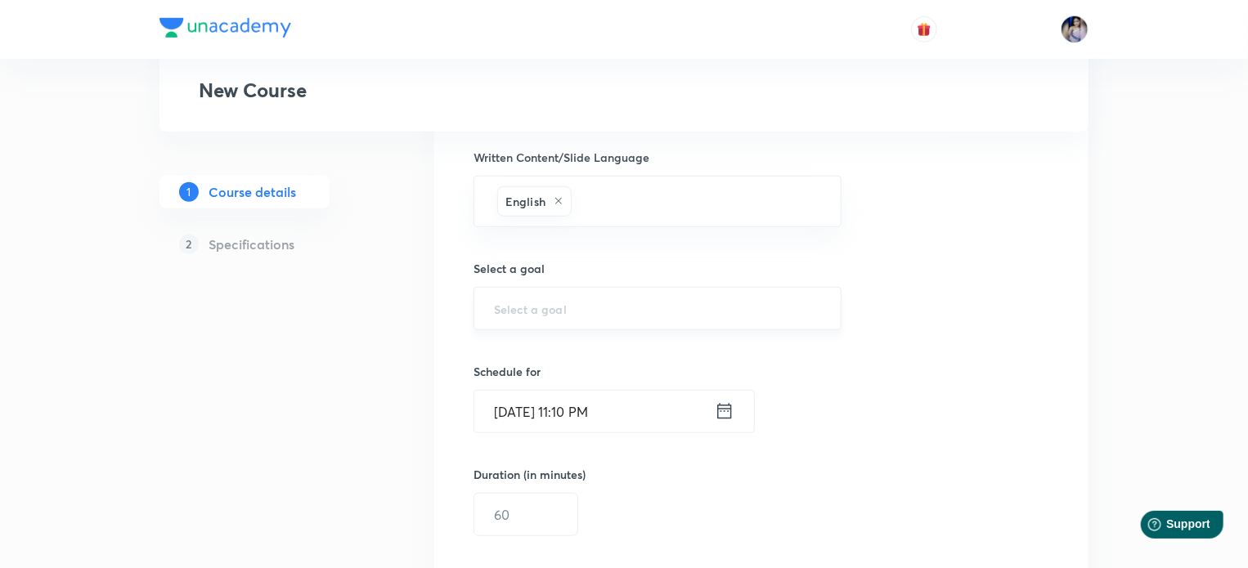
click at [549, 309] on input "text" at bounding box center [657, 309] width 327 height 16
click at [558, 303] on input "text" at bounding box center [657, 309] width 327 height 16
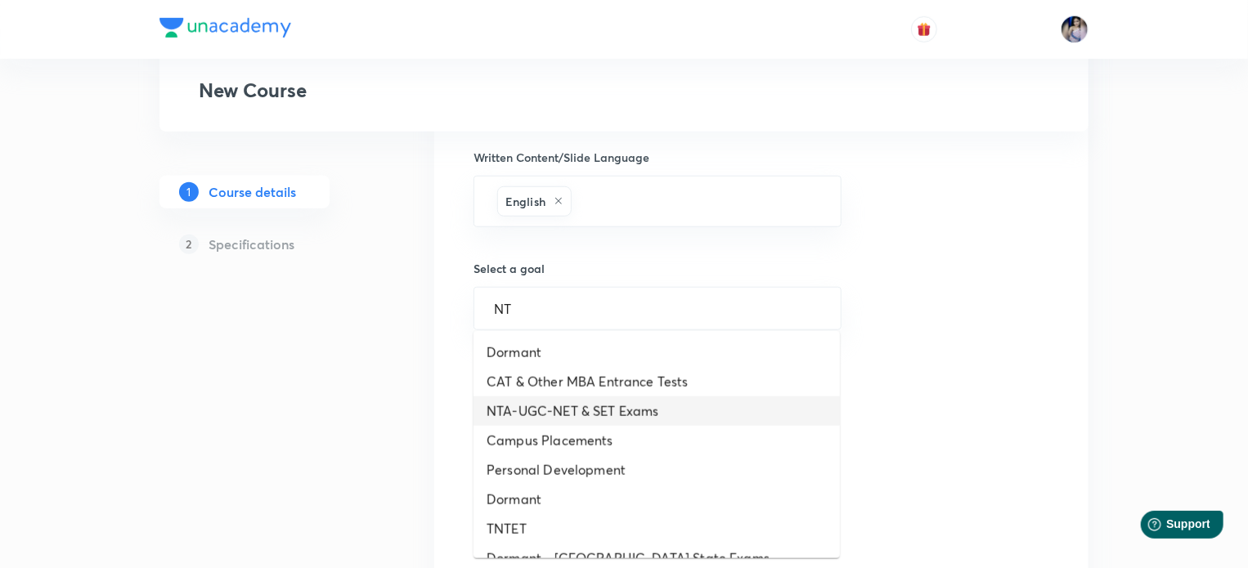
click at [591, 405] on li "NTA-UGC-NET & SET Exams" at bounding box center [656, 411] width 366 height 29
type input "NTA-UGC-NET & SET Exams"
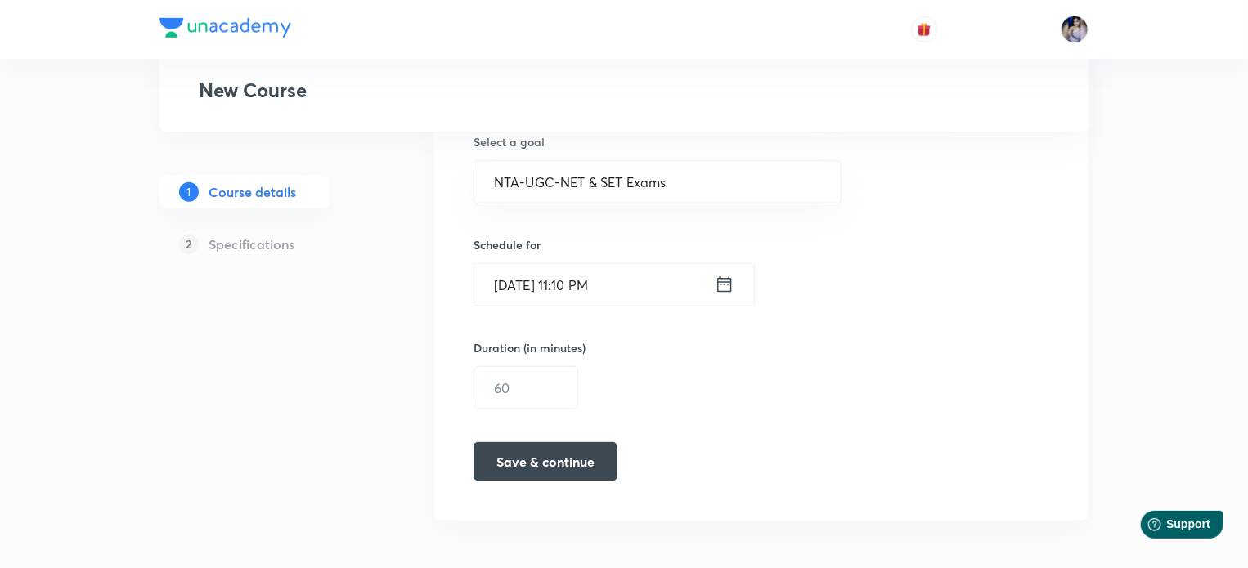
scroll to position [741, 0]
click at [720, 293] on div "Sep 1, 2025, 11:10 PM ​" at bounding box center [613, 283] width 281 height 43
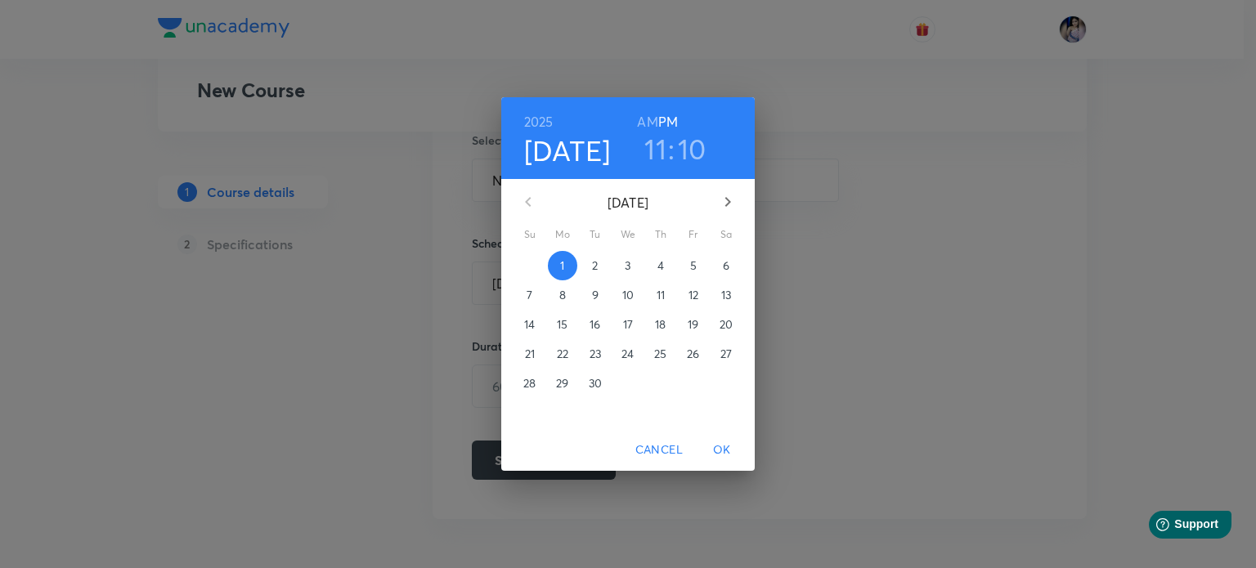
click at [596, 294] on p "9" at bounding box center [595, 295] width 7 height 16
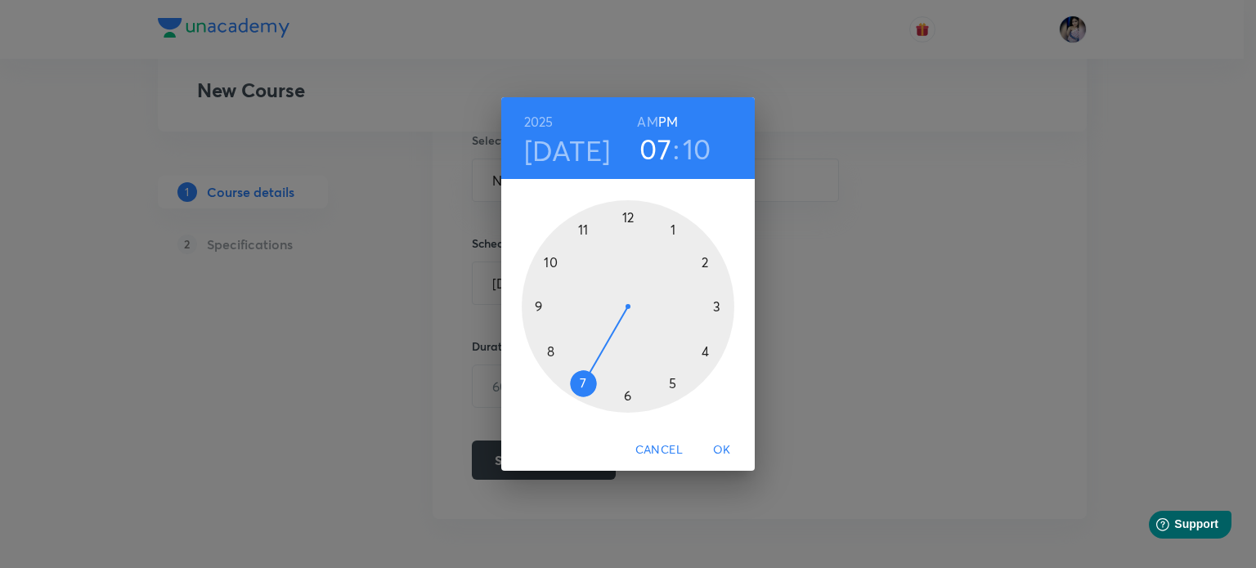
drag, startPoint x: 585, startPoint y: 231, endPoint x: 603, endPoint y: 379, distance: 148.4
click at [603, 379] on div at bounding box center [628, 306] width 213 height 213
drag, startPoint x: 707, startPoint y: 258, endPoint x: 625, endPoint y: 222, distance: 89.3
click at [625, 222] on div at bounding box center [628, 306] width 213 height 213
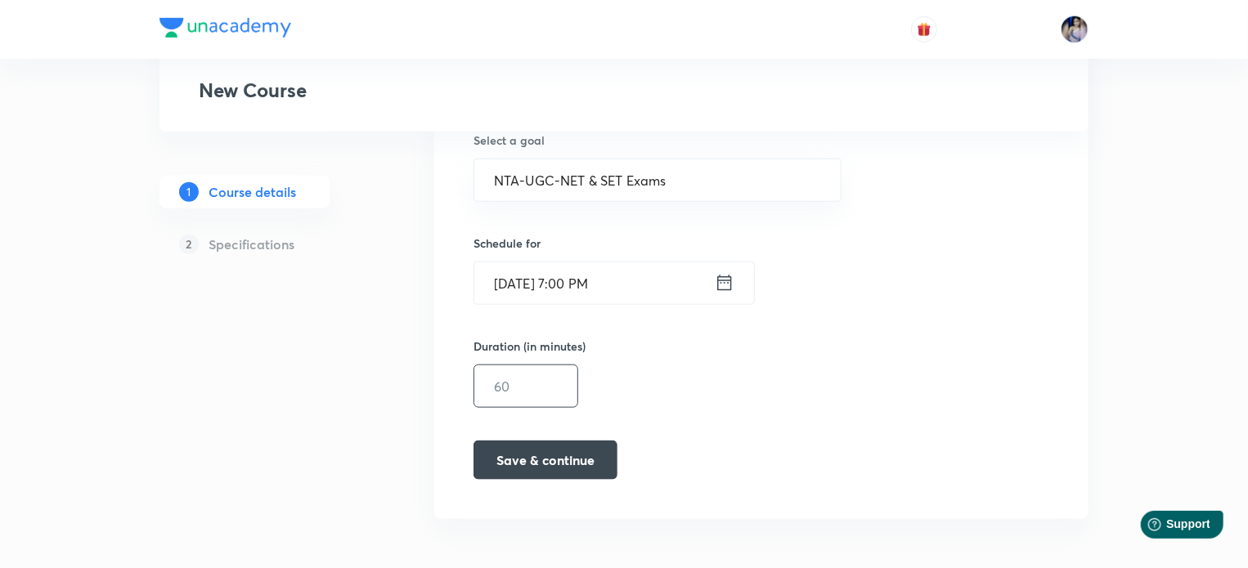
click at [531, 376] on input "text" at bounding box center [525, 386] width 103 height 42
type input "60"
click at [562, 451] on button "Save & continue" at bounding box center [545, 458] width 144 height 39
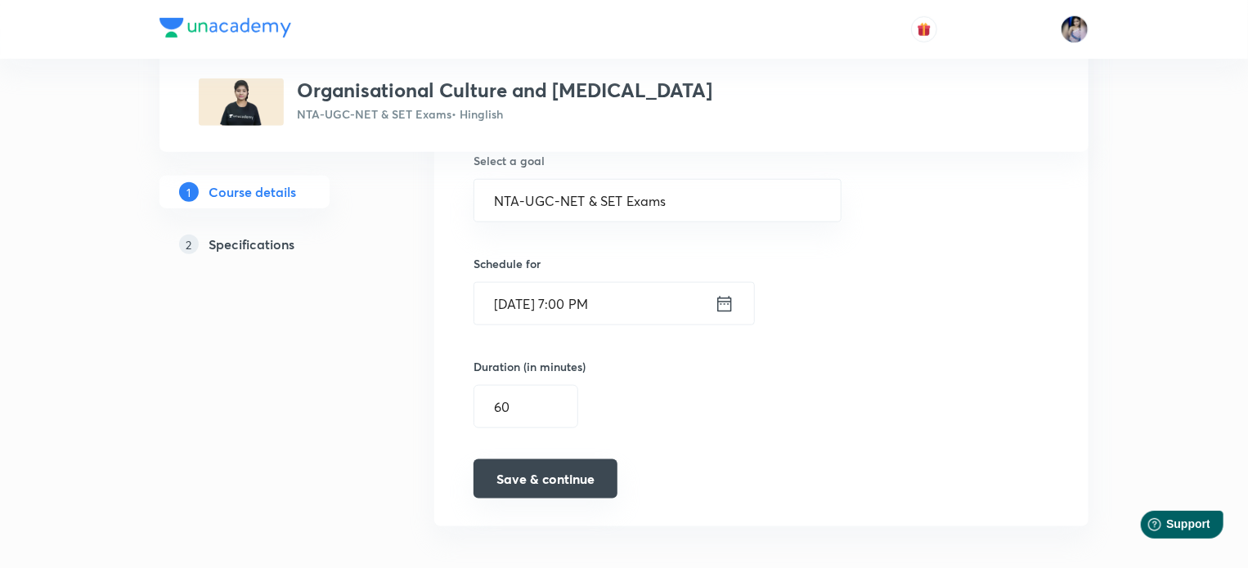
scroll to position [748, 0]
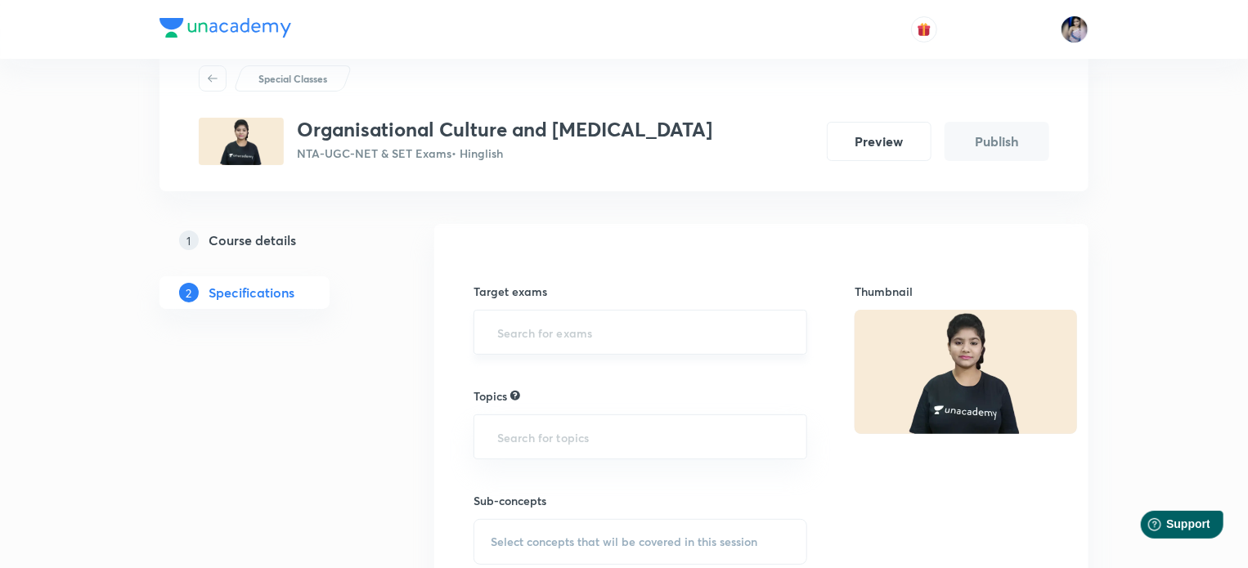
scroll to position [82, 0]
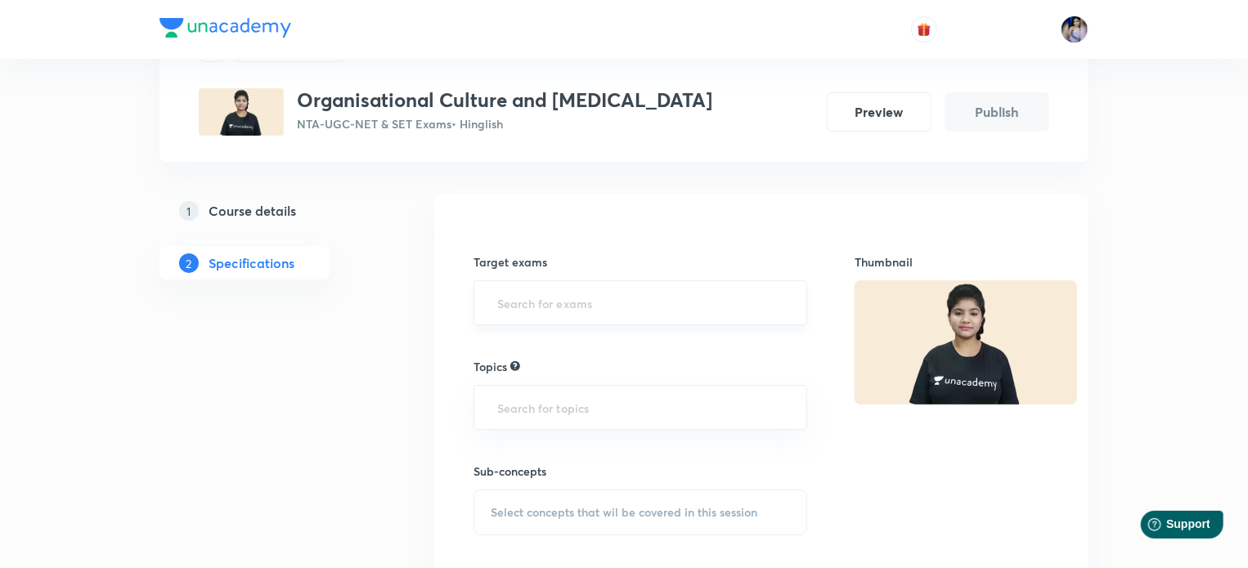
click at [575, 305] on input "text" at bounding box center [640, 303] width 293 height 30
type input "NT"
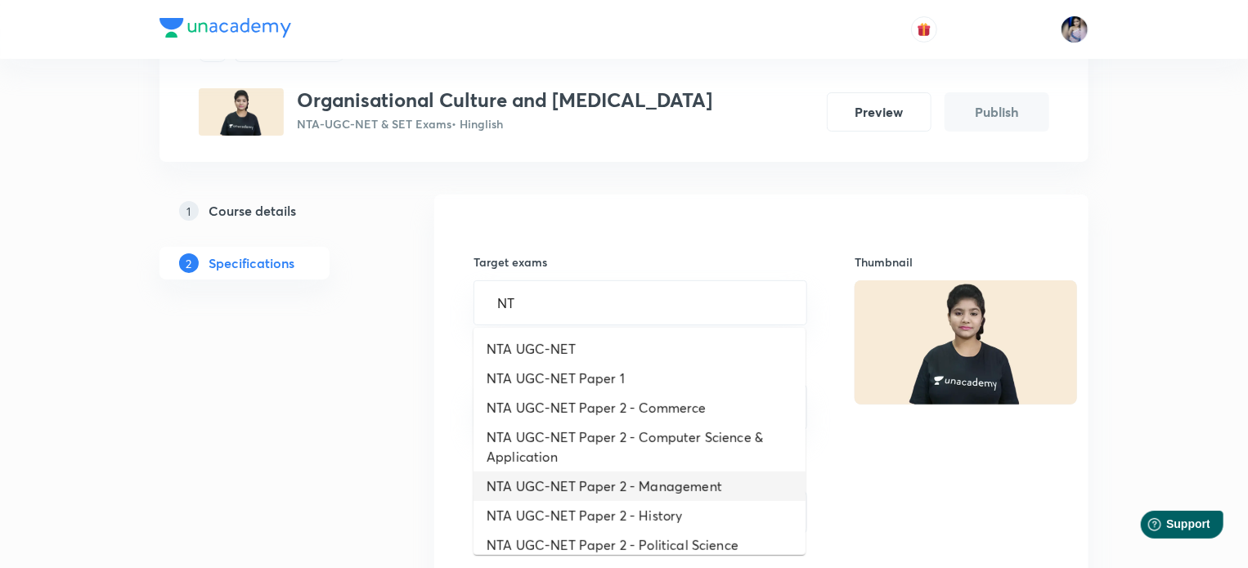
click at [671, 492] on li "NTA UGC-NET Paper 2 - Management" at bounding box center [639, 486] width 332 height 29
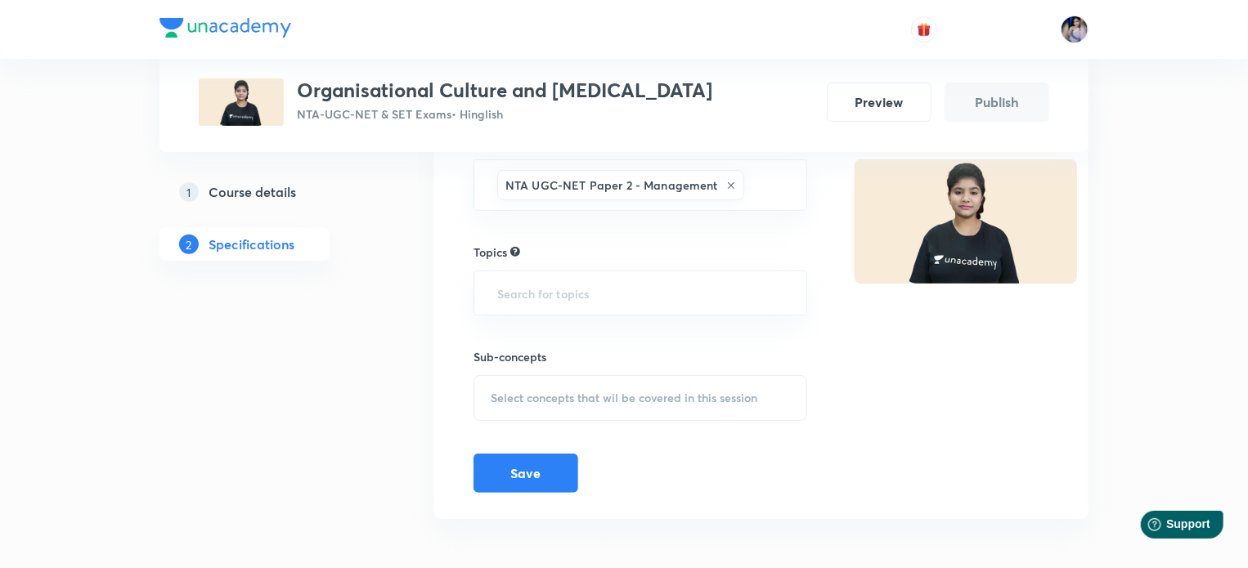
scroll to position [204, 0]
click at [567, 287] on input "text" at bounding box center [640, 291] width 293 height 30
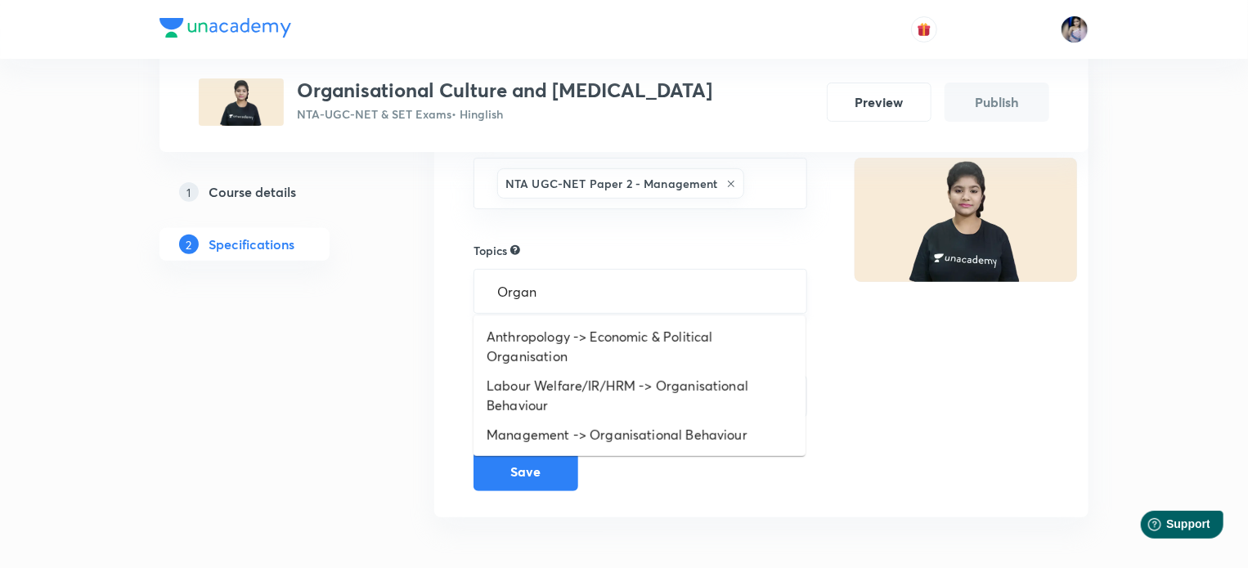
type input "Organi"
click at [619, 424] on li "Management -> Organisational Behaviour" at bounding box center [639, 434] width 332 height 29
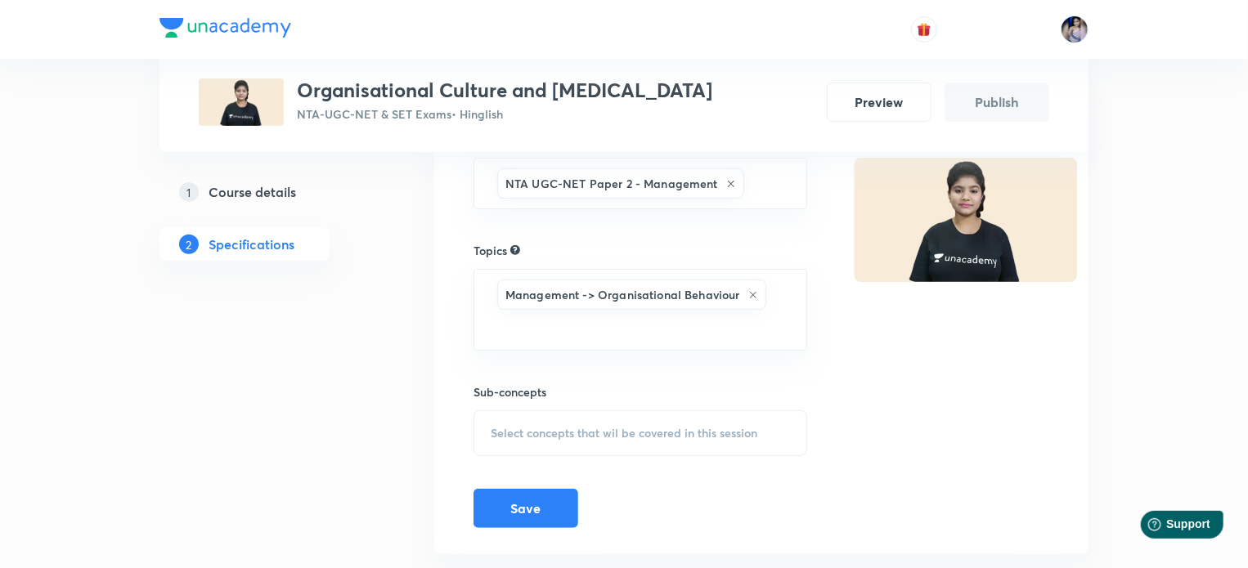
click at [595, 435] on span "Select concepts that wil be covered in this session" at bounding box center [624, 433] width 267 height 13
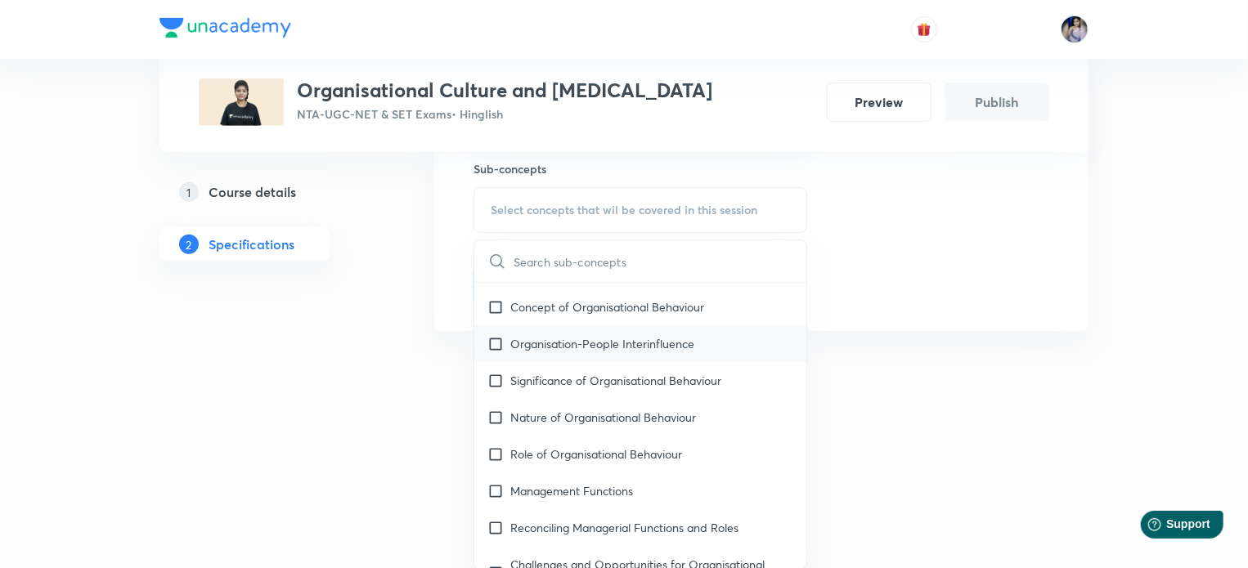
scroll to position [164, 0]
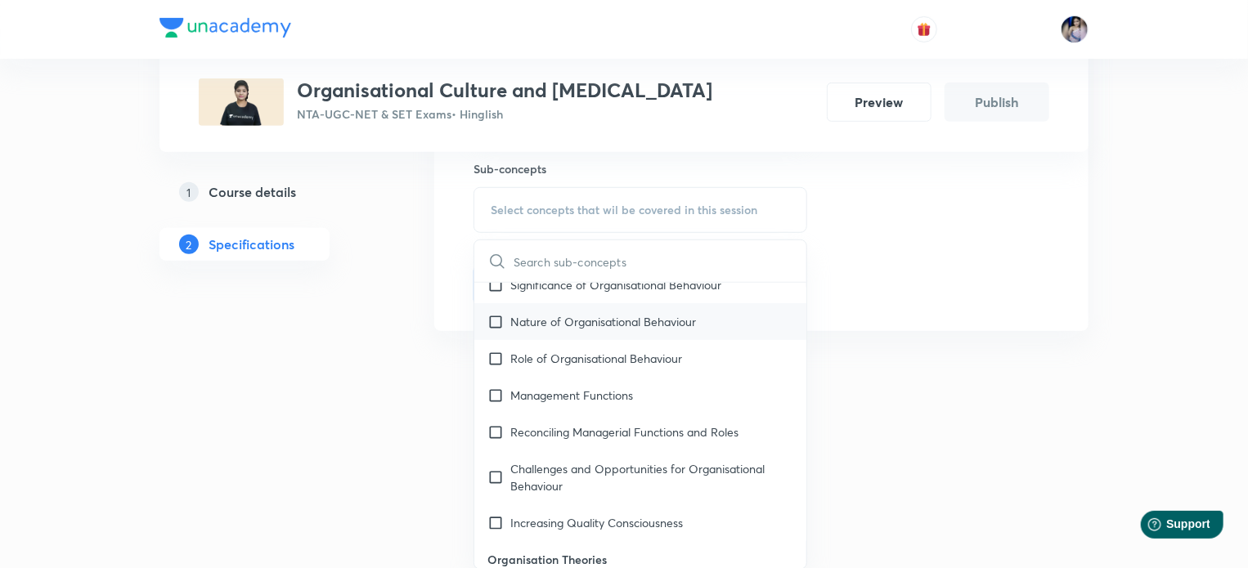
click at [497, 325] on input "checkbox" at bounding box center [498, 321] width 23 height 17
checkbox input "true"
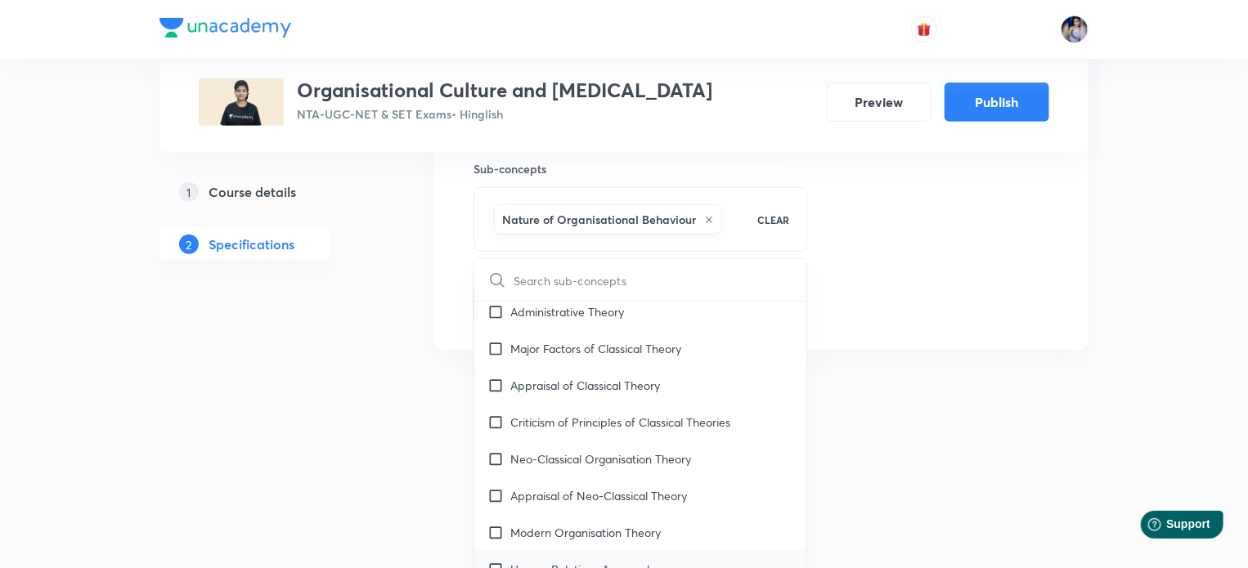
scroll to position [736, 0]
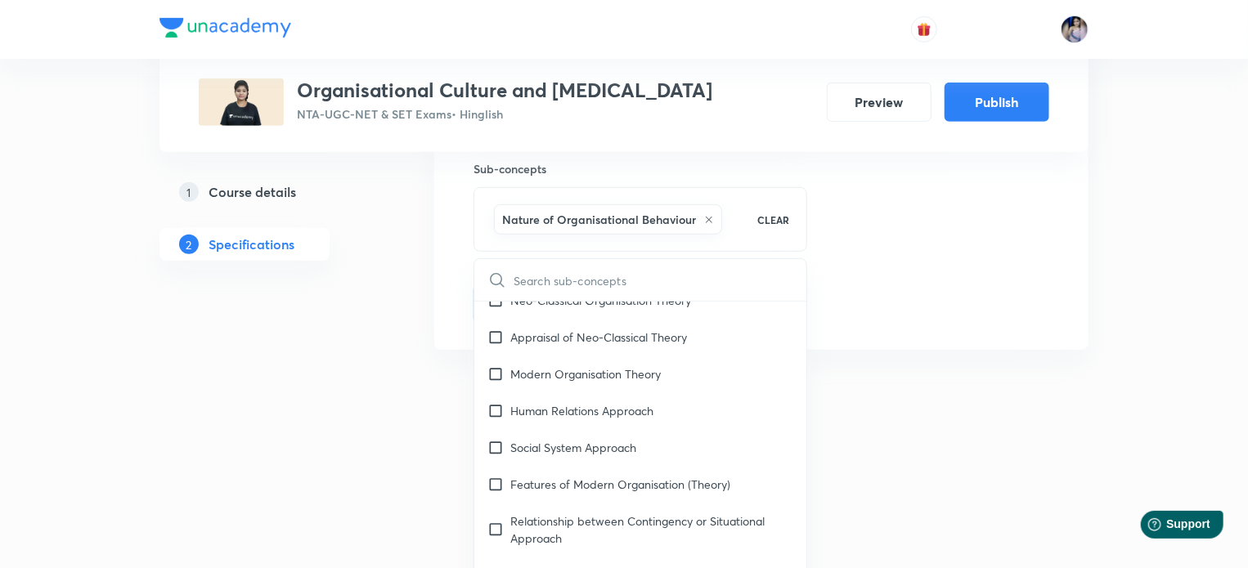
click at [878, 375] on div at bounding box center [624, 387] width 1248 height 29
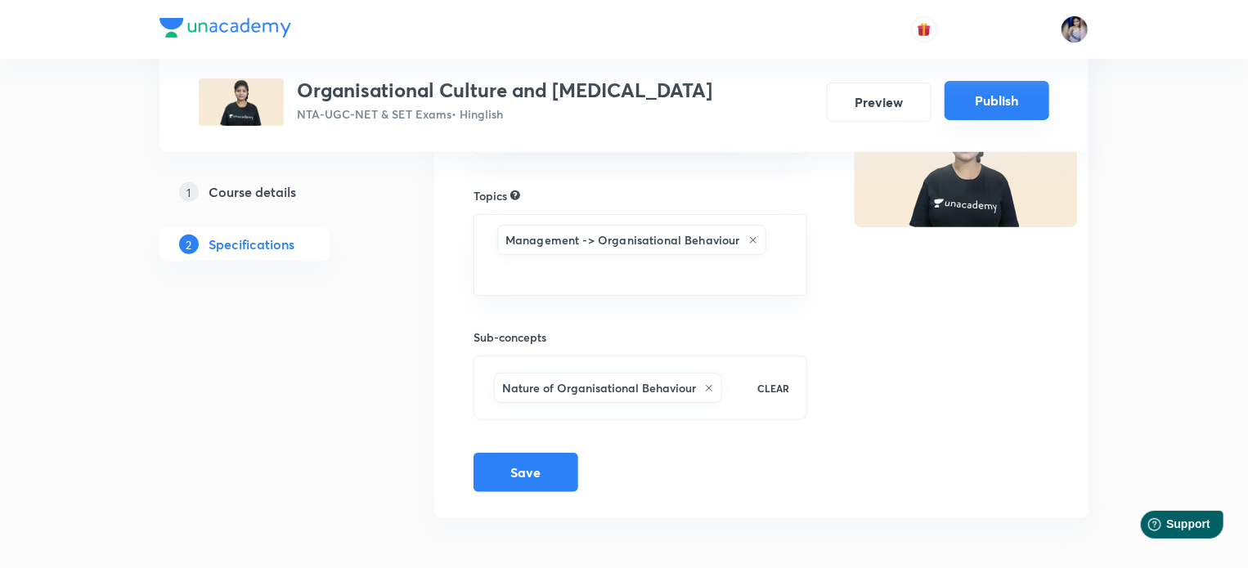
click at [988, 100] on button "Publish" at bounding box center [996, 100] width 105 height 39
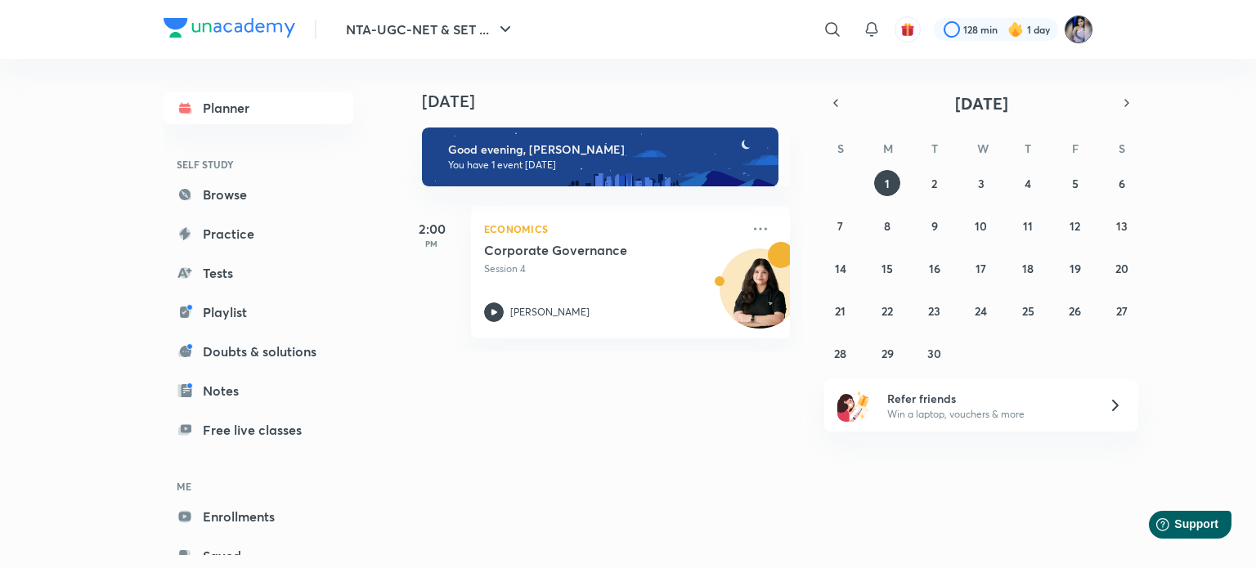
click at [1074, 37] on img at bounding box center [1079, 30] width 28 height 28
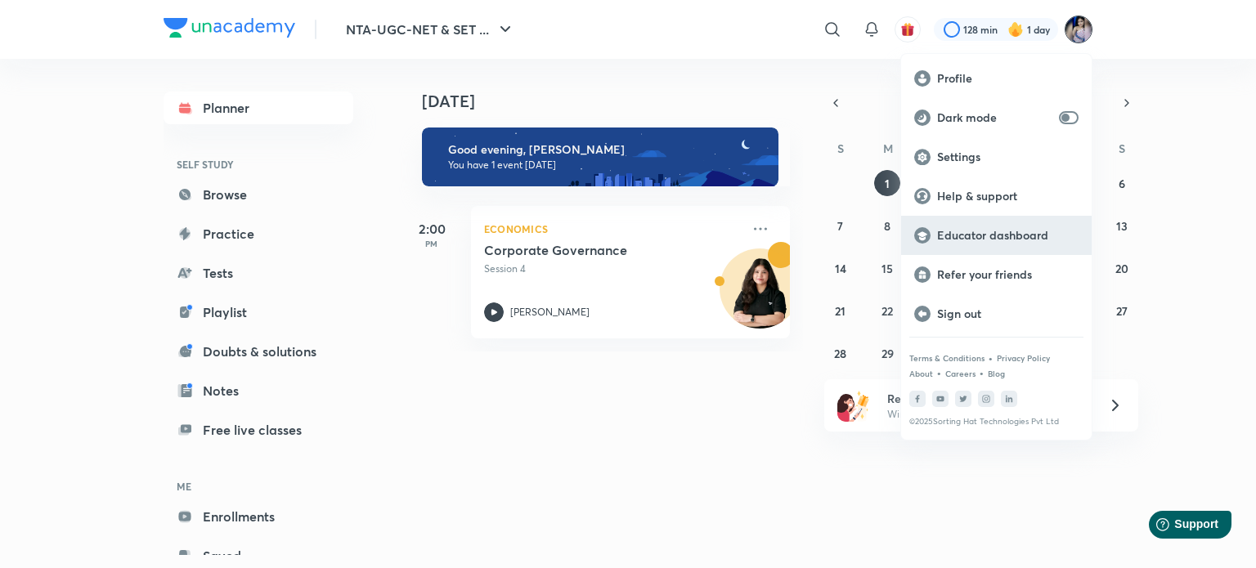
click at [977, 229] on p "Educator dashboard" at bounding box center [1007, 235] width 141 height 15
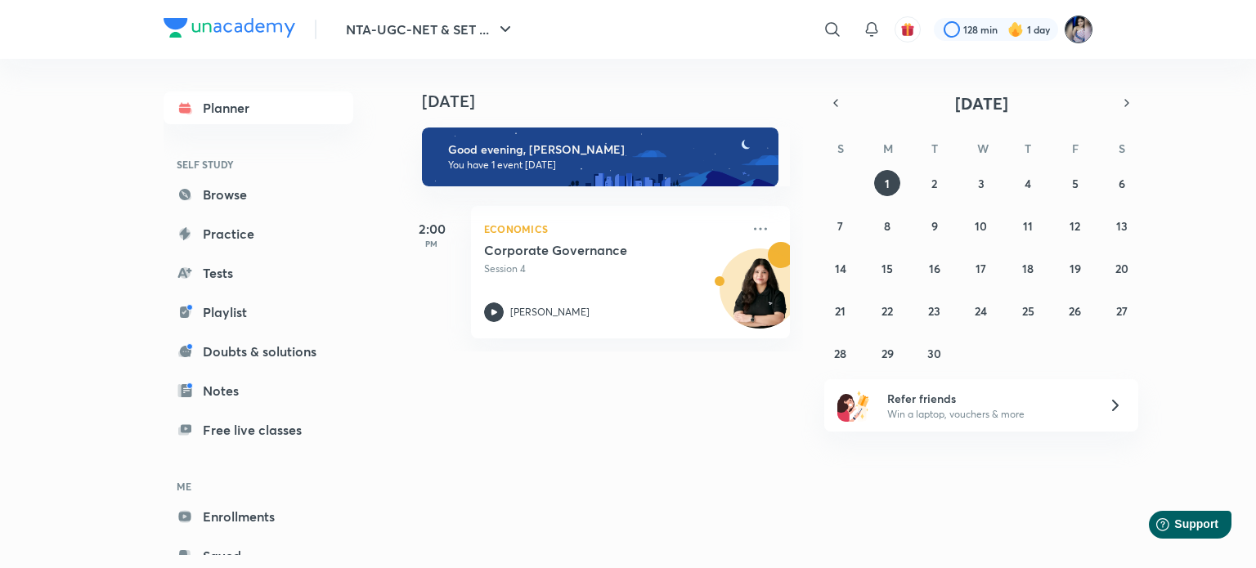
click at [1076, 34] on img at bounding box center [1079, 30] width 28 height 28
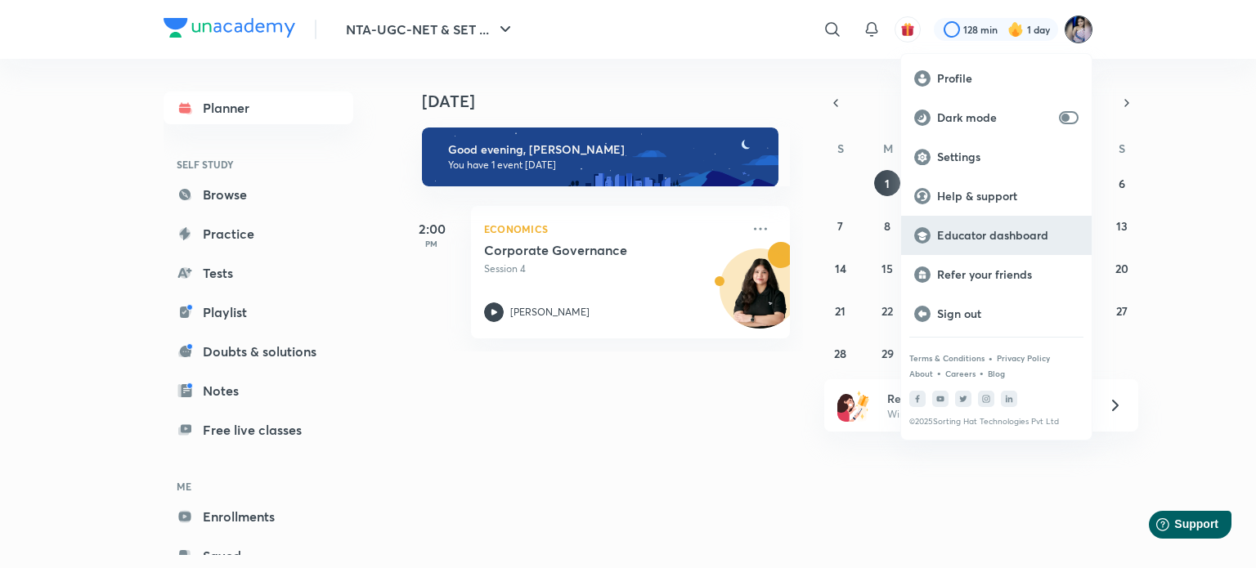
click at [949, 239] on p "Educator dashboard" at bounding box center [1007, 235] width 141 height 15
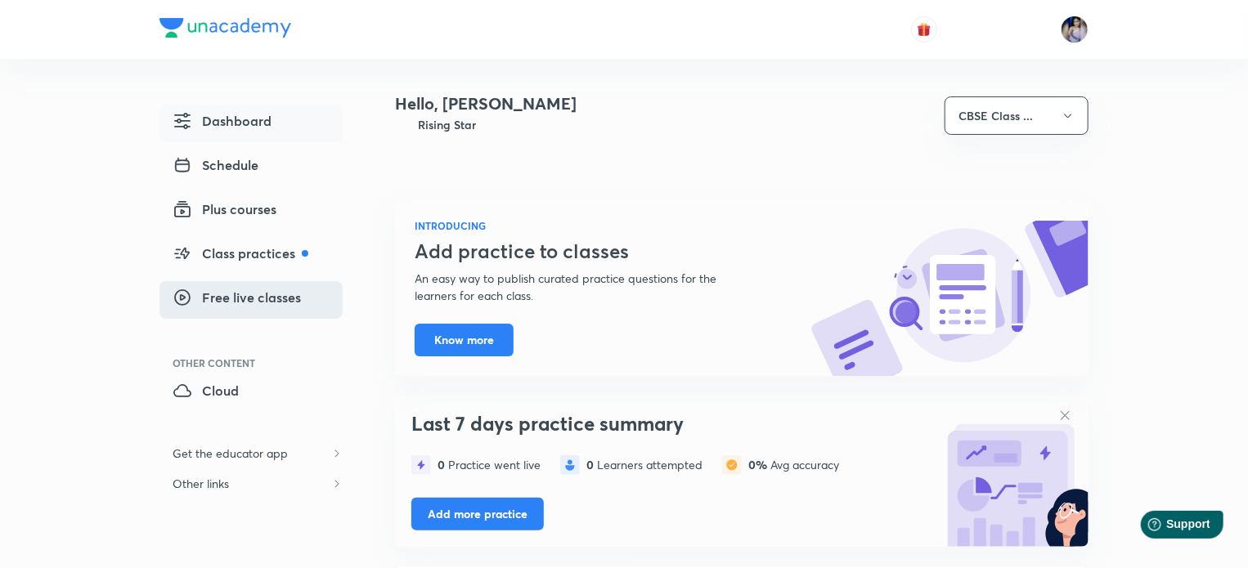
click at [224, 301] on span "Free live classes" at bounding box center [237, 298] width 128 height 20
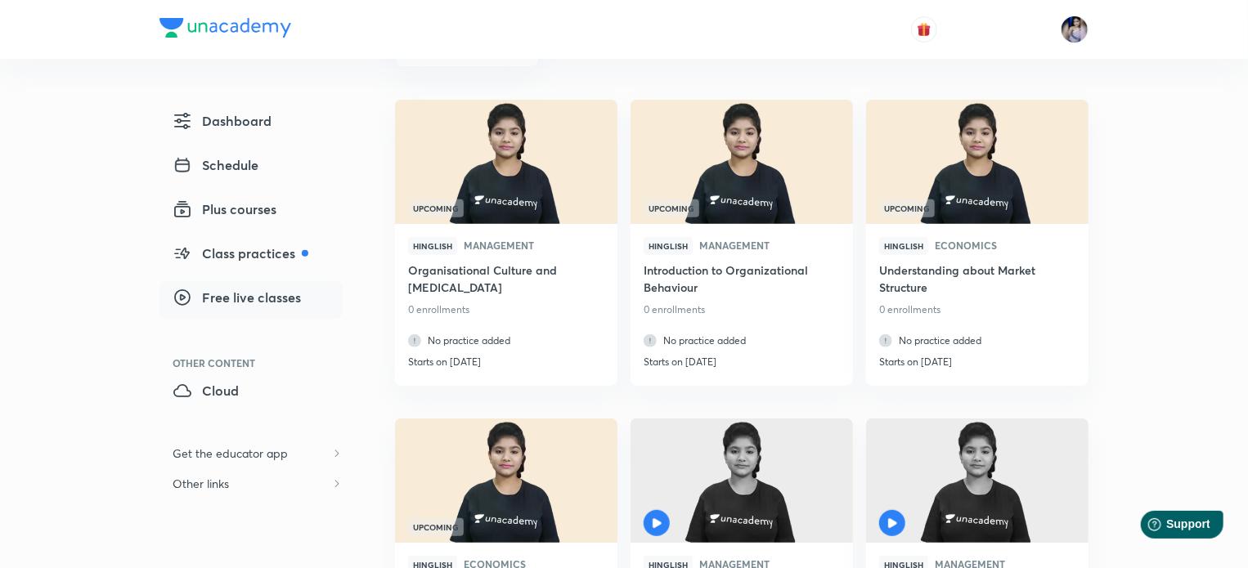
scroll to position [208, 0]
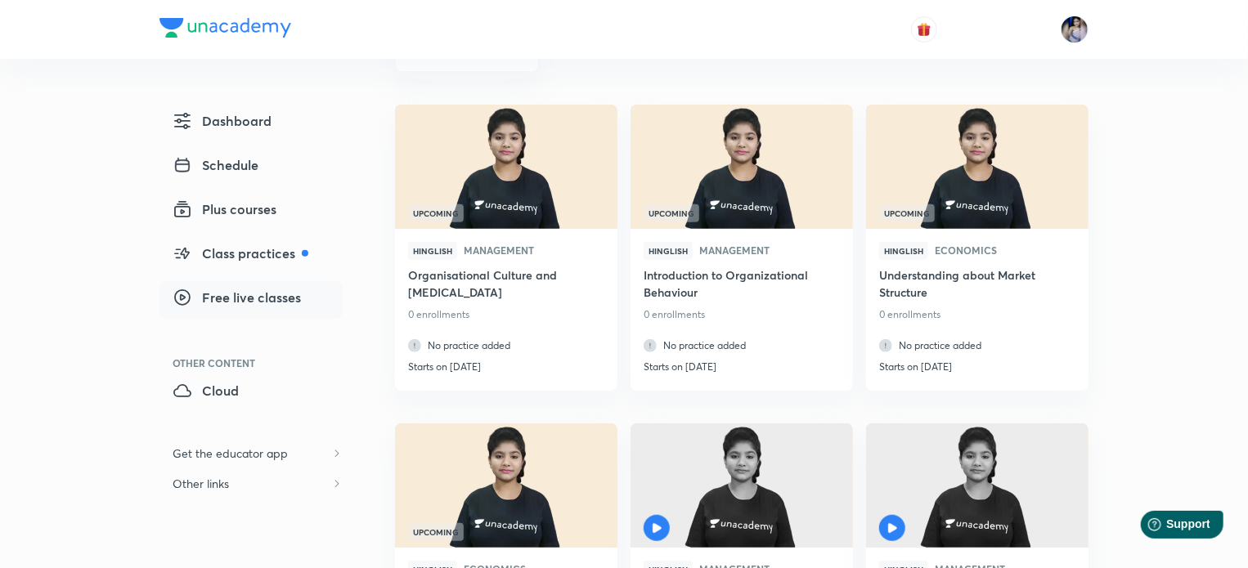
click at [280, 298] on span "Free live classes" at bounding box center [237, 298] width 128 height 20
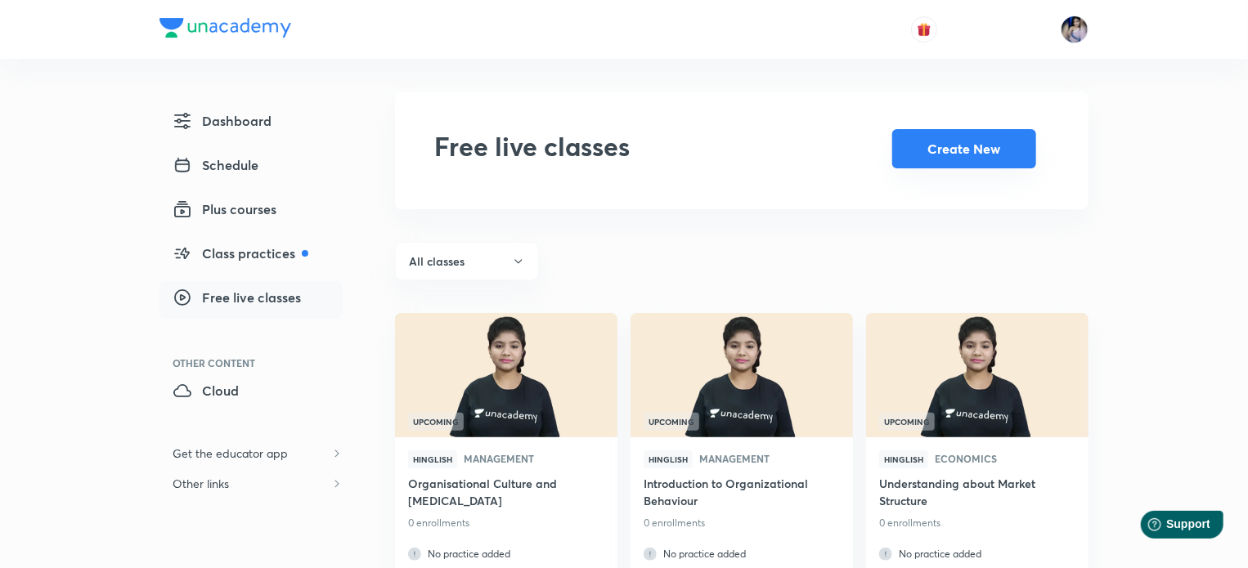
click at [962, 161] on button "Create New" at bounding box center [964, 148] width 144 height 39
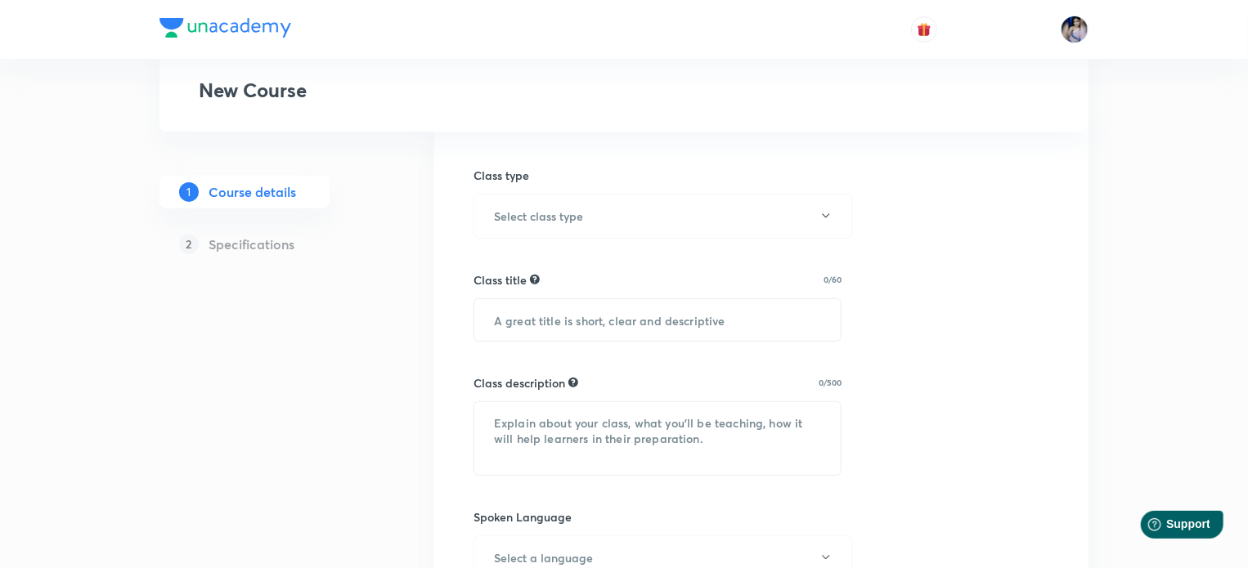
scroll to position [166, 0]
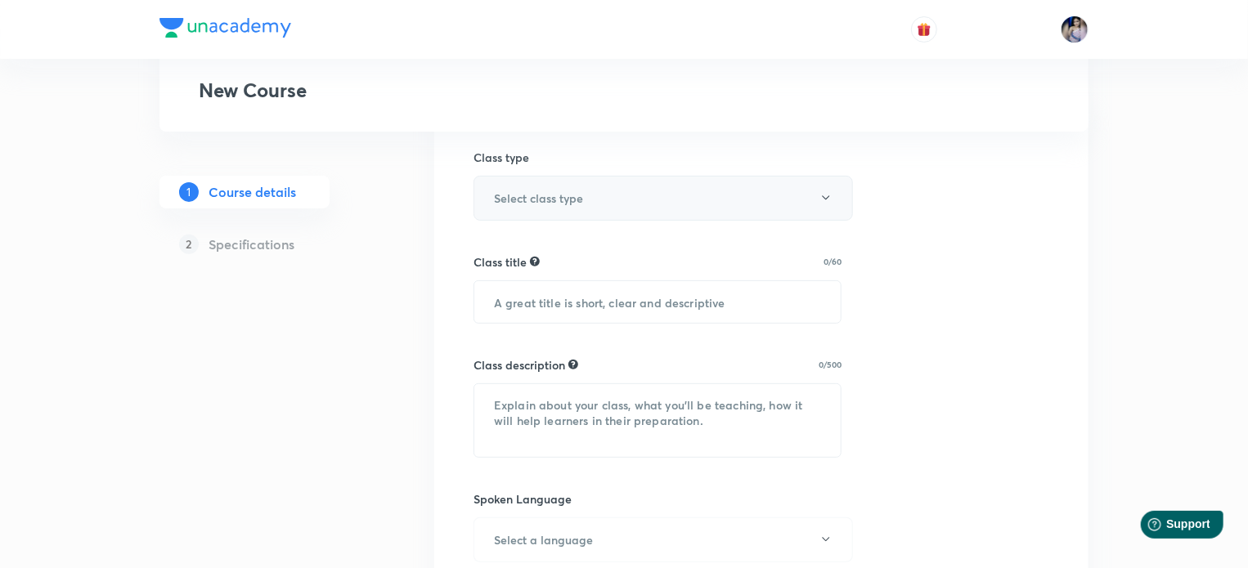
click at [765, 207] on button "Select class type" at bounding box center [662, 198] width 379 height 45
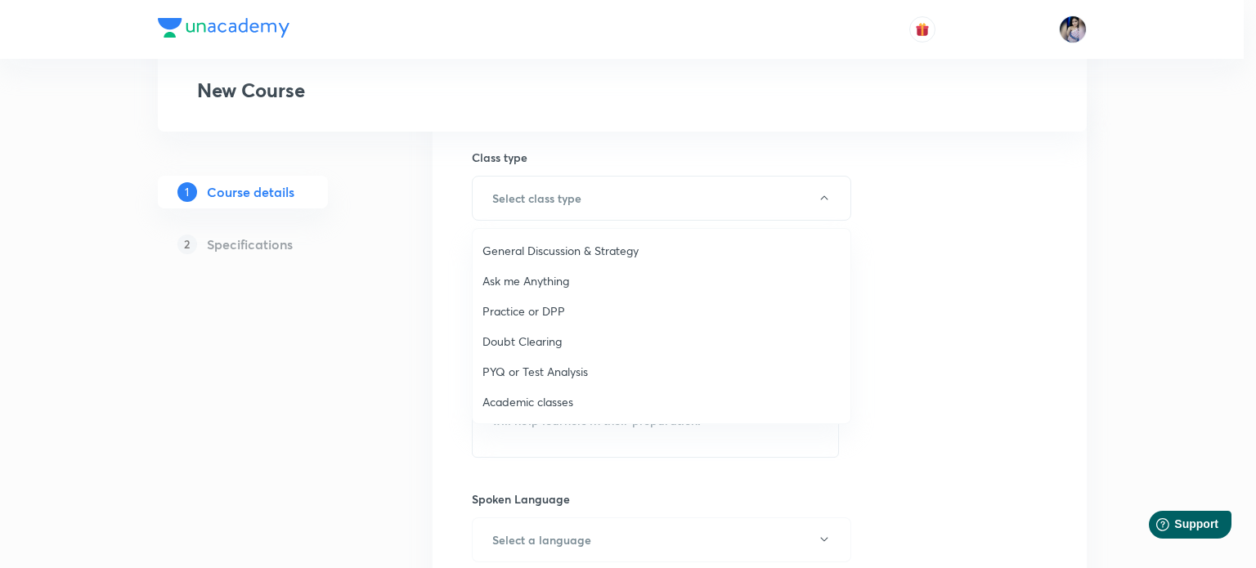
click at [531, 401] on span "Academic classes" at bounding box center [661, 401] width 358 height 17
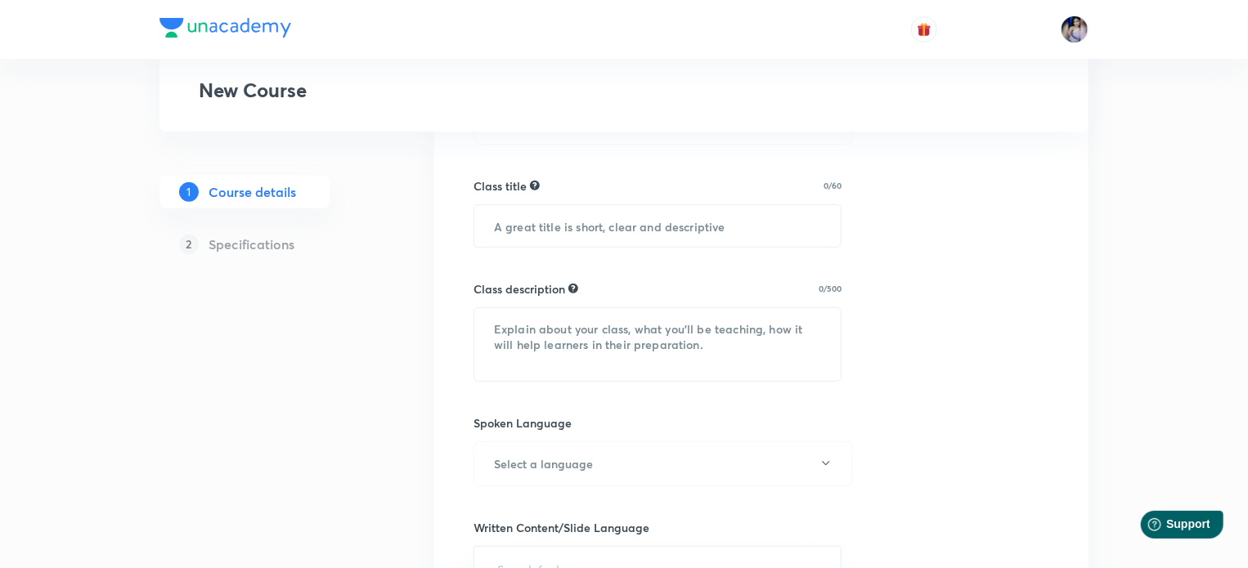
scroll to position [272, 0]
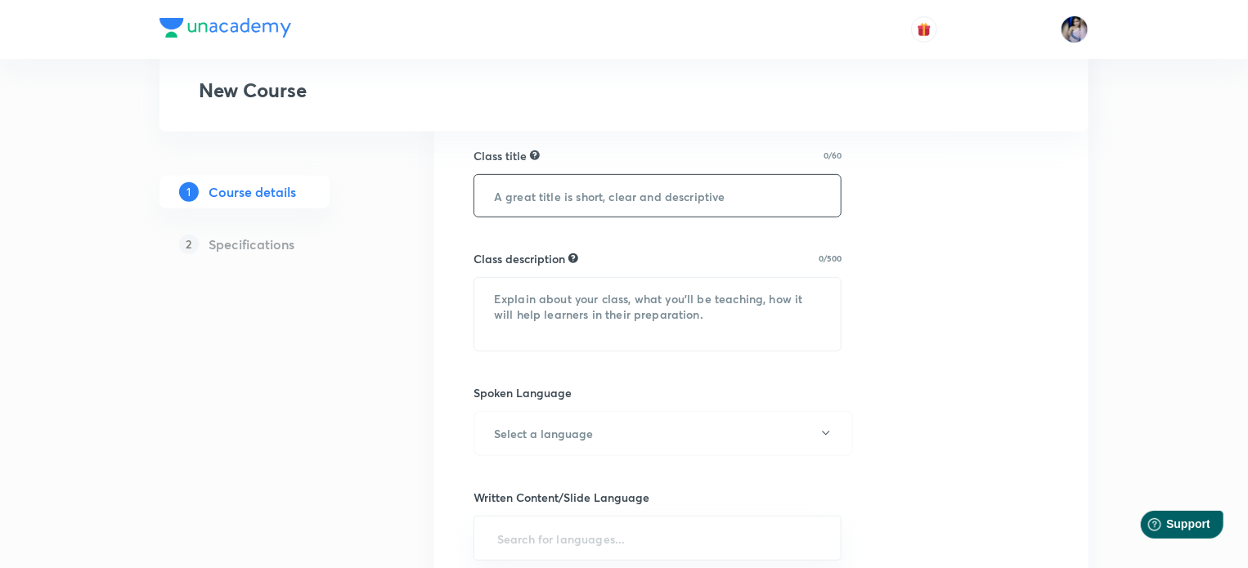
click at [747, 186] on input "text" at bounding box center [657, 196] width 366 height 42
type input "Introduction to Human Resource Management"
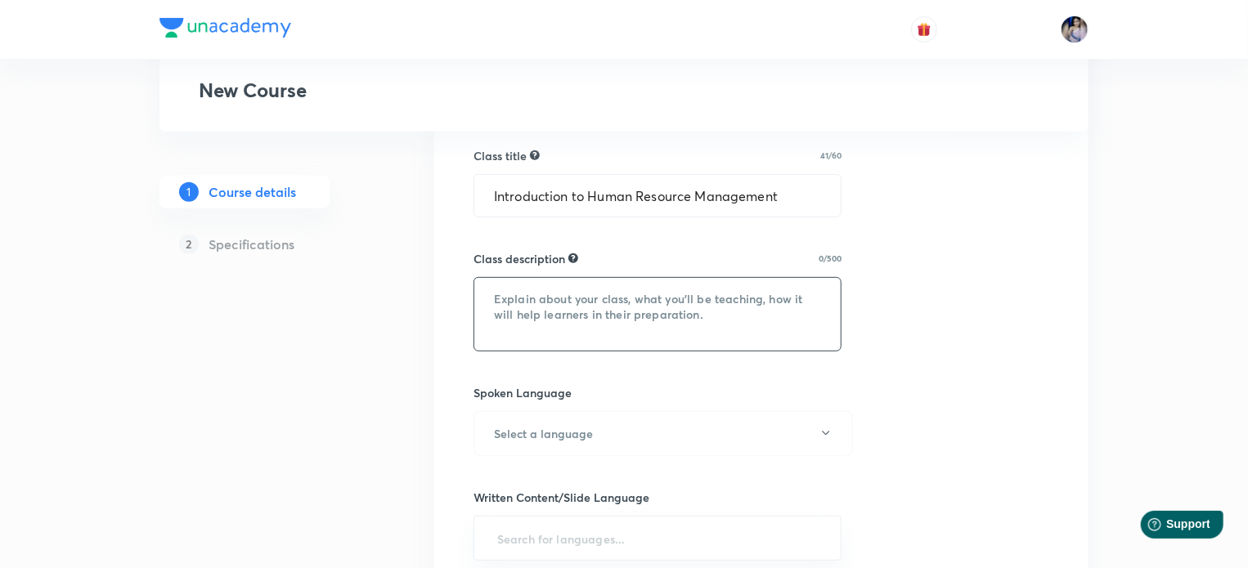
click at [672, 306] on textarea at bounding box center [657, 314] width 366 height 73
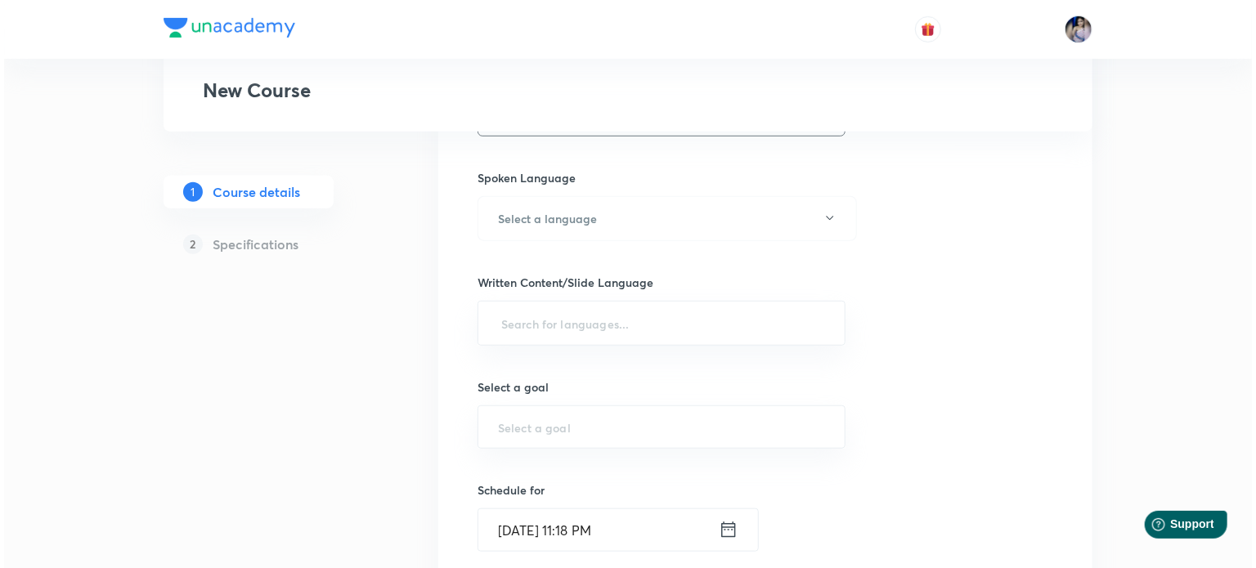
scroll to position [547, 0]
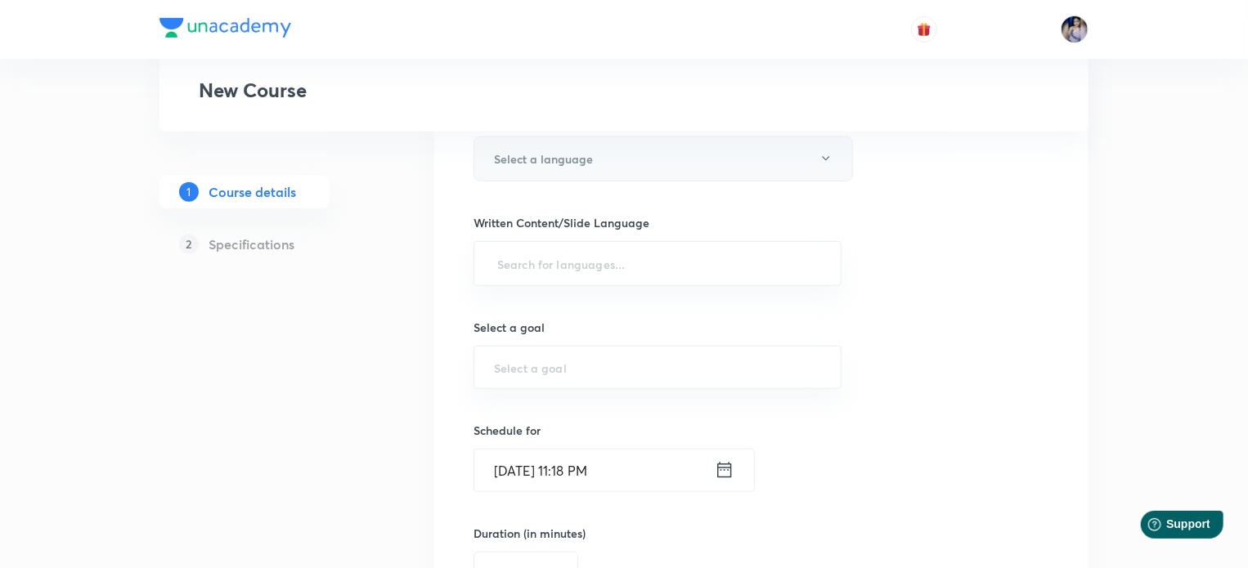
type textarea "In this class Tanya Gautam will guide students about the topic Human Resource M…"
click at [812, 155] on button "Select a language" at bounding box center [662, 159] width 379 height 45
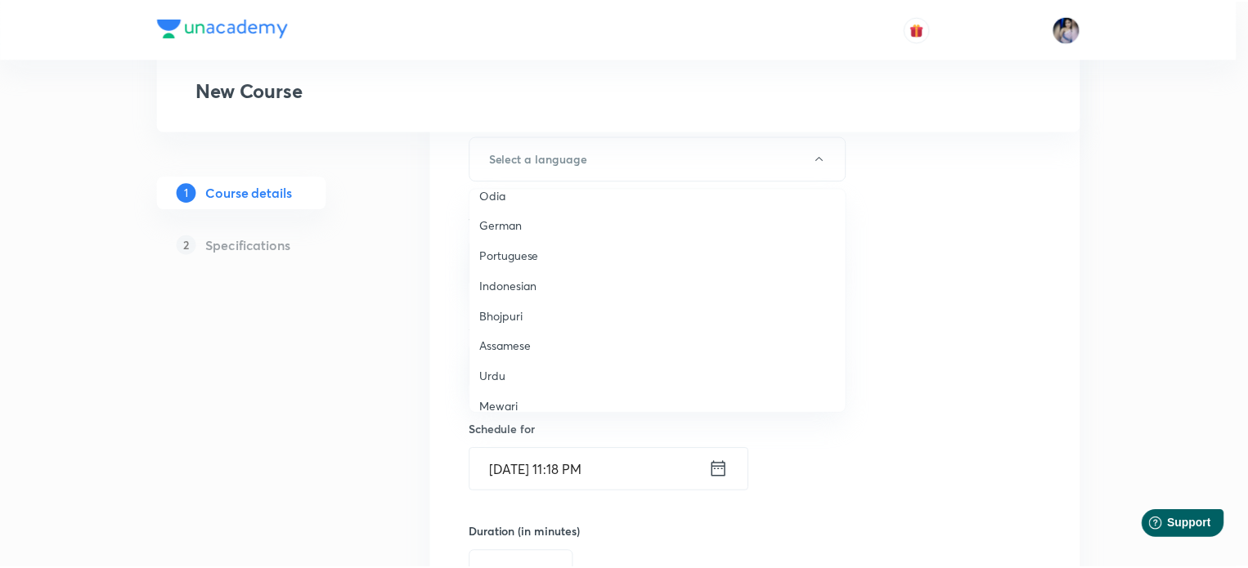
scroll to position [484, 0]
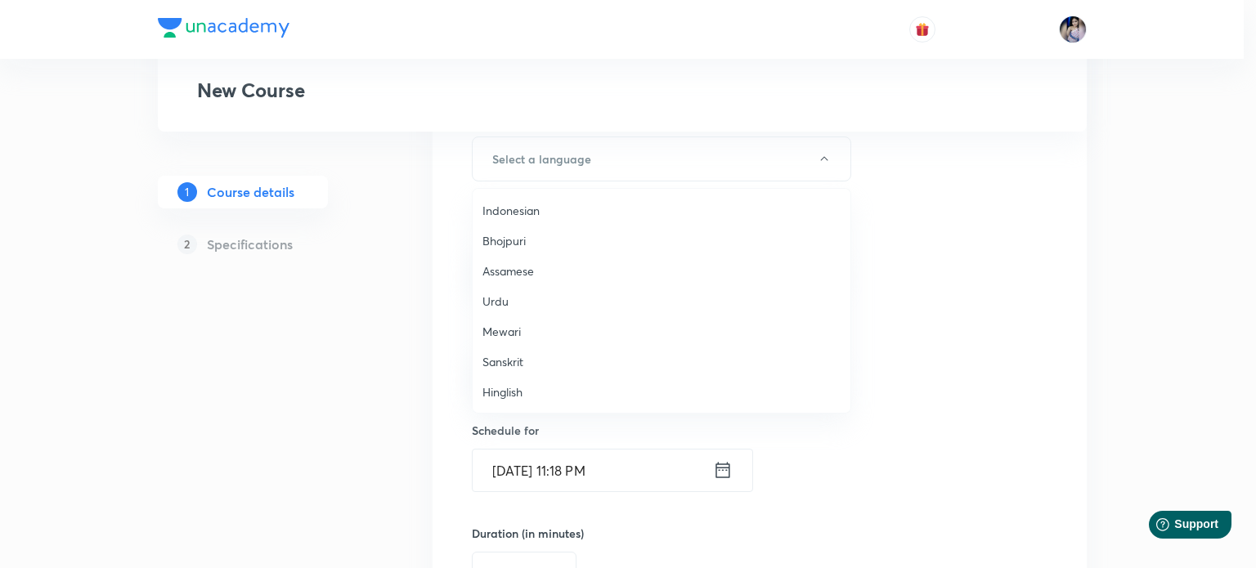
click at [504, 392] on span "Hinglish" at bounding box center [661, 391] width 358 height 17
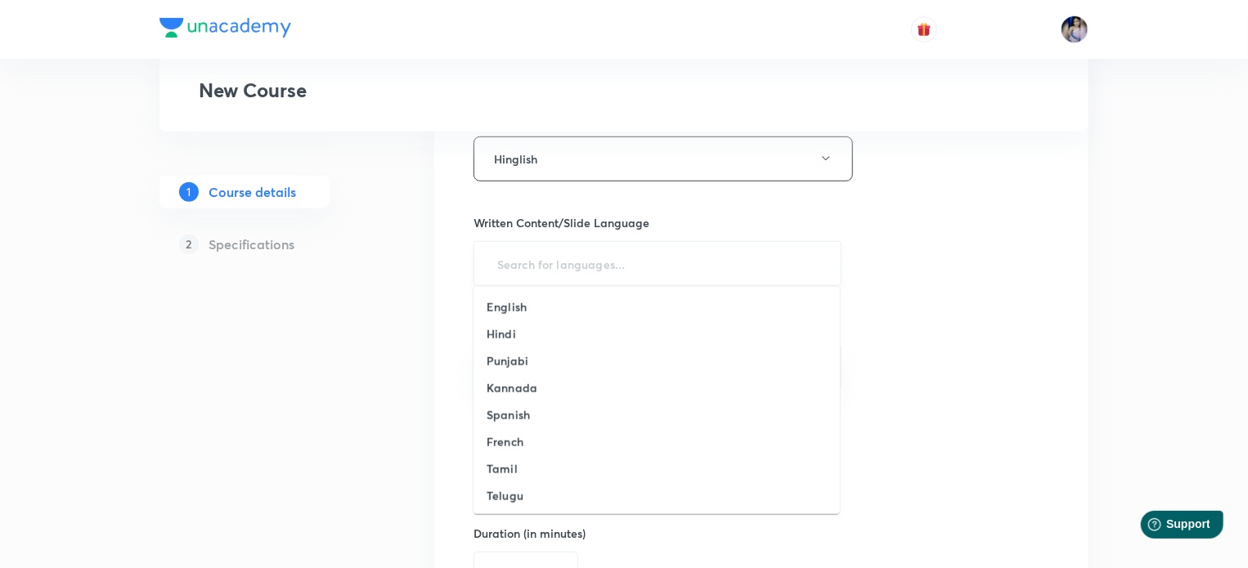
click at [544, 258] on input "text" at bounding box center [657, 264] width 327 height 30
click at [517, 301] on h6 "English" at bounding box center [506, 306] width 40 height 17
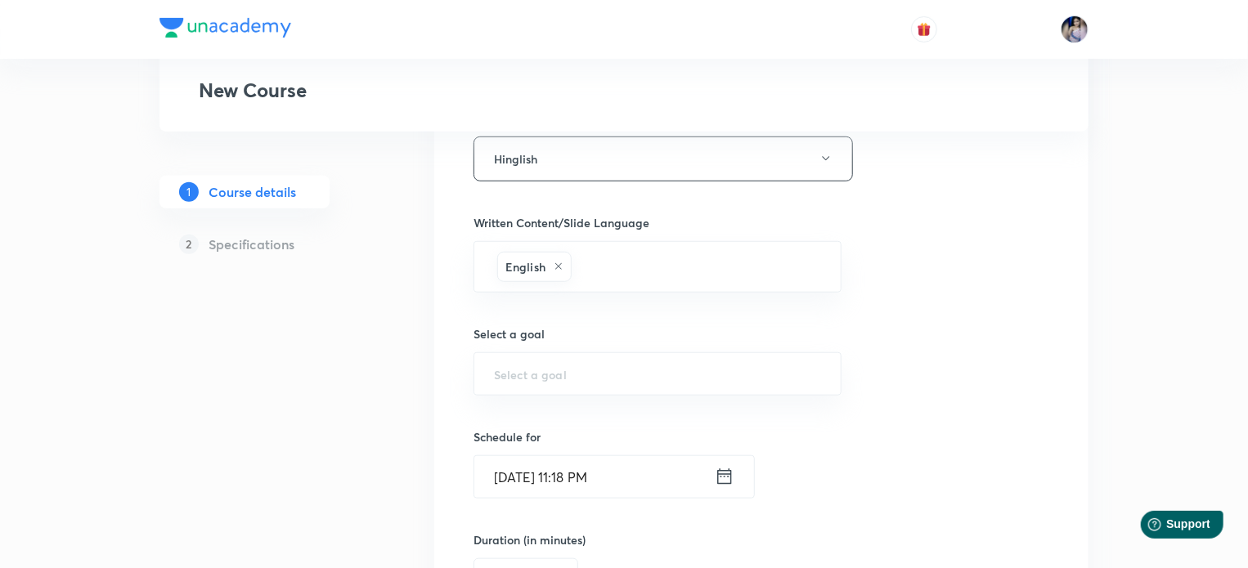
scroll to position [617, 0]
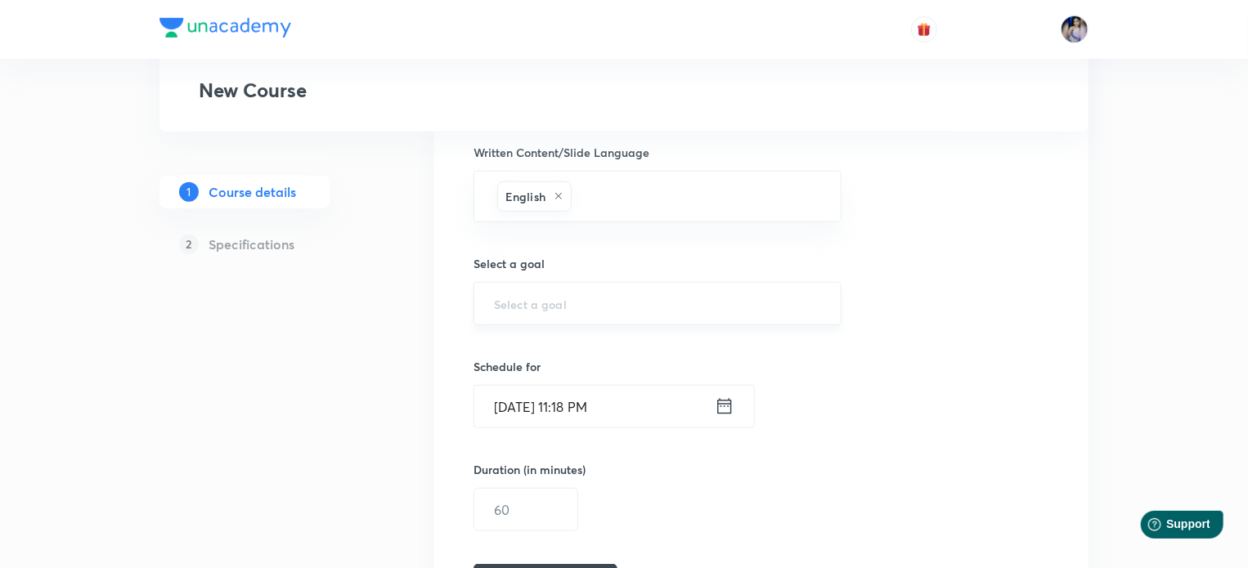
click at [661, 313] on div "​" at bounding box center [657, 303] width 368 height 43
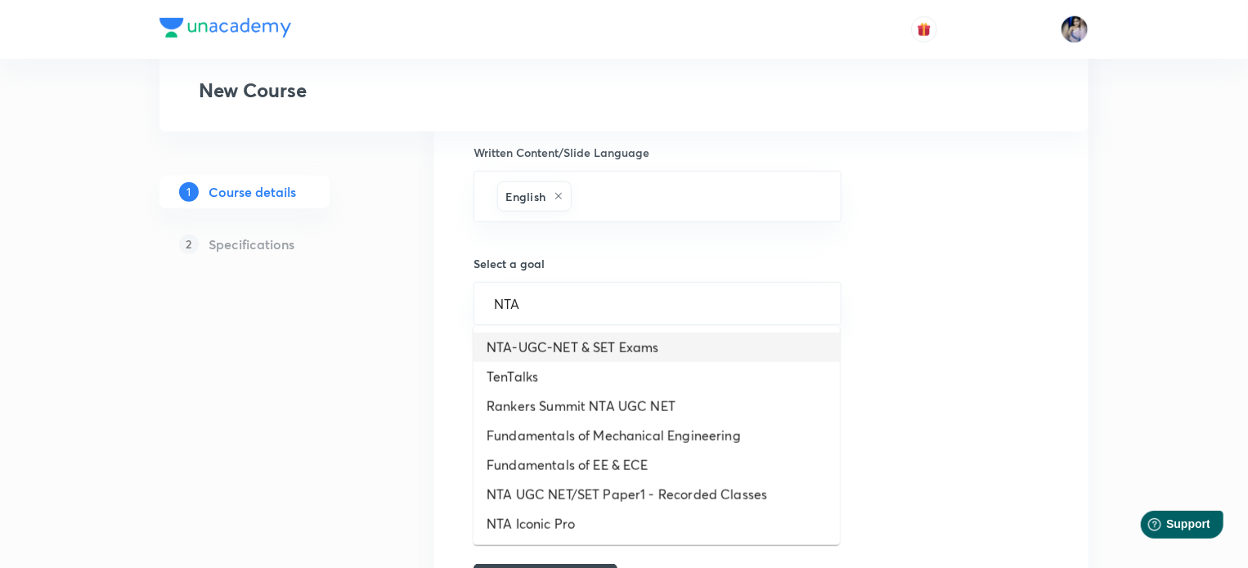
click at [652, 356] on li "NTA-UGC-NET & SET Exams" at bounding box center [656, 347] width 366 height 29
type input "NTA-UGC-NET & SET Exams"
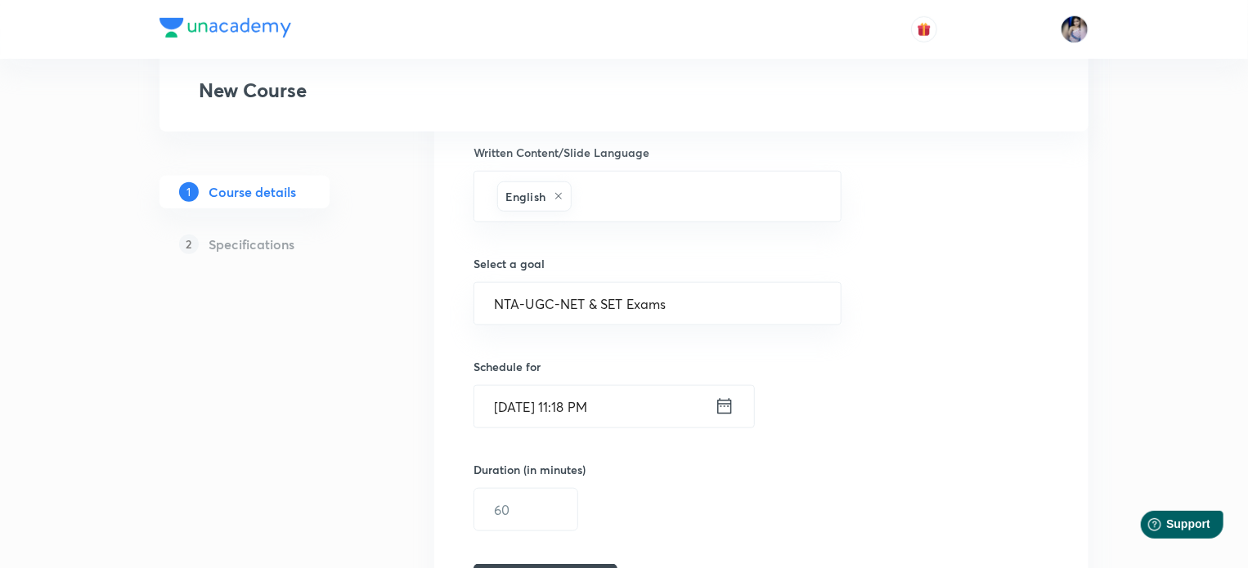
click at [734, 410] on div "Sep 1, 2025, 11:18 PM ​" at bounding box center [613, 406] width 281 height 43
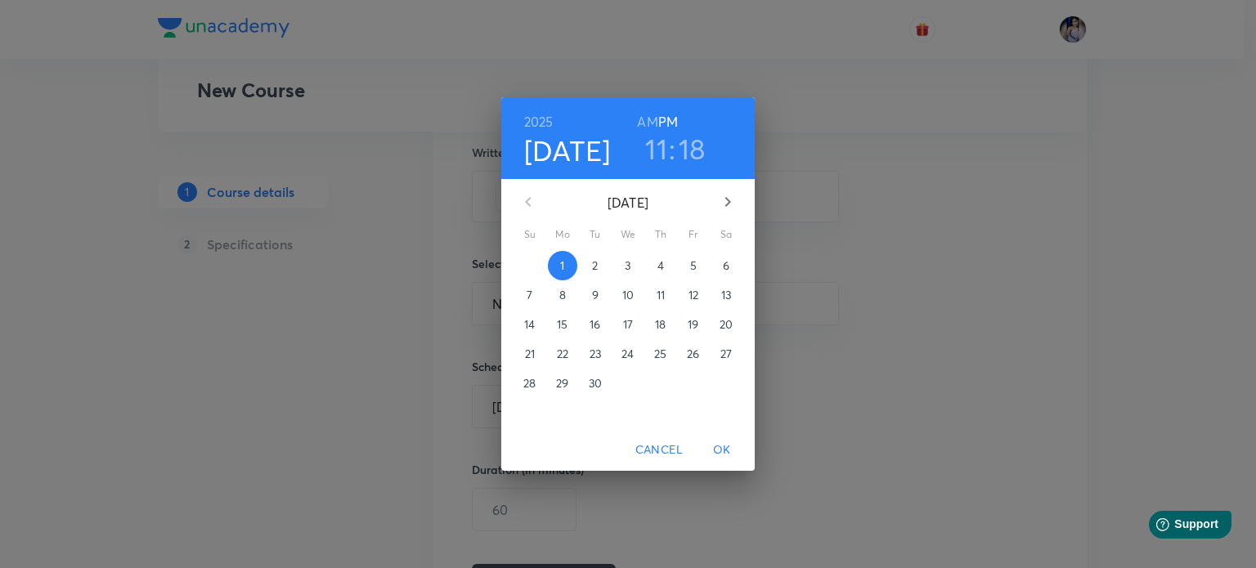
click at [622, 294] on p "10" at bounding box center [627, 295] width 11 height 16
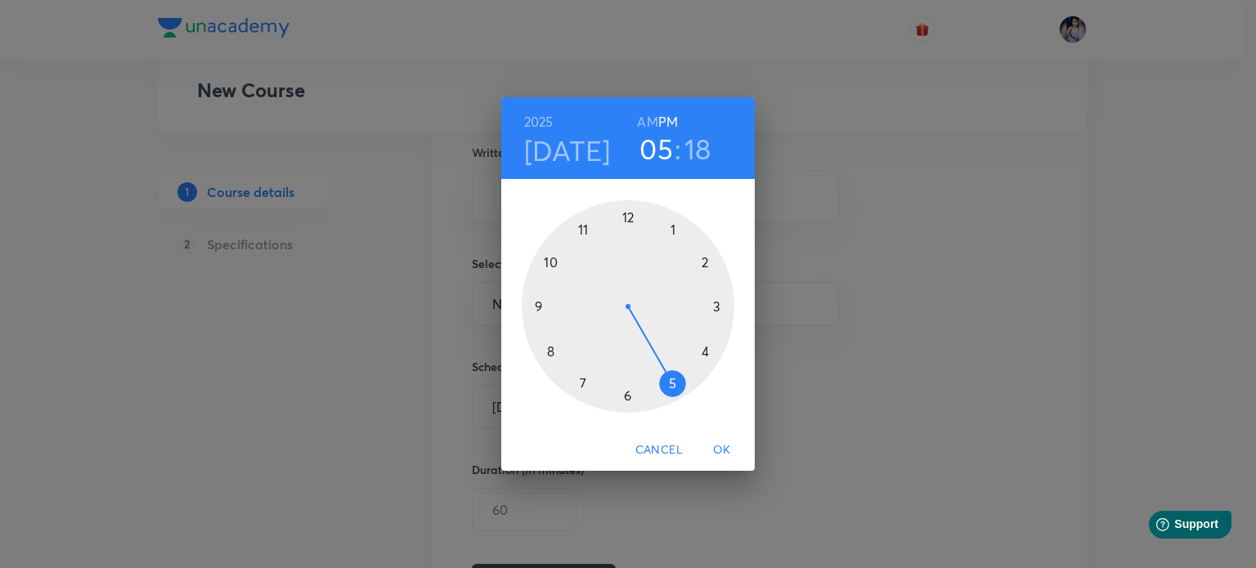
drag, startPoint x: 576, startPoint y: 235, endPoint x: 673, endPoint y: 359, distance: 157.8
click at [673, 359] on div at bounding box center [628, 306] width 213 height 213
drag, startPoint x: 717, startPoint y: 332, endPoint x: 628, endPoint y: 227, distance: 137.5
click at [628, 227] on div at bounding box center [628, 306] width 213 height 213
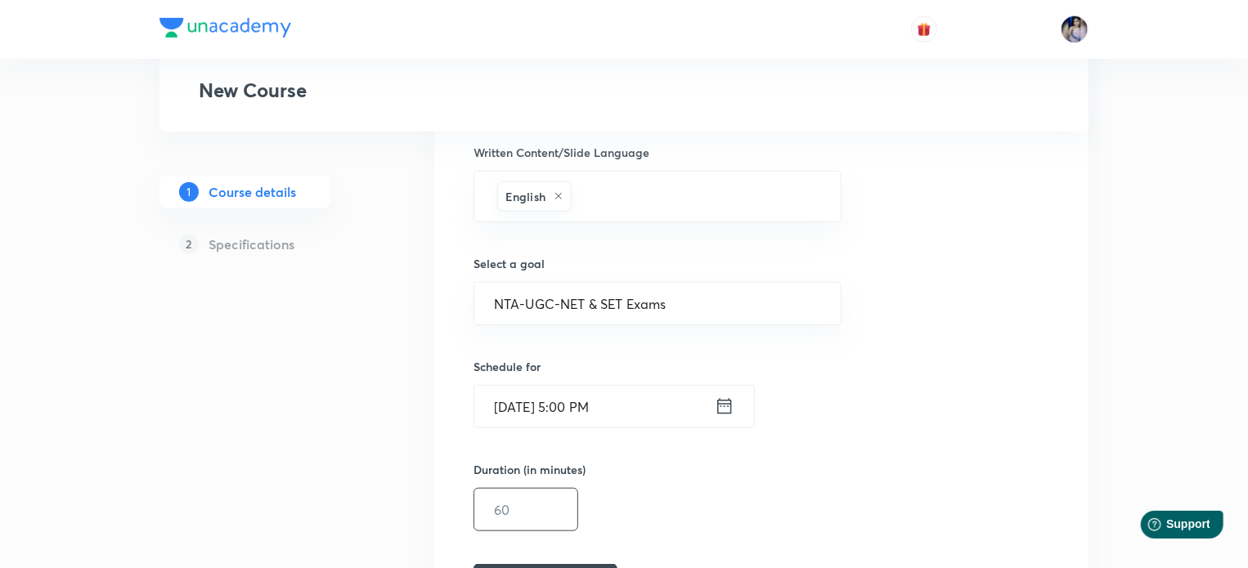
click at [513, 509] on input "text" at bounding box center [525, 510] width 103 height 42
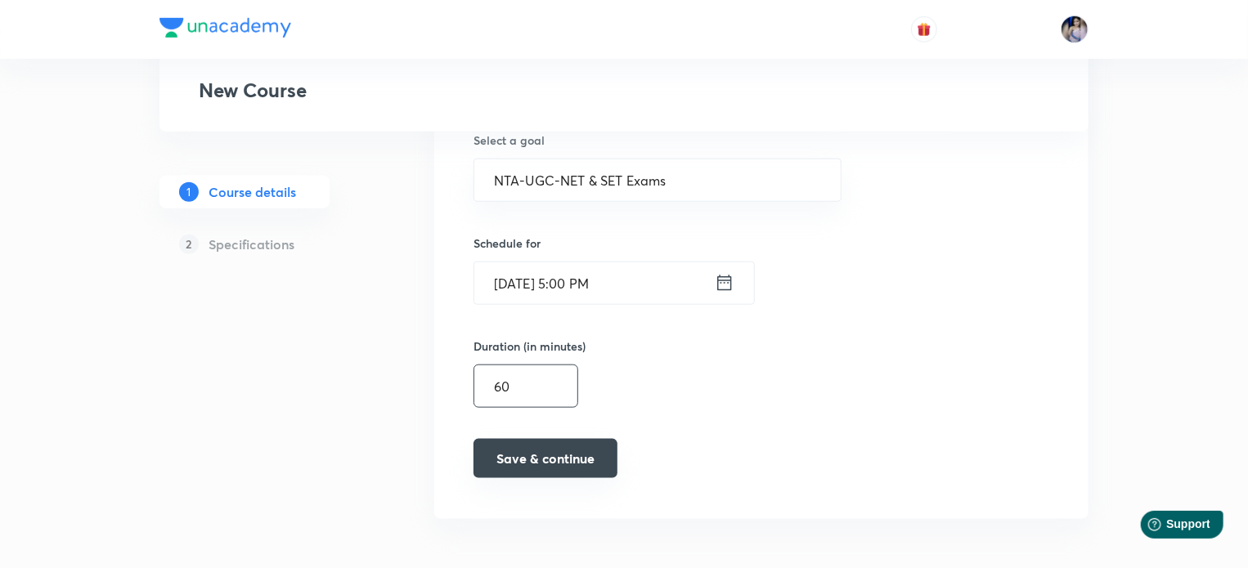
type input "60"
click at [549, 458] on button "Save & continue" at bounding box center [545, 458] width 144 height 39
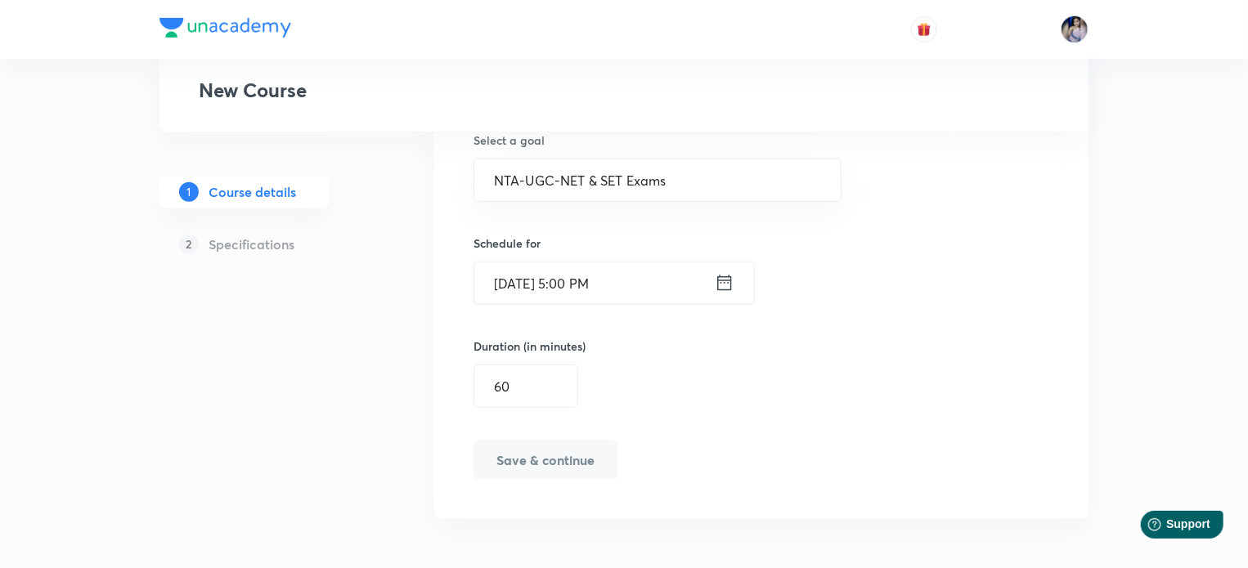
scroll to position [748, 0]
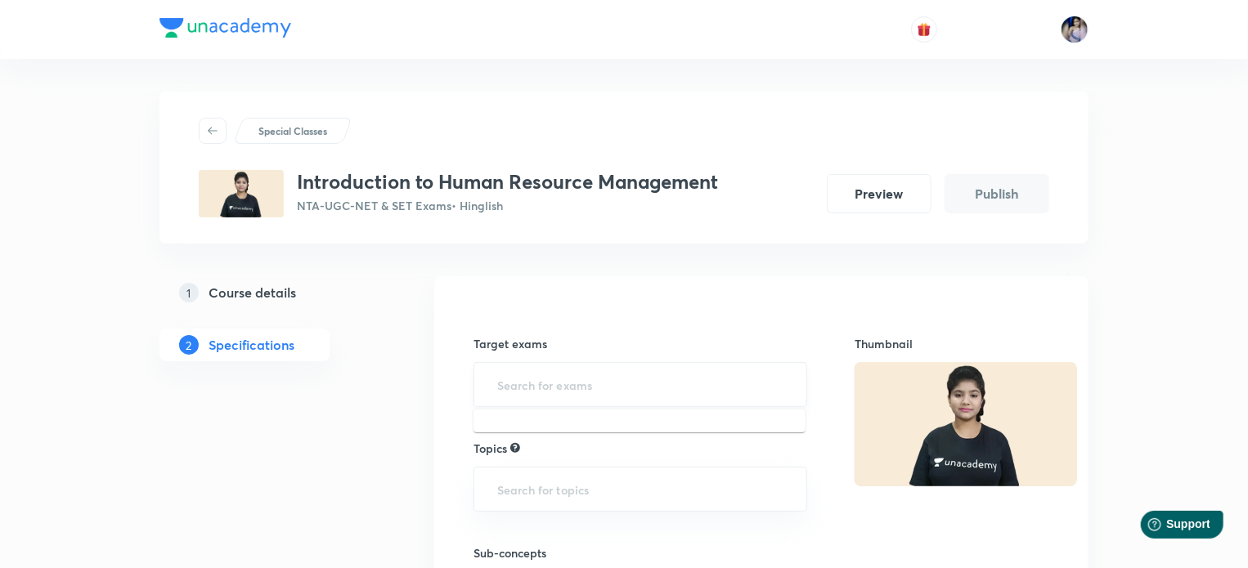
click at [549, 378] on input "text" at bounding box center [640, 385] width 293 height 30
type input "NTA"
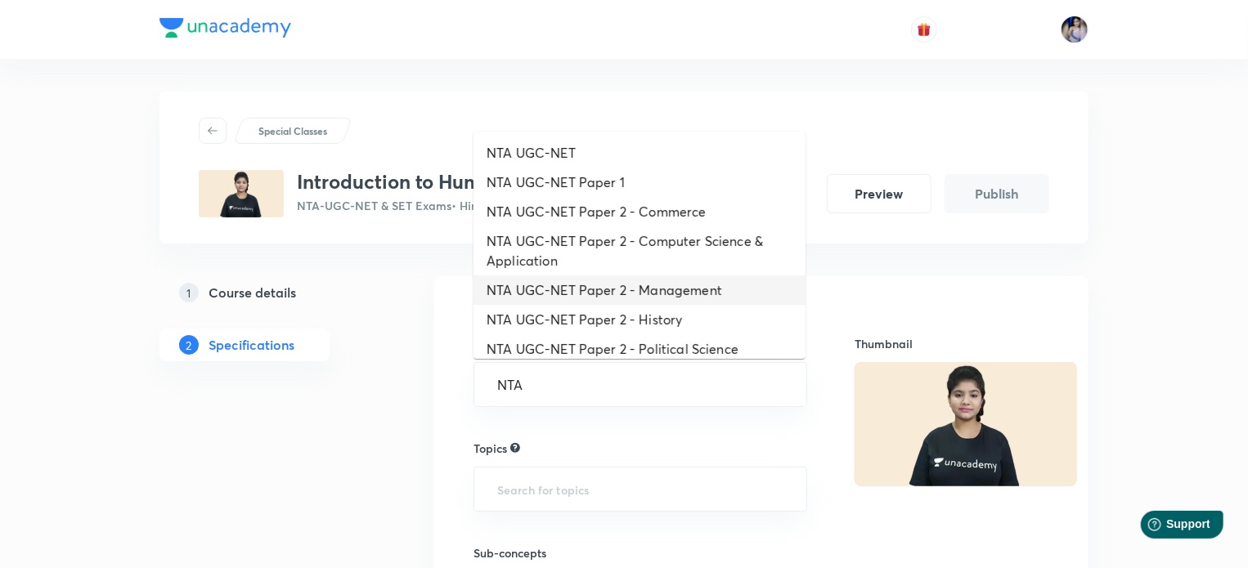
click at [624, 294] on li "NTA UGC-NET Paper 2 - Management" at bounding box center [639, 290] width 332 height 29
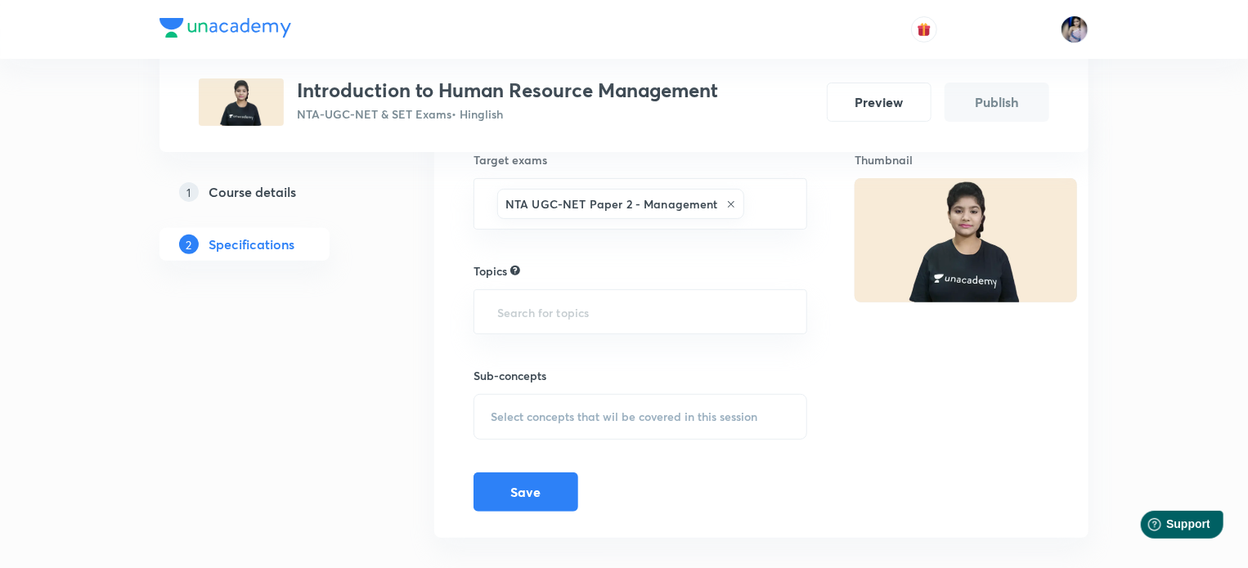
scroll to position [204, 0]
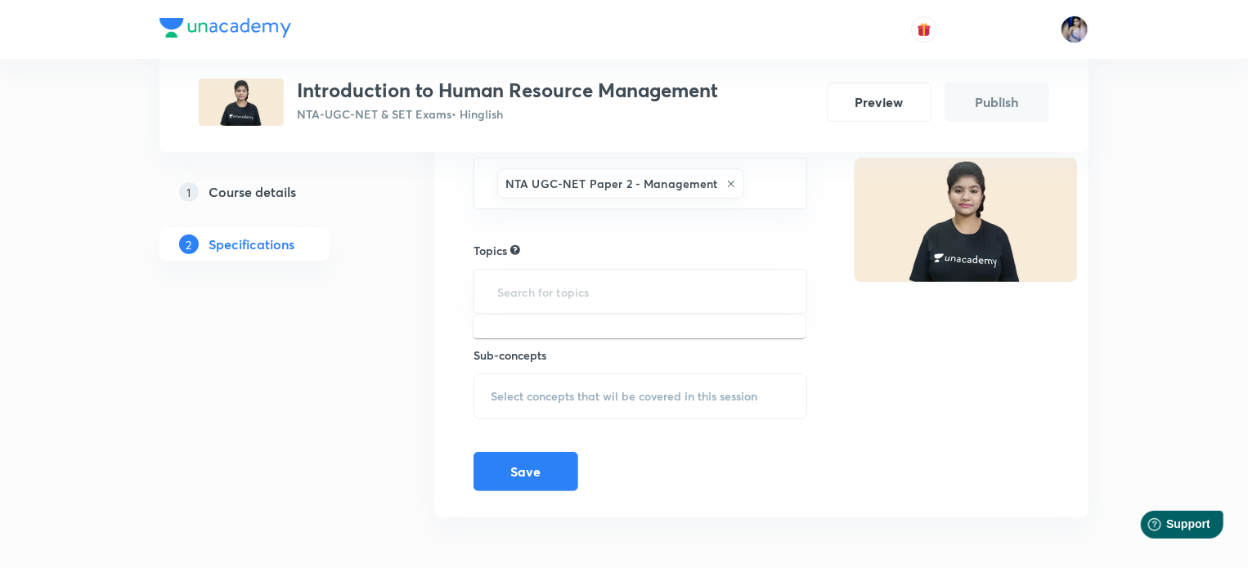
click at [625, 294] on input "text" at bounding box center [640, 291] width 293 height 30
type input "Human"
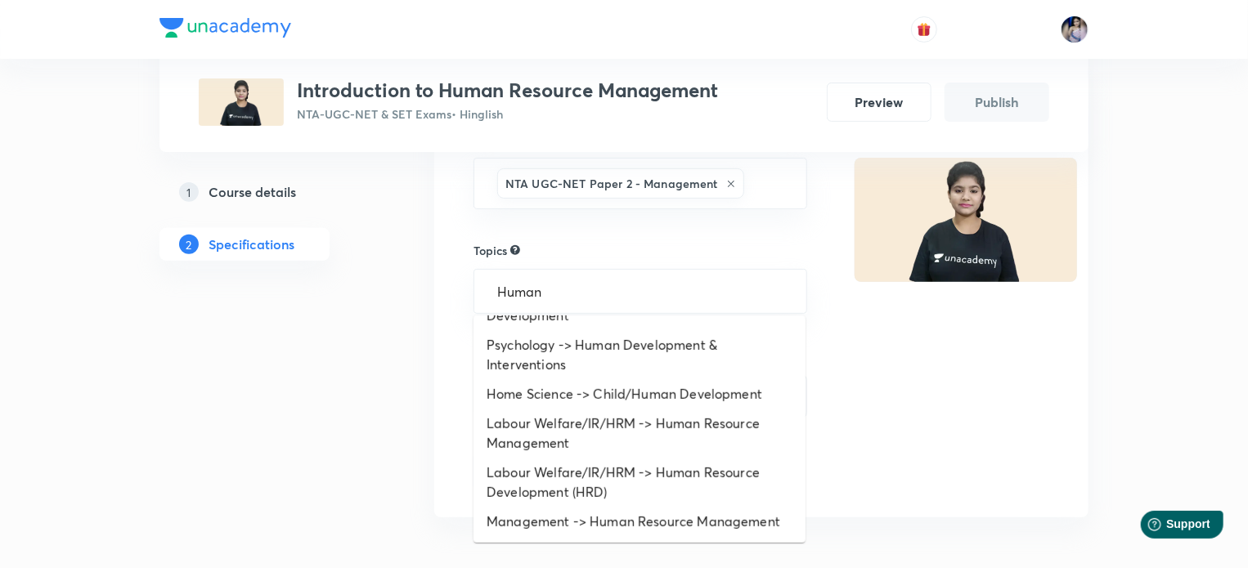
scroll to position [69, 0]
click at [693, 520] on li "Management -> Human Resource Management" at bounding box center [639, 522] width 332 height 29
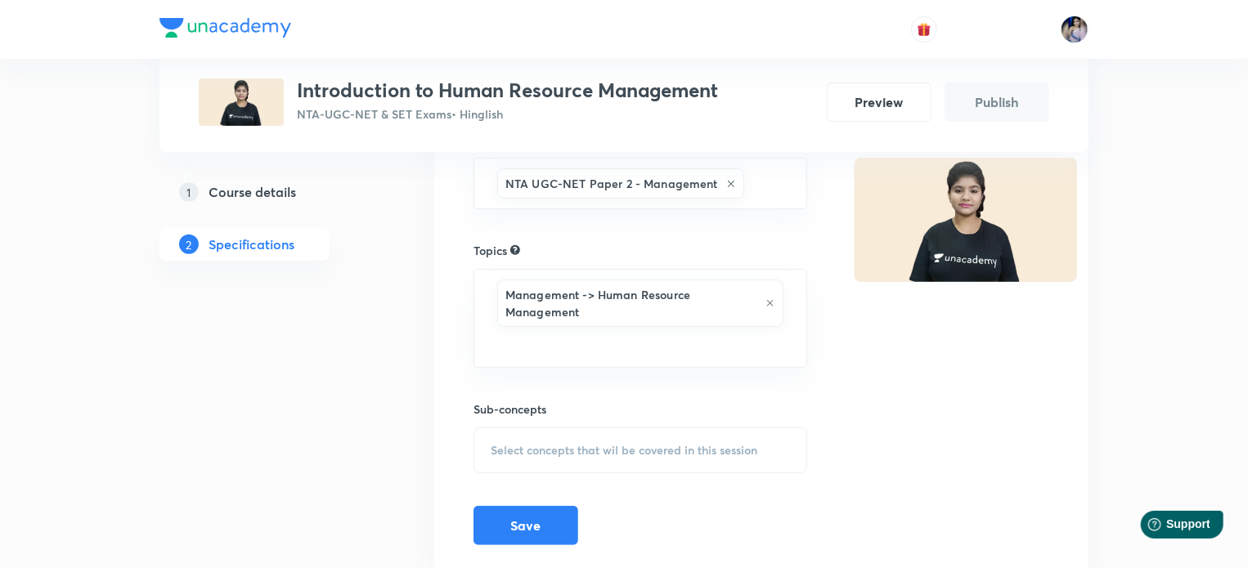
click at [634, 454] on span "Select concepts that wil be covered in this session" at bounding box center [624, 450] width 267 height 13
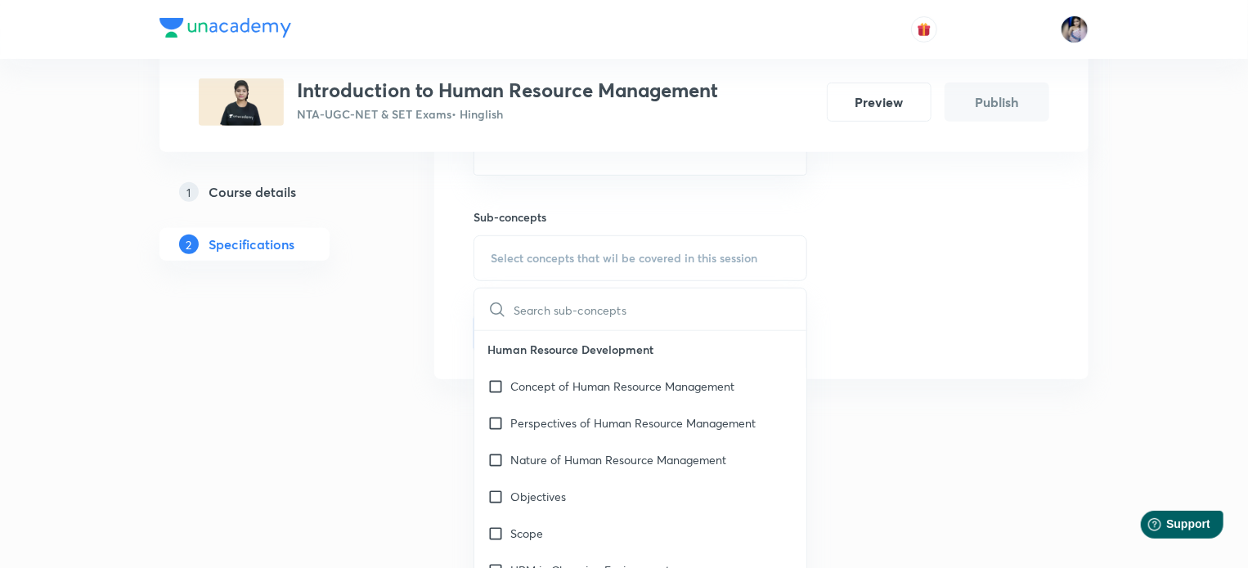
scroll to position [414, 0]
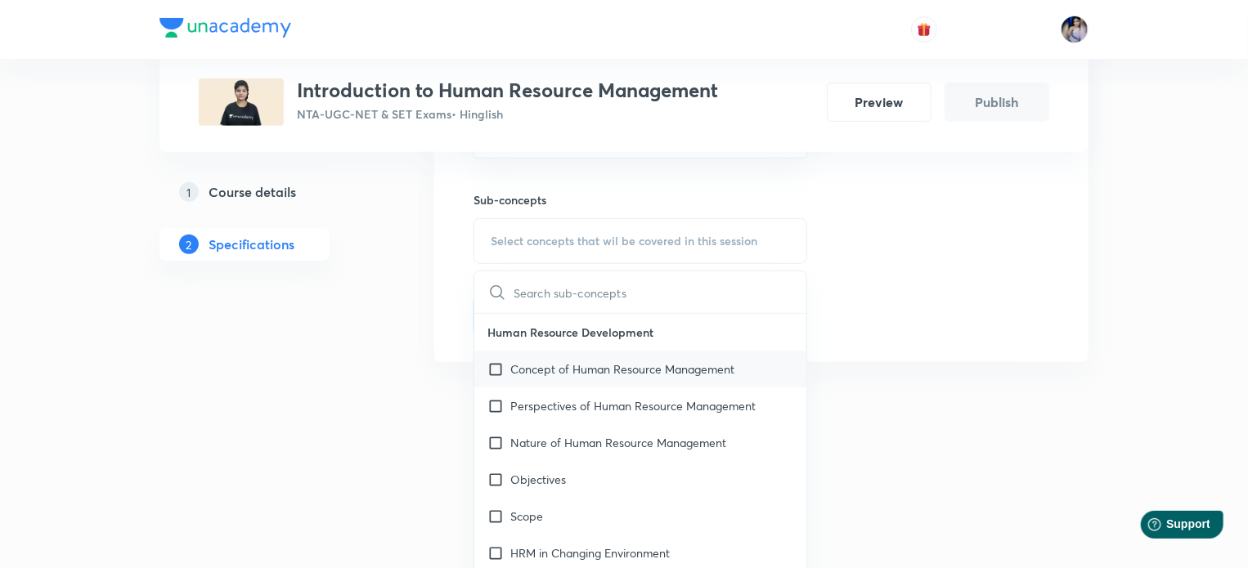
click at [494, 367] on input "checkbox" at bounding box center [498, 369] width 23 height 17
checkbox input "true"
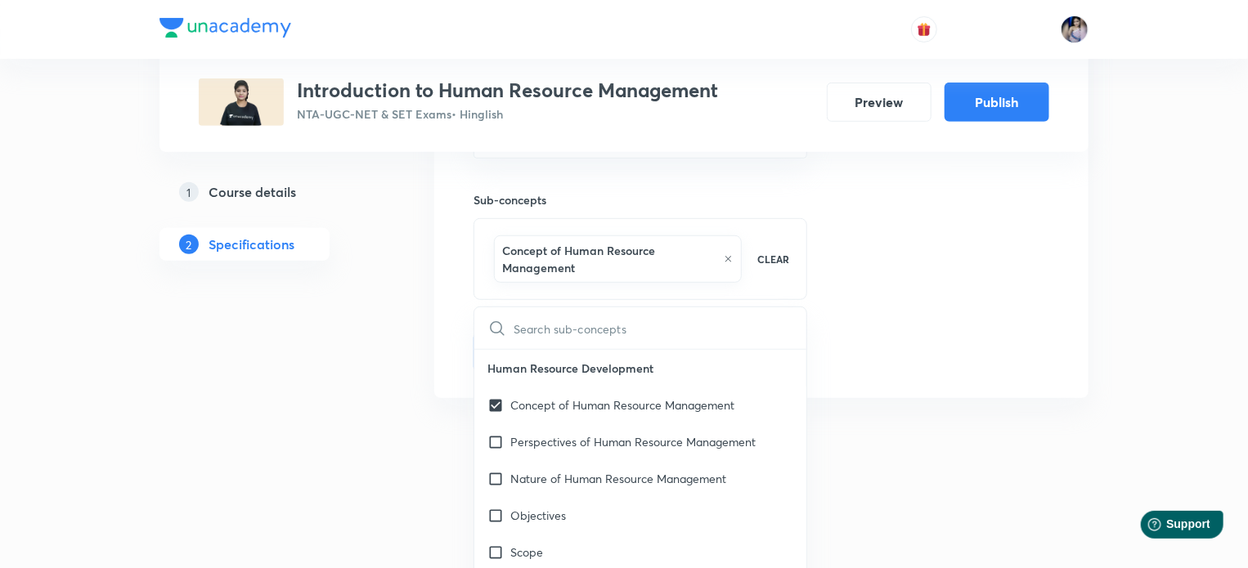
click at [1135, 289] on div "Special Classes Introduction to Human Resource Management NTA-UGC-NET & SET Exa…" at bounding box center [624, 18] width 1248 height 864
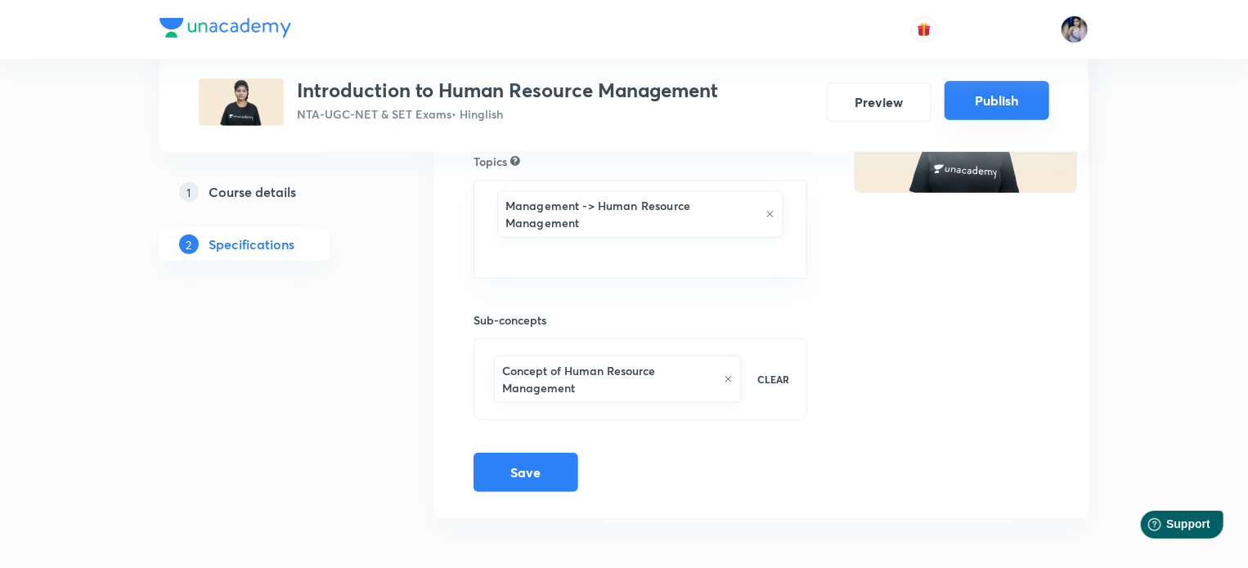
click at [1012, 101] on button "Publish" at bounding box center [996, 100] width 105 height 39
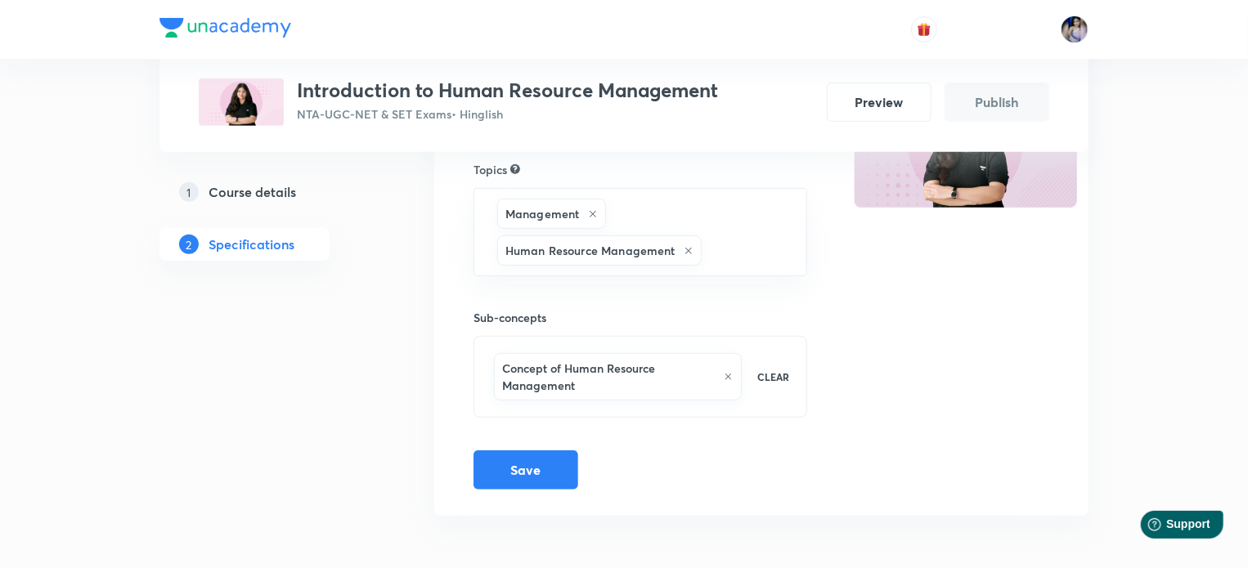
scroll to position [276, 0]
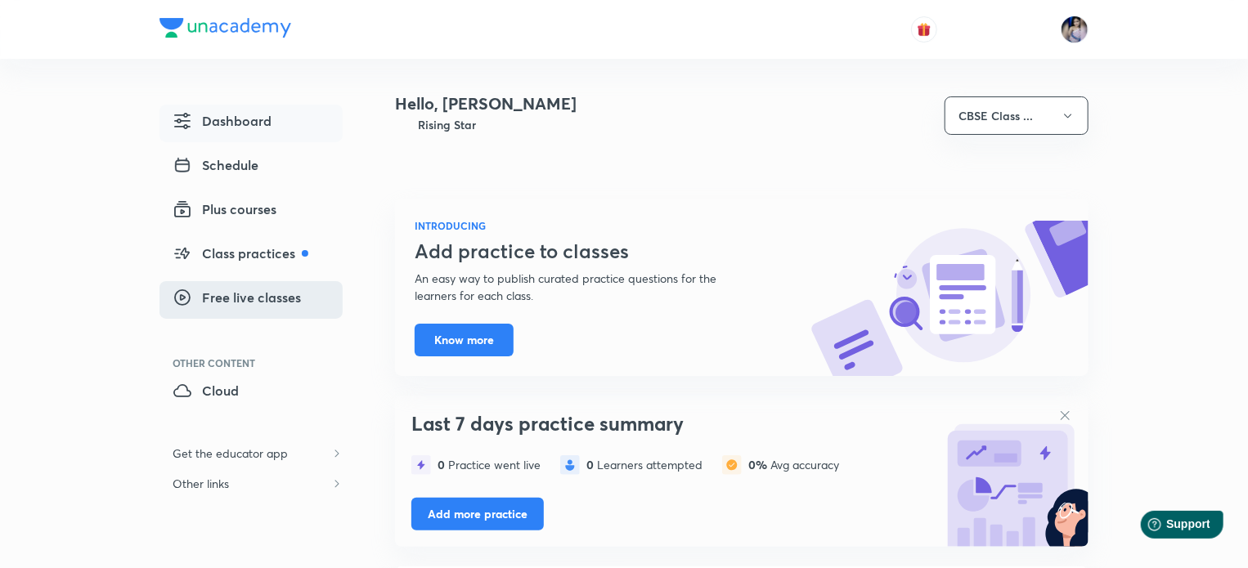
click at [227, 300] on span "Free live classes" at bounding box center [237, 298] width 128 height 20
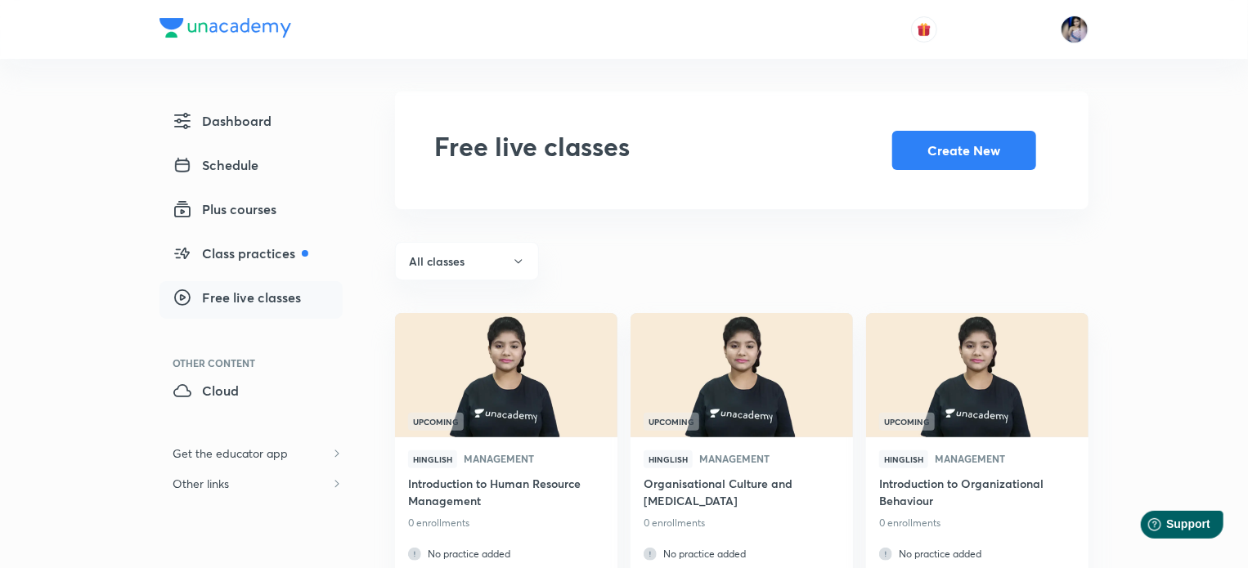
click at [231, 303] on span "Free live classes" at bounding box center [237, 298] width 128 height 20
click at [234, 294] on span "Free live classes" at bounding box center [237, 298] width 128 height 20
click at [938, 154] on button "Create New" at bounding box center [964, 148] width 144 height 39
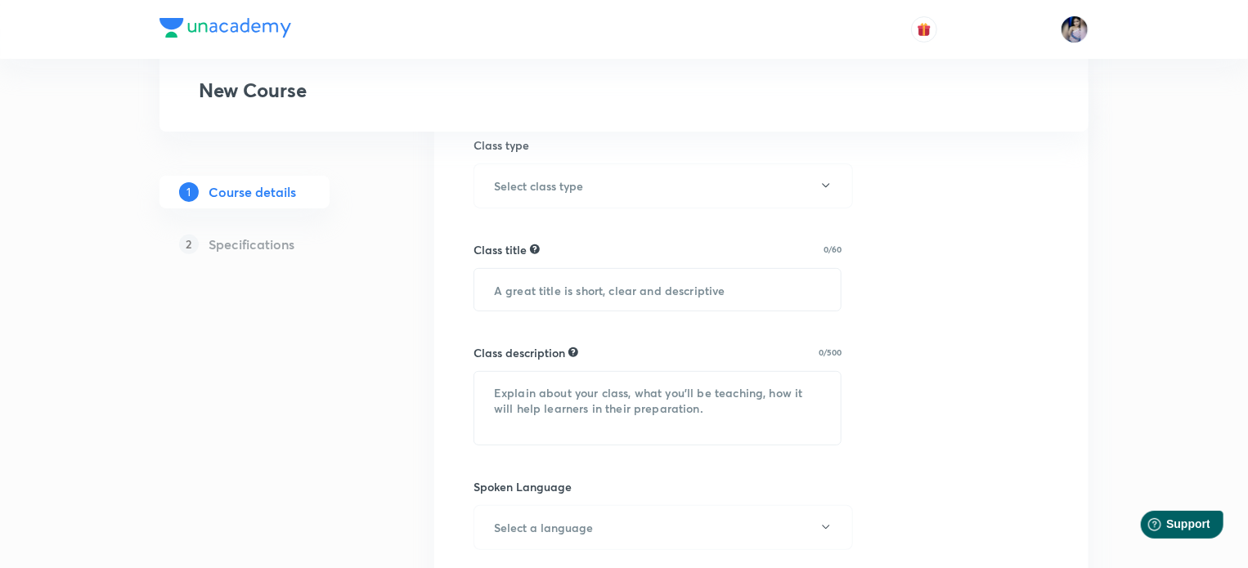
scroll to position [164, 0]
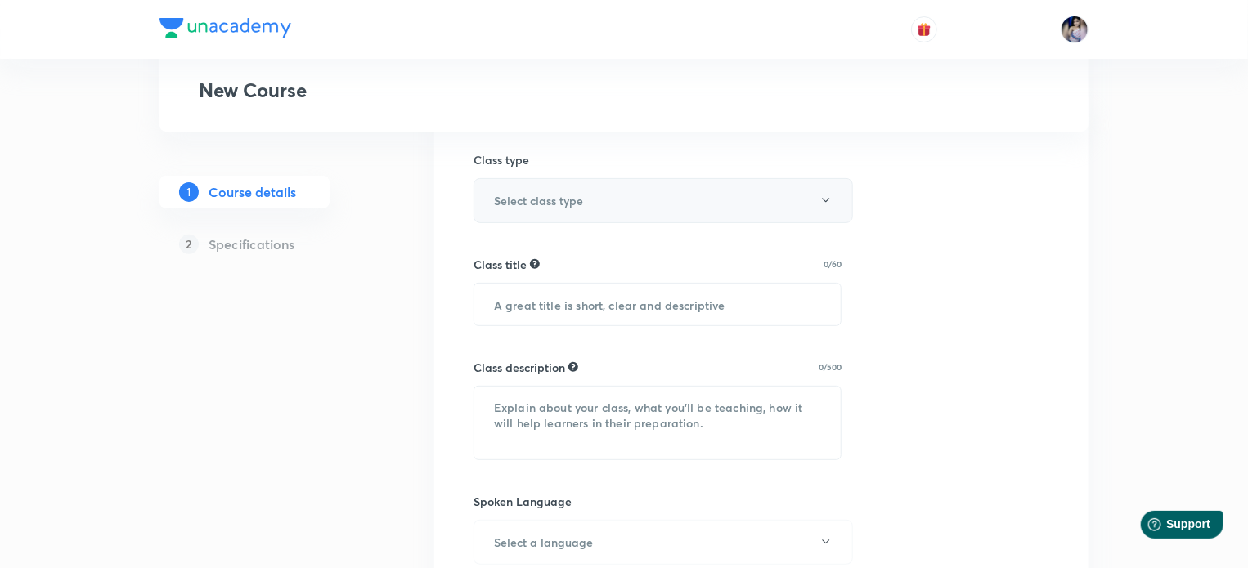
click at [653, 205] on button "Select class type" at bounding box center [662, 200] width 379 height 45
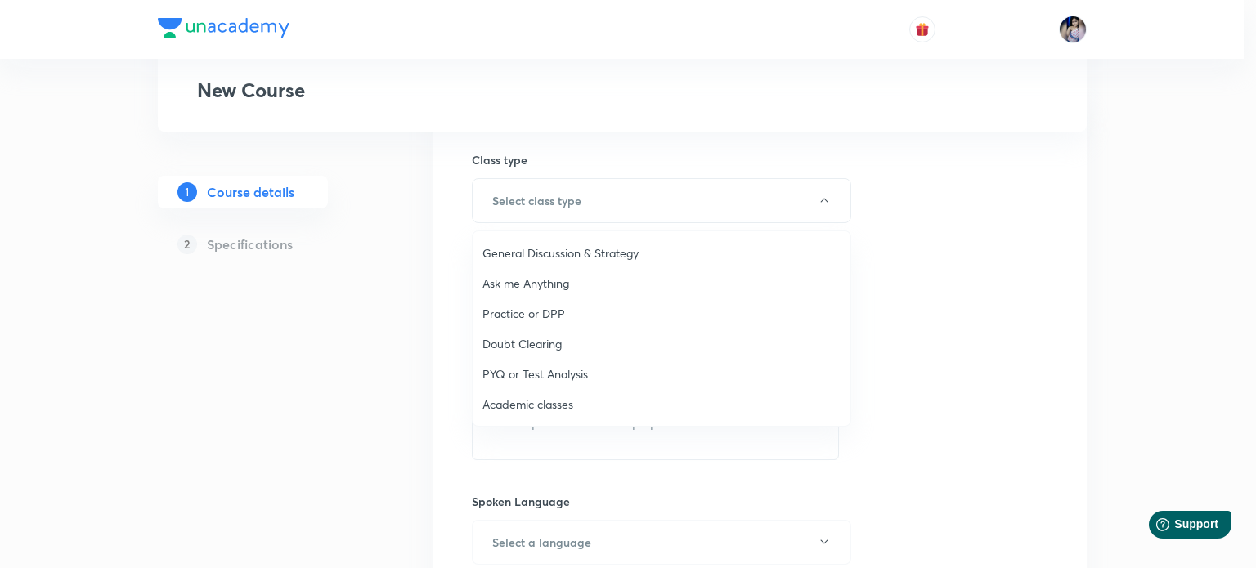
click at [521, 406] on span "Academic classes" at bounding box center [661, 404] width 358 height 17
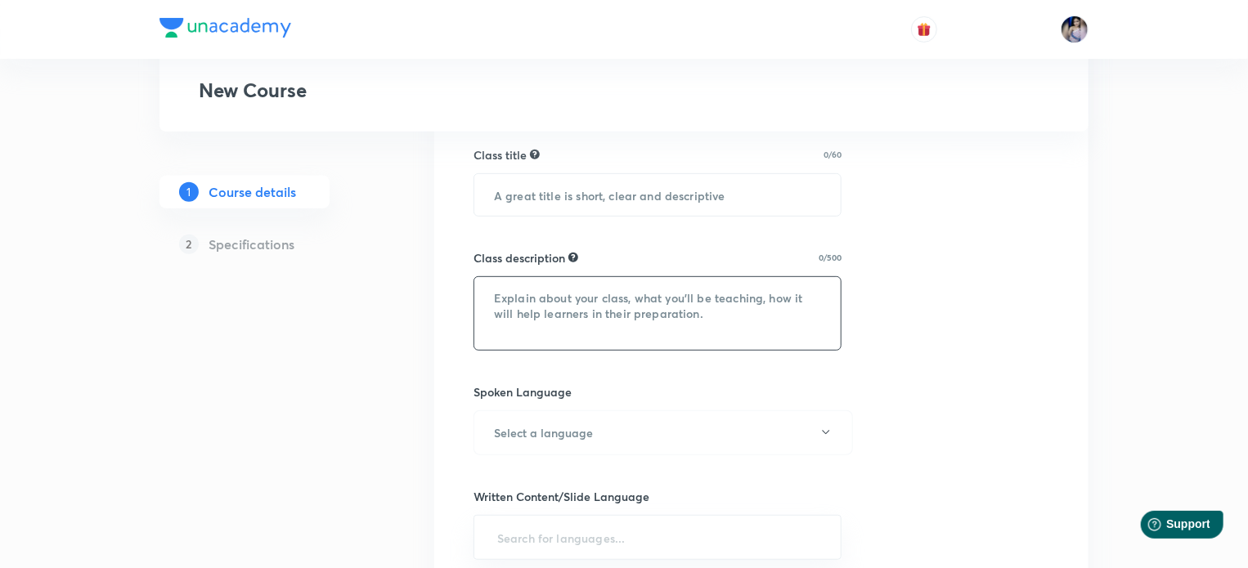
scroll to position [245, 0]
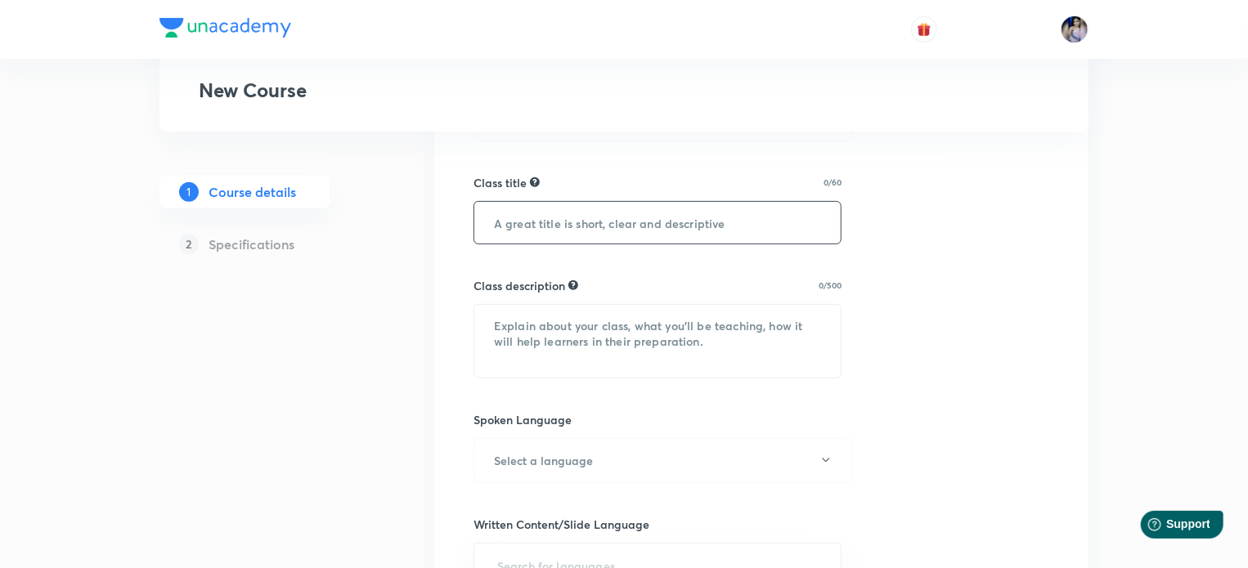
click at [608, 225] on input "text" at bounding box center [657, 223] width 366 height 42
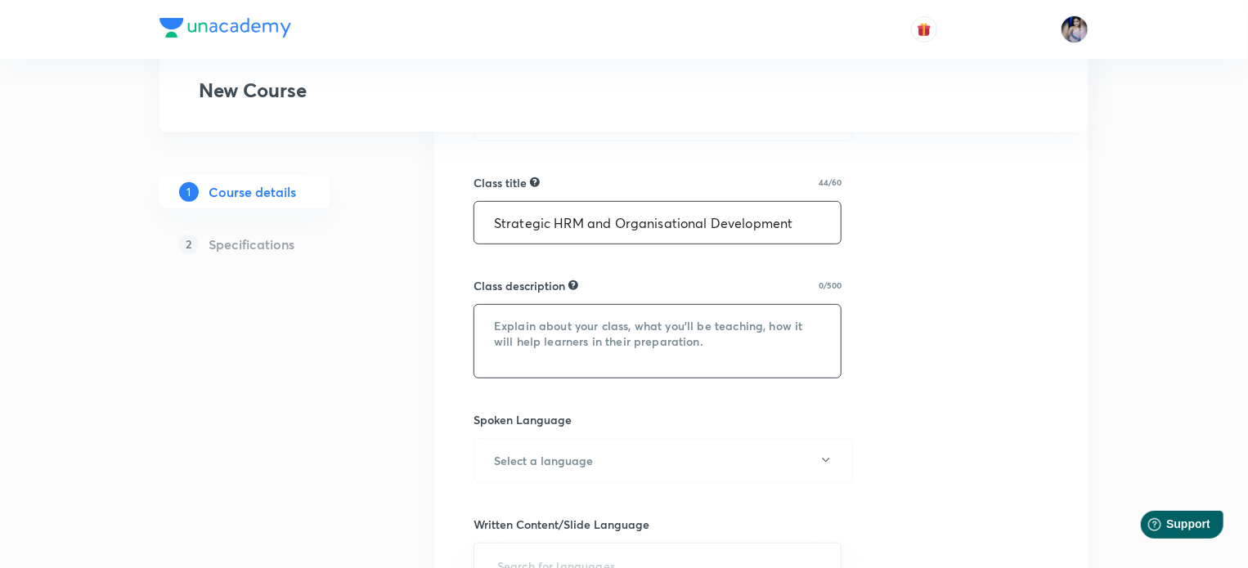
type input "Strategic HRM and Organisational Development"
click at [576, 343] on textarea at bounding box center [657, 341] width 366 height 73
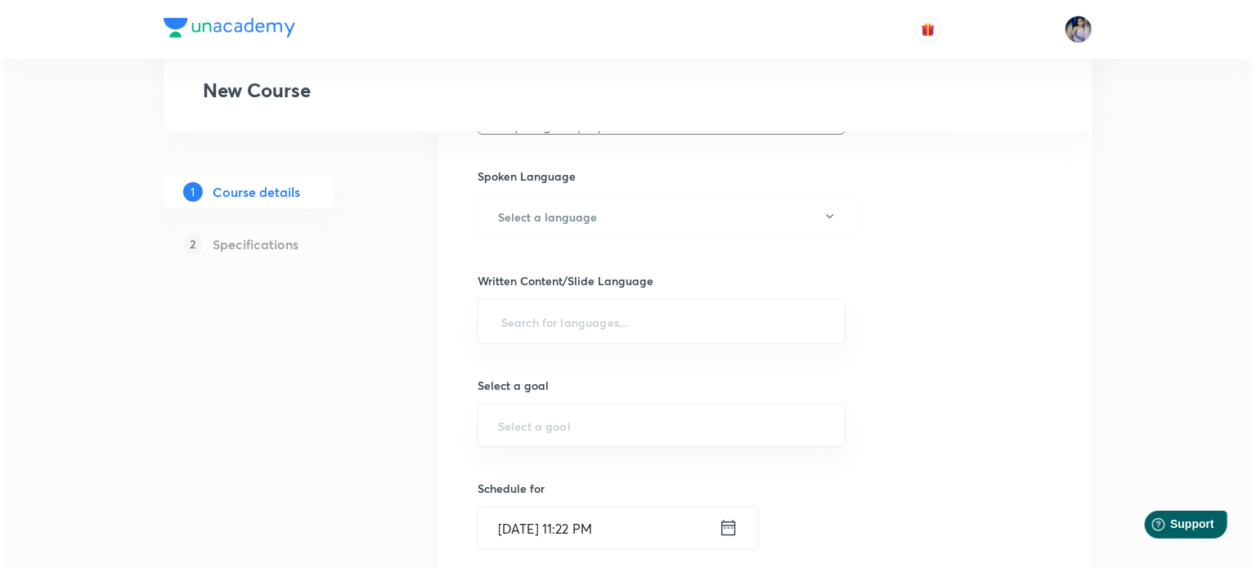
scroll to position [491, 0]
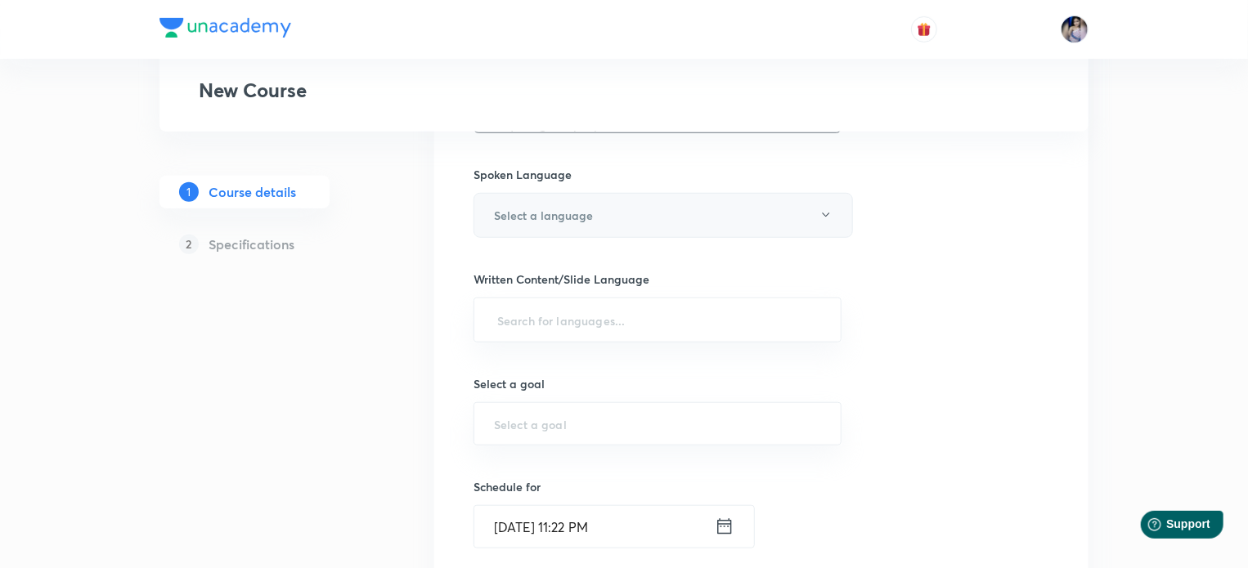
type textarea "In this class [PERSON_NAME] will guide students about the topic Strategic HRM a…"
click at [788, 226] on button "Select a language" at bounding box center [662, 215] width 379 height 45
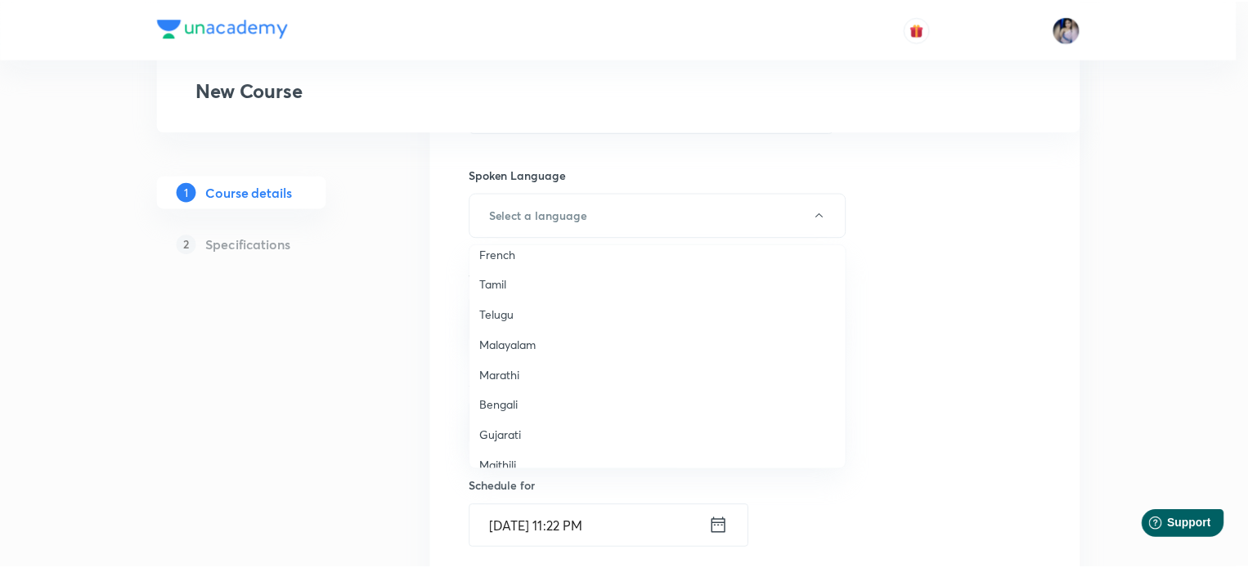
scroll to position [484, 0]
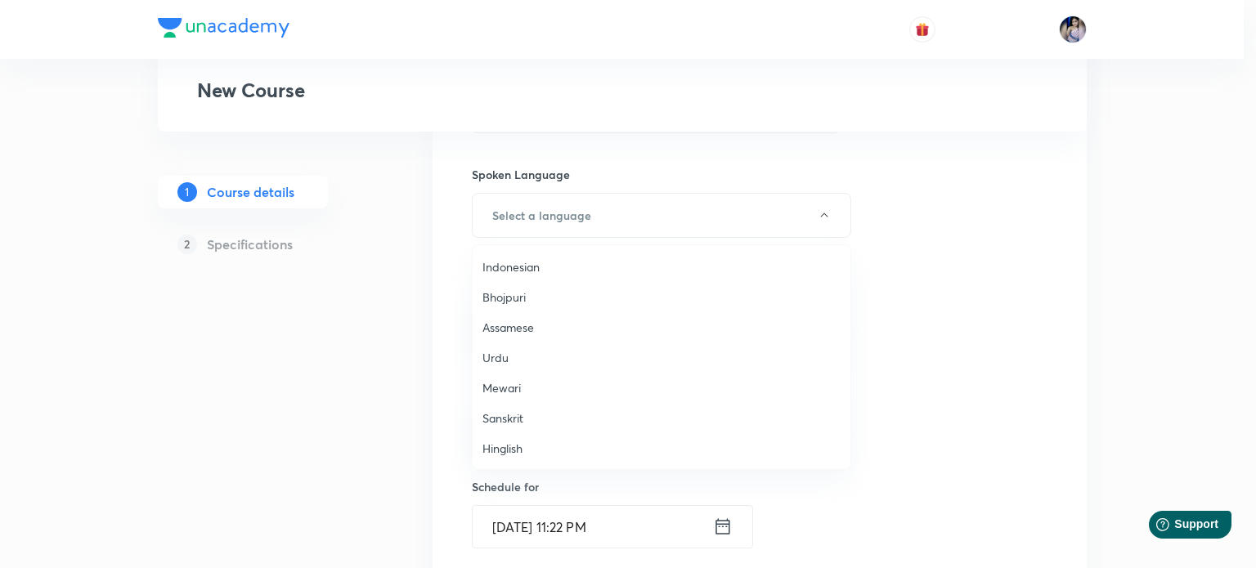
click at [504, 444] on span "Hinglish" at bounding box center [661, 448] width 358 height 17
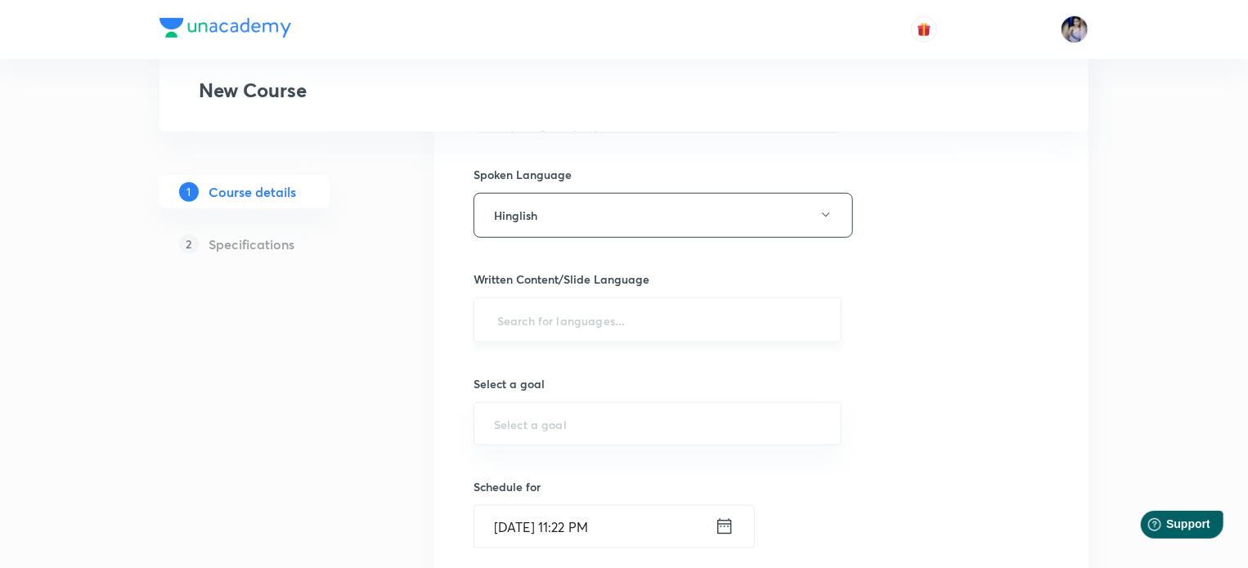
click at [535, 311] on input "text" at bounding box center [657, 320] width 327 height 30
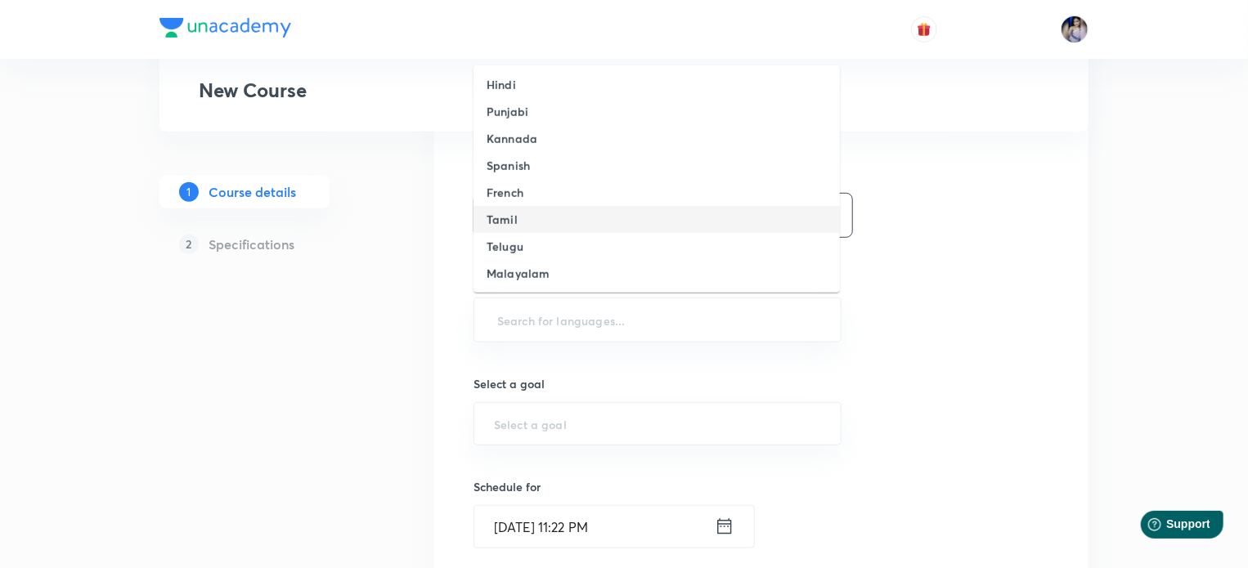
scroll to position [0, 0]
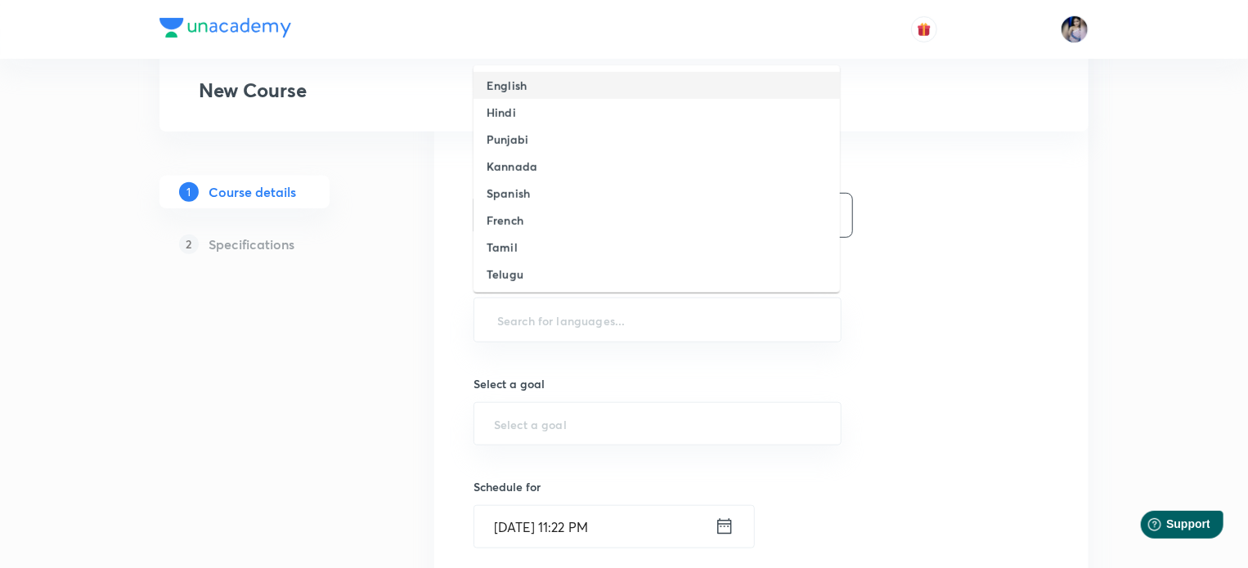
click at [525, 92] on h6 "English" at bounding box center [506, 85] width 40 height 17
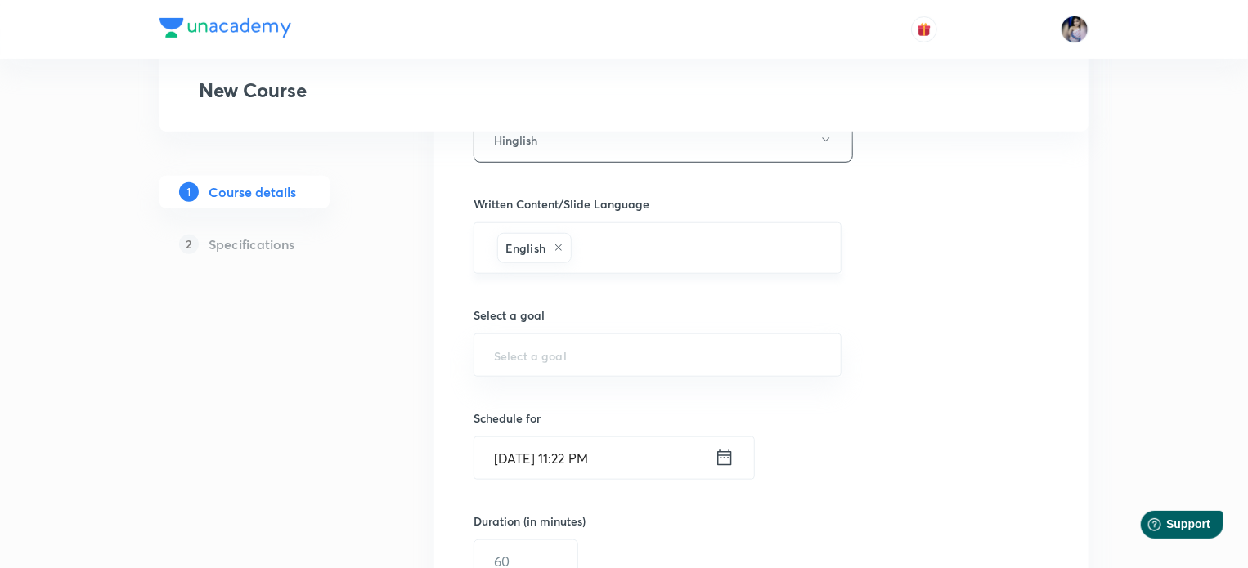
scroll to position [736, 0]
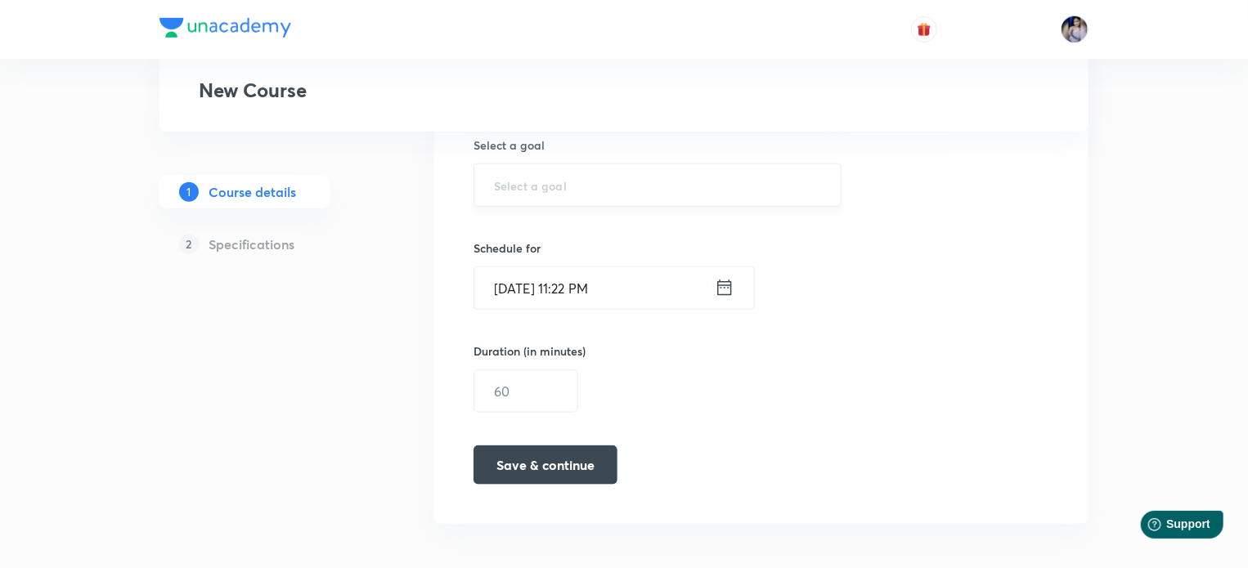
click at [549, 186] on input "text" at bounding box center [657, 185] width 327 height 16
click at [539, 178] on input "text" at bounding box center [657, 185] width 327 height 16
click at [540, 178] on input "text" at bounding box center [657, 185] width 327 height 16
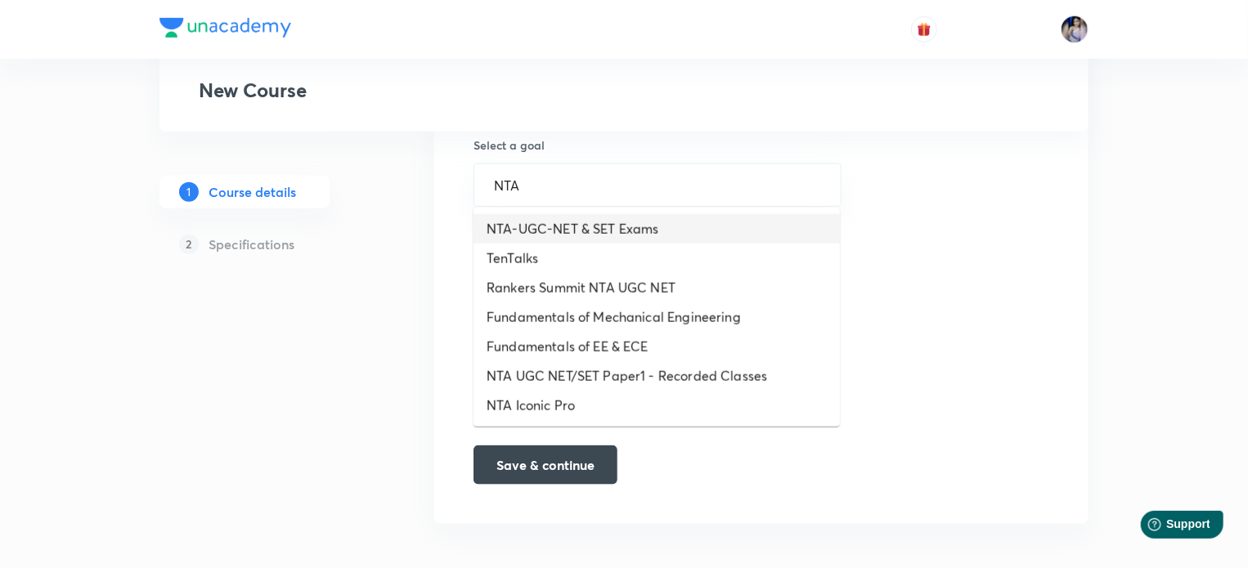
click at [602, 231] on li "NTA-UGC-NET & SET Exams" at bounding box center [656, 228] width 366 height 29
type input "NTA-UGC-NET & SET Exams"
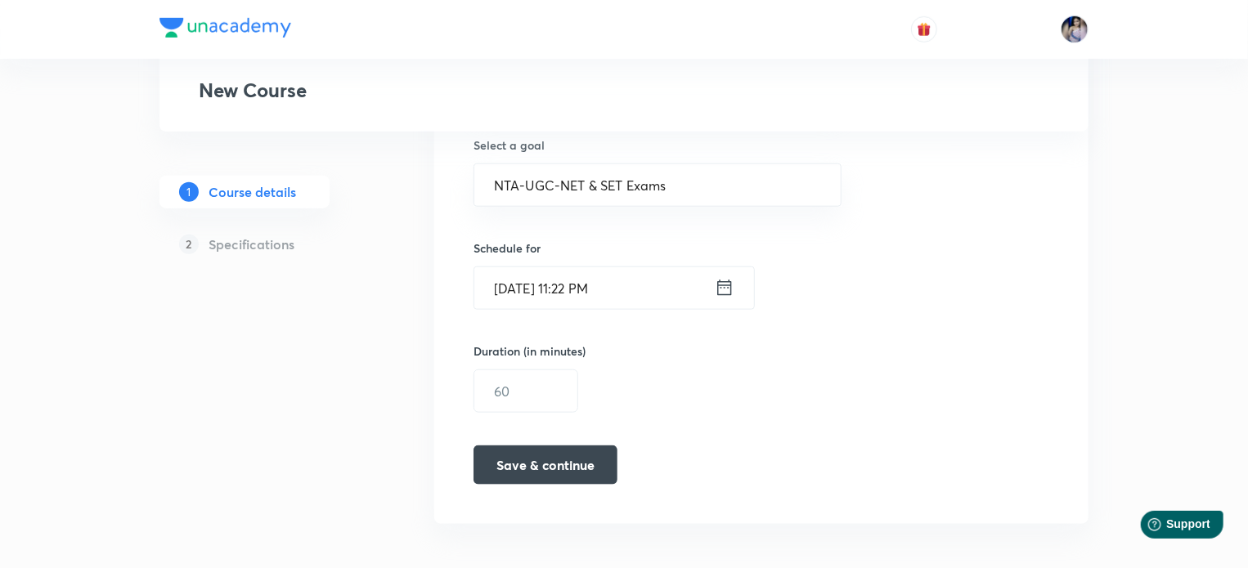
click at [729, 280] on icon at bounding box center [725, 287] width 20 height 23
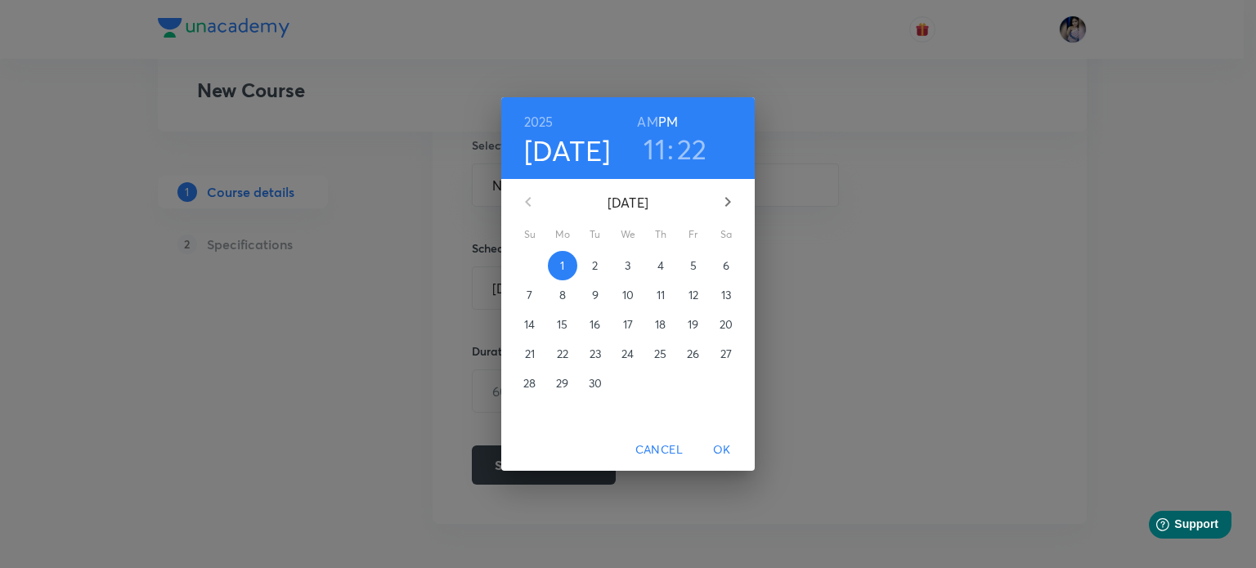
click at [625, 296] on p "10" at bounding box center [627, 295] width 11 height 16
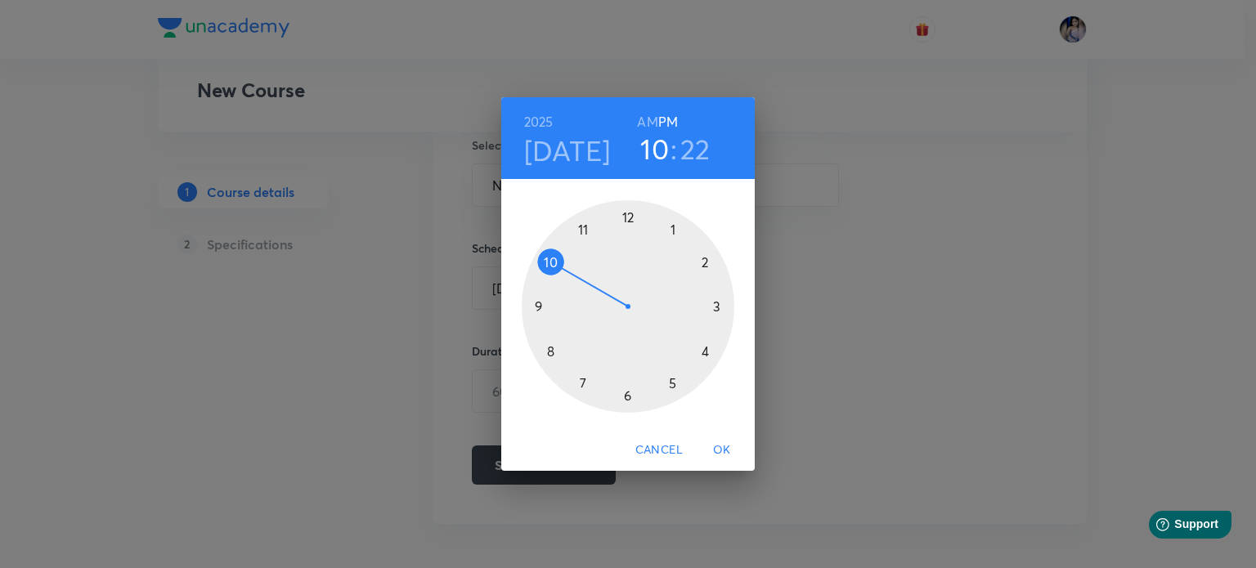
drag, startPoint x: 584, startPoint y: 231, endPoint x: 546, endPoint y: 267, distance: 52.0
click at [546, 267] on div at bounding box center [628, 306] width 213 height 213
drag, startPoint x: 692, startPoint y: 359, endPoint x: 625, endPoint y: 235, distance: 140.5
click at [625, 235] on div at bounding box center [628, 306] width 213 height 213
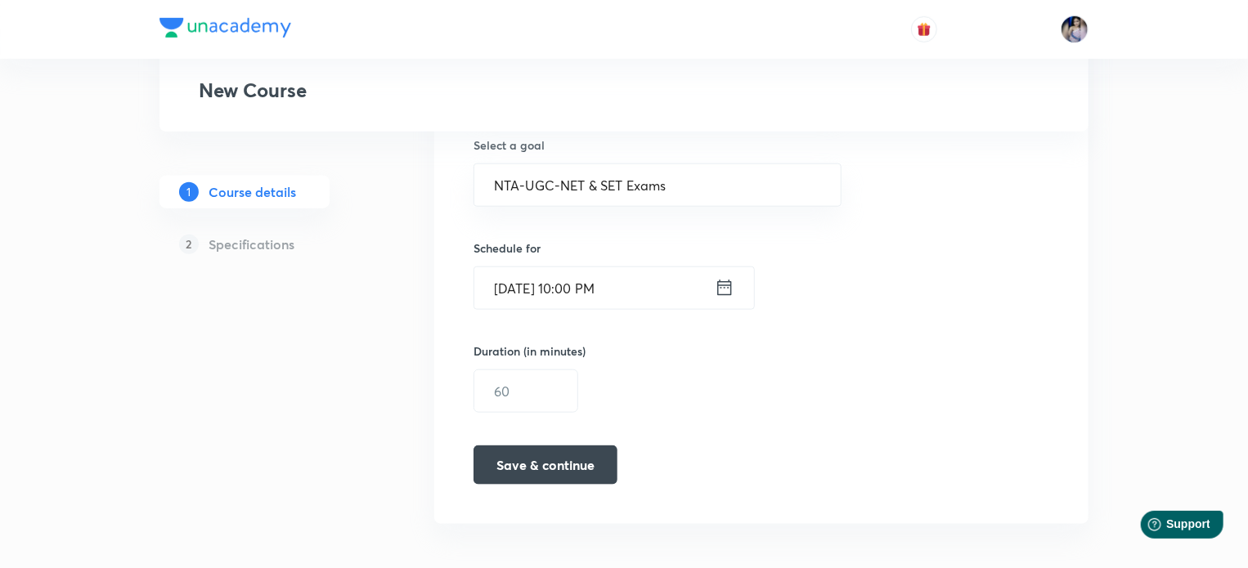
click at [724, 288] on icon at bounding box center [725, 287] width 20 height 23
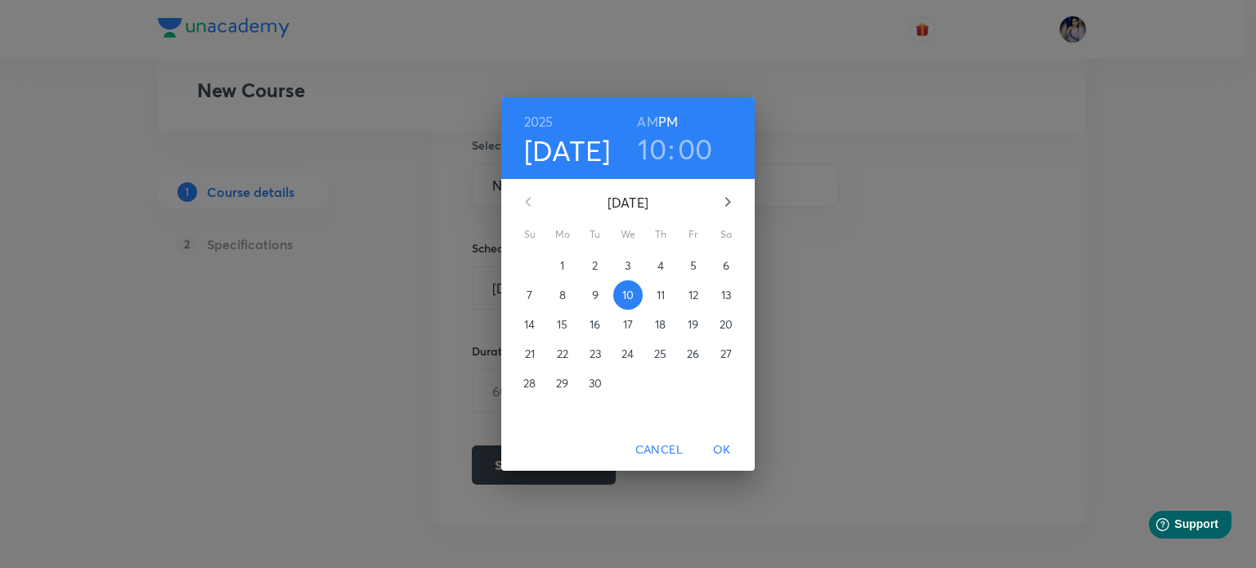
click at [657, 146] on h3 "10" at bounding box center [652, 149] width 29 height 34
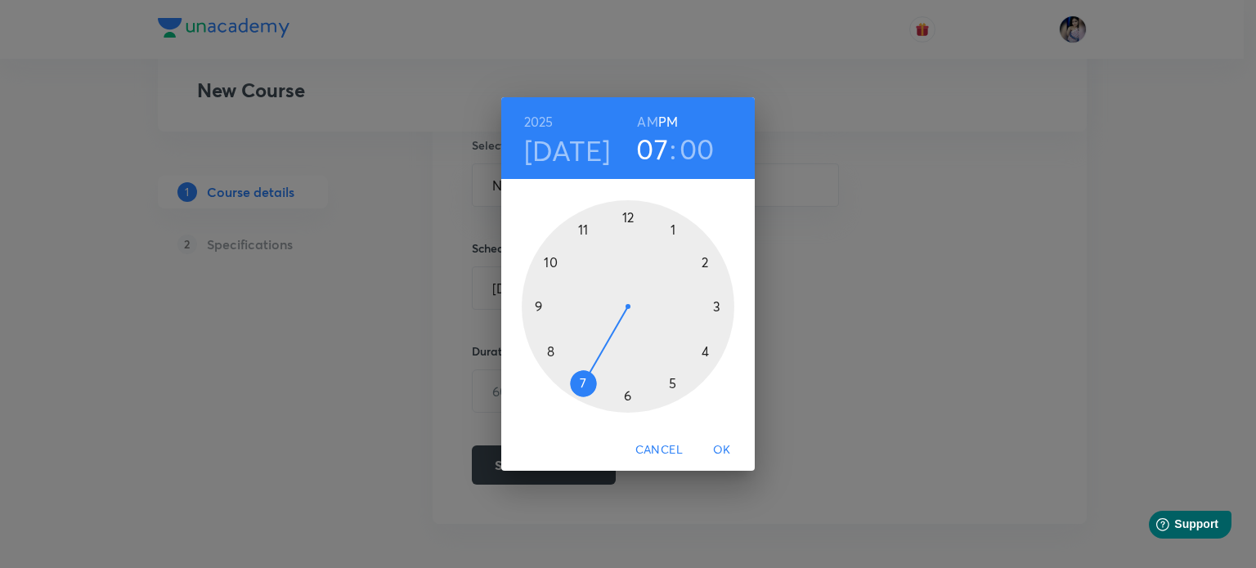
drag, startPoint x: 549, startPoint y: 253, endPoint x: 590, endPoint y: 361, distance: 115.1
click at [590, 361] on div at bounding box center [628, 306] width 213 height 213
click at [732, 211] on div at bounding box center [628, 306] width 213 height 213
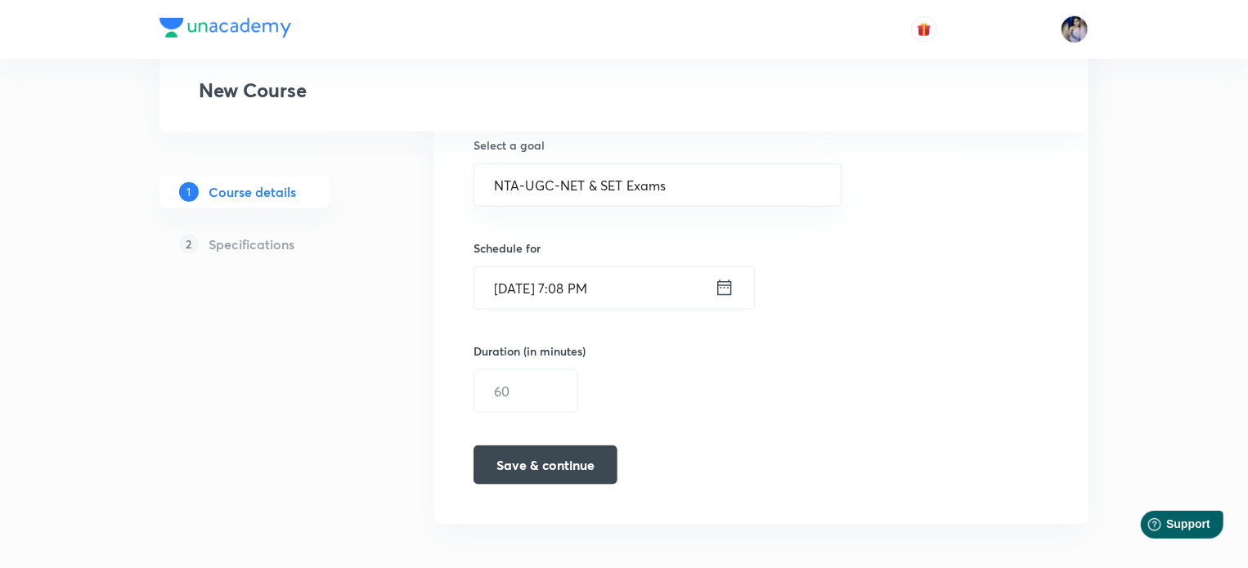
click at [723, 289] on icon at bounding box center [725, 287] width 20 height 23
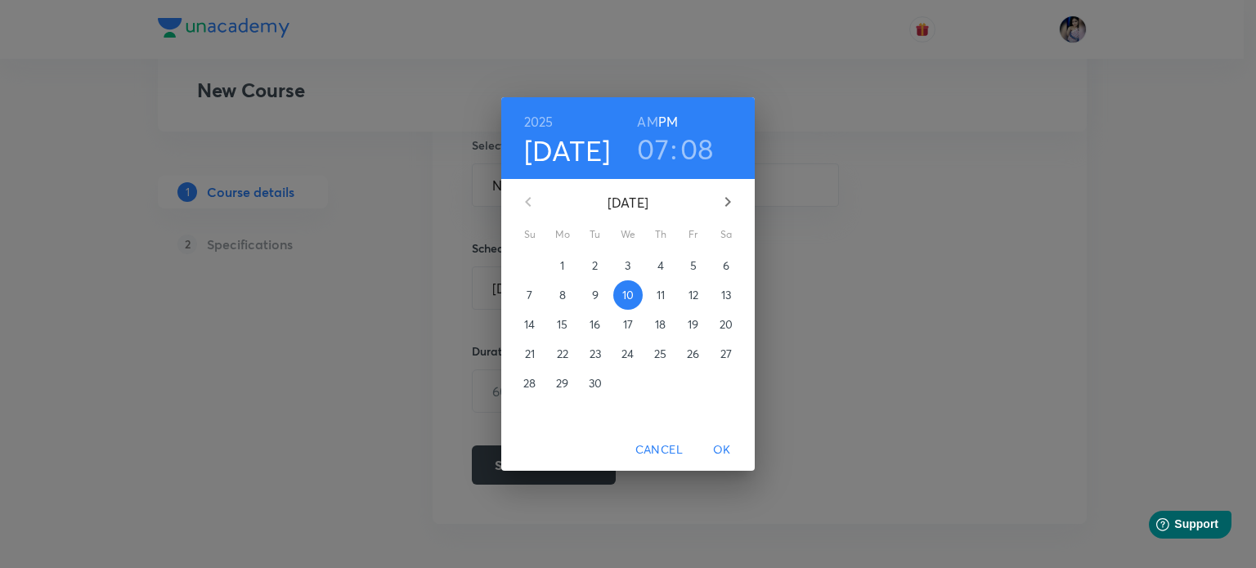
click at [696, 153] on h3 "08" at bounding box center [697, 149] width 34 height 34
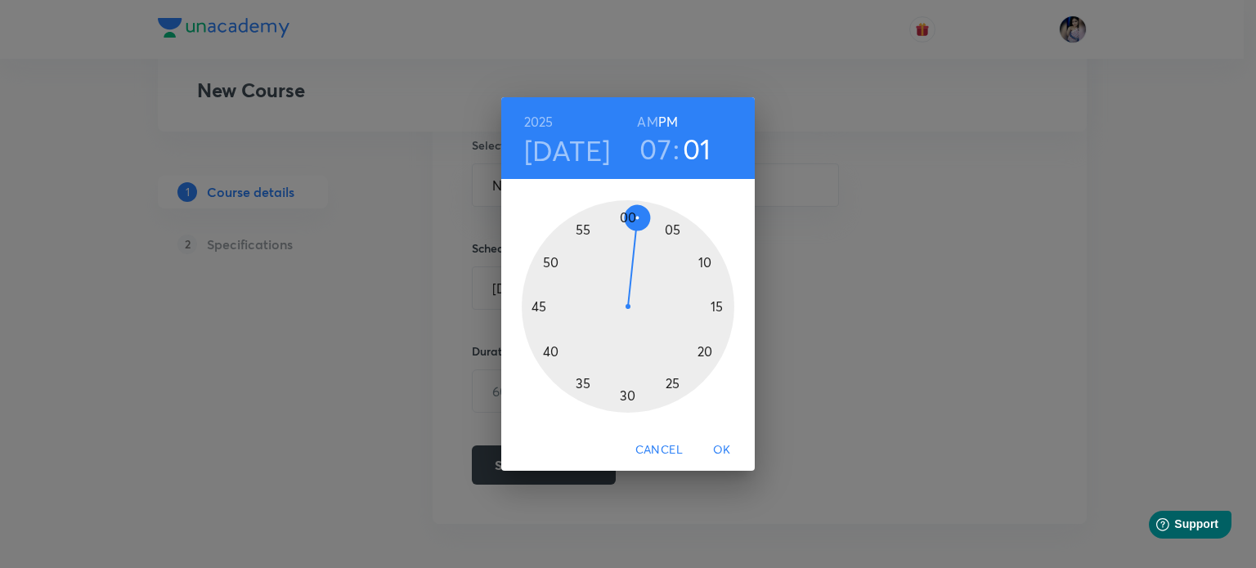
drag, startPoint x: 661, startPoint y: 228, endPoint x: 630, endPoint y: 226, distance: 30.4
click at [630, 226] on div at bounding box center [628, 306] width 213 height 213
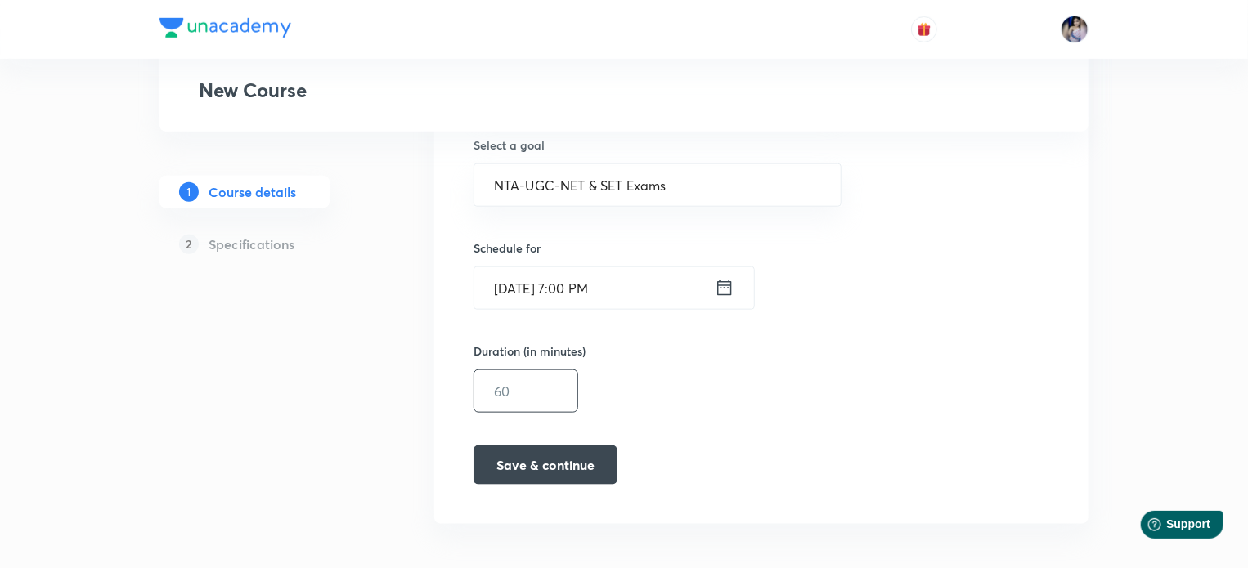
click at [539, 386] on input "text" at bounding box center [525, 391] width 103 height 42
type input "60"
click at [549, 466] on button "Save & continue" at bounding box center [545, 463] width 144 height 39
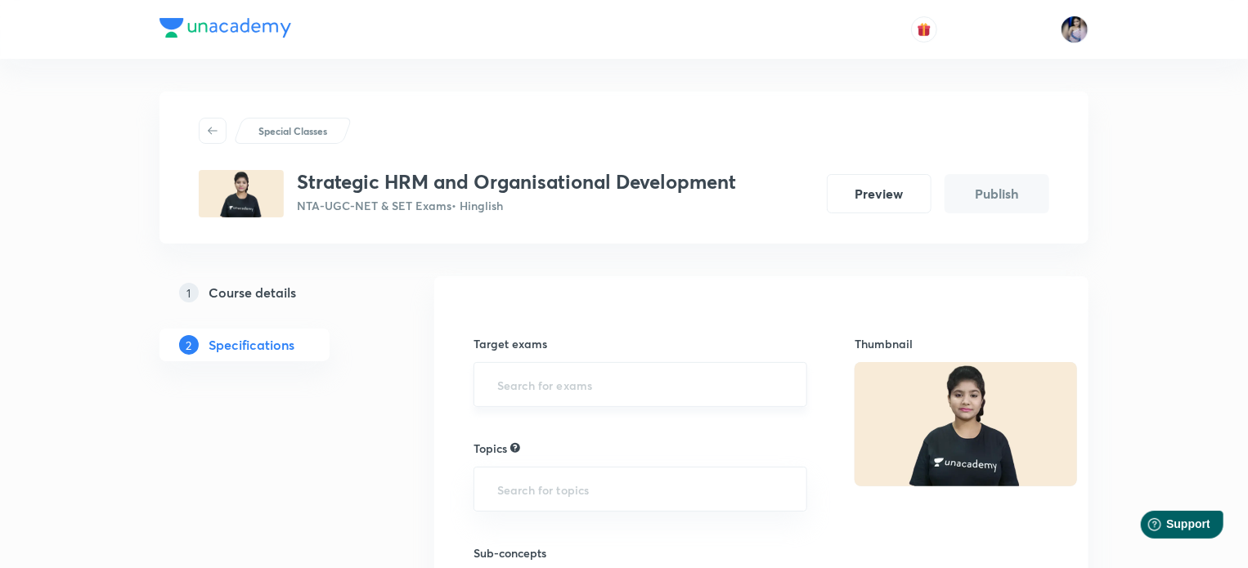
click at [566, 386] on input "text" at bounding box center [640, 385] width 293 height 30
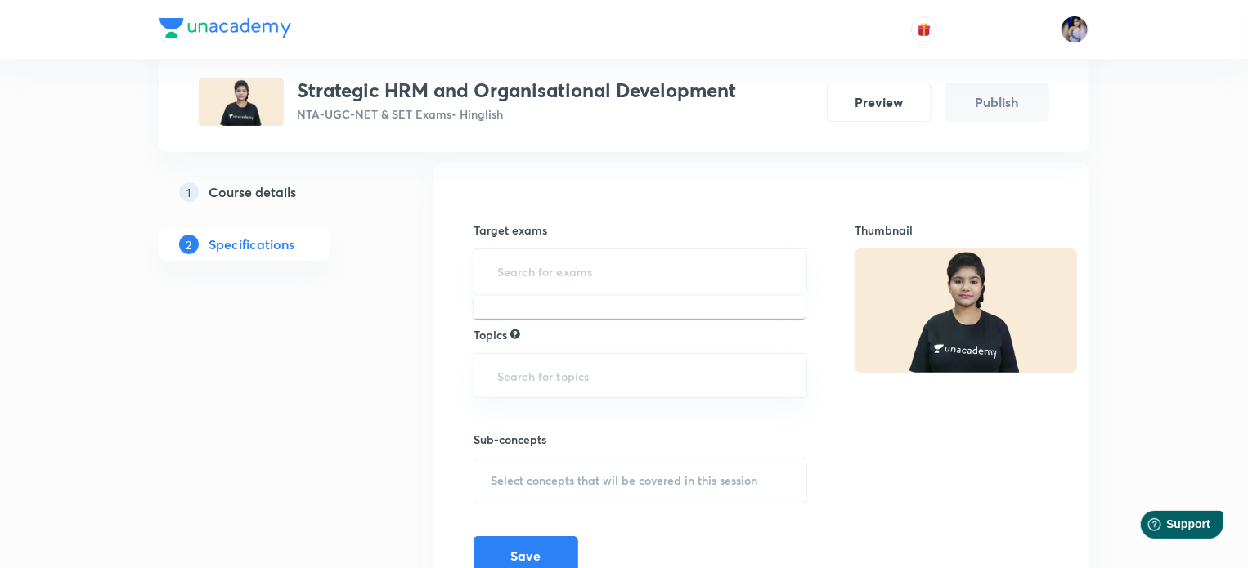
scroll to position [164, 0]
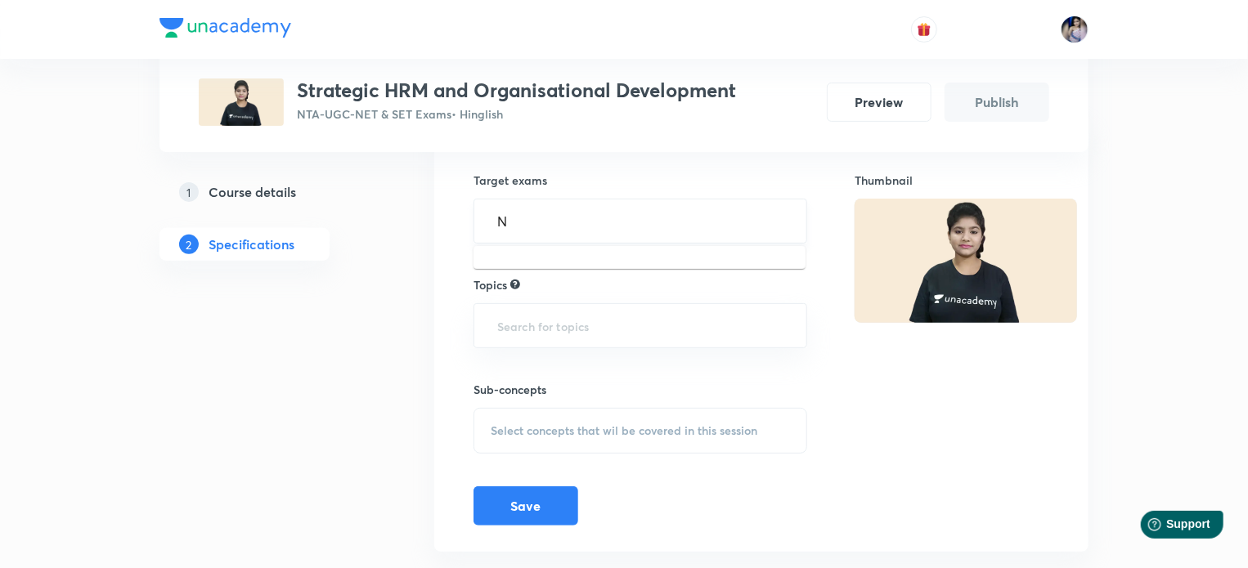
type input "NT"
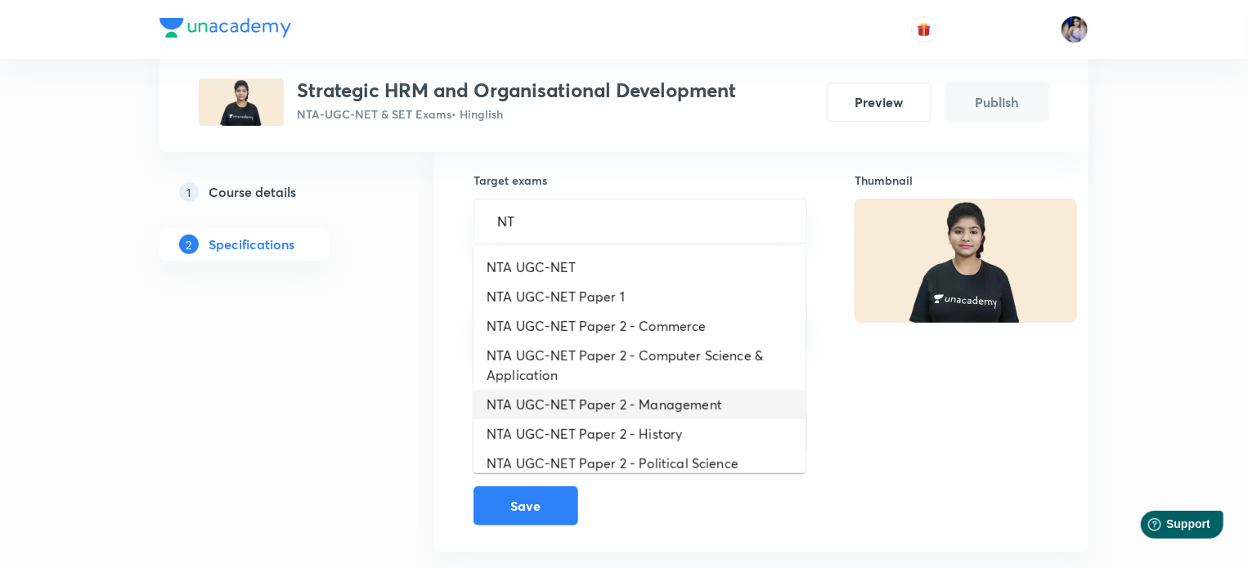
click at [670, 406] on li "NTA UGC-NET Paper 2 - Management" at bounding box center [639, 404] width 332 height 29
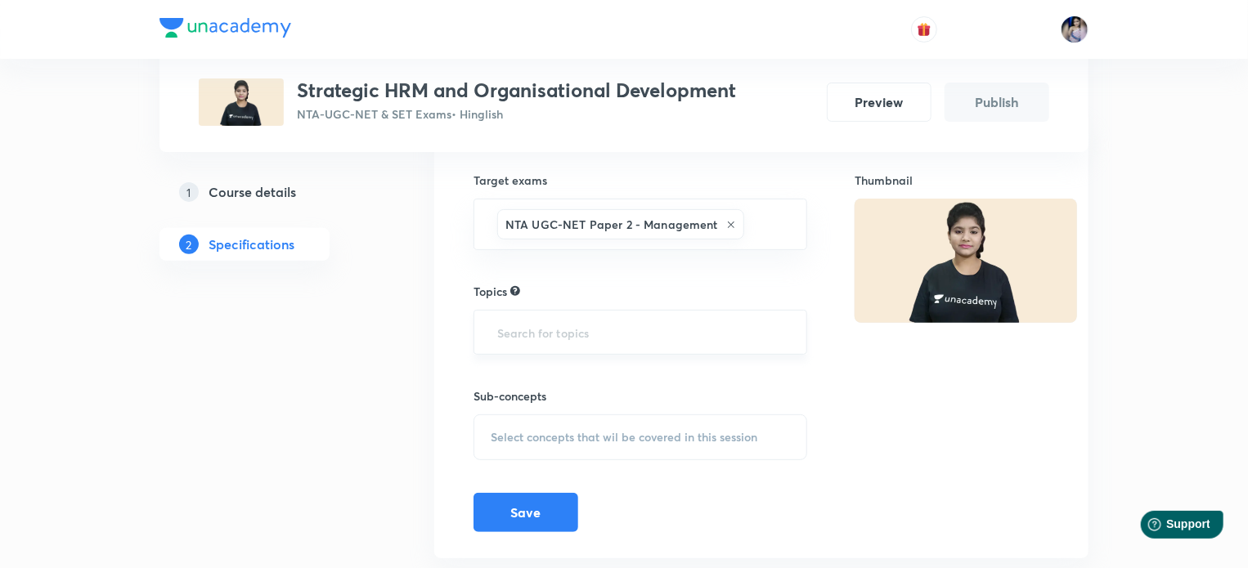
click at [581, 338] on input "text" at bounding box center [640, 332] width 293 height 30
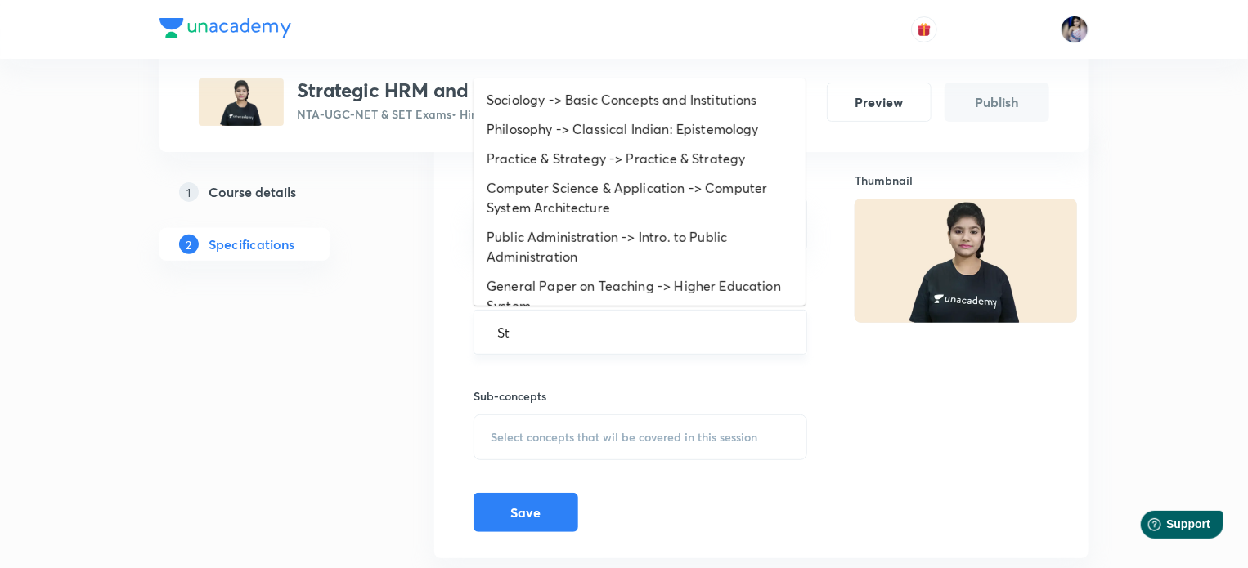
type input "S"
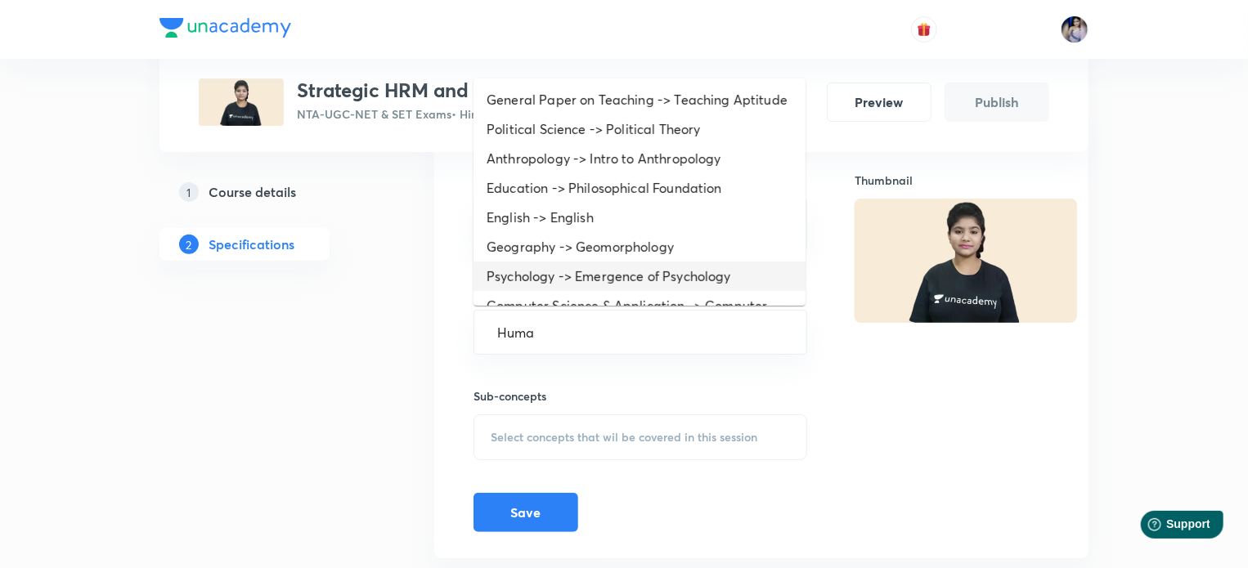
type input "Human"
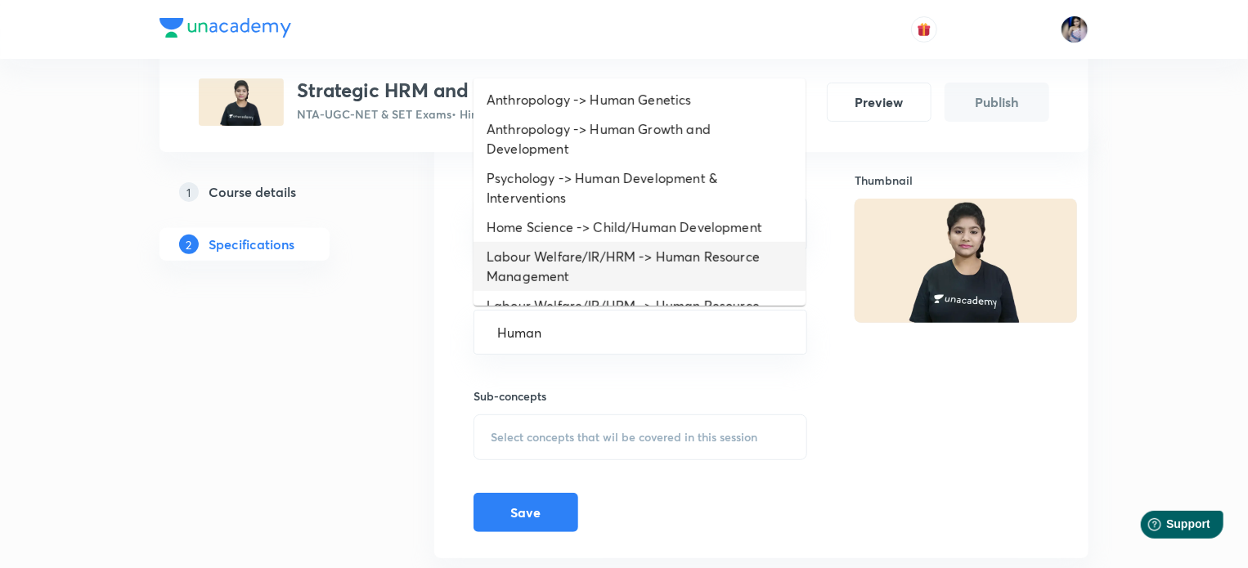
scroll to position [69, 0]
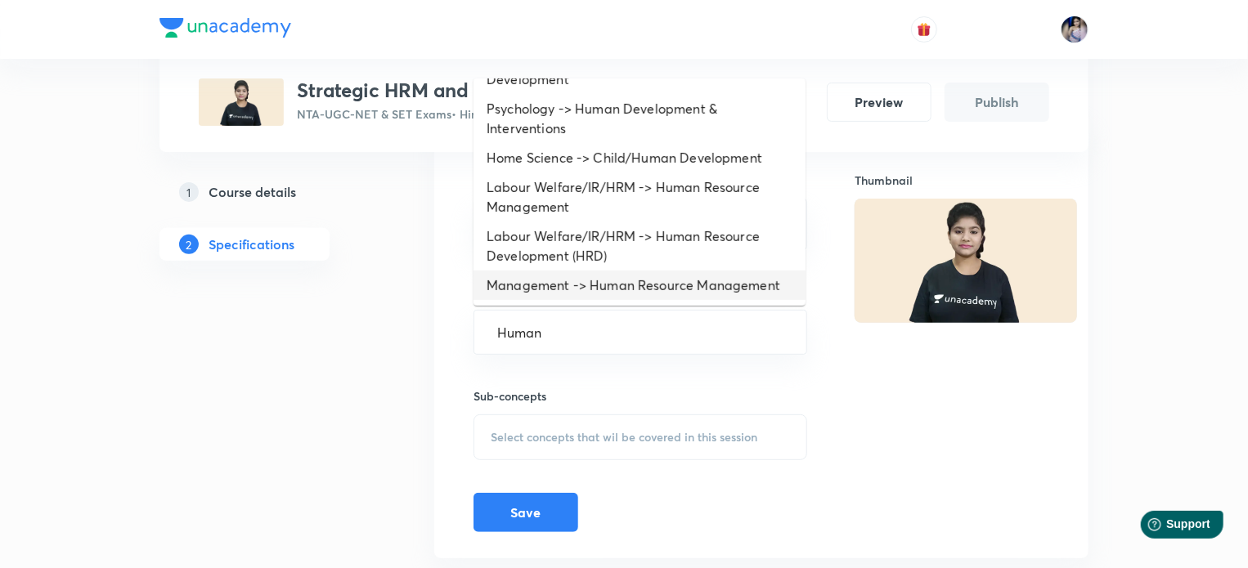
click at [652, 281] on li "Management -> Human Resource Management" at bounding box center [639, 285] width 332 height 29
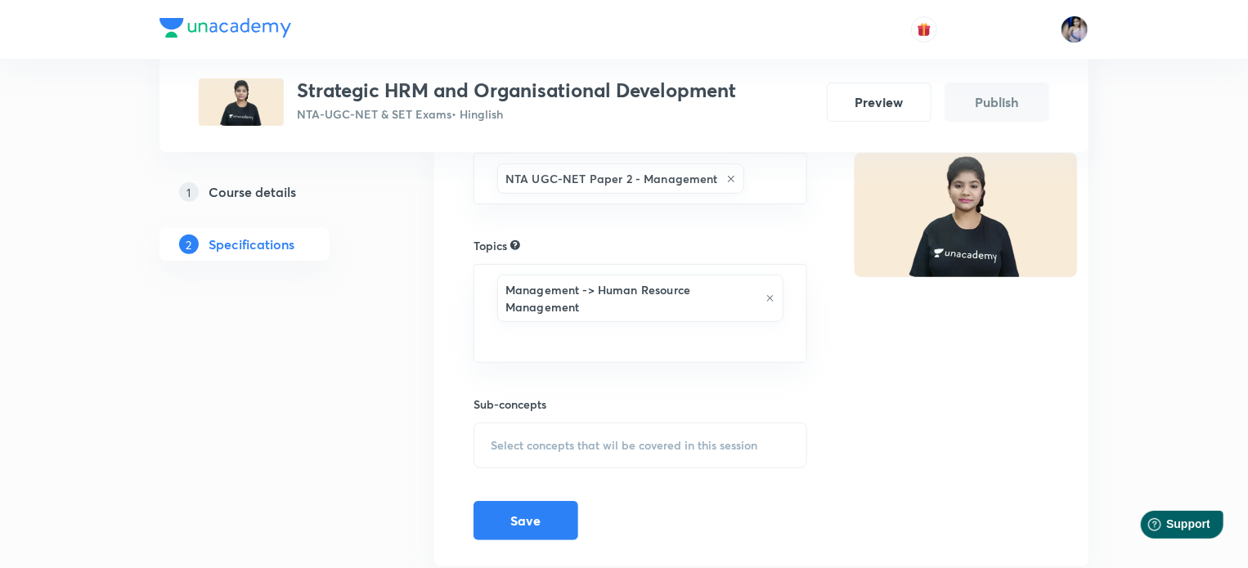
scroll to position [258, 0]
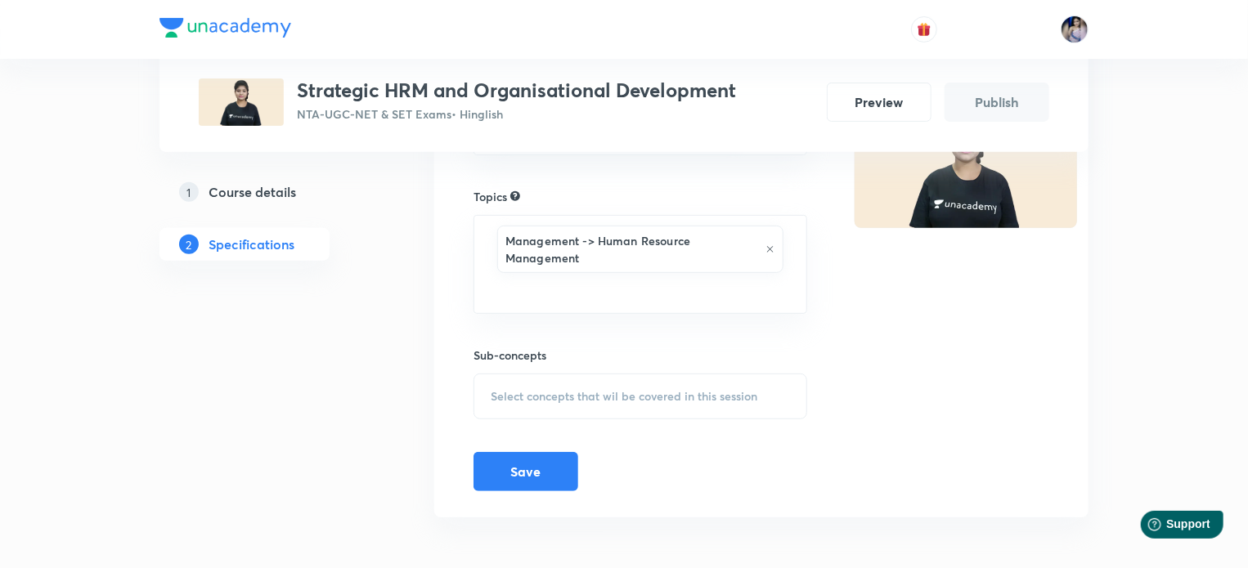
click at [568, 395] on span "Select concepts that wil be covered in this session" at bounding box center [624, 396] width 267 height 13
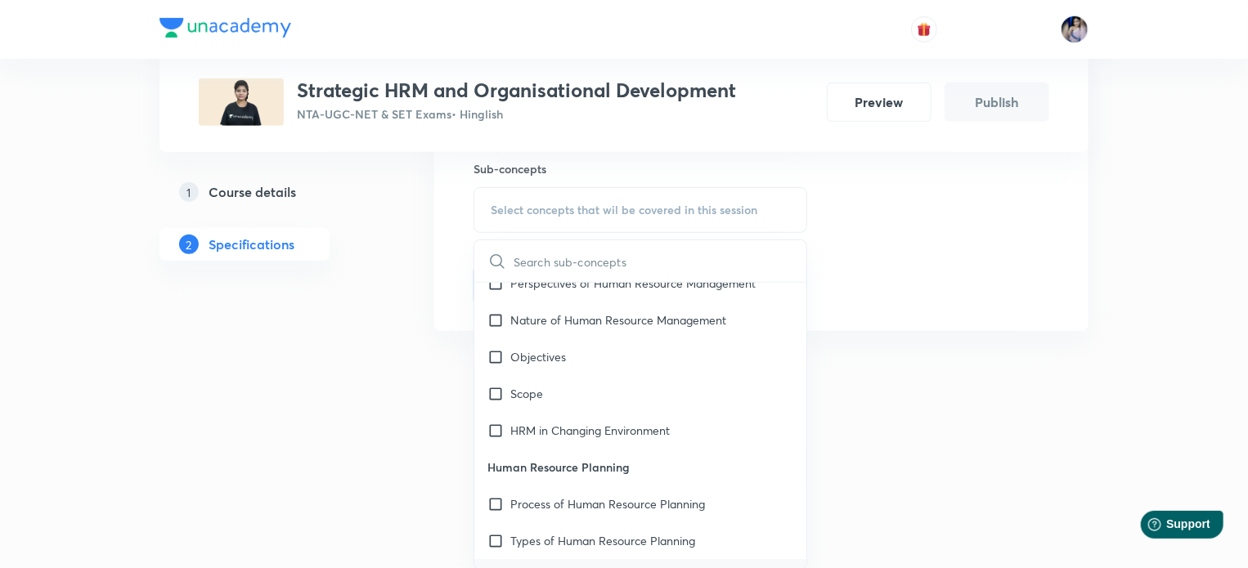
scroll to position [82, 0]
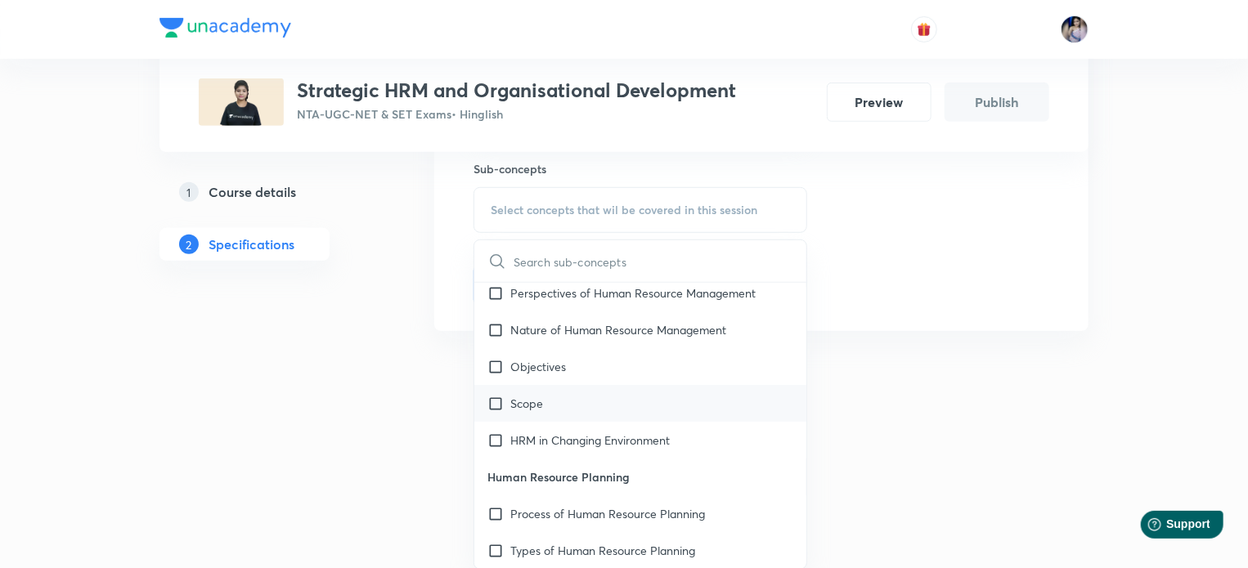
click at [500, 403] on input "checkbox" at bounding box center [498, 403] width 23 height 17
checkbox input "true"
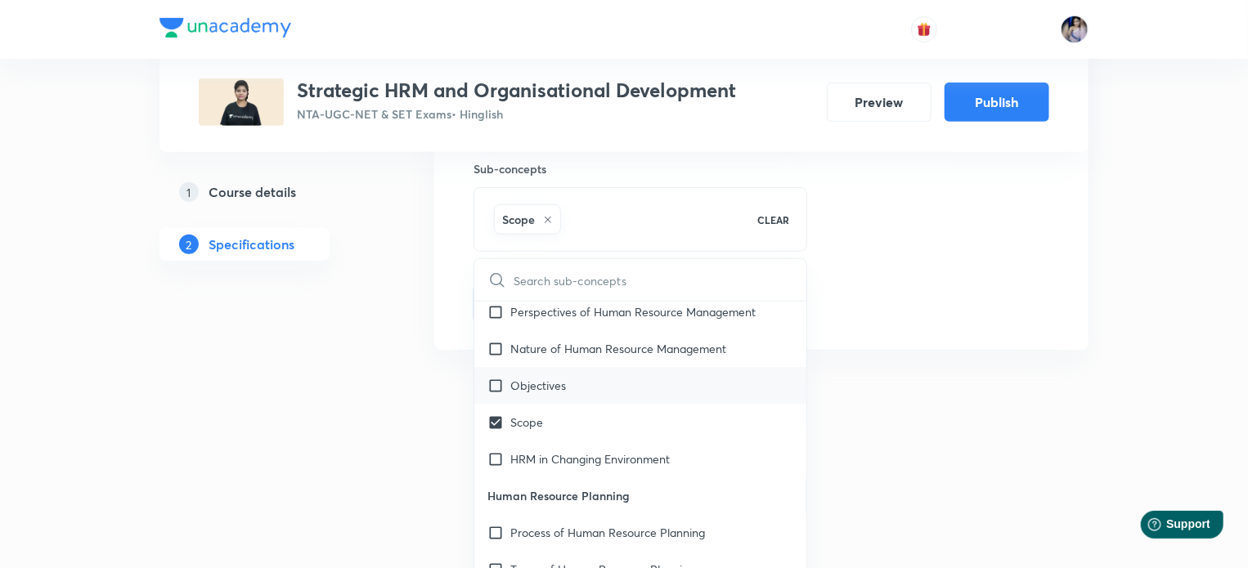
click at [496, 387] on input "checkbox" at bounding box center [498, 385] width 23 height 17
checkbox input "true"
click at [954, 280] on div "Thumbnail" at bounding box center [951, 91] width 195 height 466
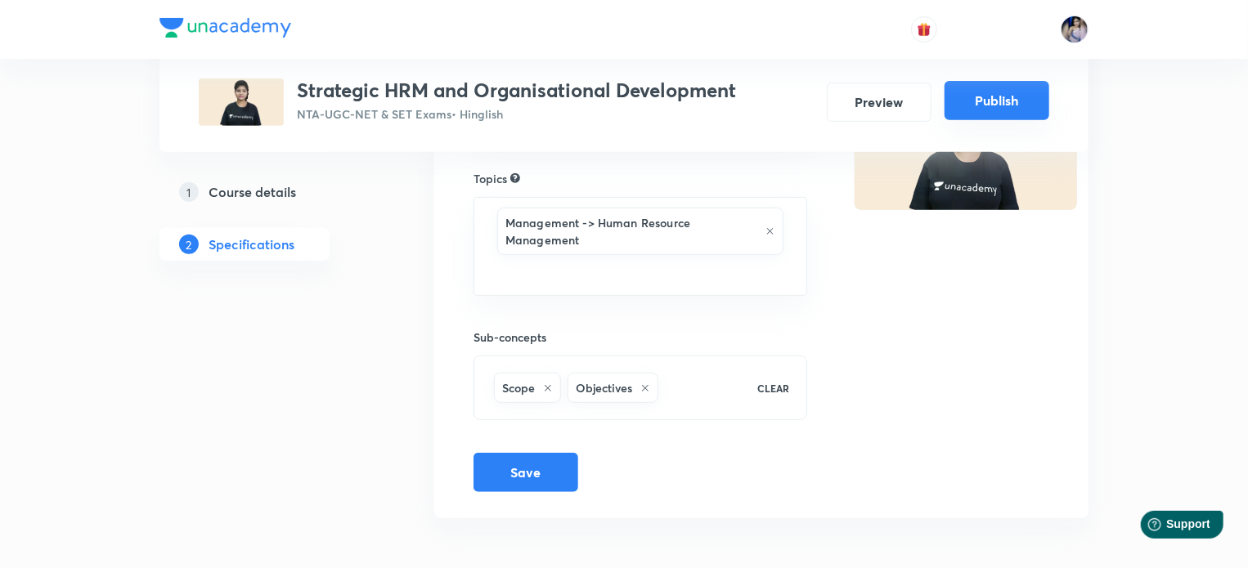
click at [1001, 103] on button "Publish" at bounding box center [996, 100] width 105 height 39
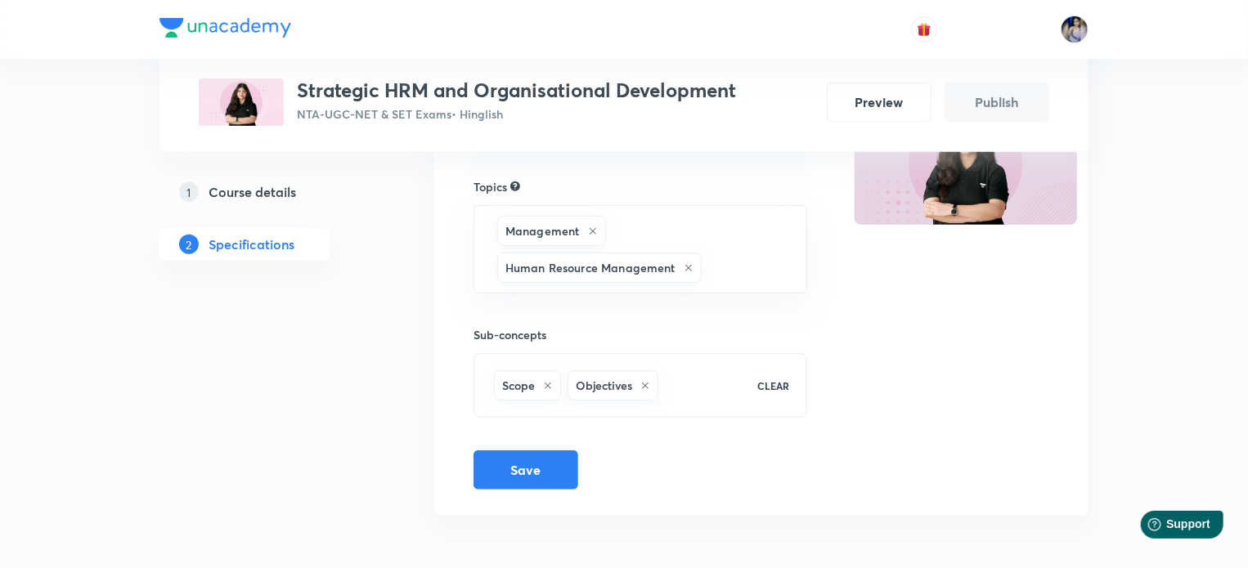
scroll to position [259, 0]
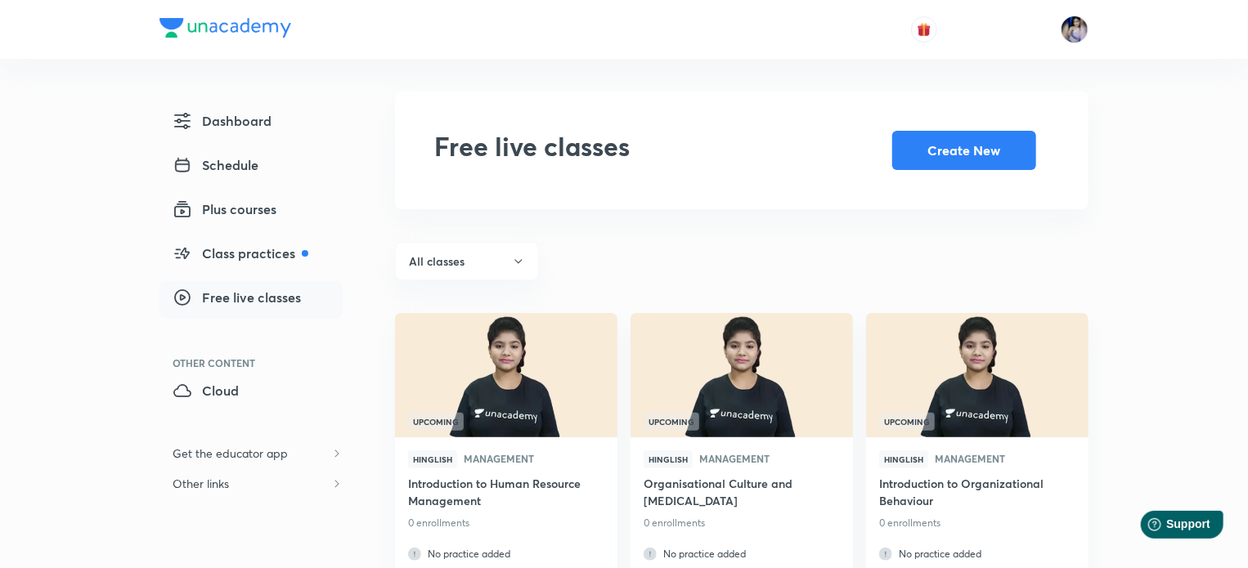
click at [258, 301] on span "Free live classes" at bounding box center [237, 298] width 128 height 20
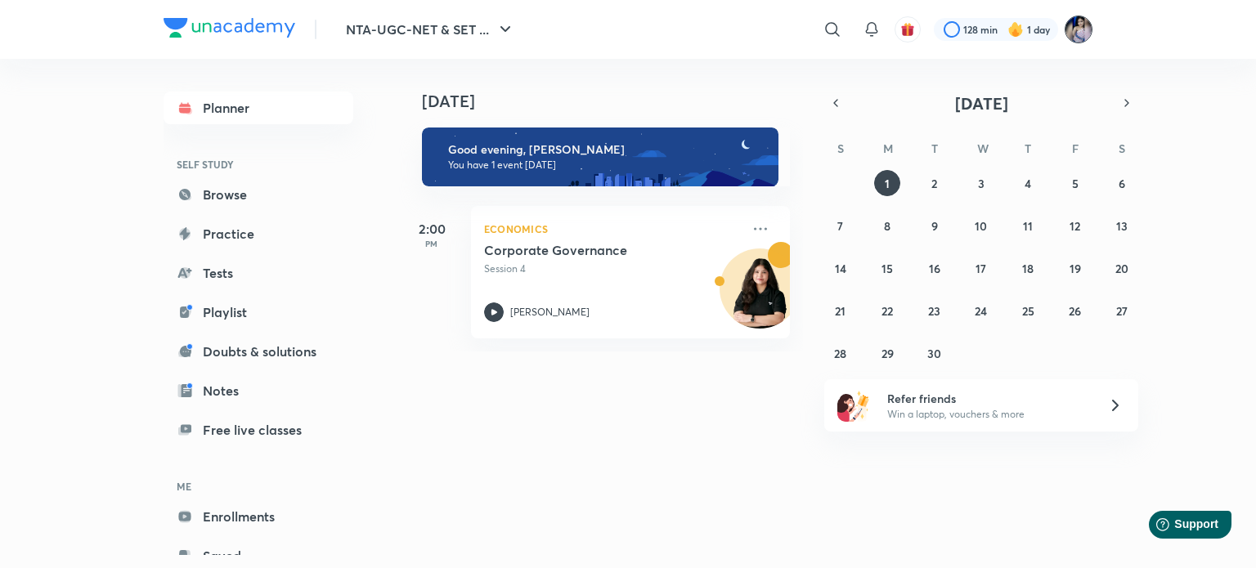
click at [1080, 34] on img at bounding box center [1079, 30] width 28 height 28
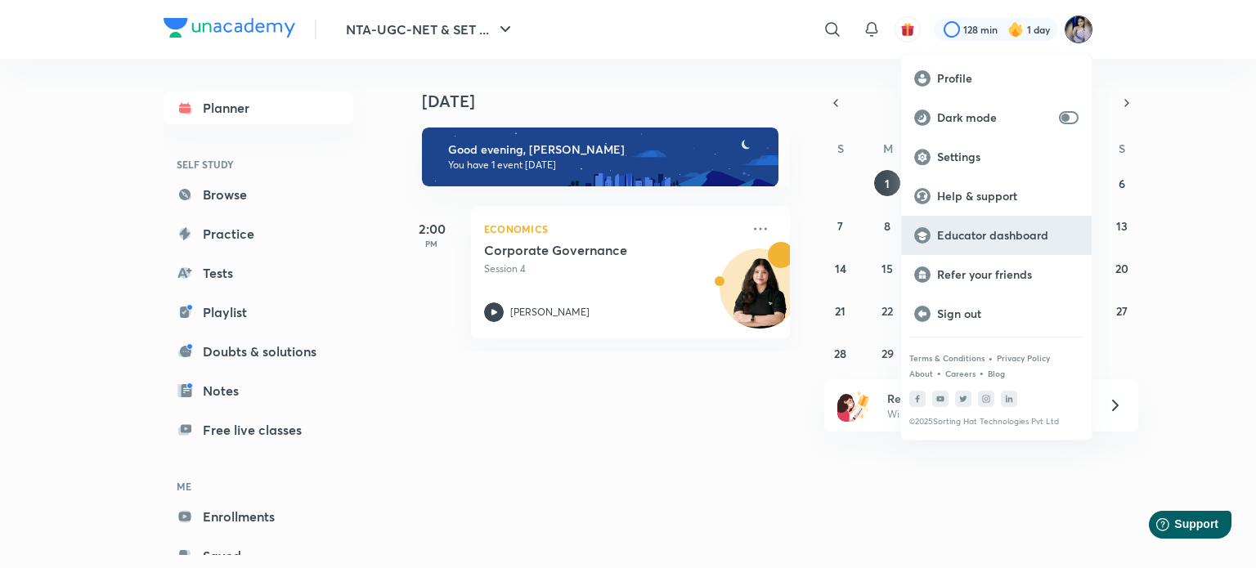
click at [945, 234] on p "Educator dashboard" at bounding box center [1007, 235] width 141 height 15
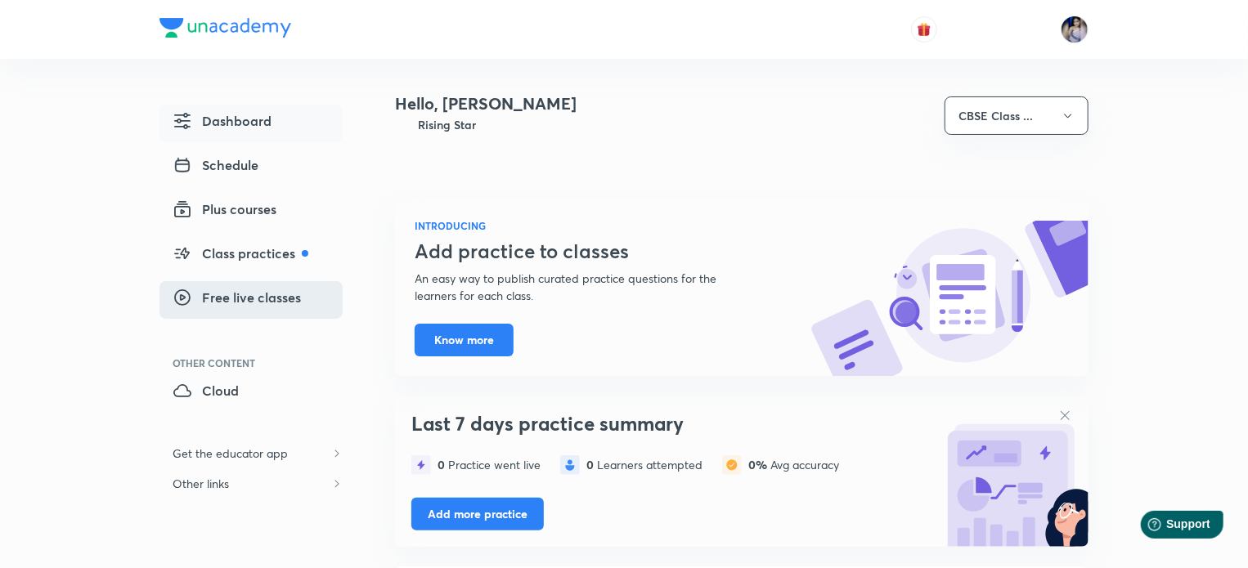
click at [247, 295] on span "Free live classes" at bounding box center [237, 298] width 128 height 20
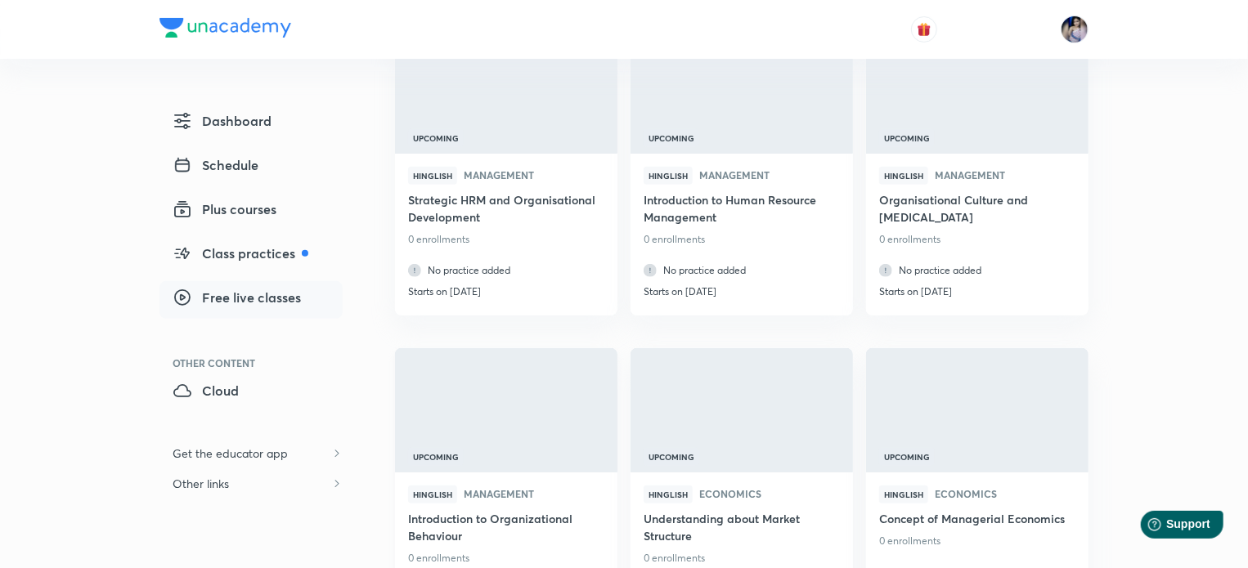
scroll to position [245, 0]
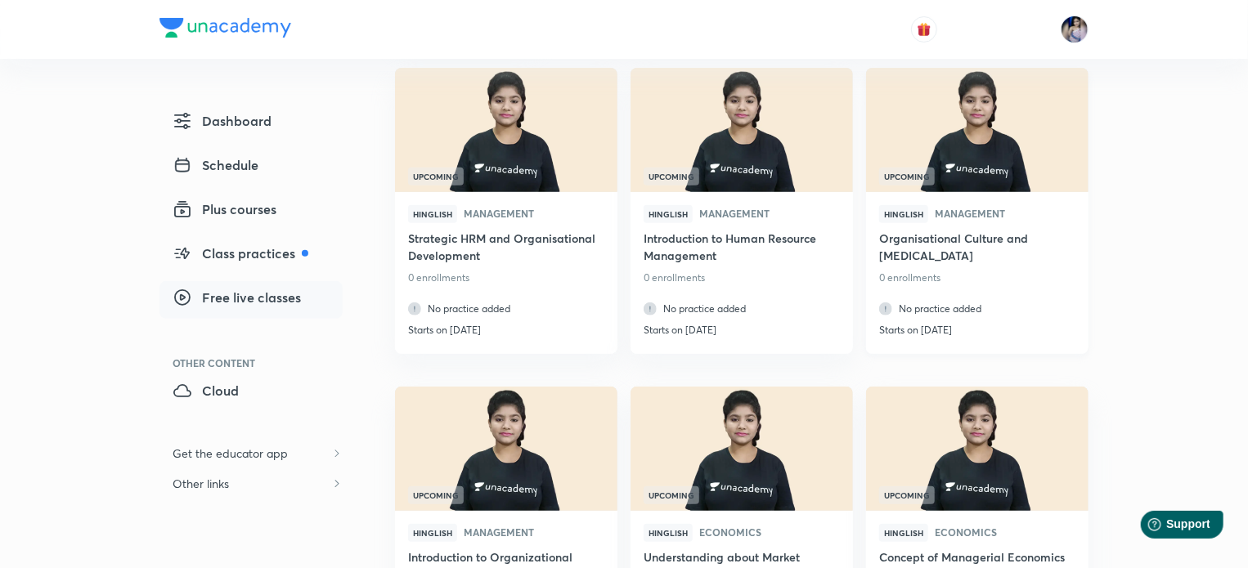
click at [1002, 137] on img at bounding box center [976, 129] width 226 height 127
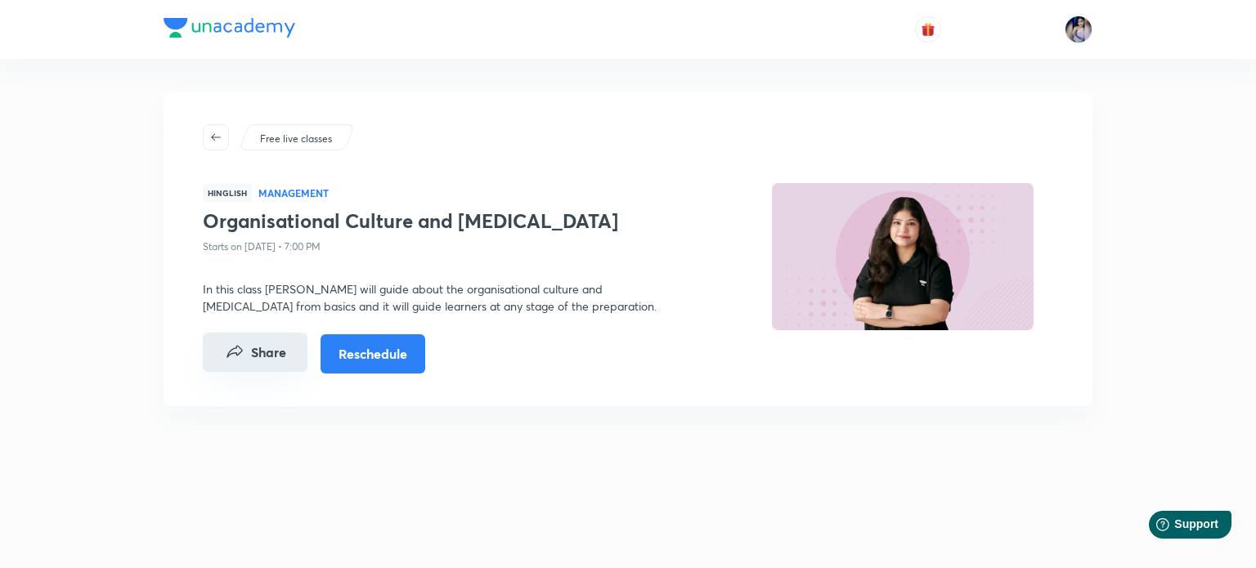
click at [265, 352] on button "Share" at bounding box center [255, 352] width 105 height 39
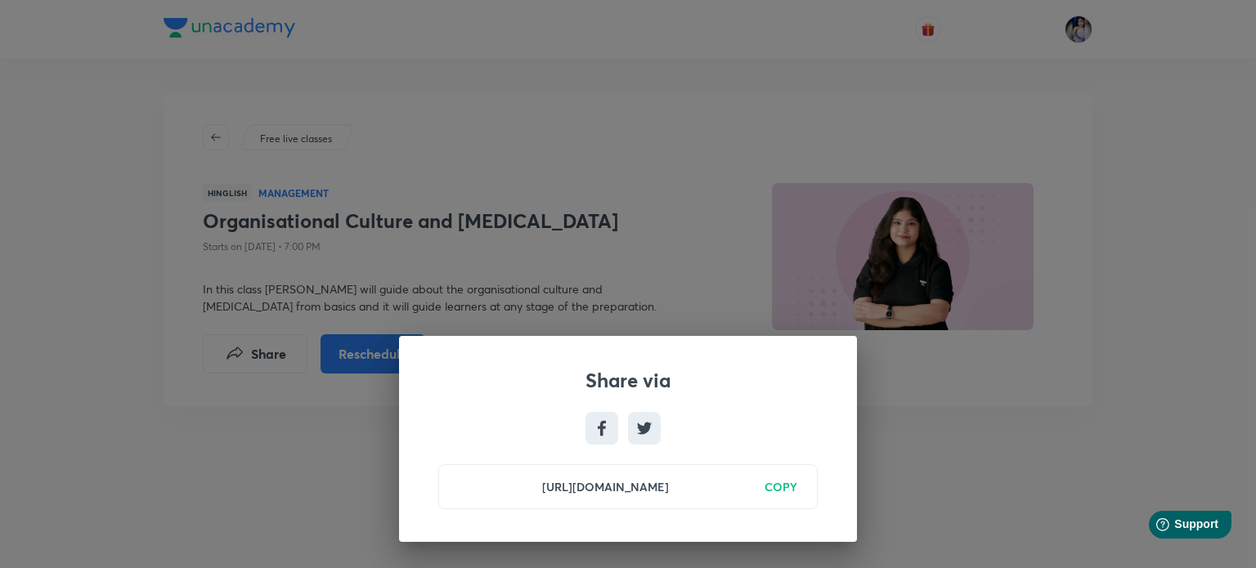
click at [772, 487] on h6 "COPY" at bounding box center [780, 486] width 33 height 17
click at [759, 105] on div "Share via [URL][DOMAIN_NAME] Copied" at bounding box center [628, 284] width 1256 height 568
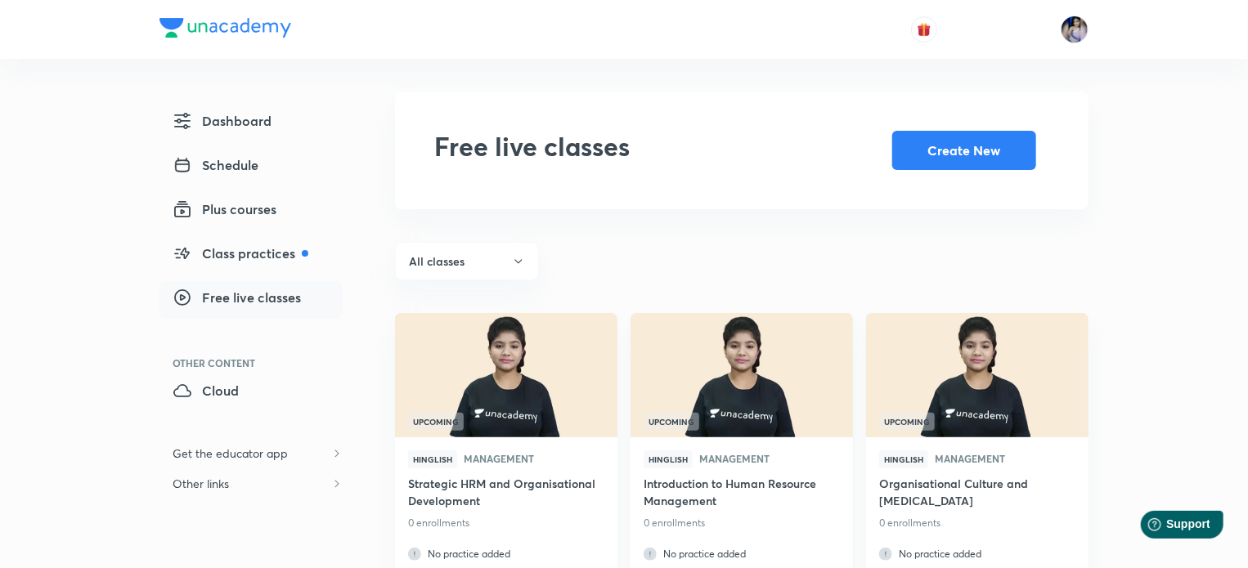
click at [788, 384] on img at bounding box center [741, 375] width 226 height 127
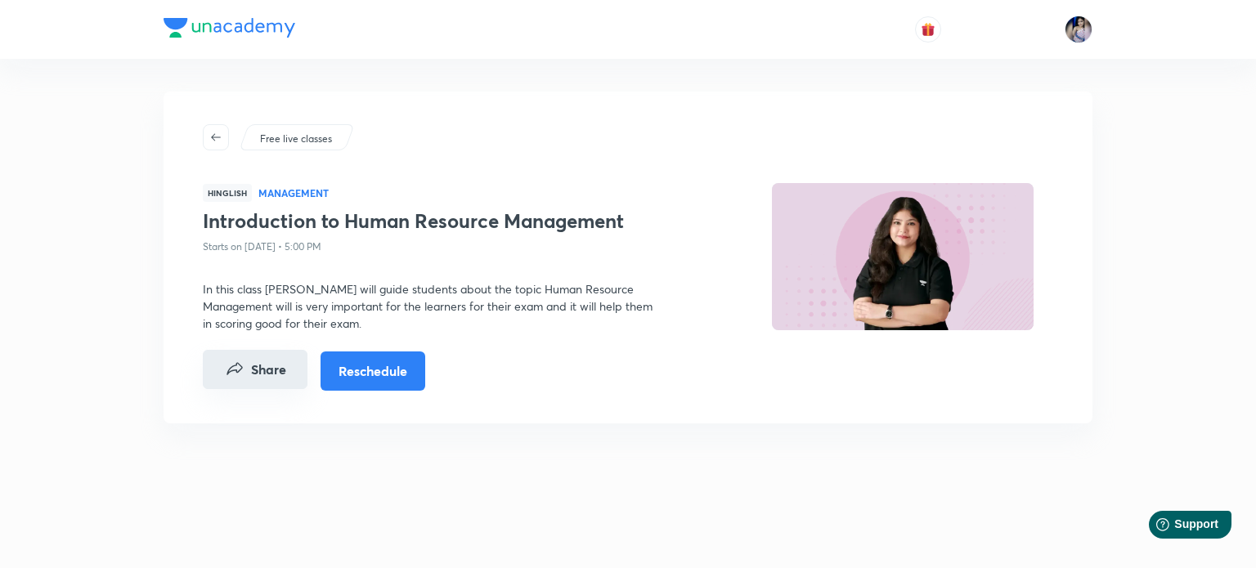
click at [289, 372] on button "Share" at bounding box center [255, 369] width 105 height 39
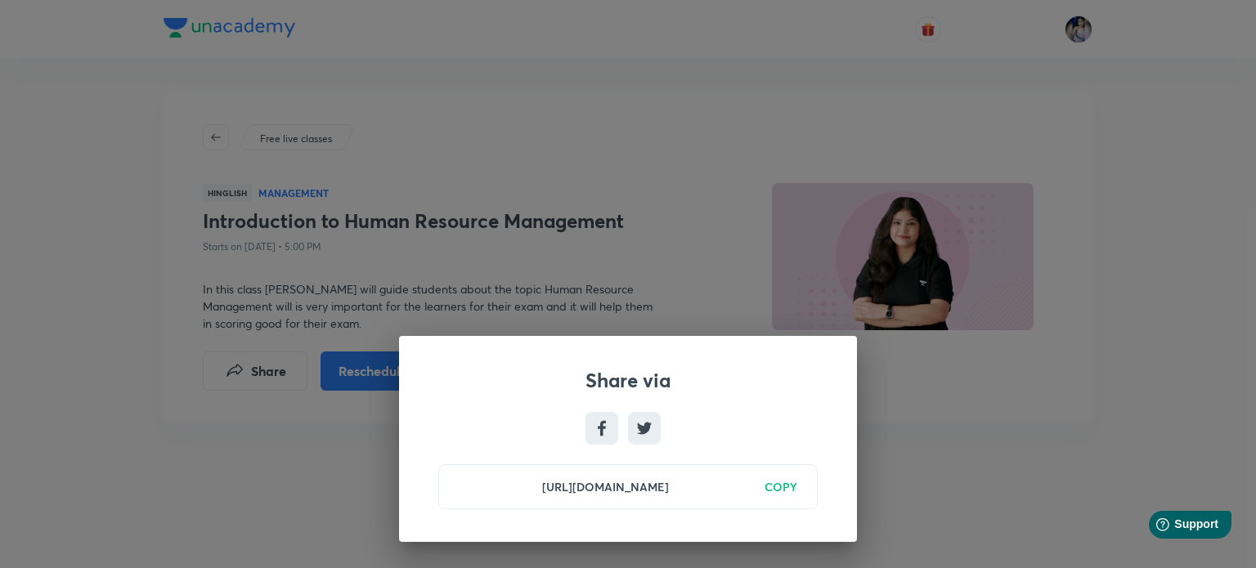
click at [788, 489] on h6 "COPY" at bounding box center [780, 486] width 33 height 17
click at [990, 454] on div "Share via [URL][DOMAIN_NAME] Copied" at bounding box center [628, 284] width 1256 height 568
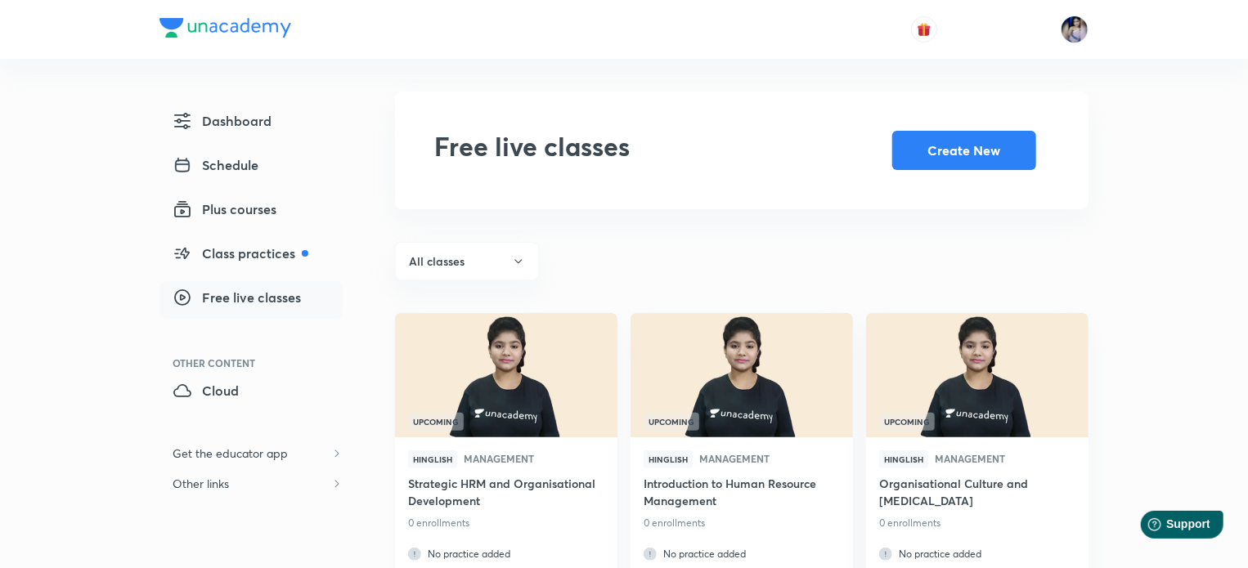
click at [520, 365] on img at bounding box center [505, 375] width 226 height 127
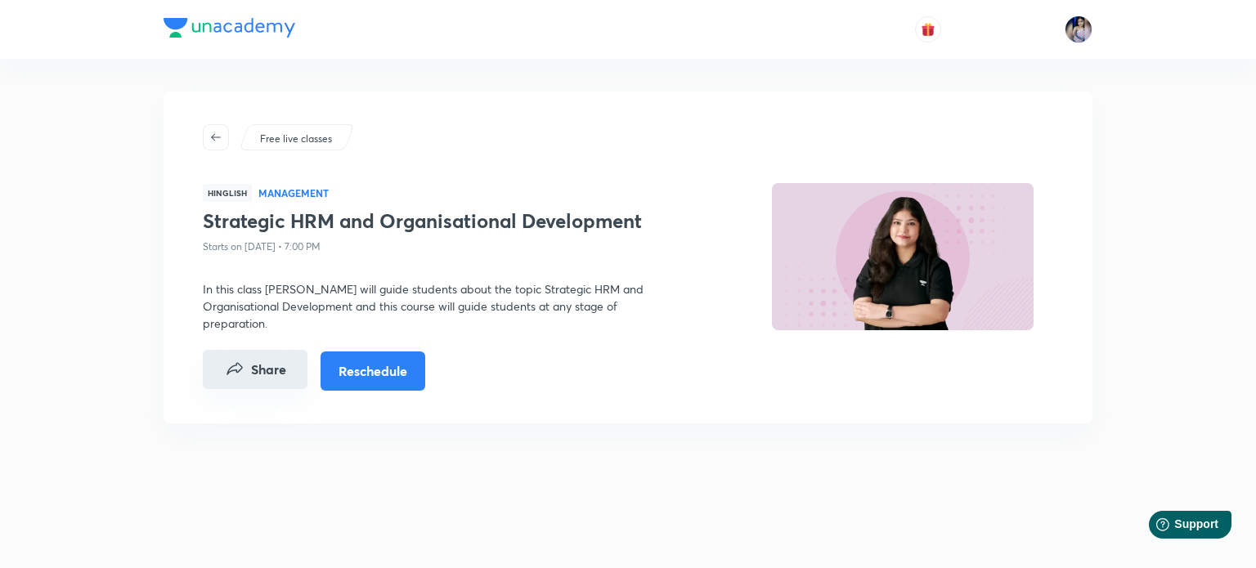
click at [263, 369] on button "Share" at bounding box center [255, 369] width 105 height 39
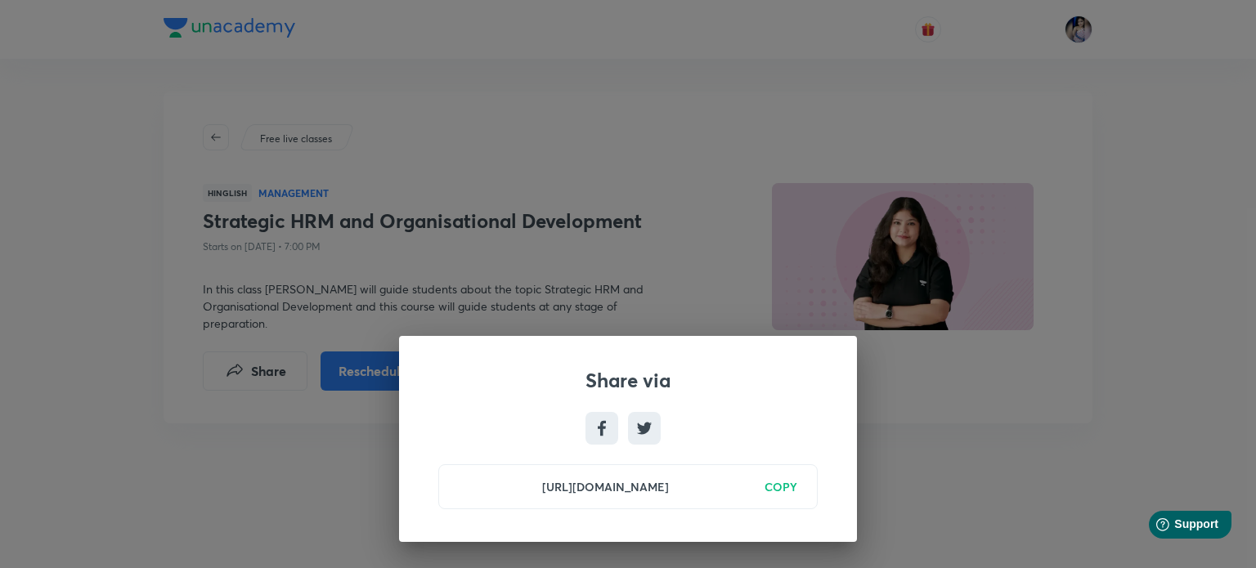
click at [770, 486] on h6 "COPY" at bounding box center [780, 486] width 33 height 17
click at [1124, 425] on div "Share via [URL][DOMAIN_NAME] Copied" at bounding box center [628, 284] width 1256 height 568
